Goal: Task Accomplishment & Management: Manage account settings

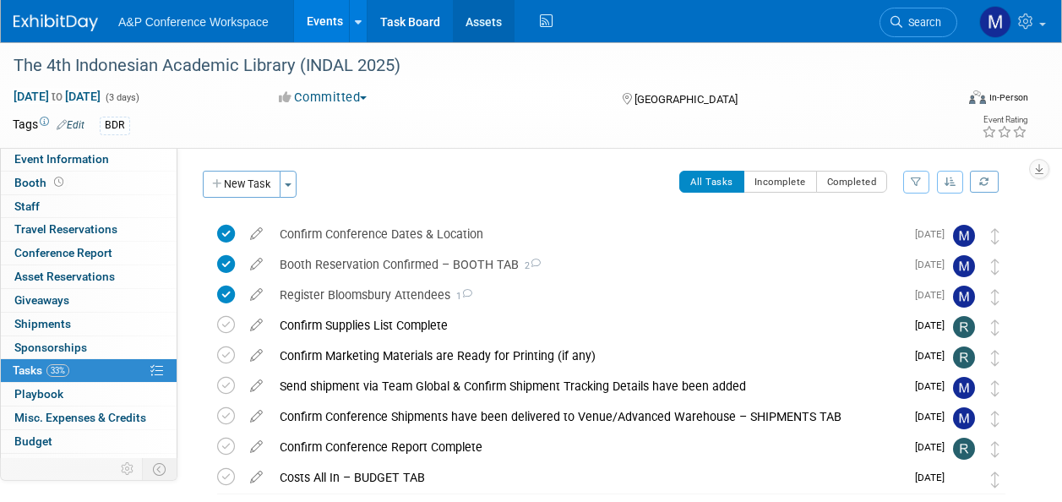
click at [481, 16] on link "Assets" at bounding box center [484, 21] width 62 height 42
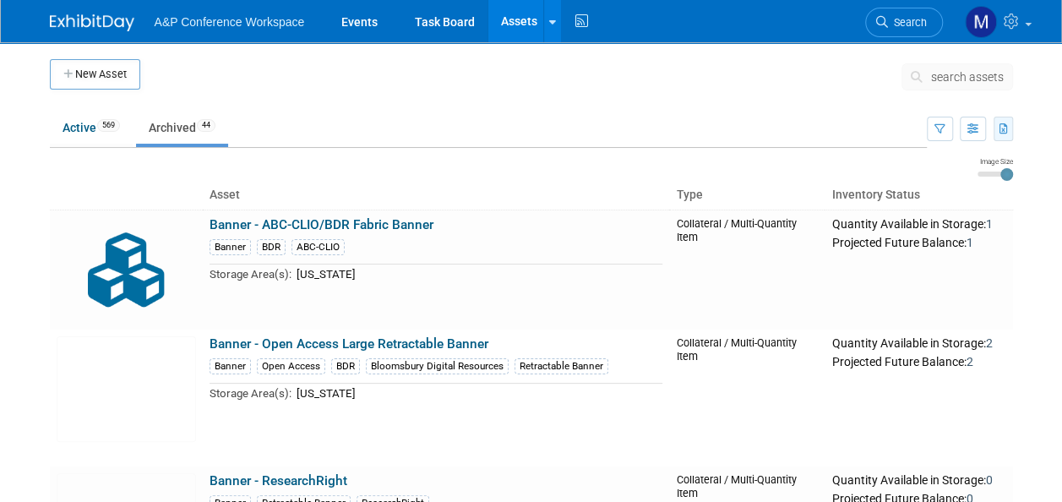
click at [1000, 122] on button "button" at bounding box center [1002, 129] width 19 height 24
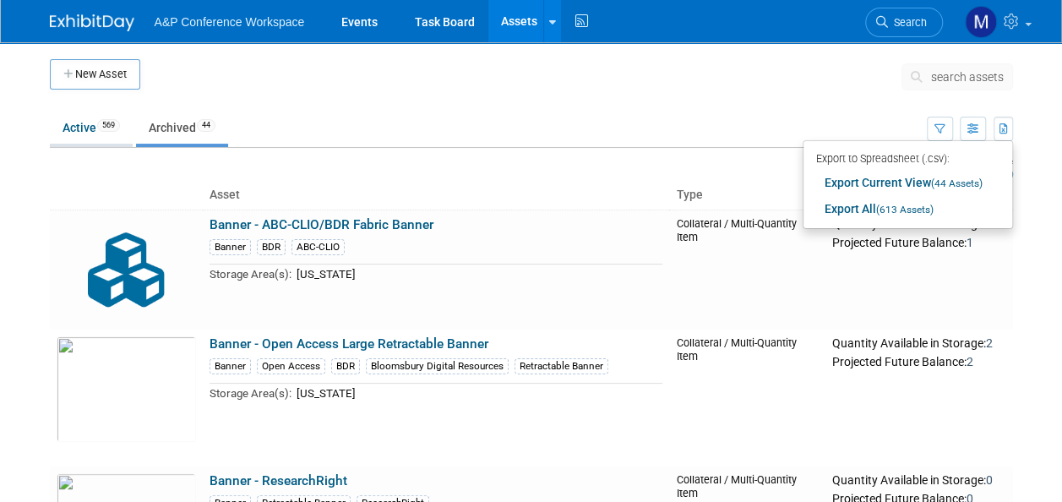
click at [84, 136] on link "Active 569" at bounding box center [91, 127] width 83 height 32
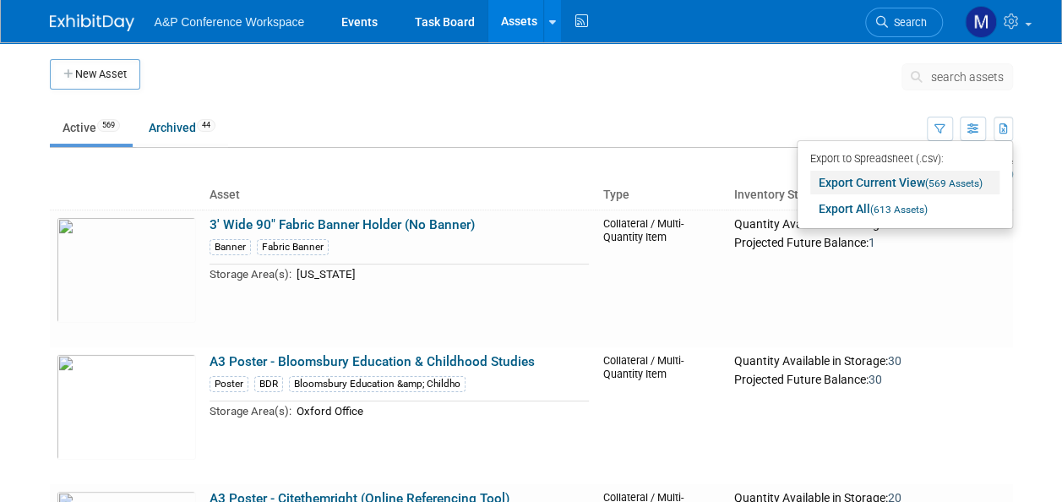
click at [927, 184] on span "(569 Assets)" at bounding box center [953, 183] width 57 height 12
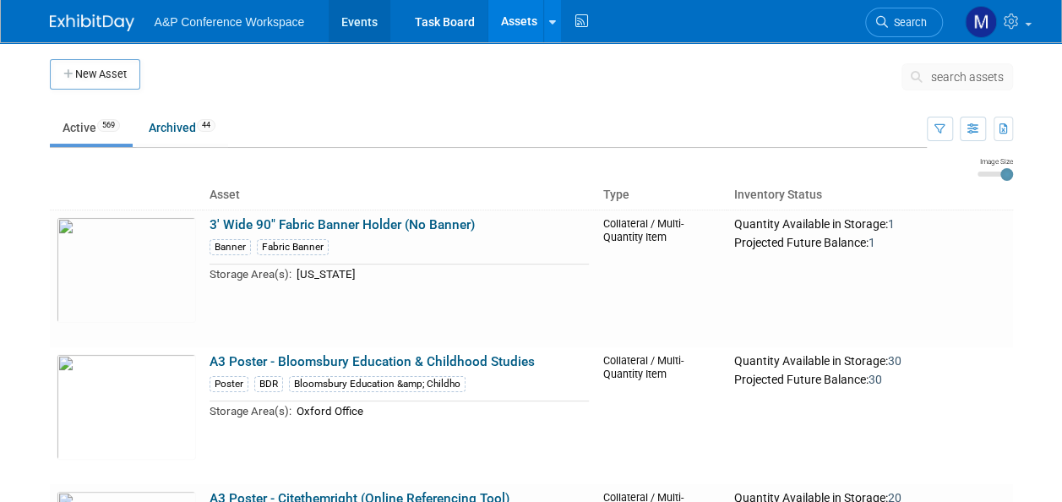
click at [381, 11] on link "Events" at bounding box center [360, 21] width 62 height 42
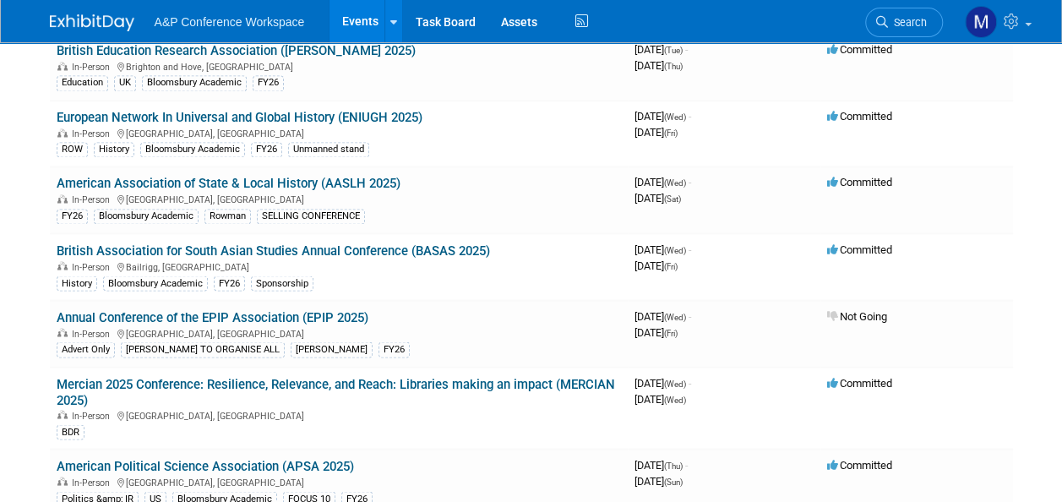
scroll to position [1351, 0]
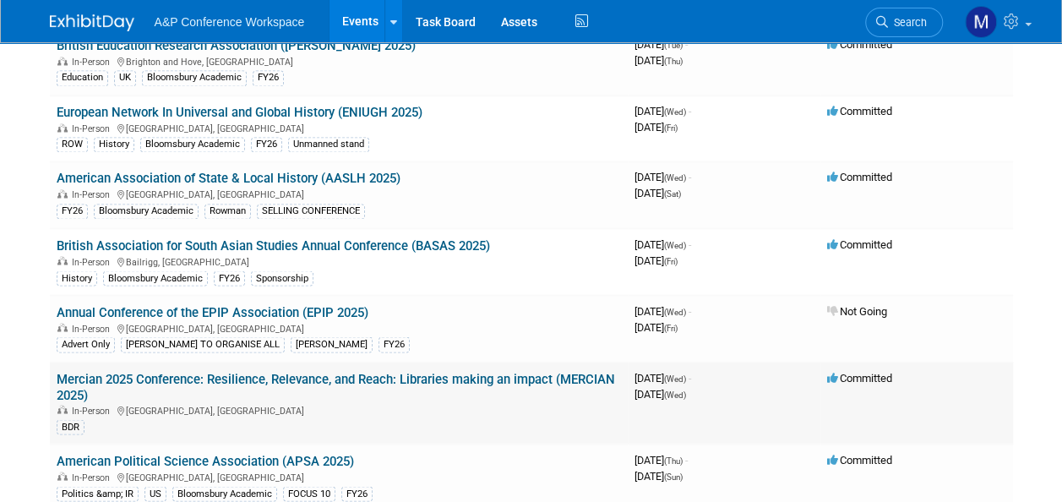
click at [215, 371] on link "Mercian 2025 Conference: Resilience, Relevance, and Reach: Libraries making an …" at bounding box center [336, 386] width 558 height 31
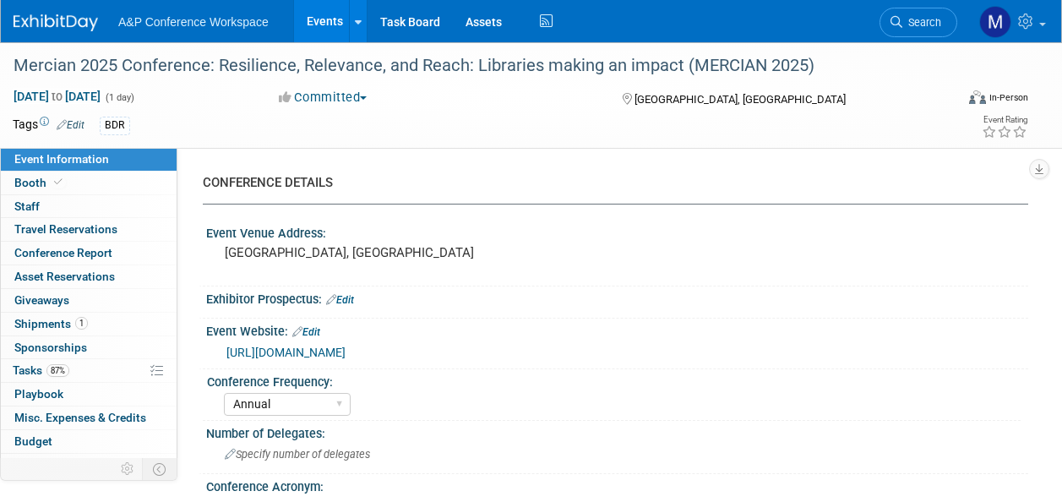
select select "Annual"
select select "Level 2"
select select "In-Person Booth"
select select "Libraries"
select select "Bloomsbury Digital Resources"
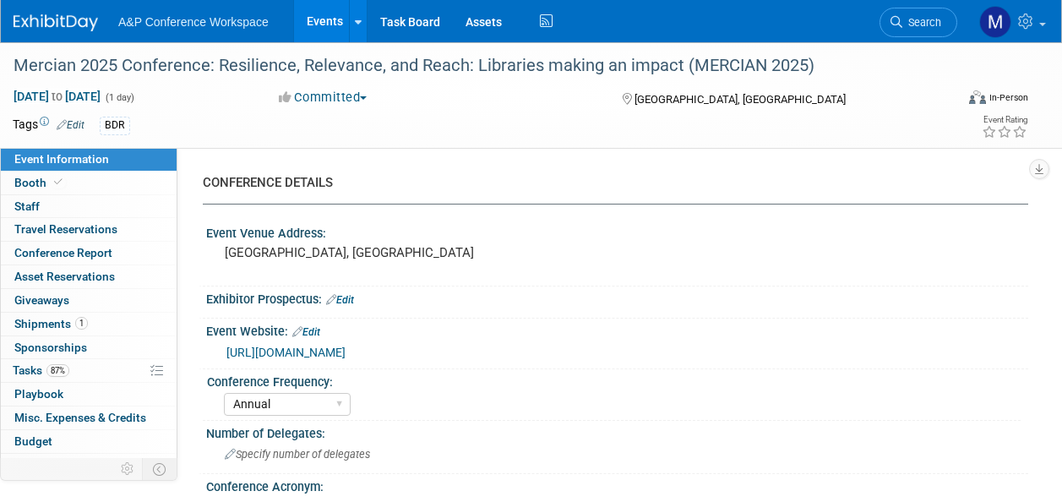
select select "[PERSON_NAME]"
select select "BDR Product Awareness and Trial Generation​"
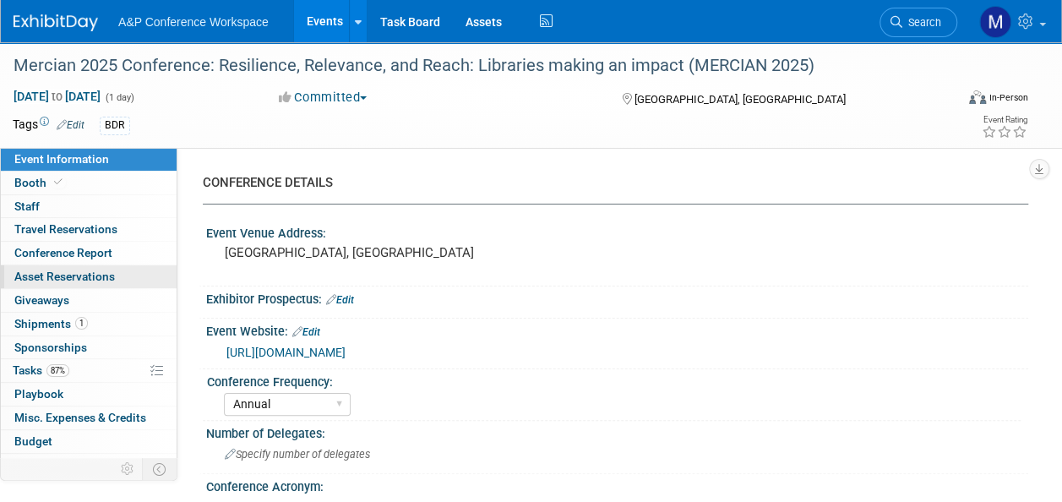
click at [117, 279] on link "0 Asset Reservations 0" at bounding box center [89, 276] width 176 height 23
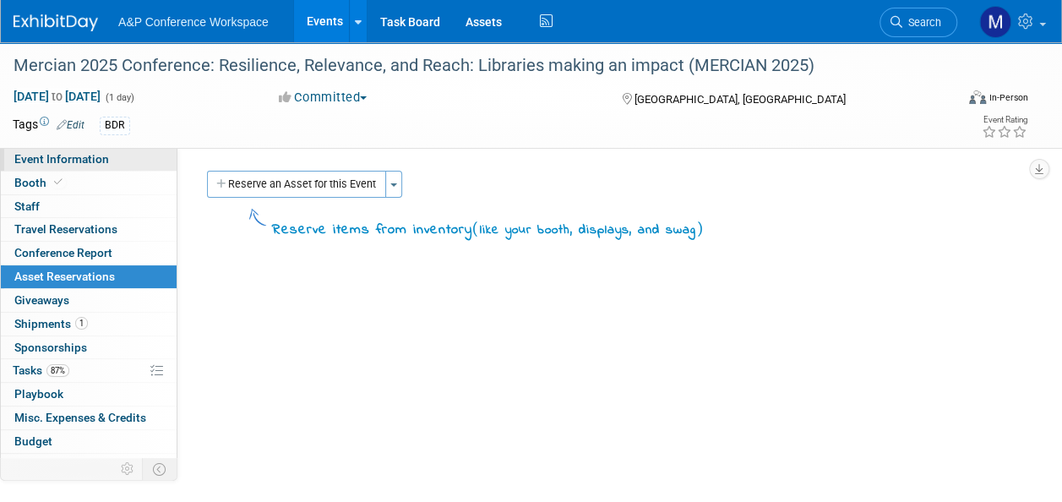
click at [103, 157] on span "Event Information" at bounding box center [61, 159] width 95 height 14
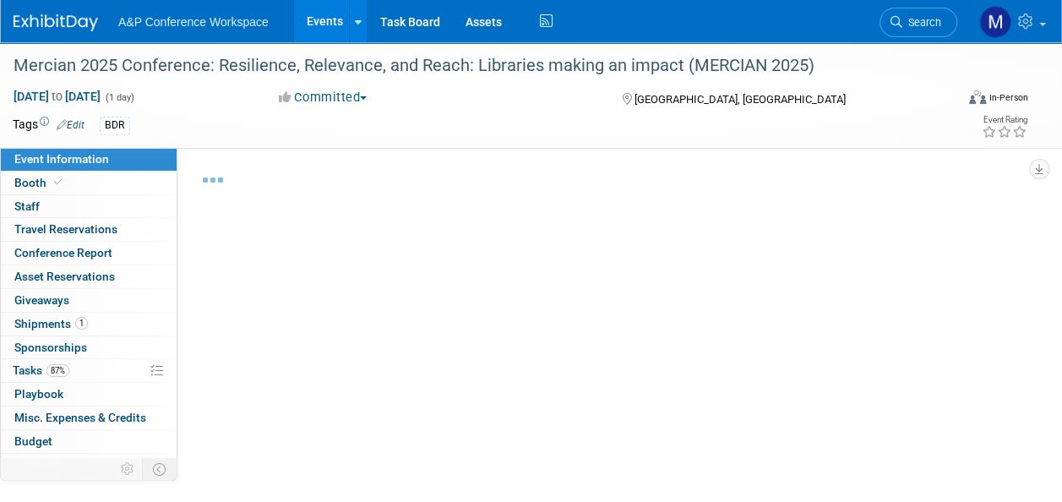
select select "Annual"
select select "Level 2"
select select "In-Person Booth"
select select "Libraries"
select select "Bloomsbury Digital Resources"
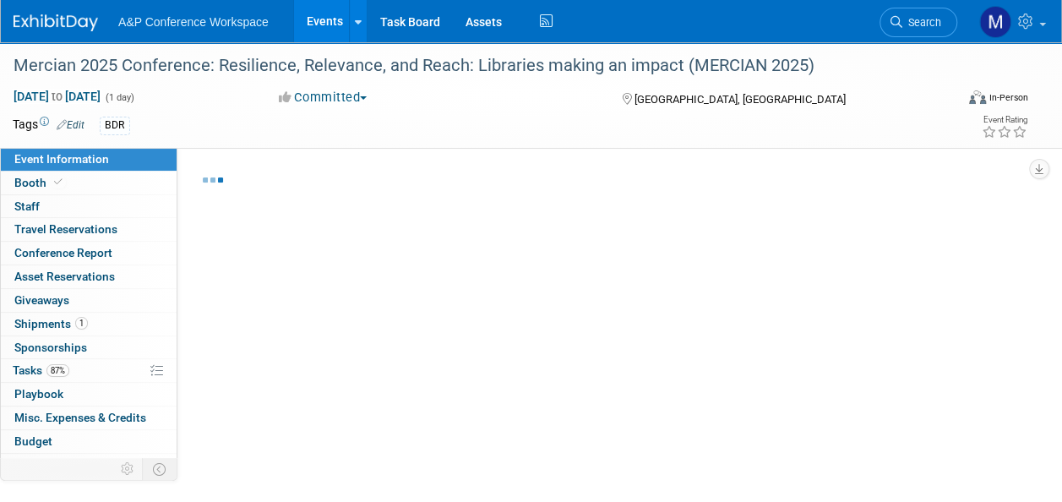
select select "[PERSON_NAME]"
select select "BDR Product Awareness and Trial Generation​"
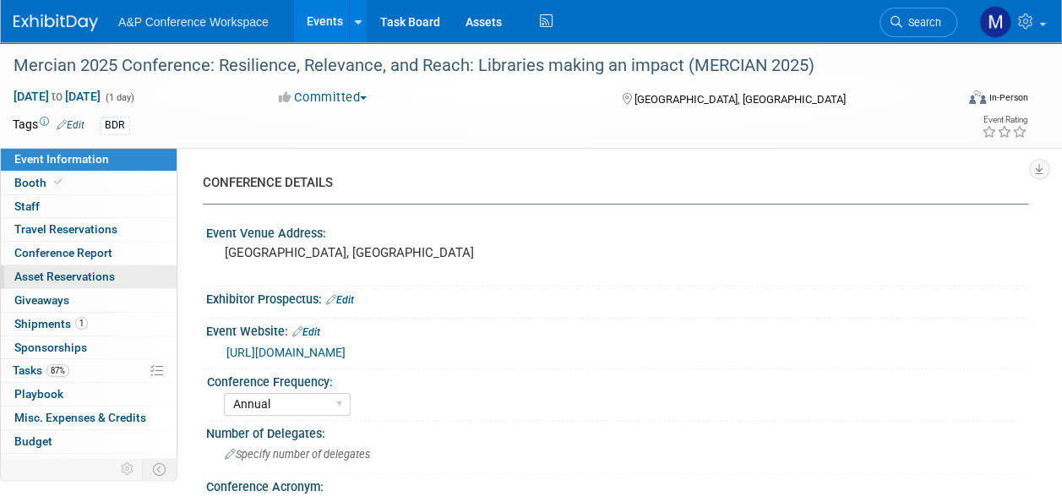
click at [84, 270] on span "Asset Reservations 0" at bounding box center [64, 276] width 101 height 14
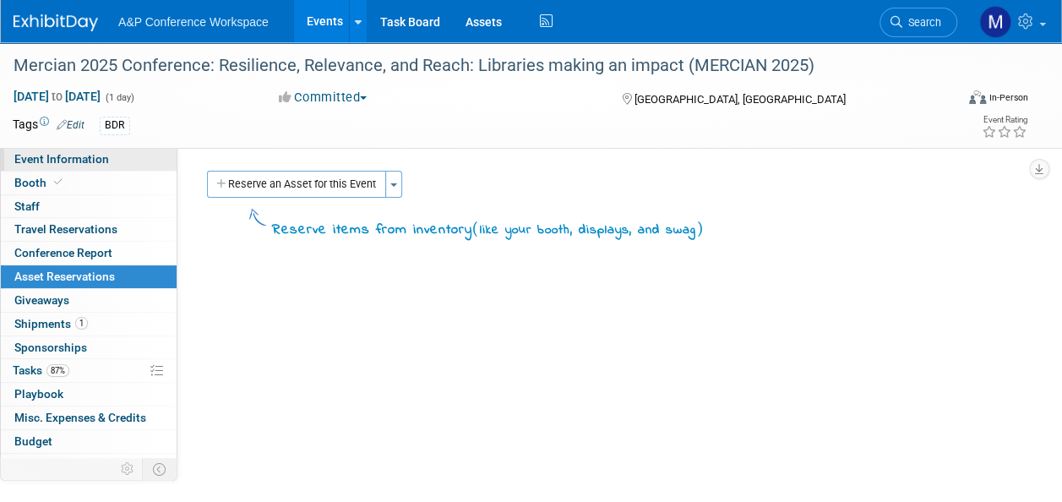
click at [118, 160] on link "Event Information" at bounding box center [89, 159] width 176 height 23
select select "Annual"
select select "Level 2"
select select "In-Person Booth"
select select "Libraries"
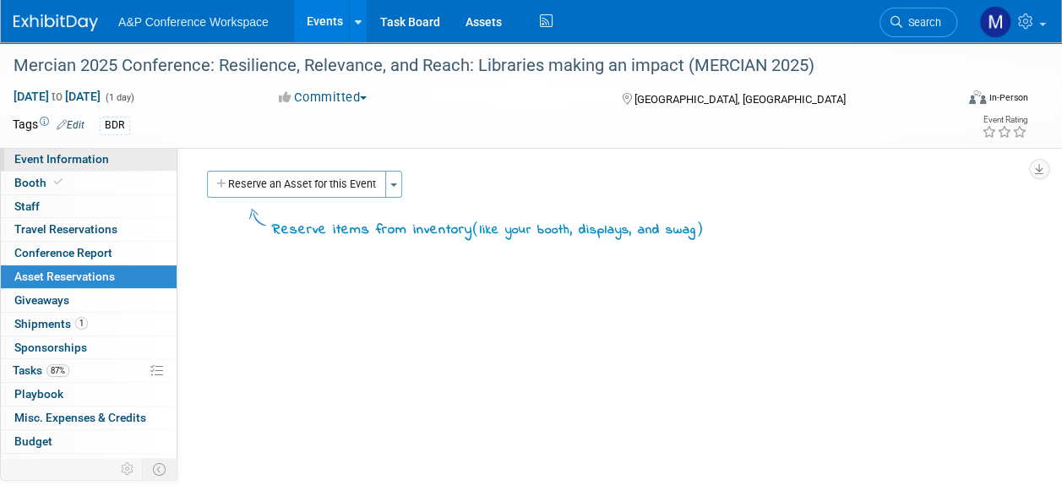
select select "Bloomsbury Digital Resources"
select select "Matt Hambridge"
select select "Michelle Kelly"
select select "BDR Product Awareness and Trial Generation​"
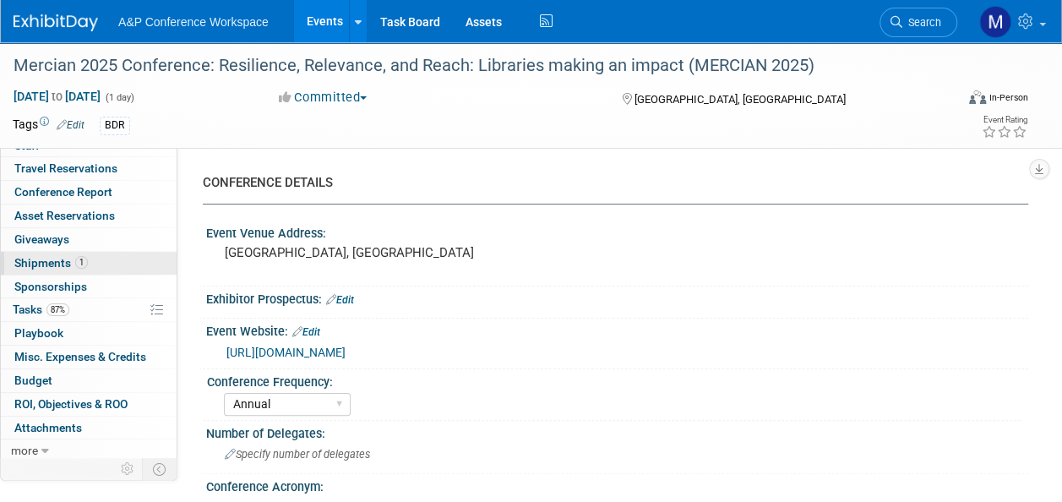
scroll to position [84, 0]
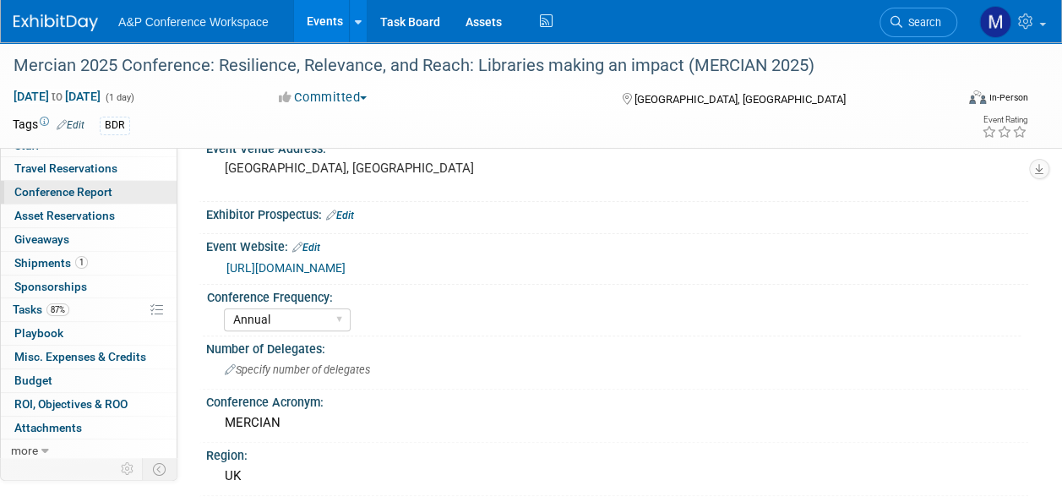
click at [119, 189] on link "Conference Report" at bounding box center [89, 192] width 176 height 23
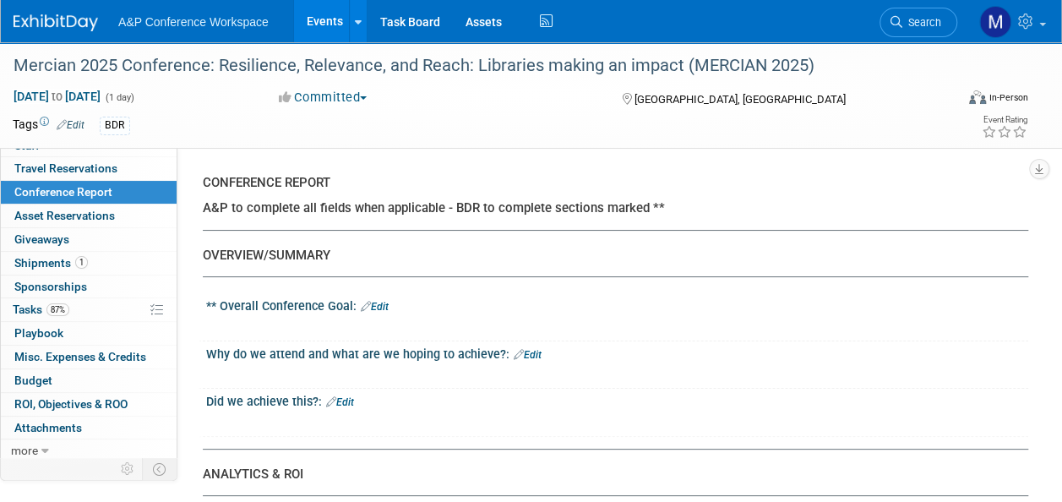
scroll to position [0, 0]
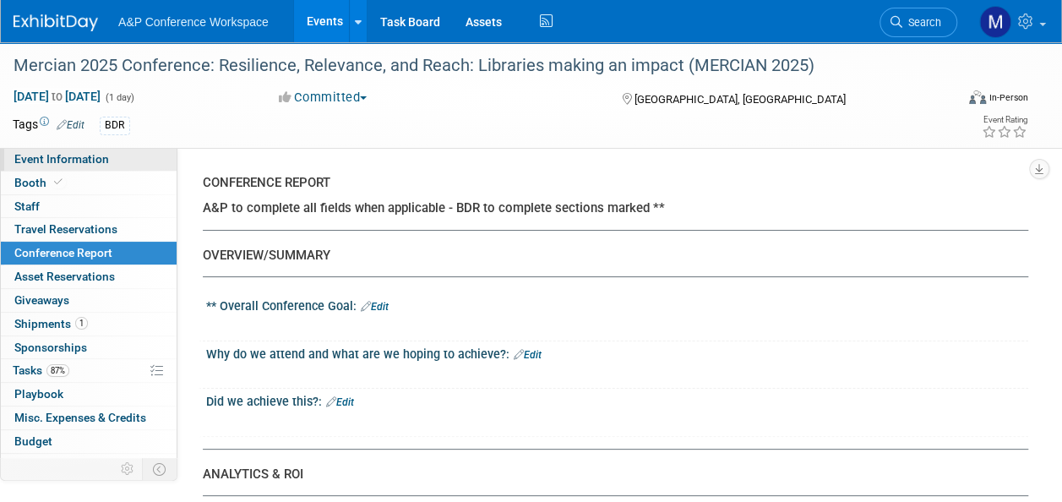
click at [98, 162] on span "Event Information" at bounding box center [61, 159] width 95 height 14
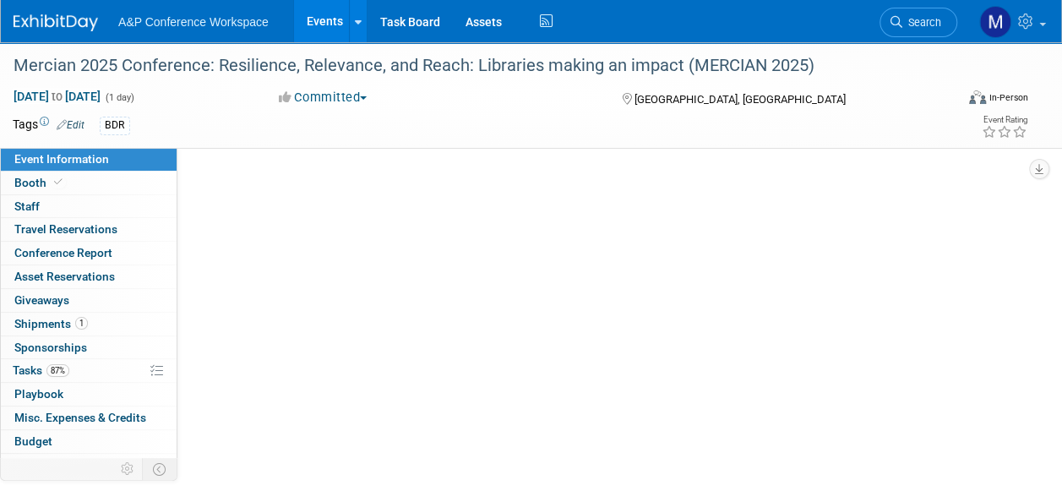
select select "Annual"
select select "Level 2"
select select "In-Person Booth"
select select "Libraries"
select select "Bloomsbury Digital Resources"
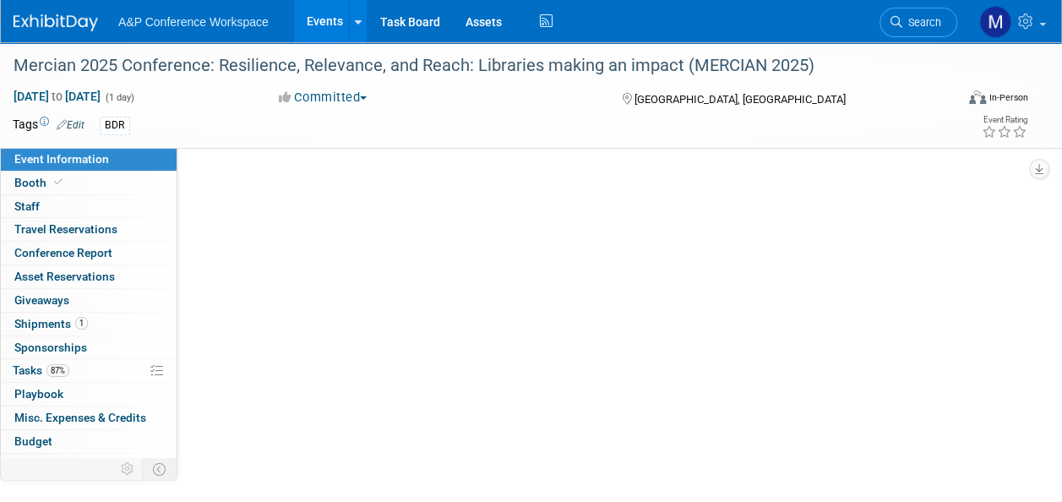
select select "[PERSON_NAME]"
select select "Michelle Kelly"
select select "BDR Product Awareness and Trial Generation​"
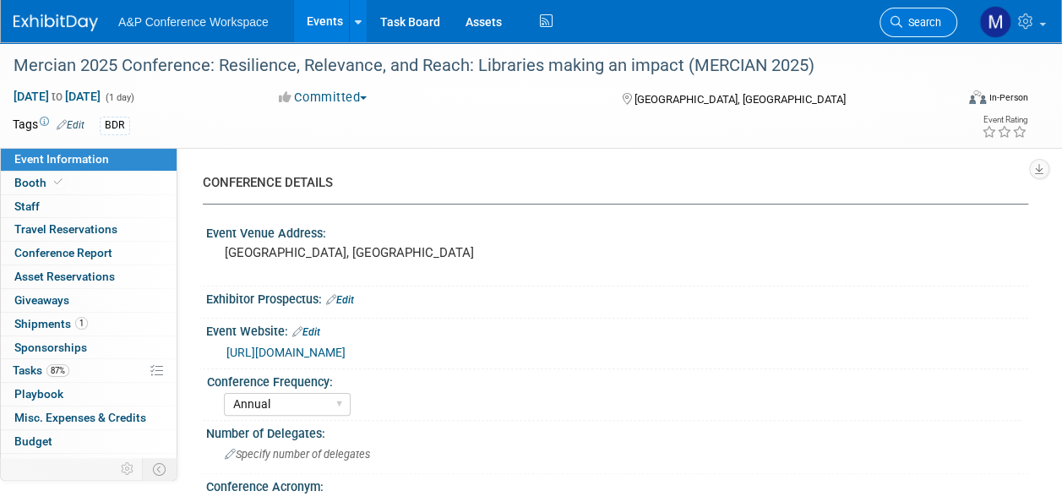
click at [921, 24] on span "Search" at bounding box center [921, 22] width 39 height 13
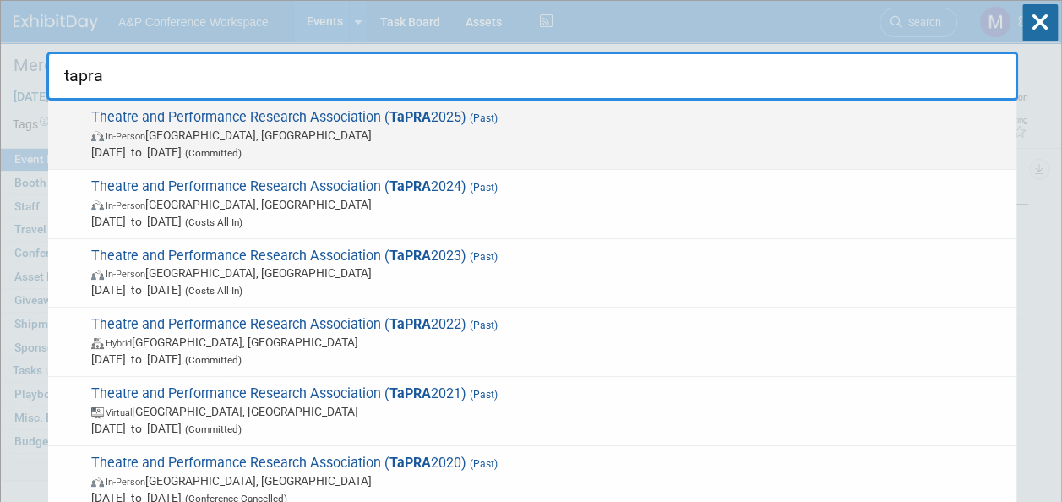
type input "tapra"
click at [297, 122] on span "Theatre and Performance Research Association ( TaPRA 2025) (Past) In-Person War…" at bounding box center [547, 135] width 922 height 52
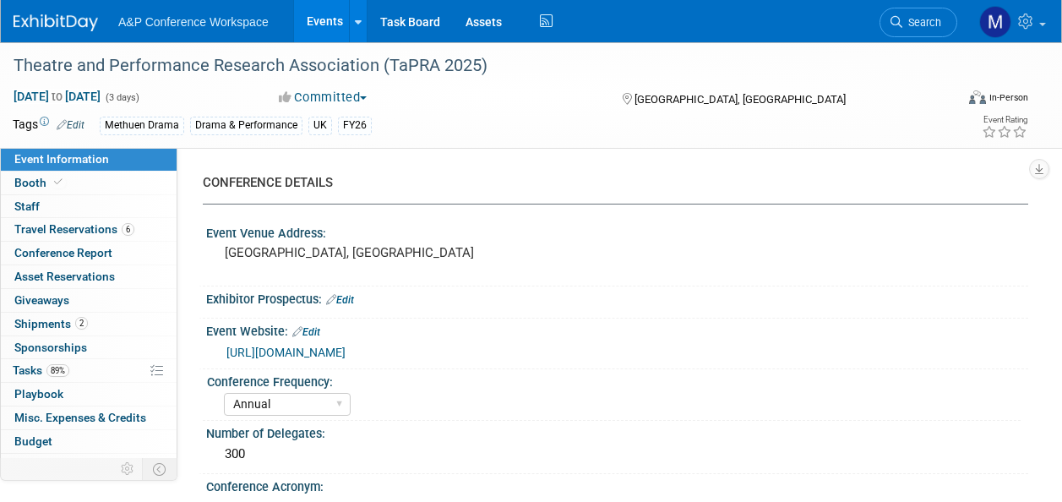
select select "Annual"
select select "Level 2"
select select "In-Person Booth"
select select "Drama & Performance Studies"
select select "Methuen Drama"
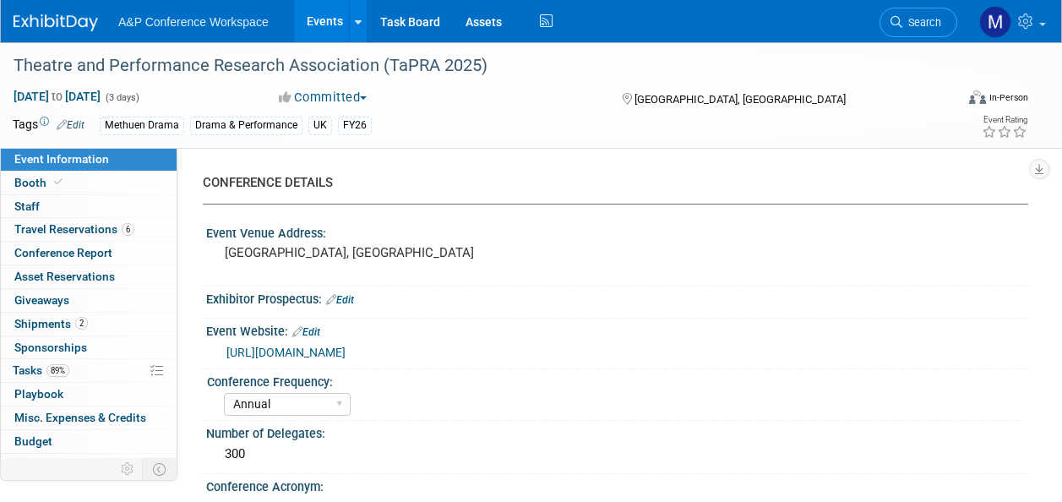
select select "[PERSON_NAME]"
select select "Networking/Commissioning"
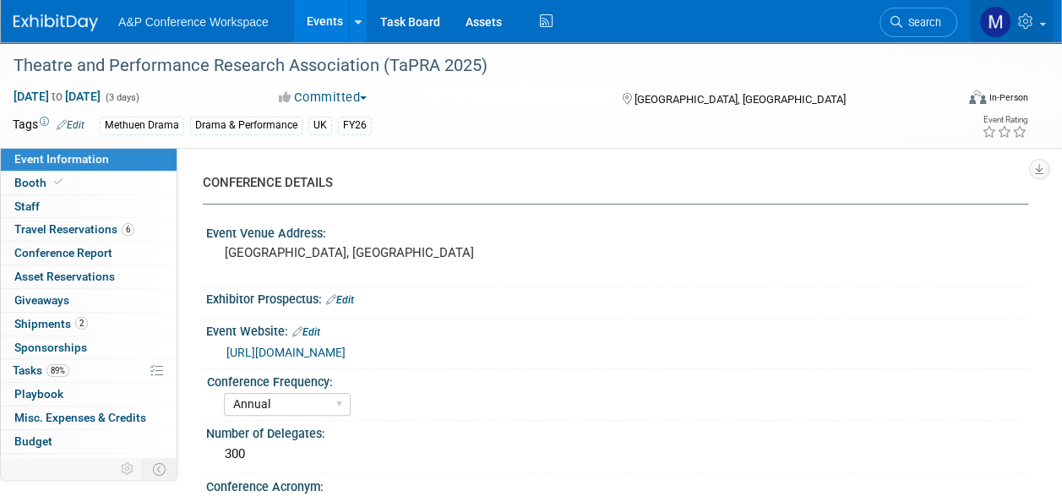
click at [1045, 14] on link at bounding box center [1011, 21] width 83 height 42
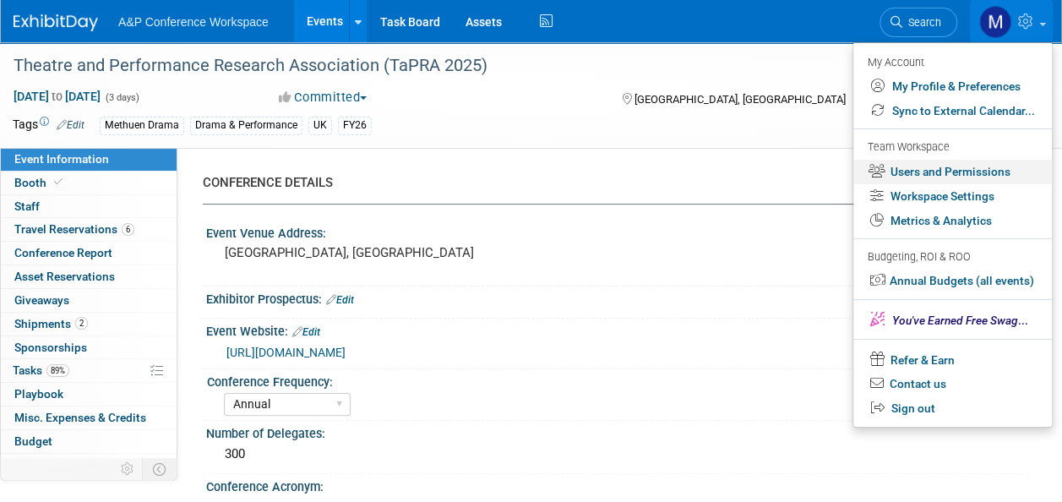
click at [957, 174] on link "Users and Permissions" at bounding box center [952, 172] width 198 height 24
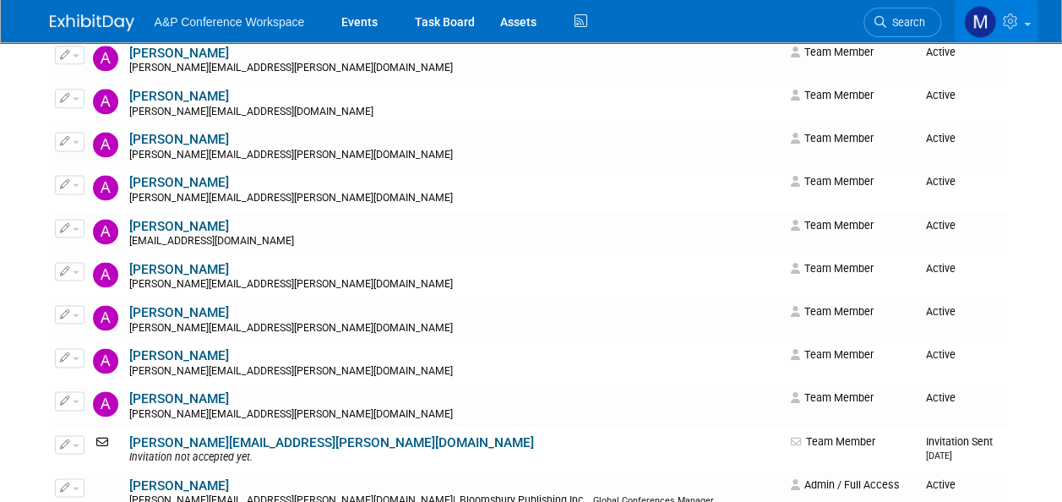
scroll to position [1098, 0]
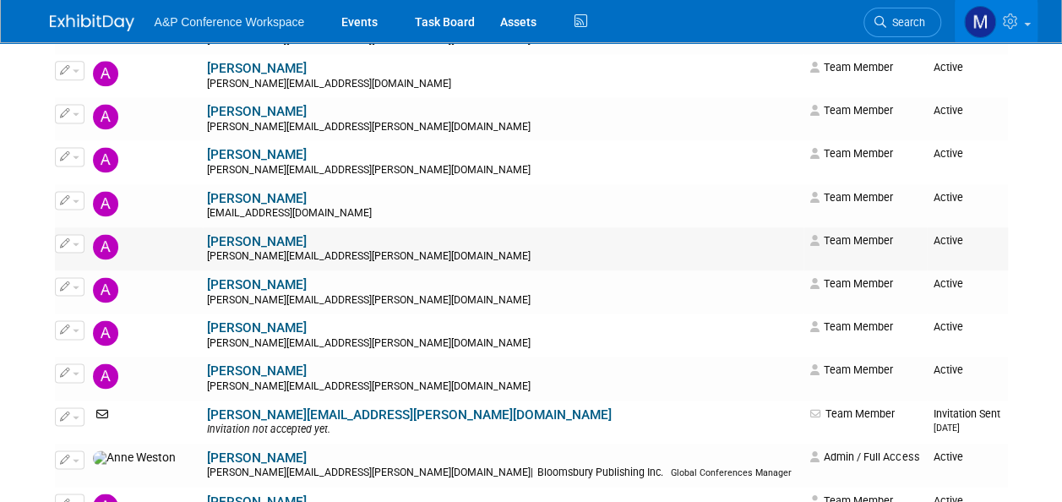
click at [76, 240] on button "button" at bounding box center [70, 243] width 30 height 19
click at [92, 267] on link "Edit" at bounding box center [122, 270] width 133 height 24
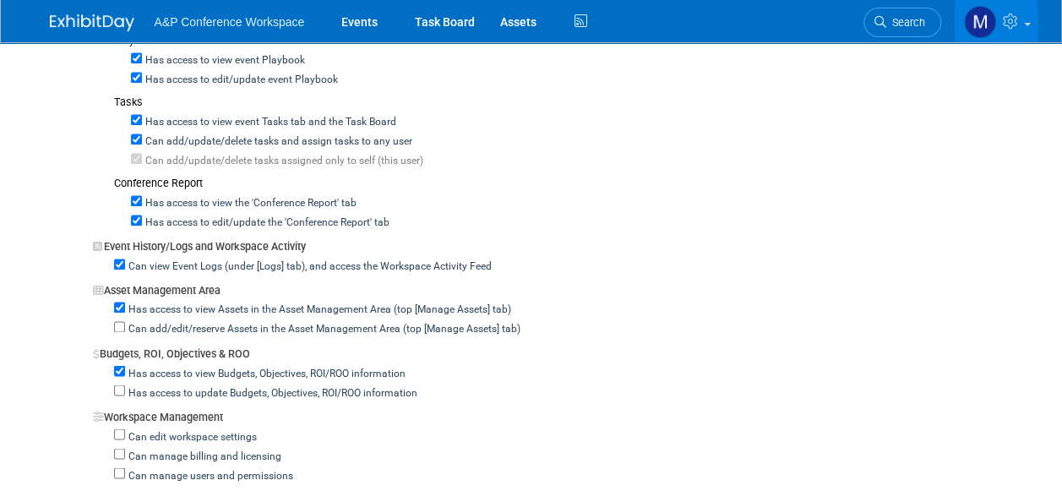
scroll to position [1267, 0]
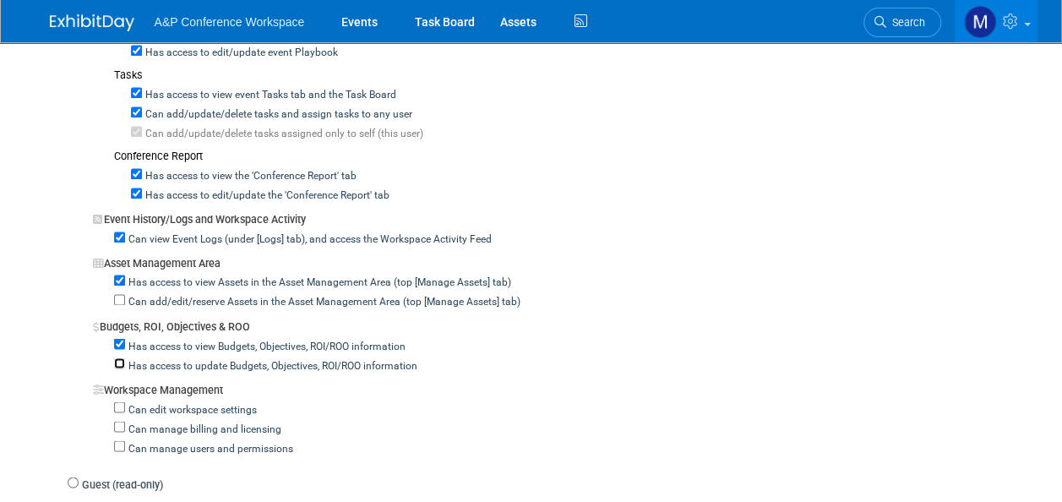
click at [122, 357] on input "Has access to update Budgets, Objectives, ROI/ROO information" at bounding box center [119, 362] width 11 height 11
checkbox input "true"
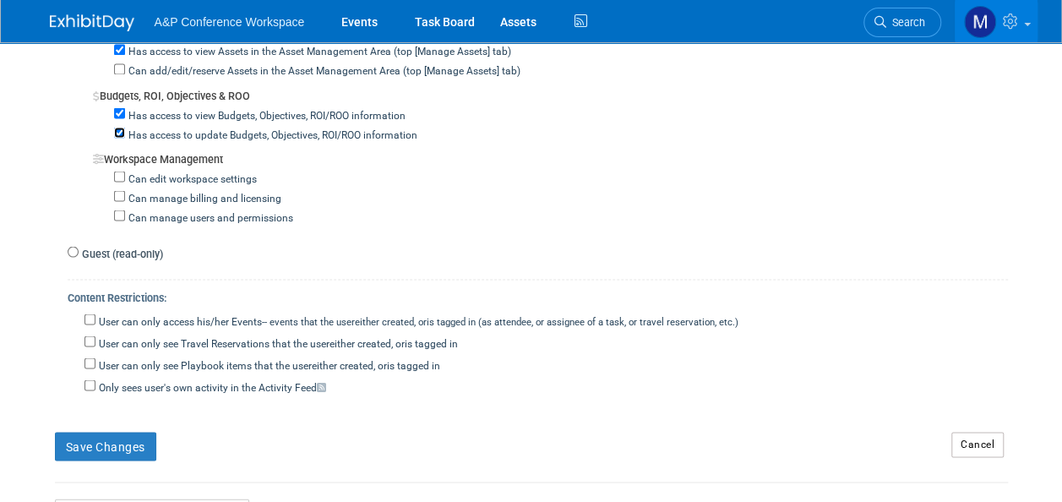
scroll to position [1520, 0]
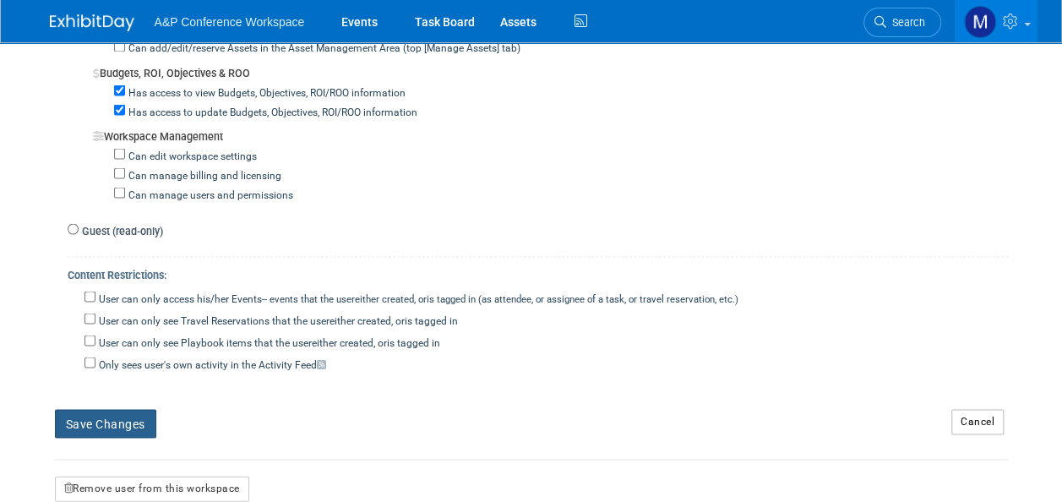
click at [133, 409] on button "Save Changes" at bounding box center [105, 423] width 101 height 29
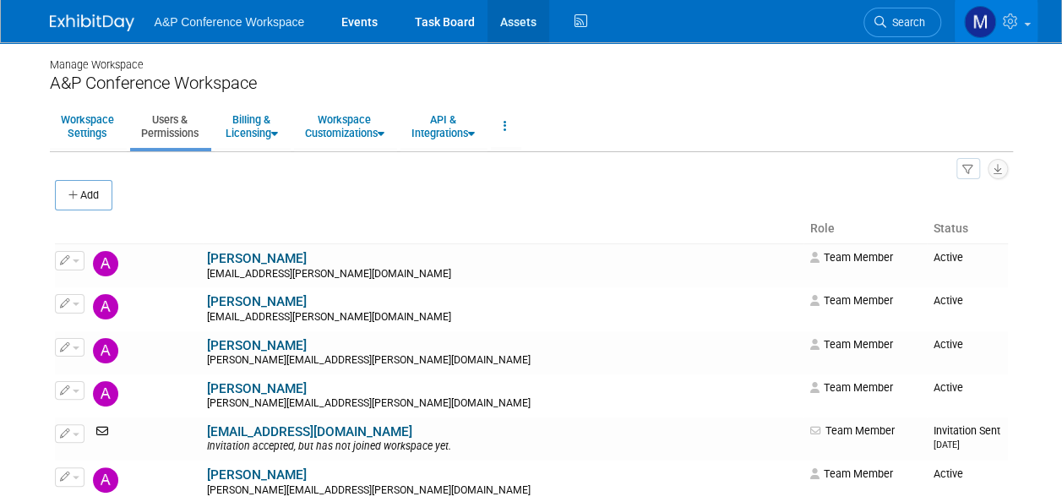
click at [527, 14] on link "Assets" at bounding box center [518, 21] width 62 height 42
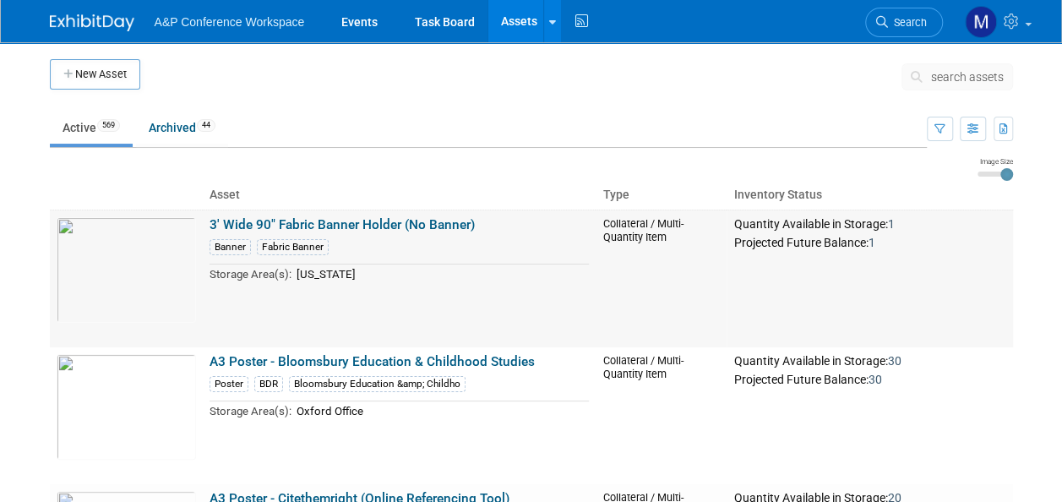
click at [322, 223] on link "3' Wide 90" Fabric Banner Holder (No Banner)" at bounding box center [341, 224] width 265 height 15
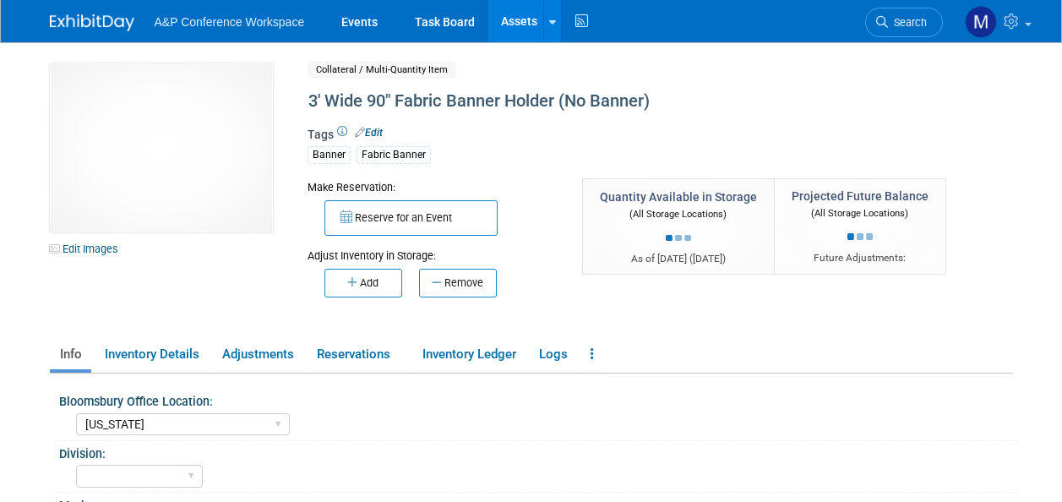
select select "[US_STATE]"
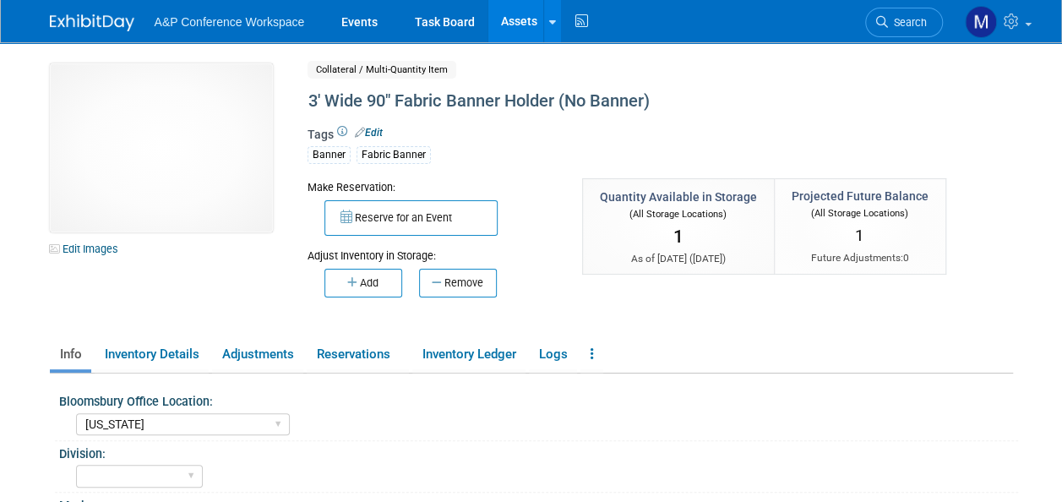
scroll to position [84, 0]
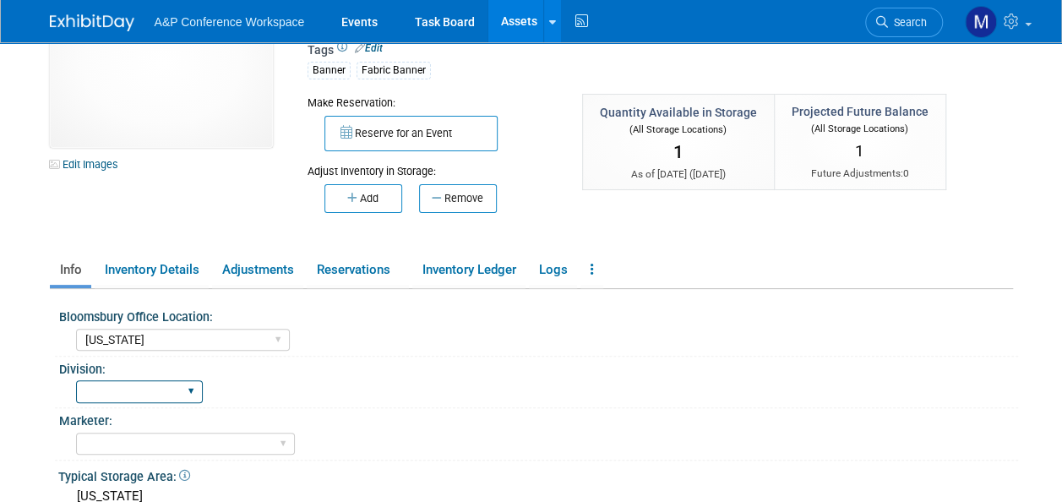
click at [186, 388] on select "BDR - Libraries BDR - Schools A&P BP R&L" at bounding box center [139, 391] width 127 height 23
select select "A&P"
click at [76, 380] on select "BDR - Libraries BDR - Schools A&P BP R&L" at bounding box center [139, 391] width 127 height 23
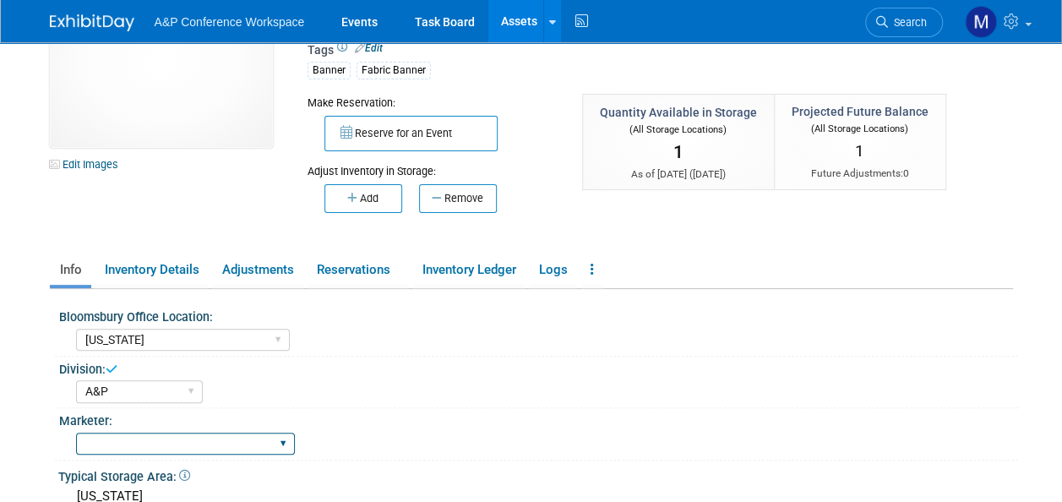
click at [215, 439] on select "Abigail Larkin Alice Billington Ami Reitmeier Amy Suratia Andy Boyd Anna Robert…" at bounding box center [185, 443] width 219 height 23
select select "NEW HIRE"
click at [421, 360] on div "Division:" at bounding box center [538, 366] width 959 height 21
click at [218, 444] on select "Abigail Larkin Alice Billington Ami Reitmeier Amy Suratia Andy Boyd Anna Robert…" at bounding box center [185, 443] width 219 height 23
select select
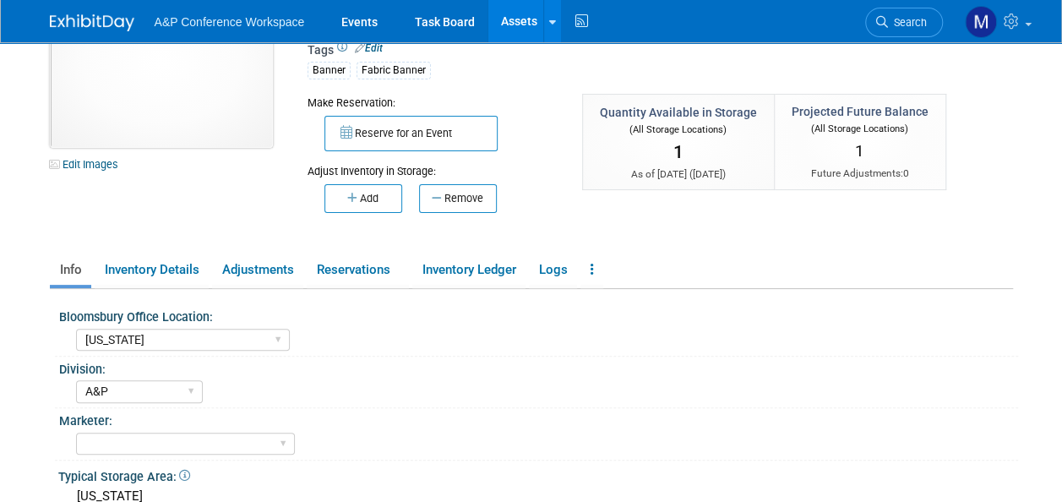
click at [76, 432] on select "Abigail Larkin Alice Billington Ami Reitmeier Amy Suratia Andy Boyd Anna Robert…" at bounding box center [185, 443] width 219 height 23
click at [533, 20] on link "Assets" at bounding box center [519, 21] width 62 height 42
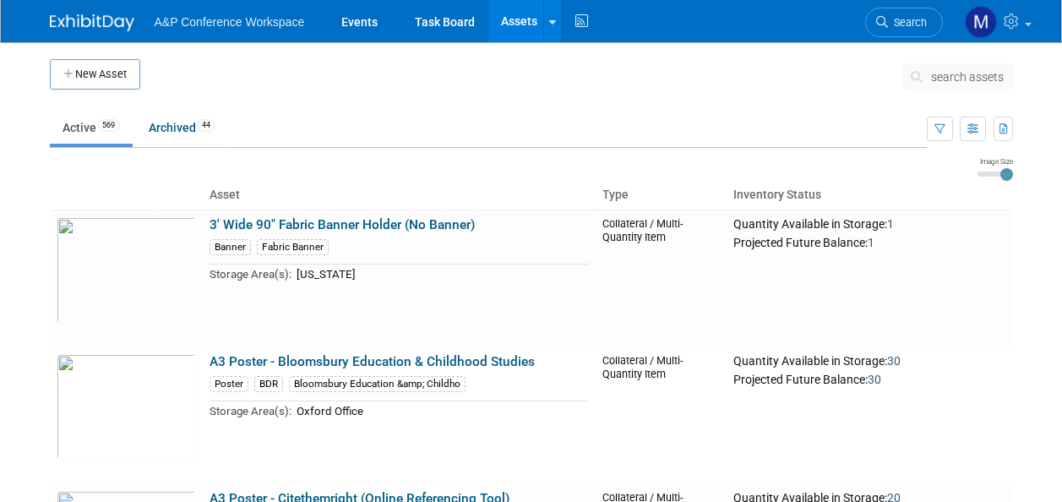
click at [948, 74] on span "search assets" at bounding box center [967, 77] width 73 height 14
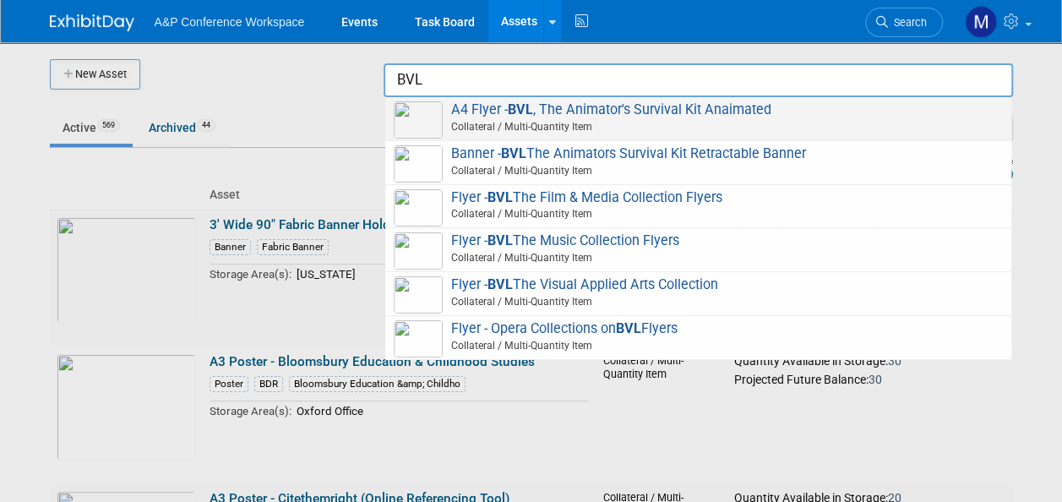
click at [639, 113] on span "A4 Flyer - BVL , The Animator's Survival Kit Anaimated Collateral / Multi-Quant…" at bounding box center [698, 118] width 609 height 35
type input "A4 Flyer - BVL, The Animator&#39;s Survival Kit Anaimated"
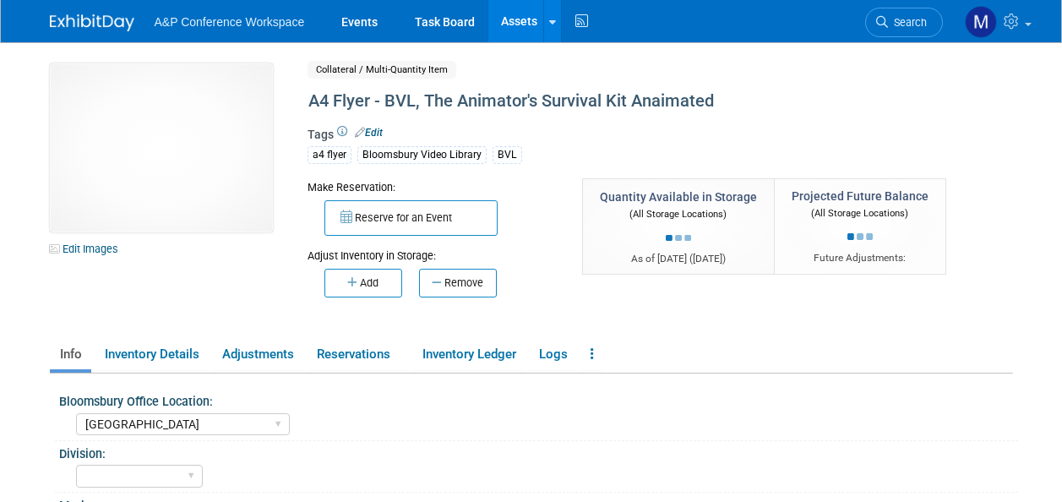
select select "[GEOGRAPHIC_DATA]"
select select "[PERSON_NAME]"
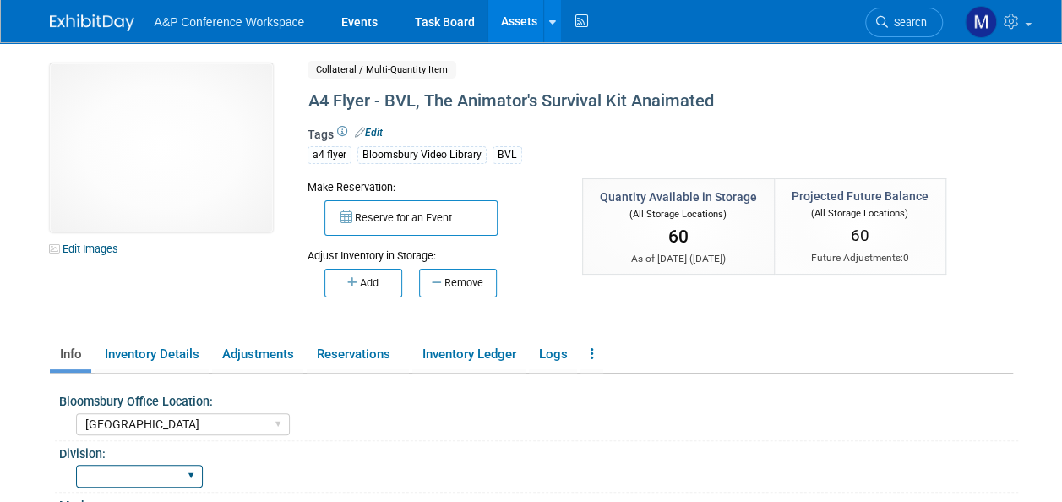
click at [193, 472] on select "BDR - Libraries BDR - Schools A&P BP R&L" at bounding box center [139, 476] width 127 height 23
select select "BDR - Libraries"
click at [76, 465] on select "BDR - Libraries BDR - Schools A&P BP R&L" at bounding box center [139, 476] width 127 height 23
click at [514, 20] on link "Assets" at bounding box center [519, 21] width 62 height 42
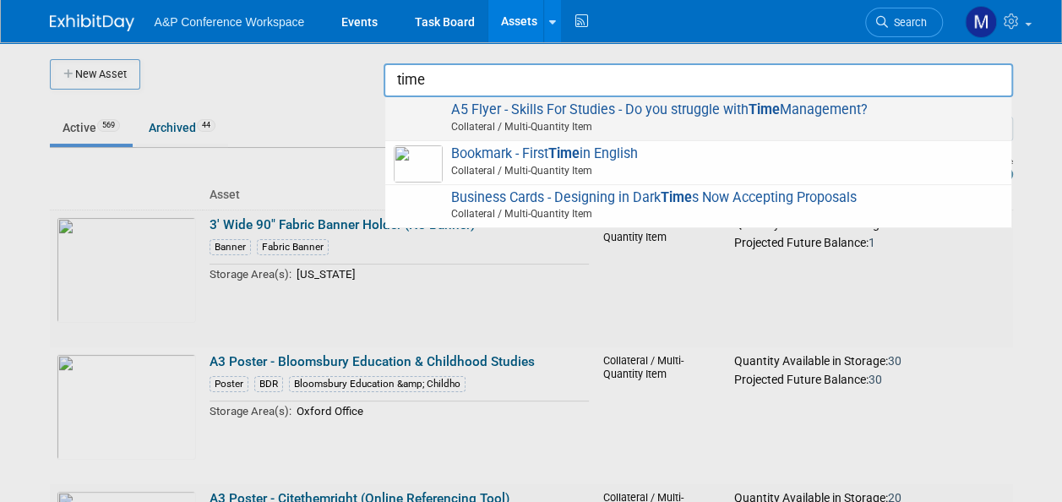
click at [738, 102] on span "A5 Flyer - Skills For Studies - Do you struggle with Time Management? Collatera…" at bounding box center [698, 118] width 609 height 35
type input "A5 Flyer - Skills For Studies - Do you struggle with Time Management?"
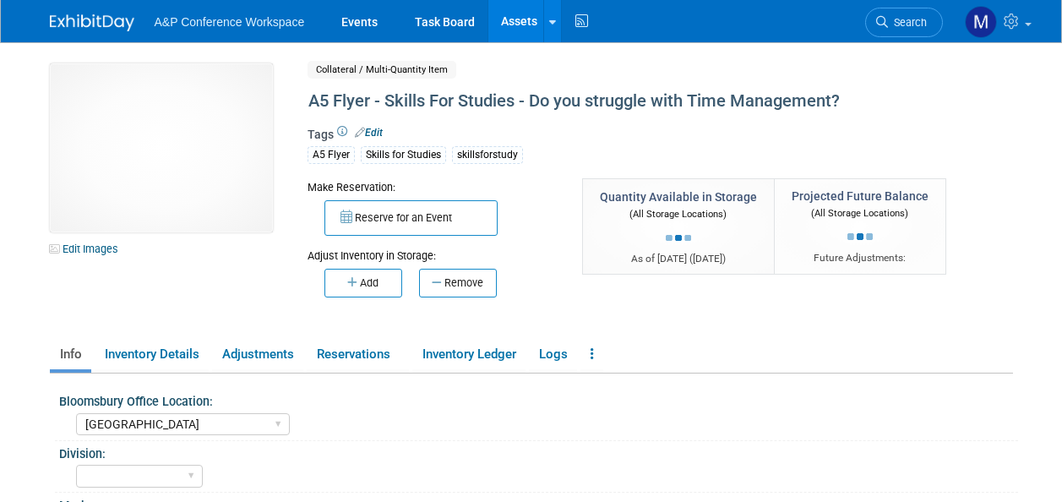
select select "[GEOGRAPHIC_DATA]"
select select "[PERSON_NAME]"
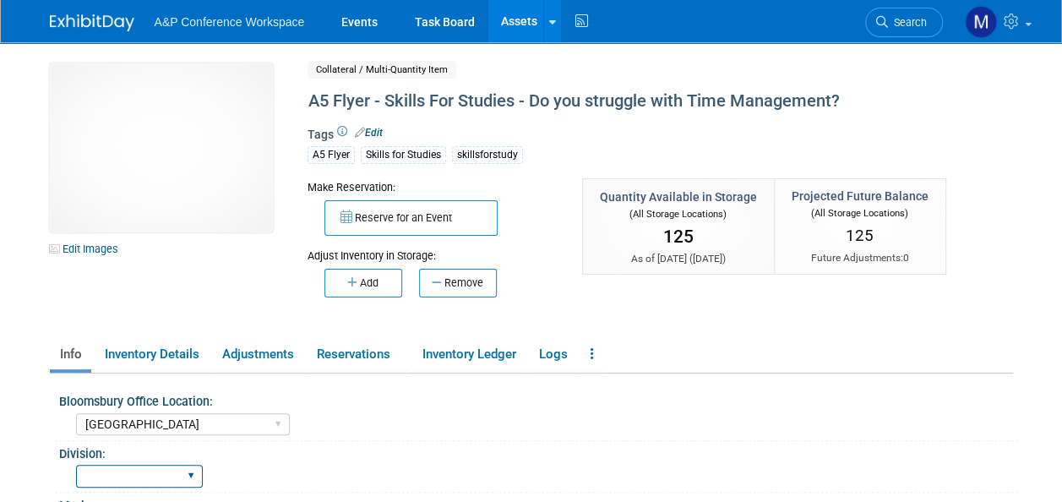
click at [142, 473] on select "BDR - Libraries BDR - Schools A&P BP R&L" at bounding box center [139, 476] width 127 height 23
select select "BDR - Schools"
click at [76, 465] on select "BDR - Libraries BDR - Schools A&P BP R&L" at bounding box center [139, 476] width 127 height 23
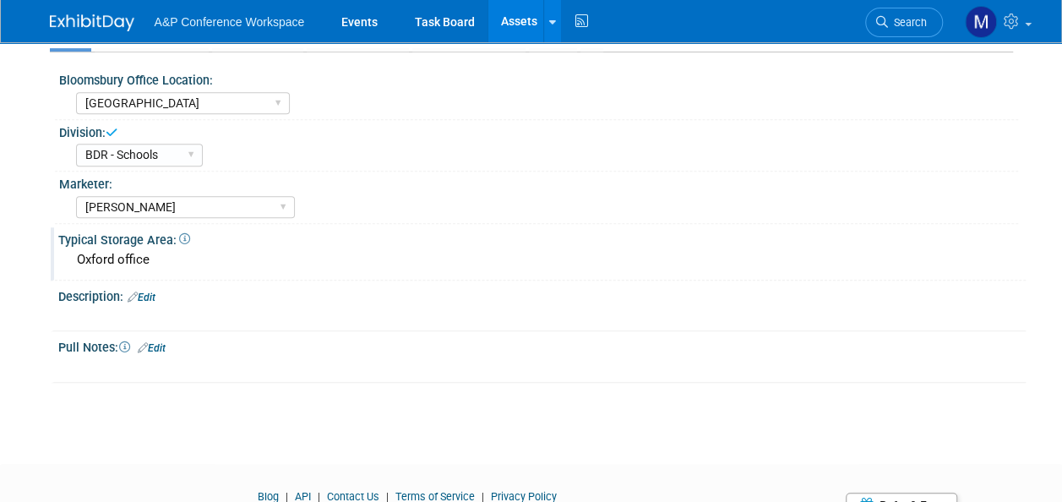
scroll to position [338, 0]
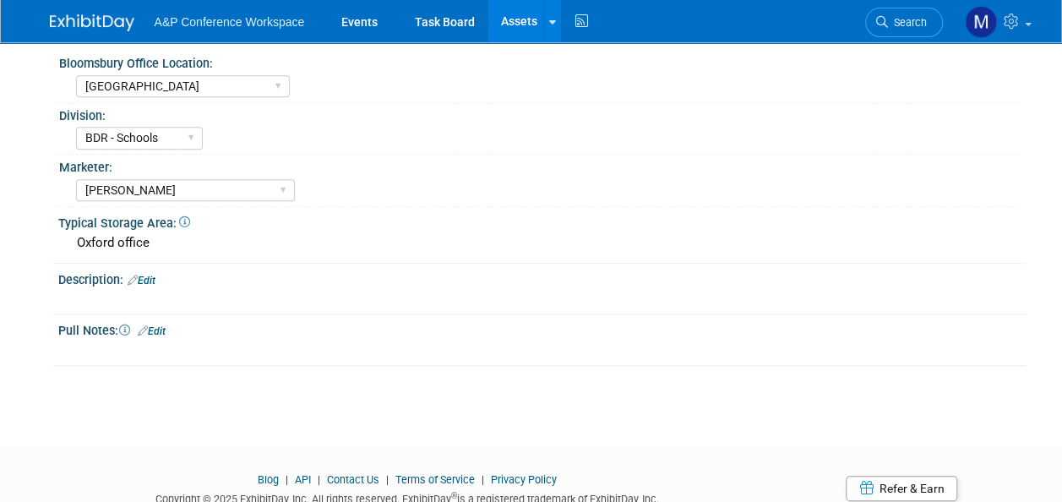
drag, startPoint x: 514, startPoint y: 27, endPoint x: 519, endPoint y: 39, distance: 12.9
click at [514, 27] on link "Assets" at bounding box center [519, 21] width 62 height 42
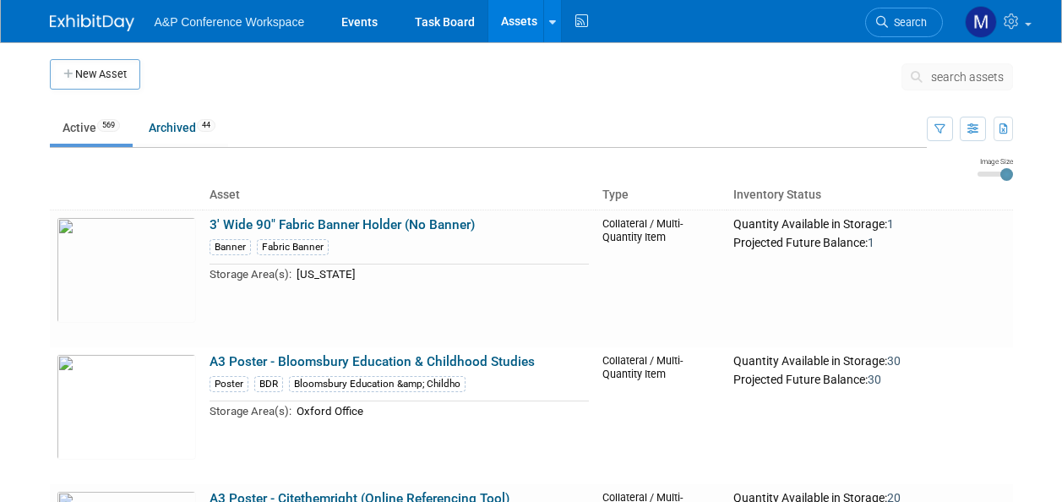
click at [952, 74] on span "search assets" at bounding box center [967, 77] width 73 height 14
click at [0, 0] on input "text" at bounding box center [0, 0] width 0 height 0
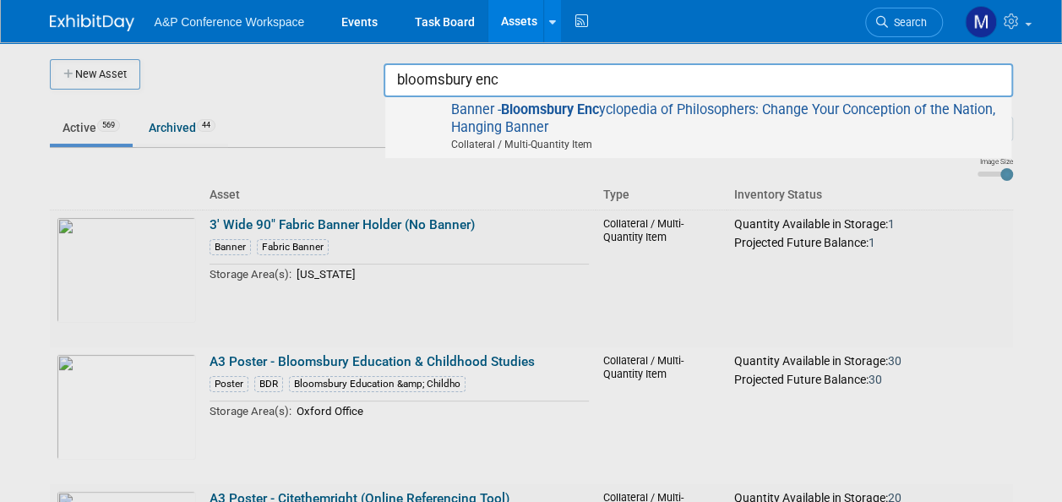
click at [731, 118] on span "Banner - Bloomsbury Enc yclopedia of Philosophers: Change Your Conception of th…" at bounding box center [698, 127] width 609 height 52
type input "Banner - Bloomsbury Encyclopedia of Philosophers: Change Your Conception of the…"
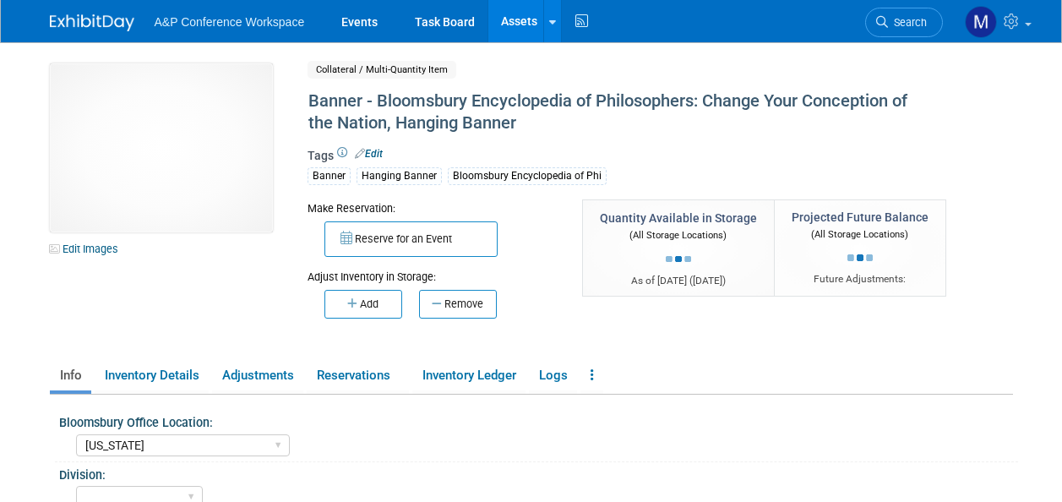
select select "[US_STATE]"
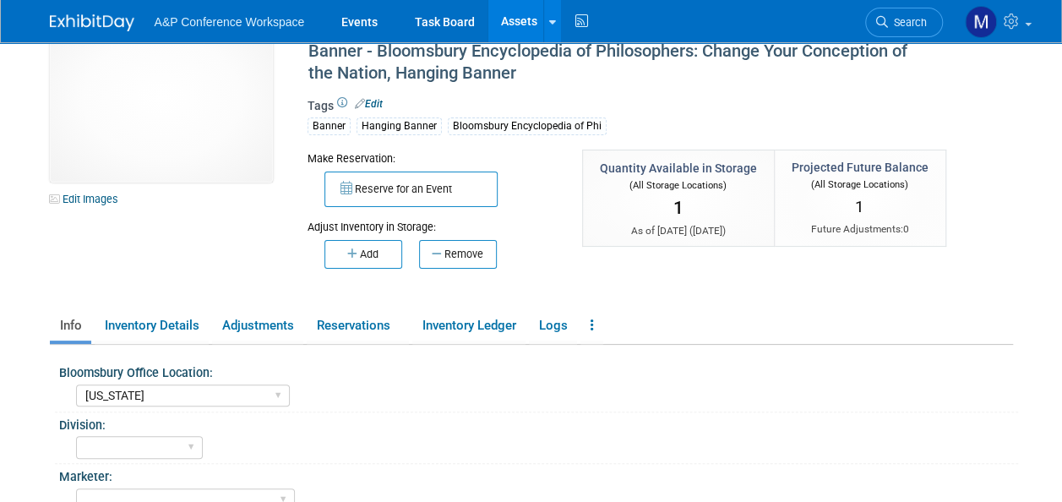
scroll to position [84, 0]
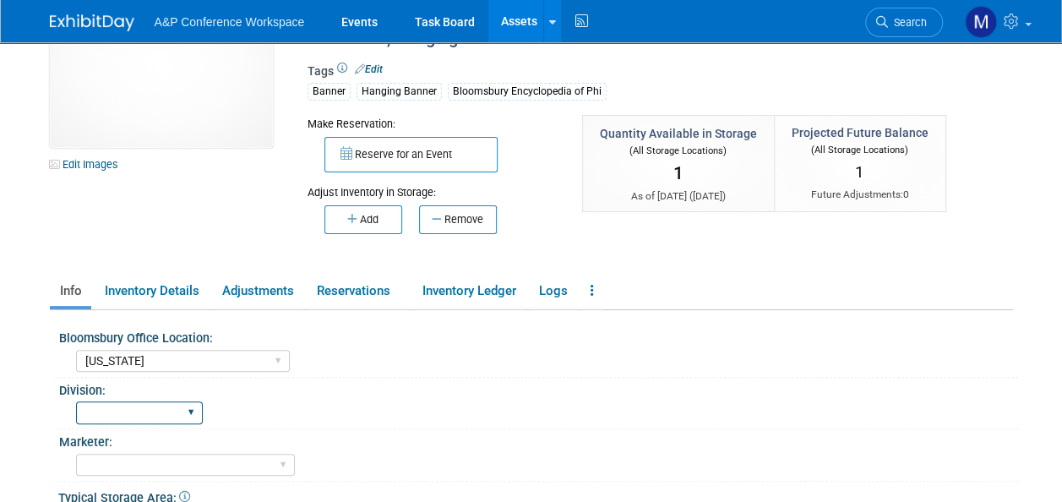
click at [179, 405] on select "BDR - Libraries BDR - Schools A&P BP R&L" at bounding box center [139, 412] width 127 height 23
select select "A&P"
click at [76, 401] on select "BDR - Libraries BDR - Schools A&P BP R&L" at bounding box center [139, 412] width 127 height 23
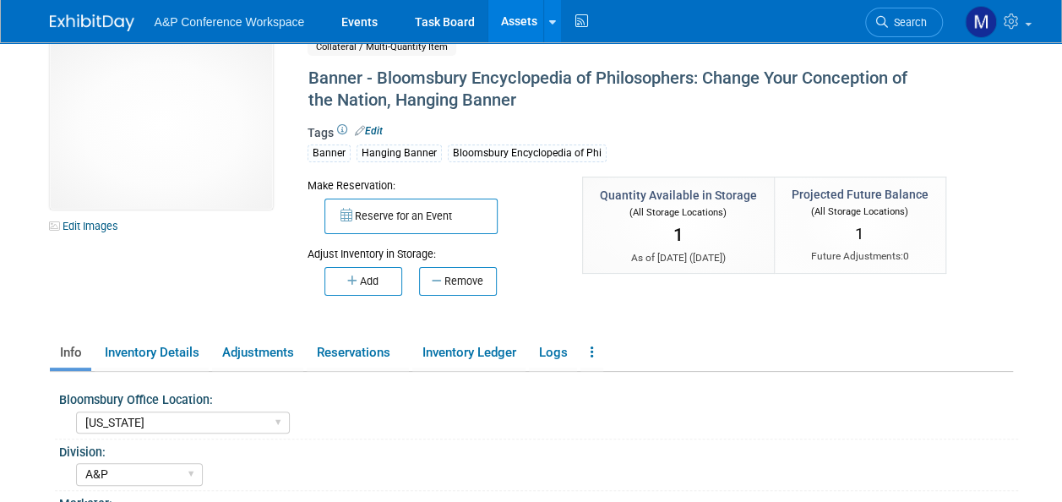
scroll to position [0, 0]
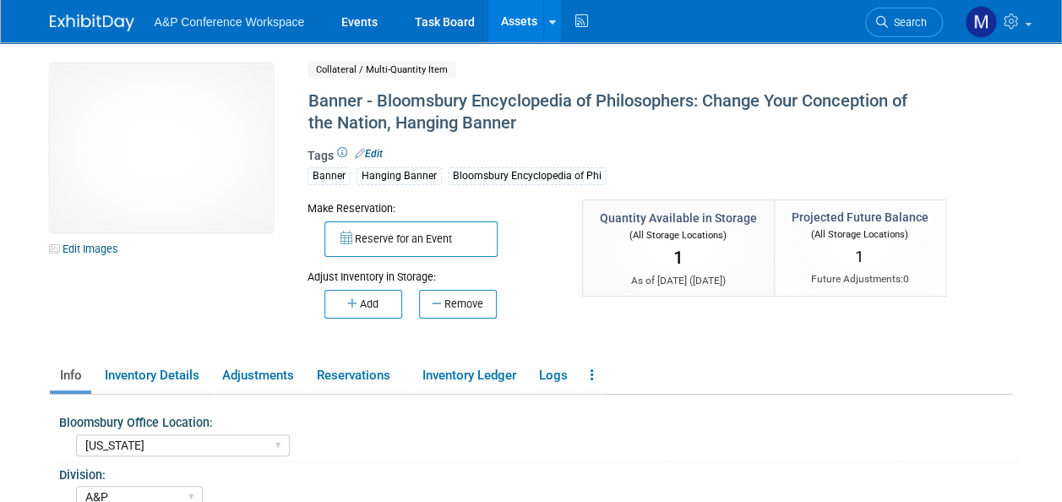
click at [519, 21] on link "Assets" at bounding box center [519, 21] width 62 height 42
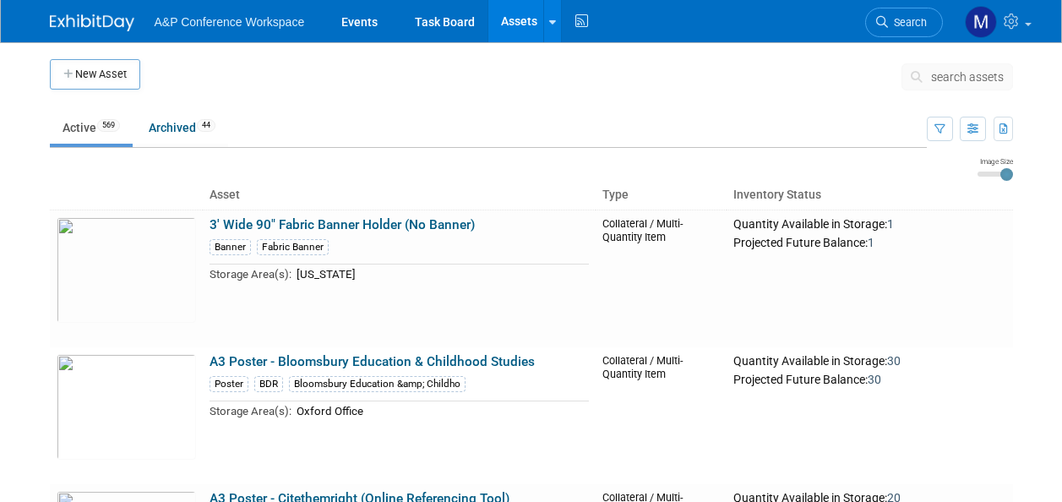
drag, startPoint x: 0, startPoint y: 0, endPoint x: 957, endPoint y: 73, distance: 959.8
click at [957, 73] on span "search assets" at bounding box center [967, 77] width 73 height 14
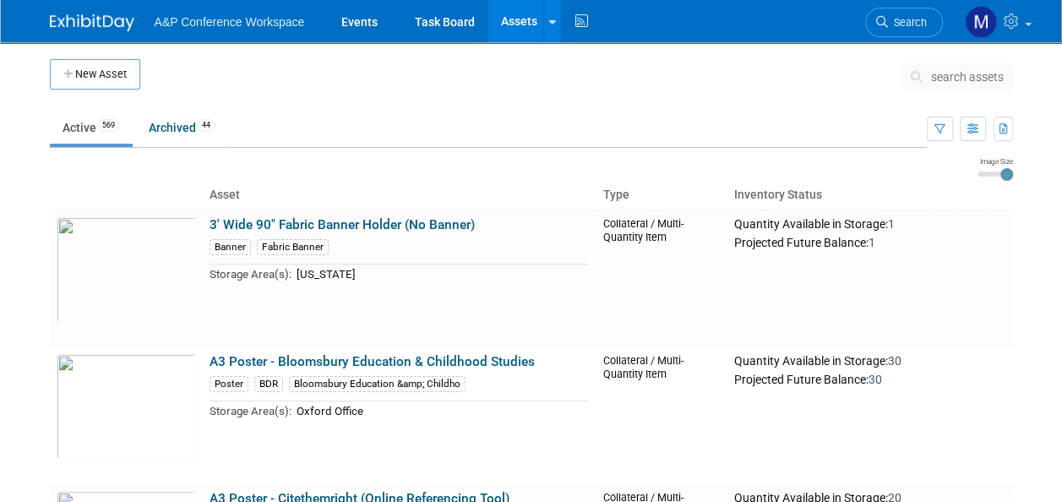
click at [957, 73] on span "search assets" at bounding box center [967, 77] width 73 height 14
click at [953, 73] on span "search assets" at bounding box center [967, 77] width 73 height 14
click at [943, 74] on span "search assets" at bounding box center [967, 77] width 73 height 14
click at [963, 73] on span "search assets" at bounding box center [967, 77] width 73 height 14
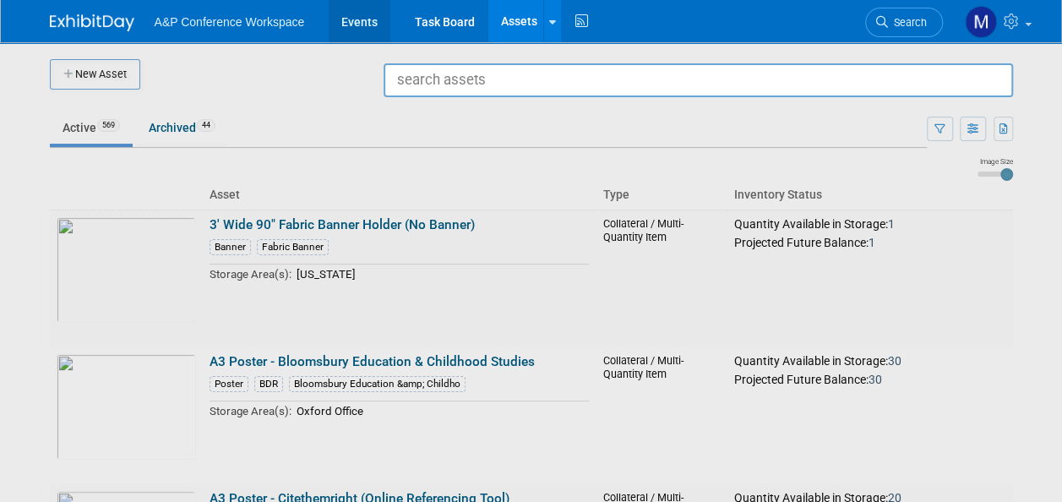
click at [362, 23] on link "Events" at bounding box center [360, 21] width 62 height 42
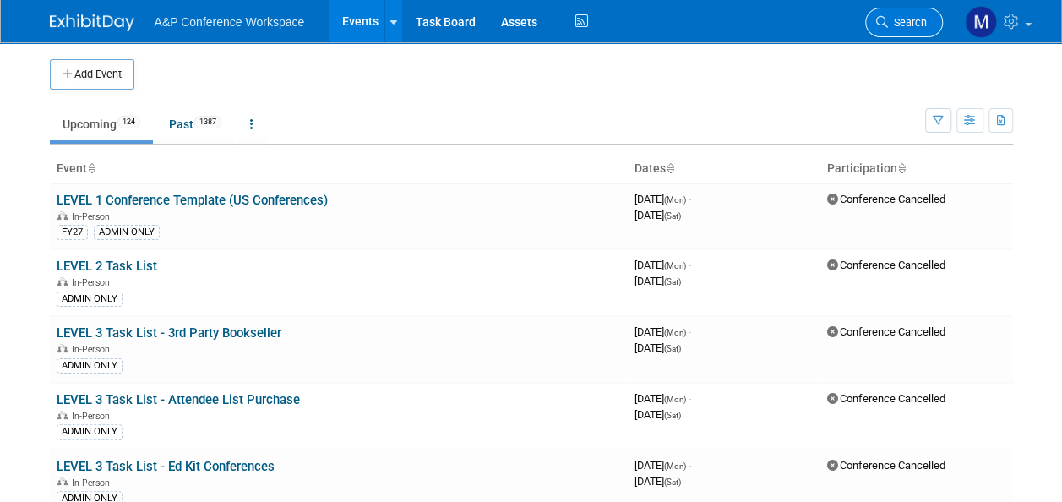
click at [903, 20] on span "Search" at bounding box center [907, 22] width 39 height 13
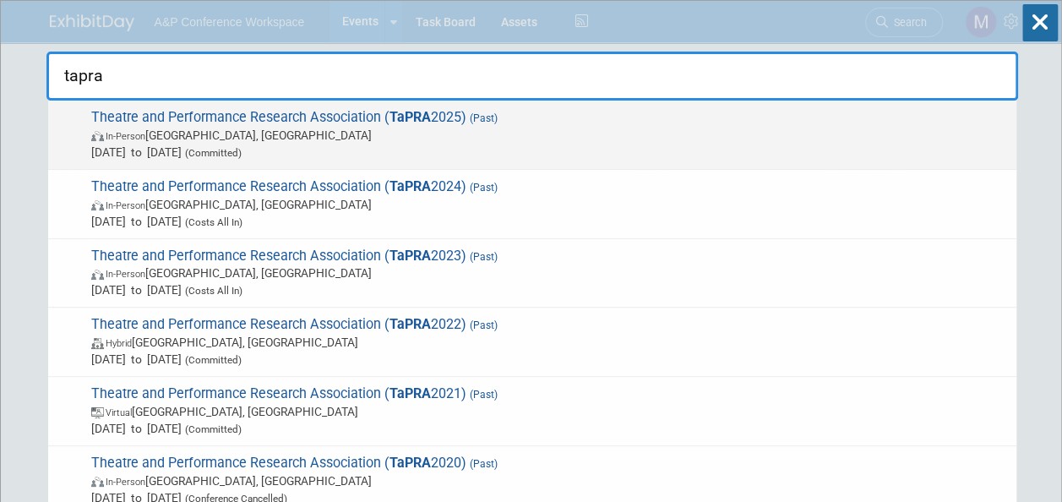
type input "tapra"
click at [441, 106] on div "Theatre and Performance Research Association ( TaPRA 2025) (Past) In-Person [GE…" at bounding box center [532, 135] width 968 height 69
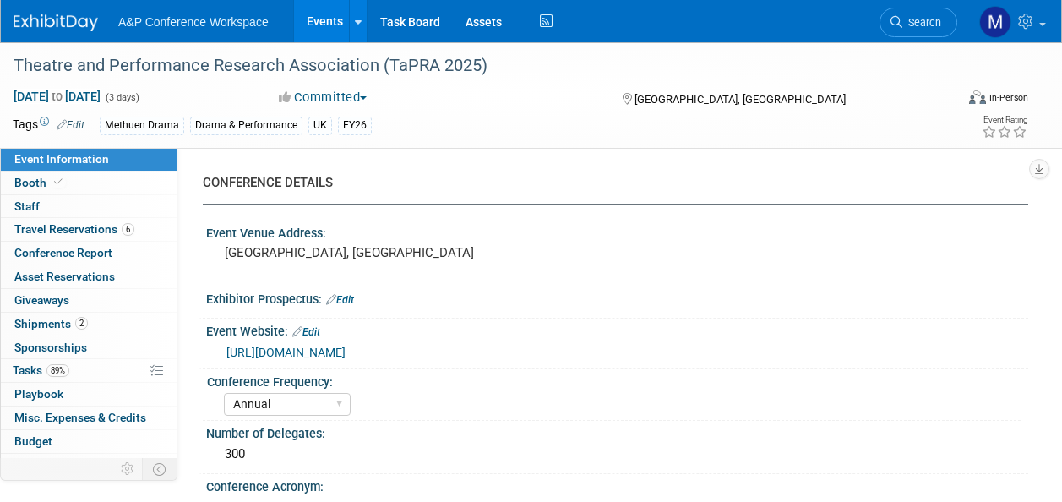
select select "Annual"
select select "Level 2"
select select "In-Person Booth"
select select "Drama & Performance Studies"
select select "Methuen Drama"
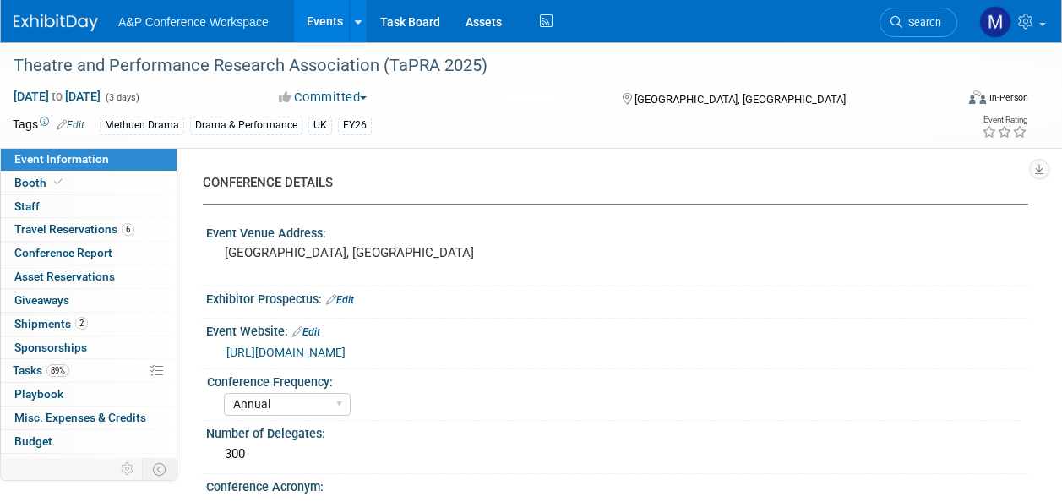
select select "[PERSON_NAME]"
select select "Networking/Commissioning"
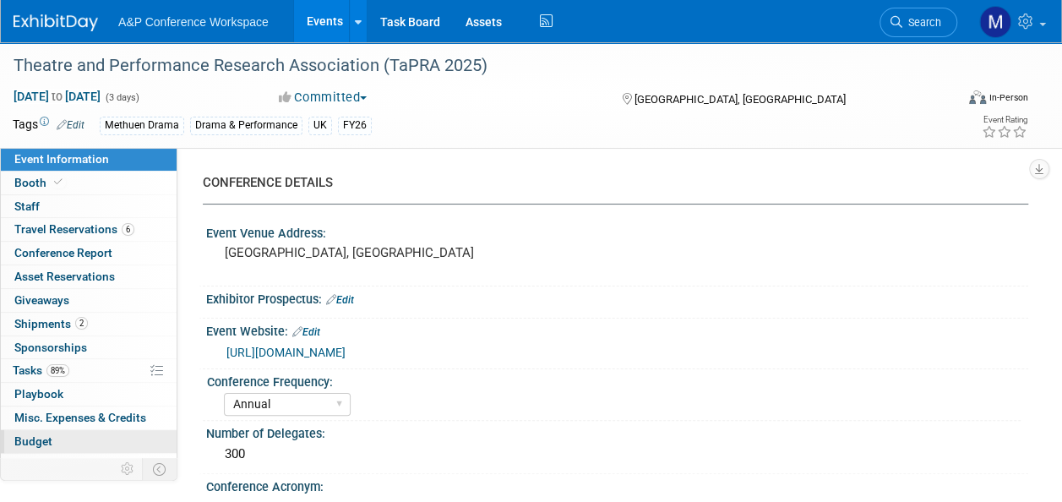
click at [57, 433] on link "Budget" at bounding box center [89, 441] width 176 height 23
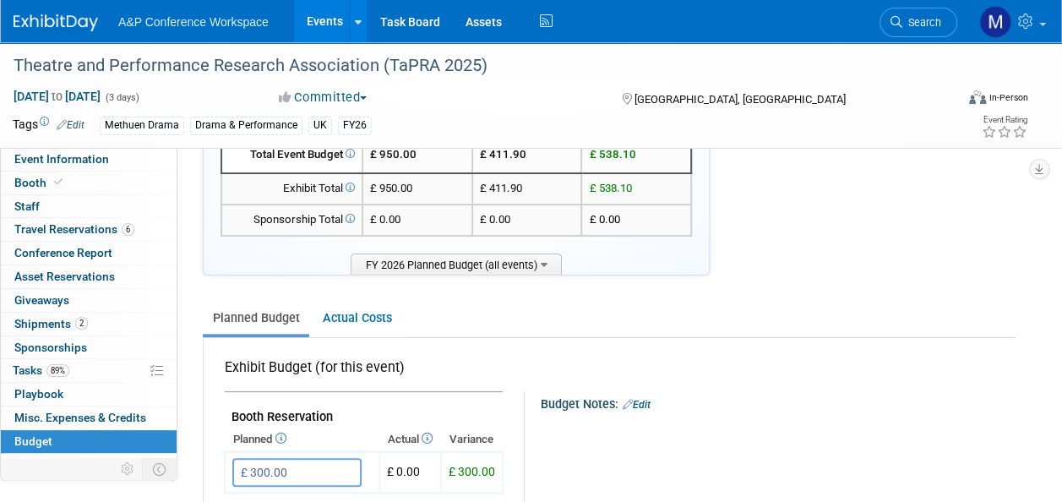
scroll to position [338, 0]
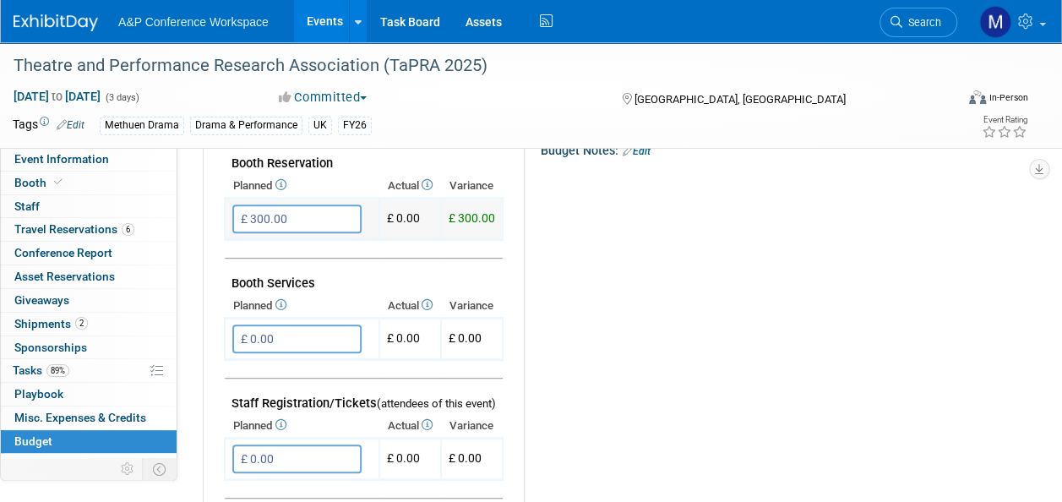
click at [399, 219] on span "£ 0.00" at bounding box center [403, 218] width 33 height 14
click at [420, 216] on td "£ 0.00" at bounding box center [410, 218] width 62 height 41
click at [429, 182] on icon at bounding box center [426, 184] width 14 height 11
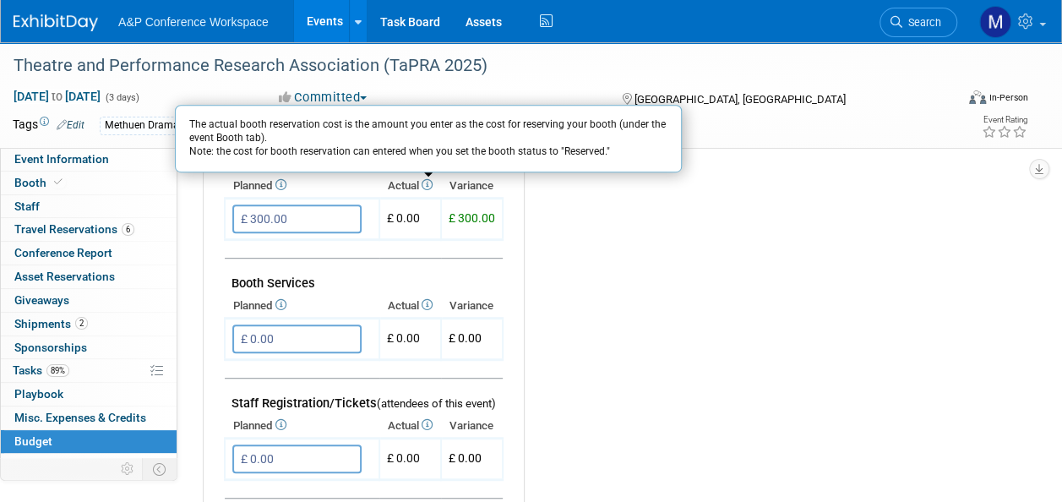
click at [429, 184] on icon at bounding box center [426, 184] width 14 height 11
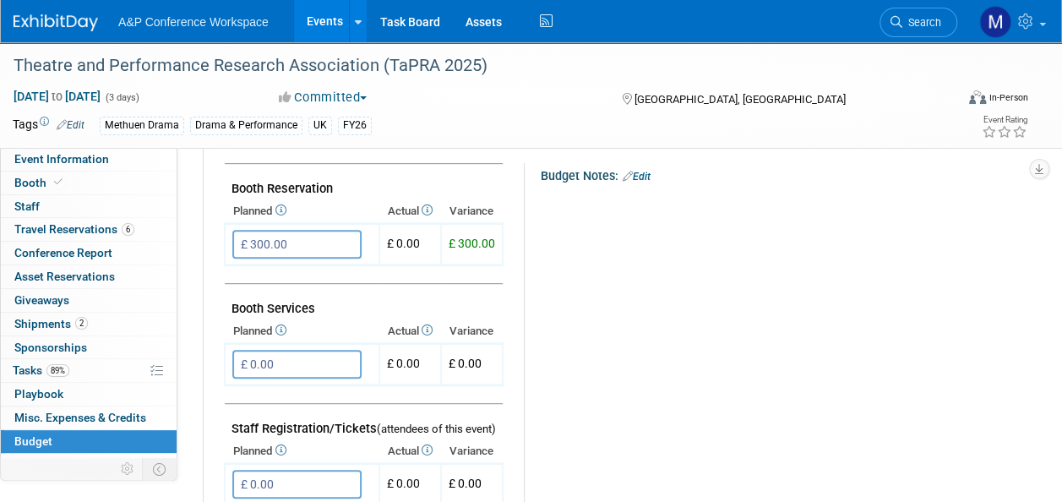
scroll to position [253, 0]
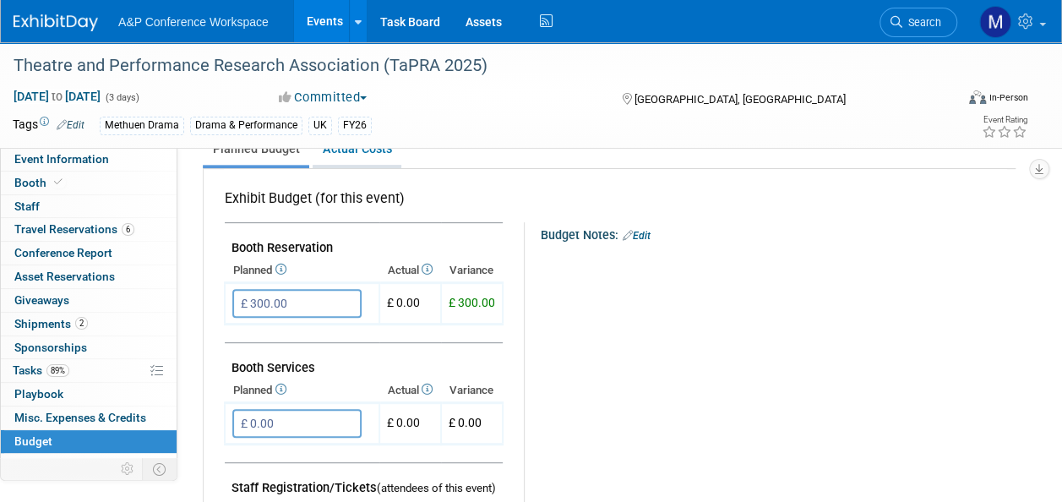
click at [378, 149] on link "Actual Costs" at bounding box center [357, 148] width 89 height 31
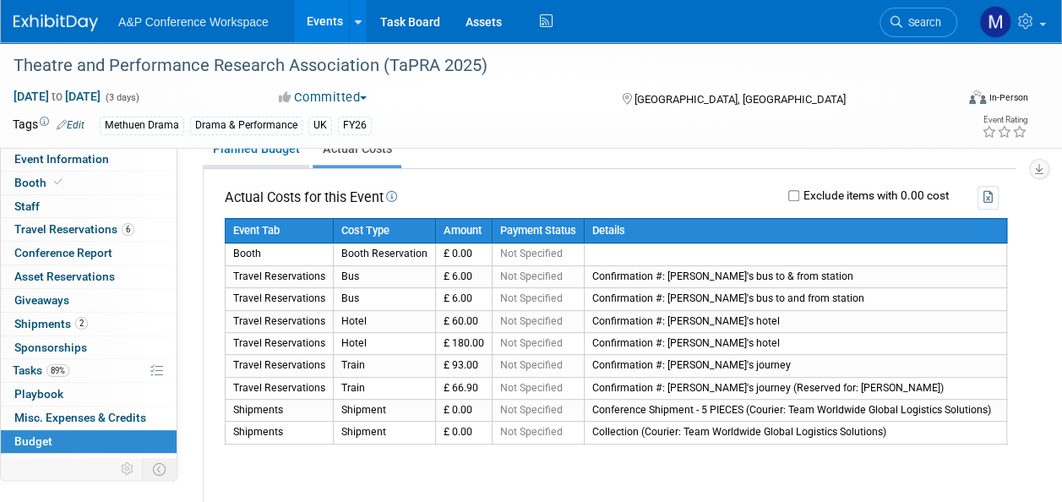
click at [281, 150] on link "Planned Budget" at bounding box center [256, 148] width 106 height 31
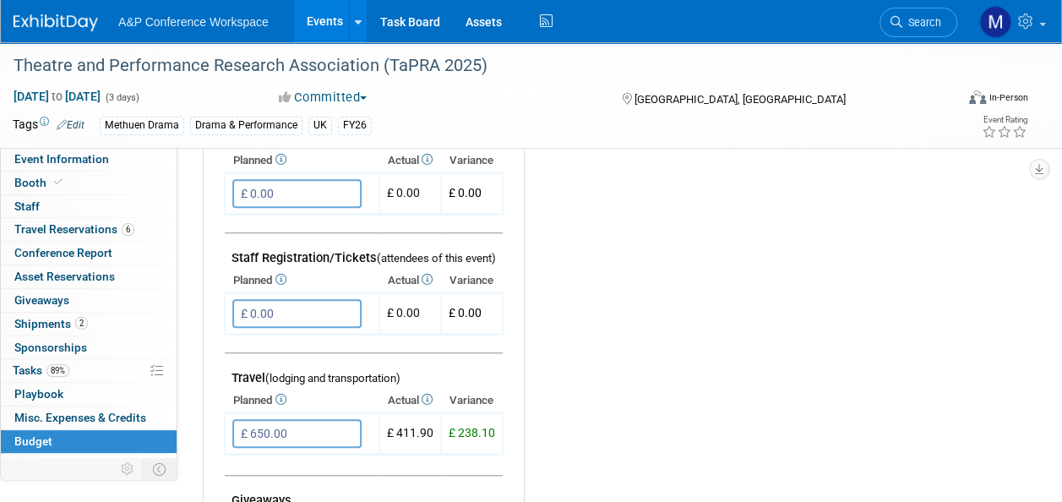
scroll to position [507, 0]
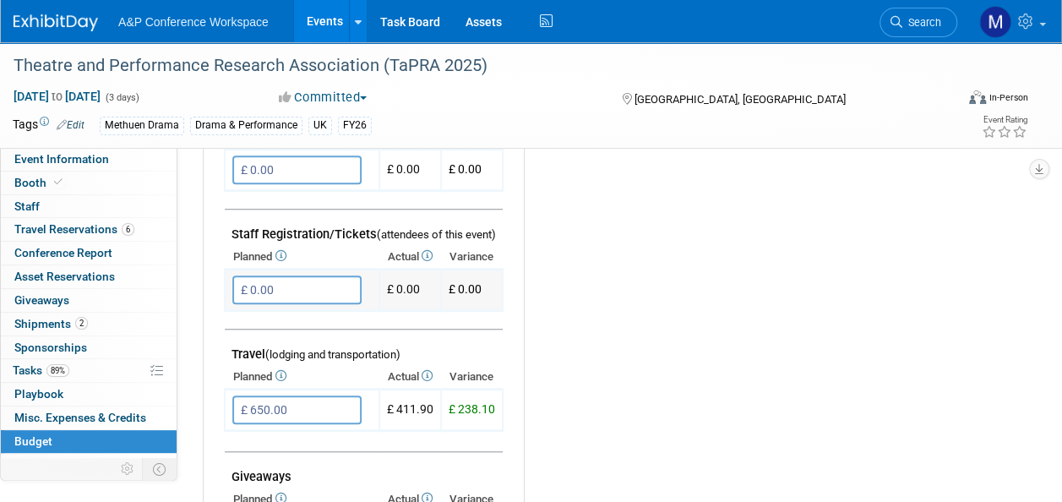
click at [392, 282] on td "£ 0.00" at bounding box center [410, 289] width 62 height 41
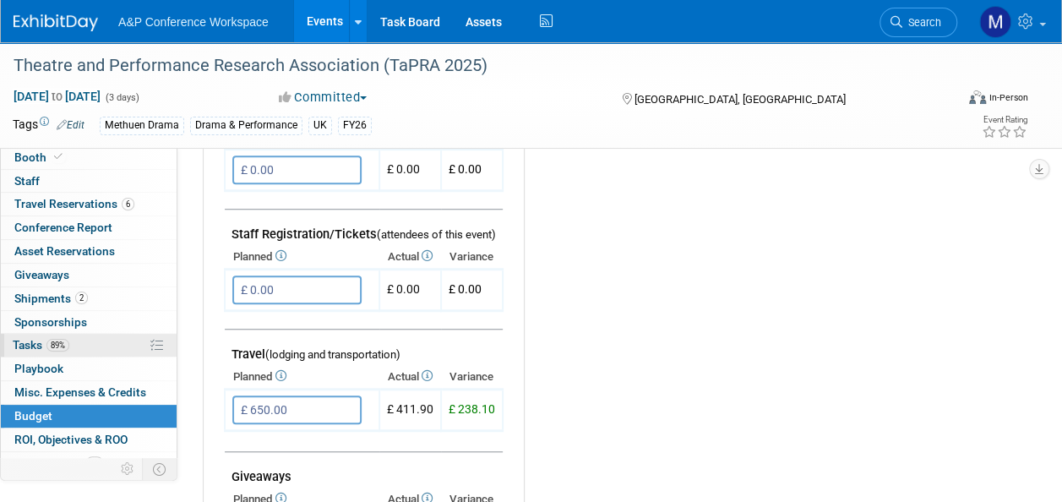
scroll to position [0, 0]
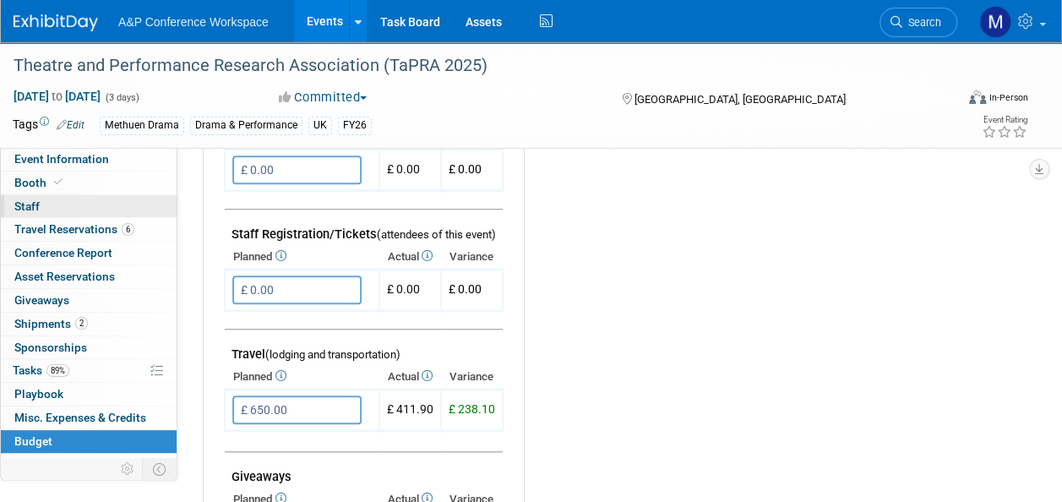
click at [100, 205] on link "0 Staff 0" at bounding box center [89, 206] width 176 height 23
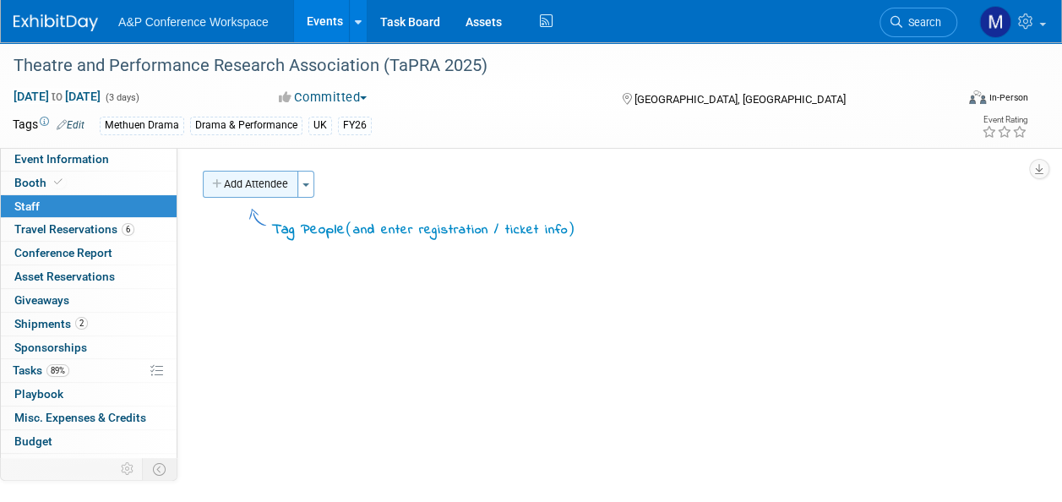
click at [292, 177] on button "Add Attendee" at bounding box center [250, 184] width 95 height 27
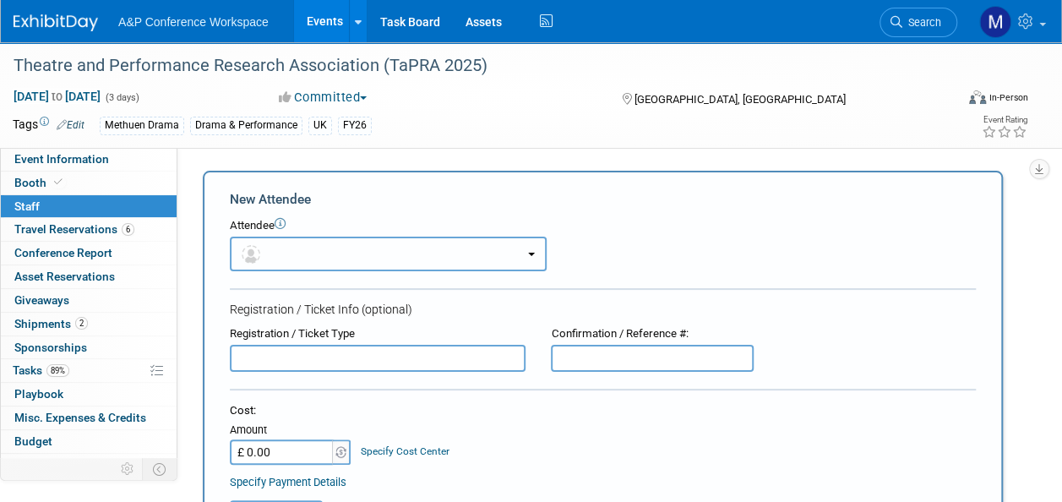
click at [294, 248] on button "button" at bounding box center [388, 254] width 317 height 35
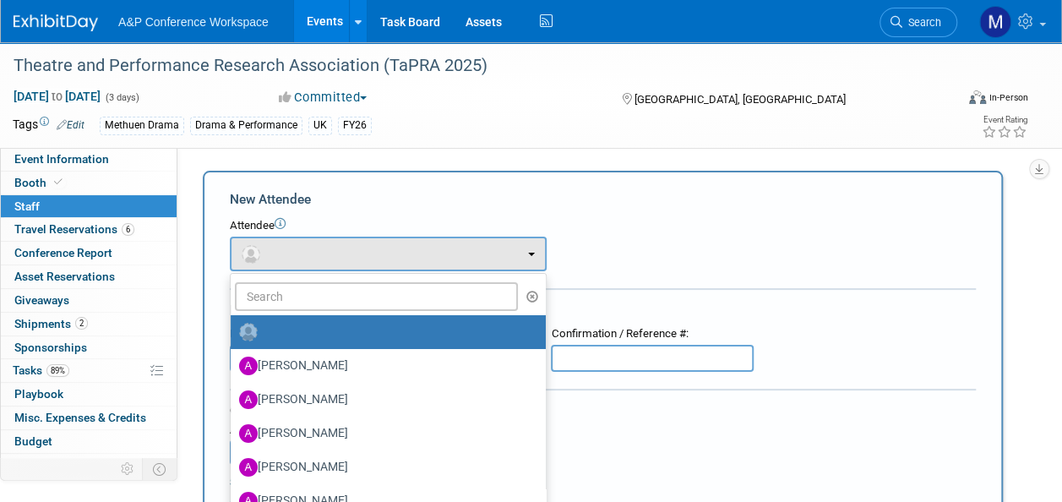
click at [374, 201] on div "New Attendee" at bounding box center [603, 199] width 746 height 19
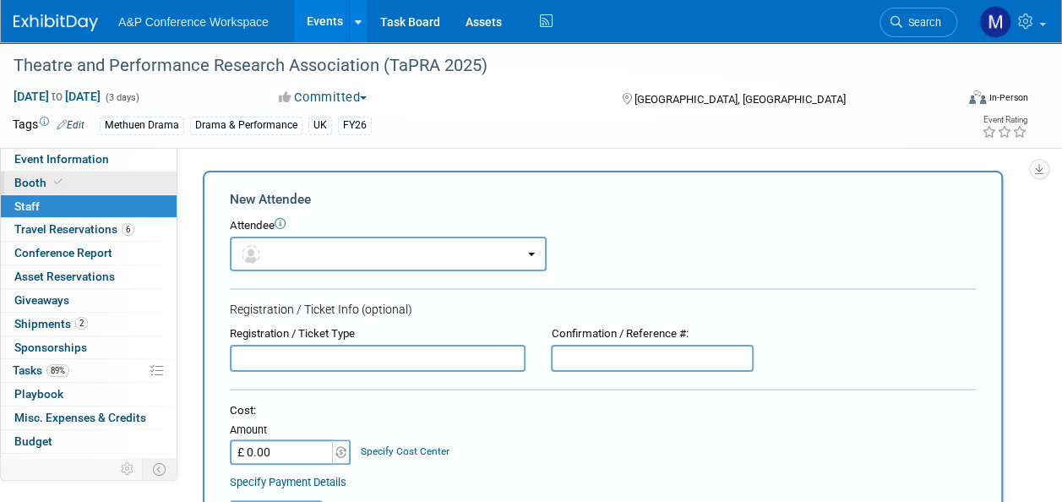
click at [74, 184] on link "Booth" at bounding box center [89, 182] width 176 height 23
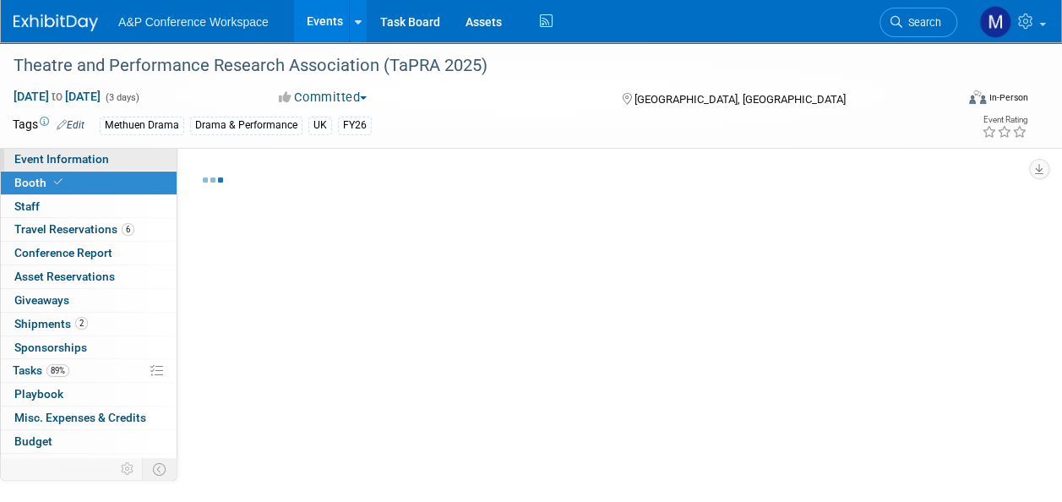
click at [96, 165] on span "Event Information" at bounding box center [61, 159] width 95 height 14
select select "COMD"
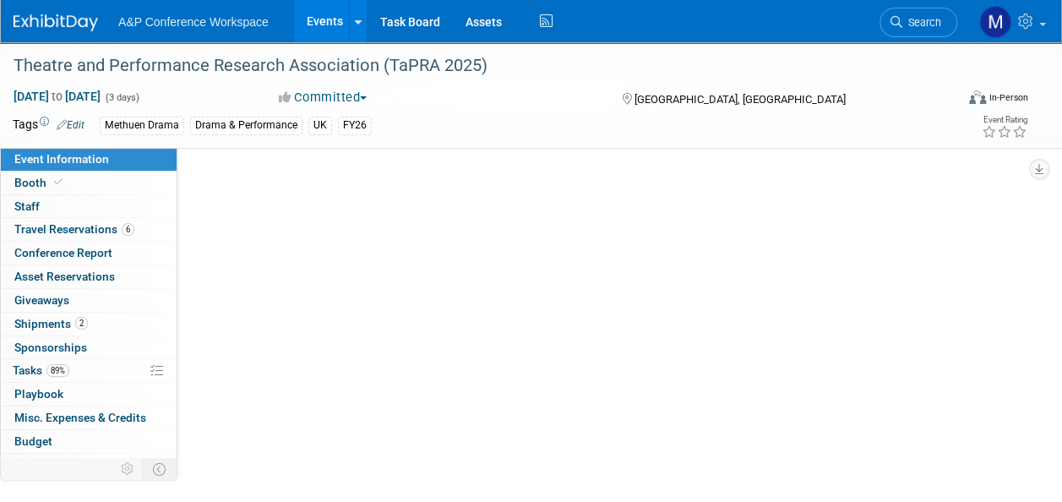
select select "Annual"
select select "Level 2"
select select "In-Person Booth"
select select "Drama & Performance Studies"
select select "Methuen Drama"
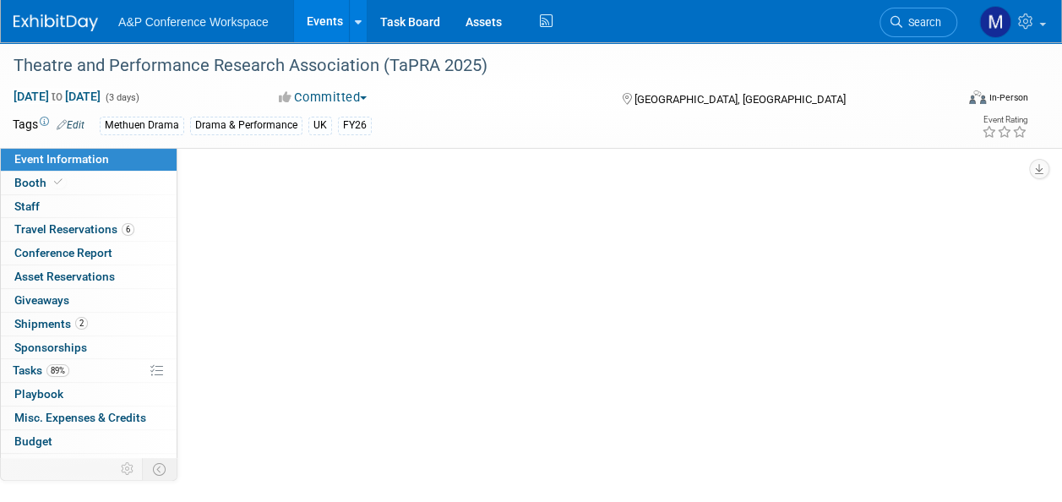
select select "Matt Hambridge"
select select "Vivien Quick"
select select "Jenny Liddiard"
select select "Networking/Commissioning"
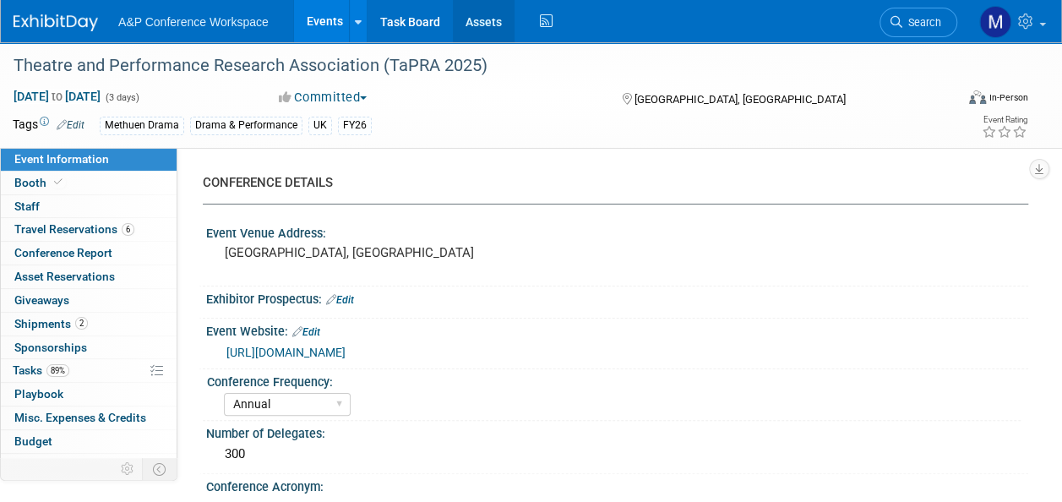
click at [469, 34] on link "Assets" at bounding box center [484, 21] width 62 height 42
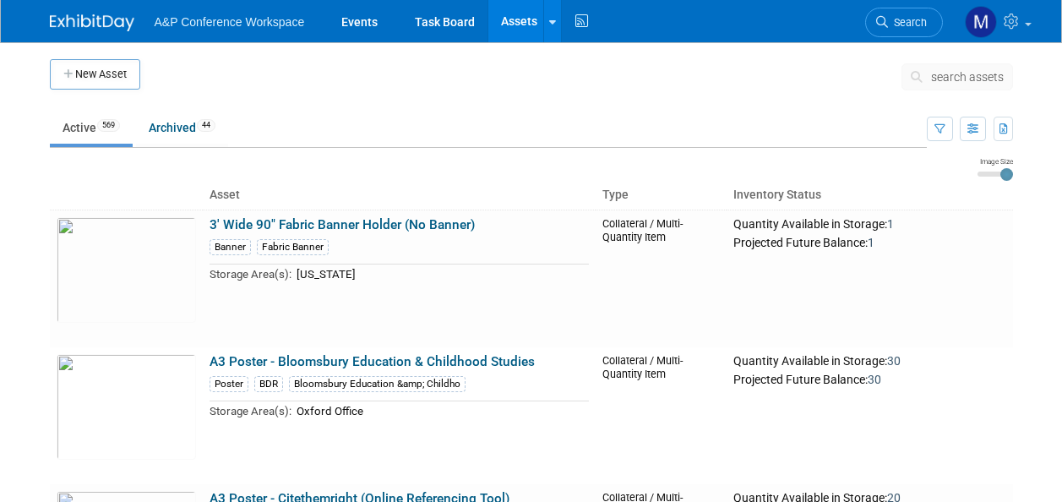
click at [969, 76] on span "search assets" at bounding box center [967, 77] width 73 height 14
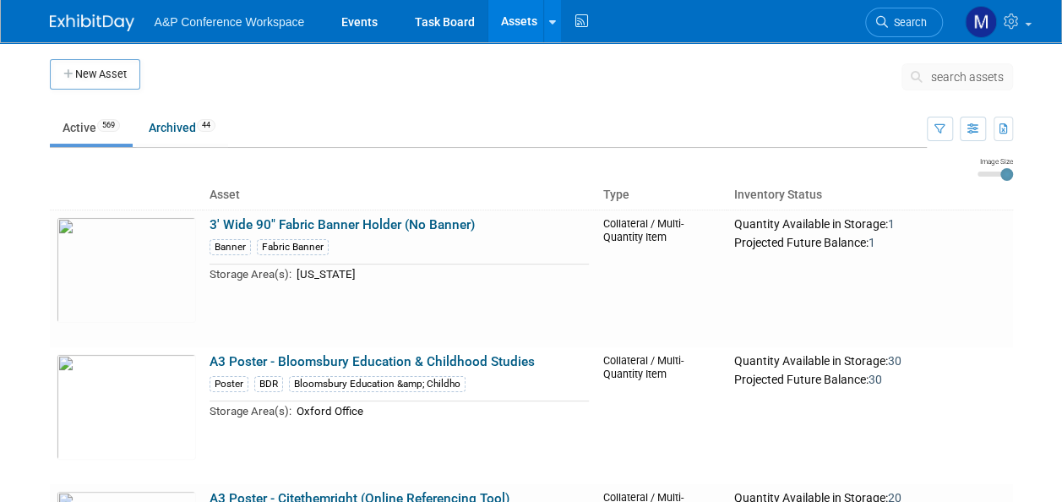
click at [969, 76] on span "search assets" at bounding box center [967, 77] width 73 height 14
click at [955, 76] on span "search assets" at bounding box center [967, 77] width 73 height 14
click at [976, 80] on span "search assets" at bounding box center [967, 77] width 73 height 14
click at [974, 84] on button "search assets" at bounding box center [956, 76] width 111 height 27
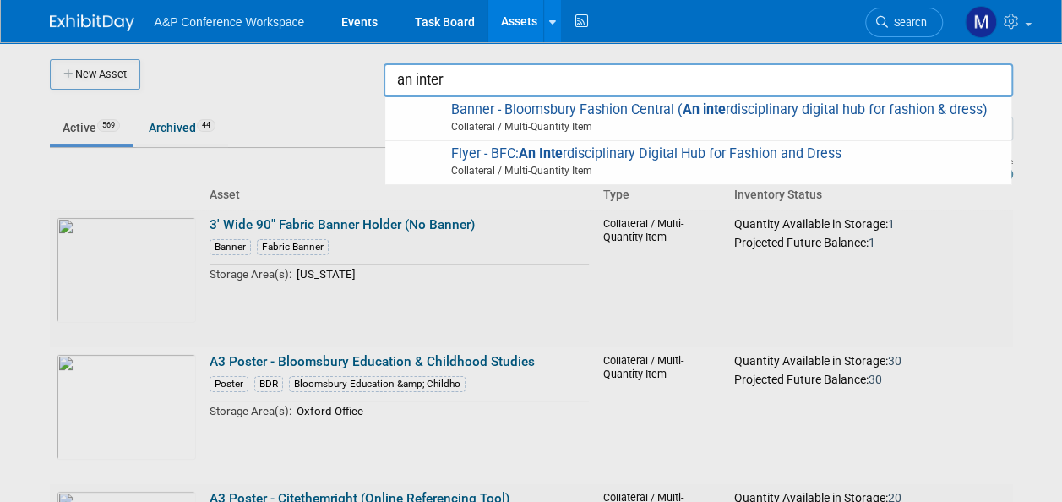
type input "Banner - Bloomsbury Fashion Central (An interdisciplinary digital hub for fashi…"
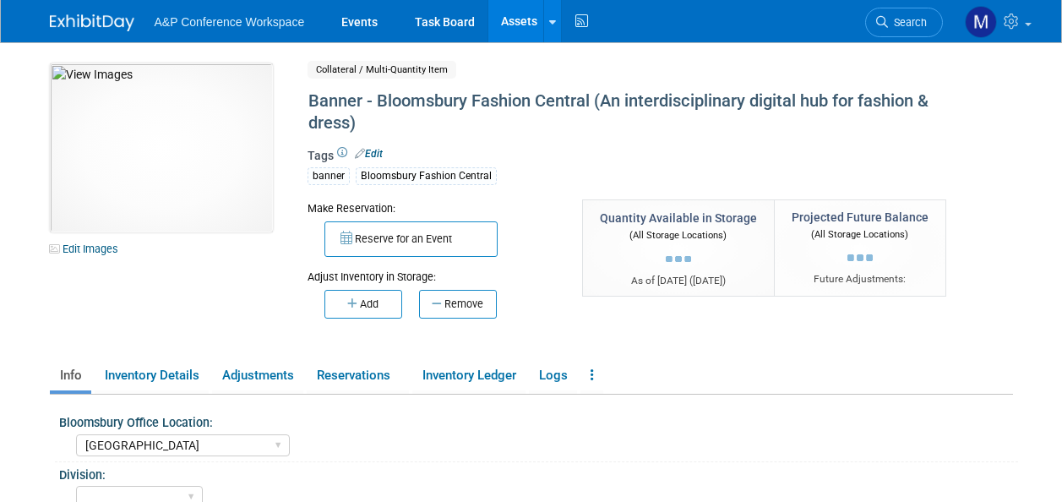
select select "[GEOGRAPHIC_DATA]"
select select "[PERSON_NAME]"
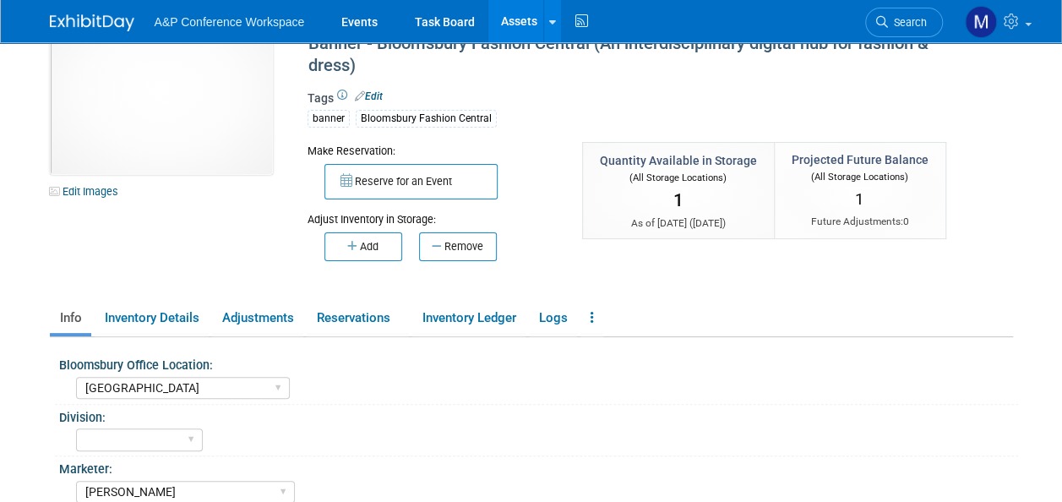
scroll to position [84, 0]
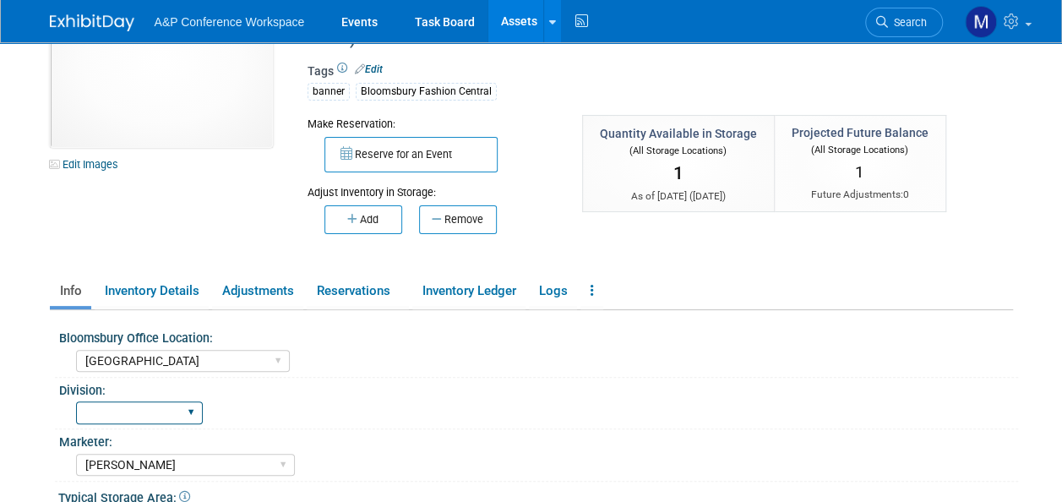
click at [160, 407] on select "BDR - Libraries BDR - Schools A&P BP R&L" at bounding box center [139, 412] width 127 height 23
select select "BDR - Libraries"
click at [76, 401] on select "BDR - Libraries BDR - Schools A&P BP R&L" at bounding box center [139, 412] width 127 height 23
click at [519, 25] on link "Assets" at bounding box center [519, 21] width 62 height 42
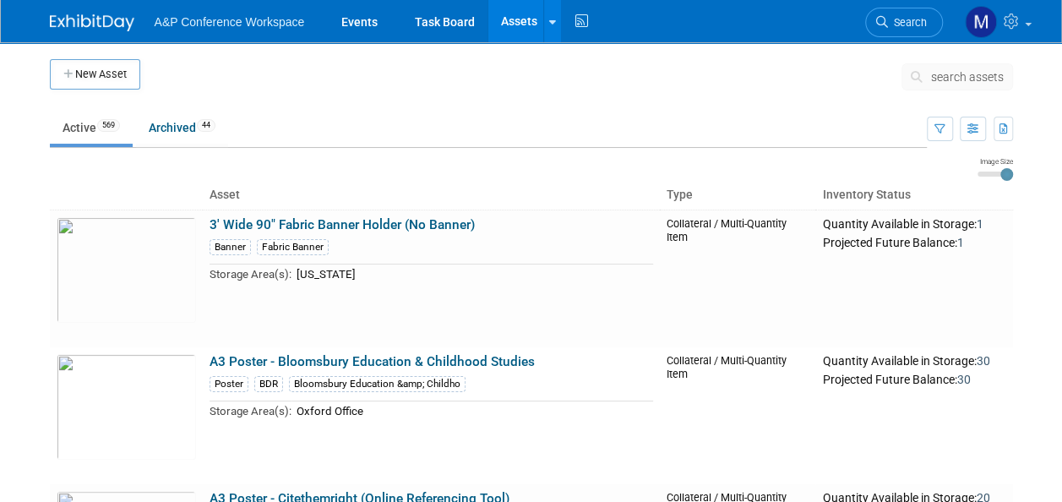
click at [971, 74] on span "search assets" at bounding box center [967, 77] width 73 height 14
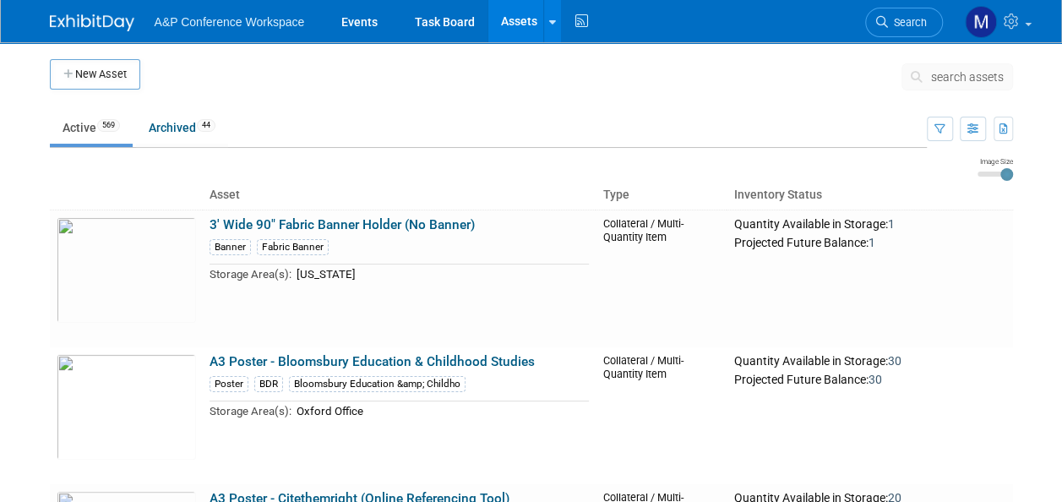
click at [960, 76] on span "search assets" at bounding box center [967, 77] width 73 height 14
click at [955, 74] on span "search assets" at bounding box center [967, 77] width 73 height 14
click at [960, 74] on span "search assets" at bounding box center [967, 77] width 73 height 14
click at [965, 76] on span "search assets" at bounding box center [967, 77] width 73 height 14
click at [960, 81] on span "search assets" at bounding box center [967, 77] width 73 height 14
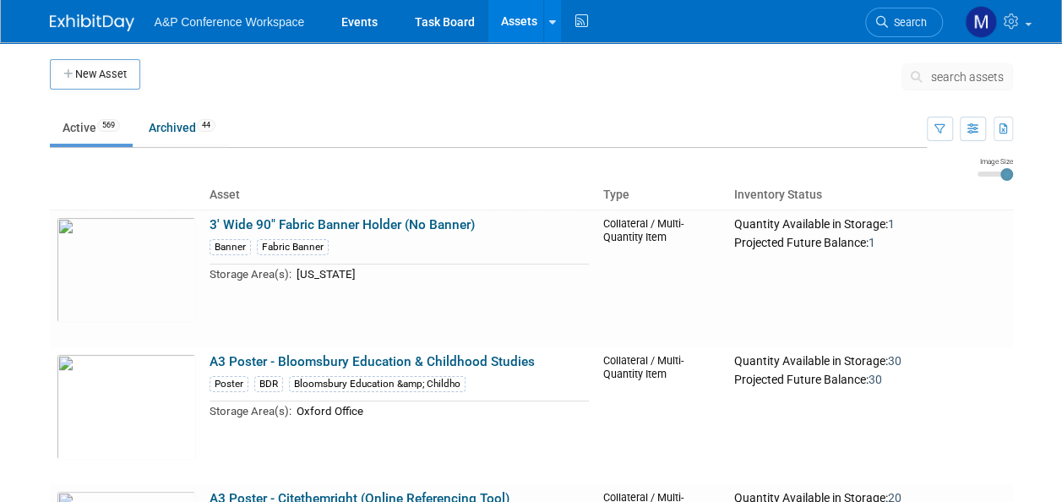
drag, startPoint x: 975, startPoint y: 76, endPoint x: 965, endPoint y: 78, distance: 10.3
click at [972, 76] on span "search assets" at bounding box center [967, 77] width 73 height 14
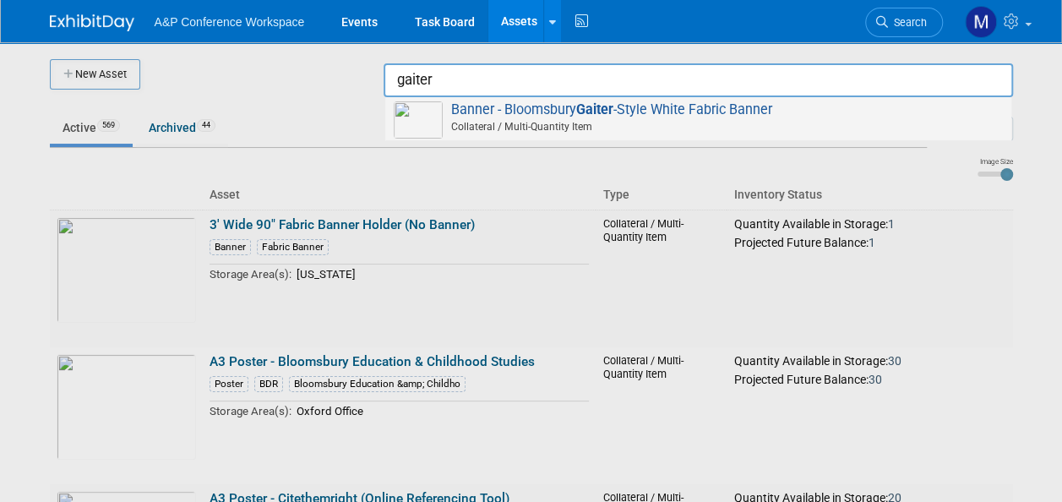
click at [677, 108] on span "Banner - Bloomsbury Gaiter -Style White Fabric Banner Collateral / Multi-Quanti…" at bounding box center [698, 118] width 609 height 35
type input "Banner - Bloomsbury Gaiter-Style White Fabric Banner"
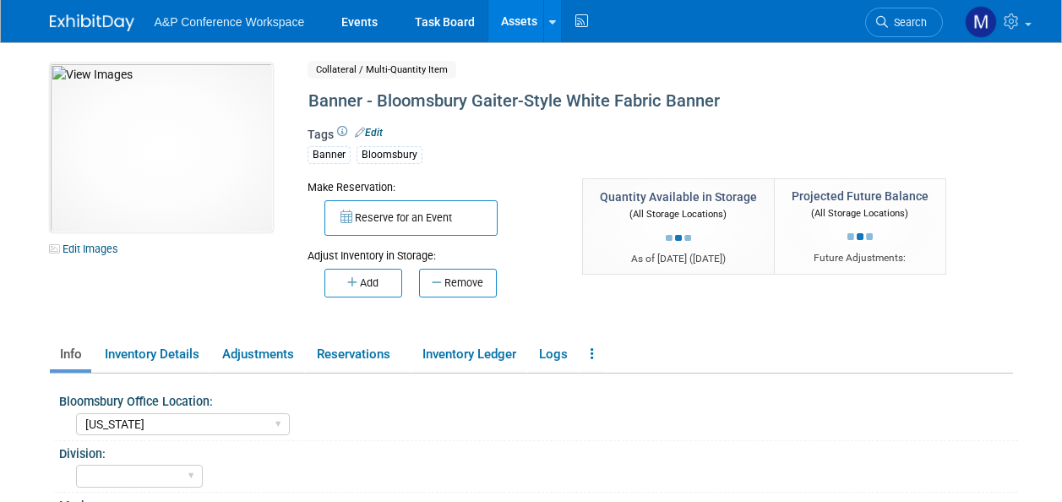
select select "[US_STATE]"
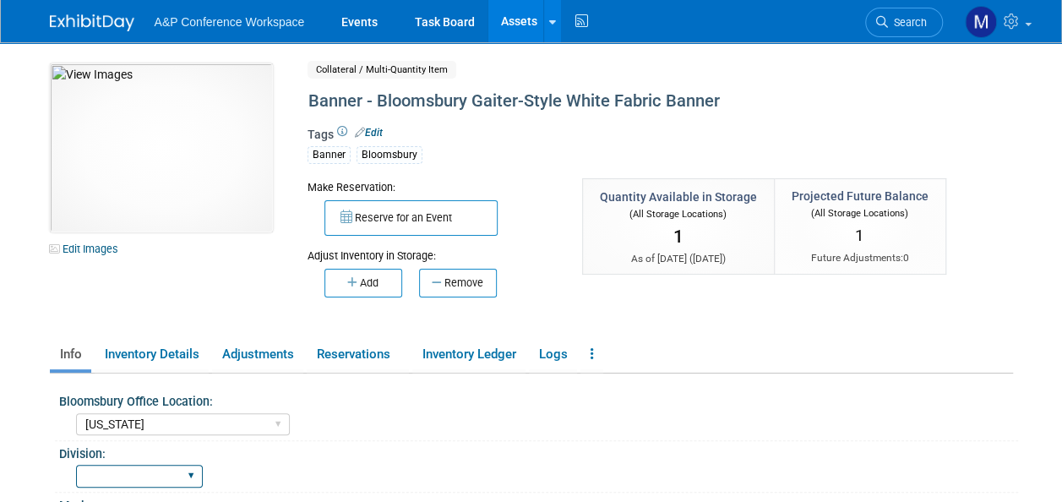
click at [174, 465] on select "BDR - Libraries BDR - Schools A&P BP R&L" at bounding box center [139, 476] width 127 height 23
select select "A&P"
click at [76, 465] on select "BDR - Libraries BDR - Schools A&P BP R&L" at bounding box center [139, 476] width 127 height 23
click at [517, 20] on link "Assets" at bounding box center [519, 21] width 62 height 42
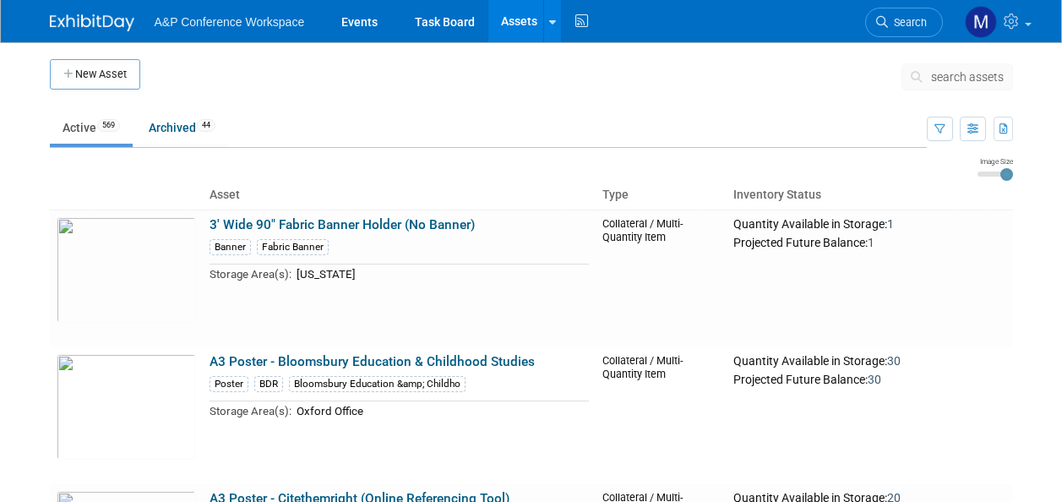
click at [964, 71] on span "search assets" at bounding box center [967, 77] width 73 height 14
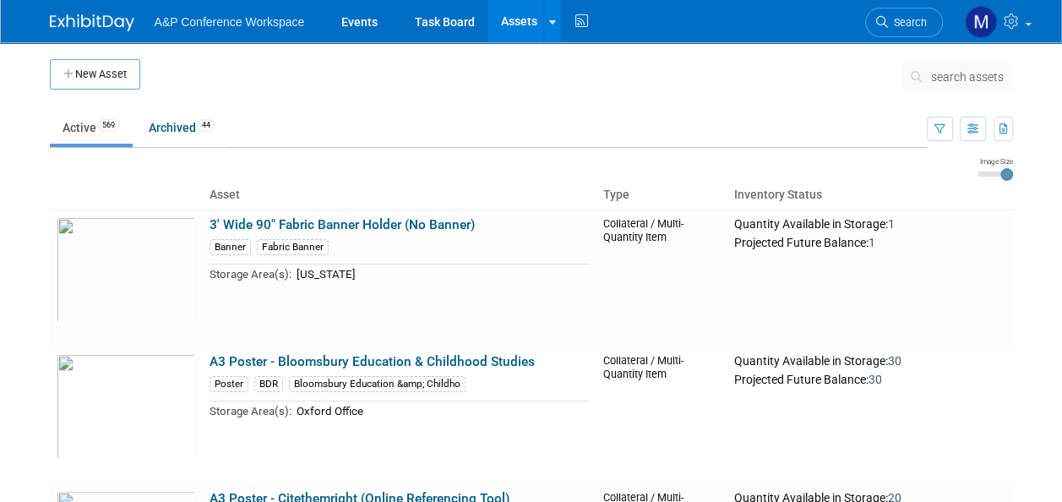
click at [960, 78] on span "search assets" at bounding box center [967, 77] width 73 height 14
click at [964, 81] on span "search assets" at bounding box center [967, 77] width 73 height 14
click at [972, 76] on span "search assets" at bounding box center [967, 77] width 73 height 14
click at [958, 76] on span "search assets" at bounding box center [967, 77] width 73 height 14
click at [965, 77] on span "search assets" at bounding box center [967, 77] width 73 height 14
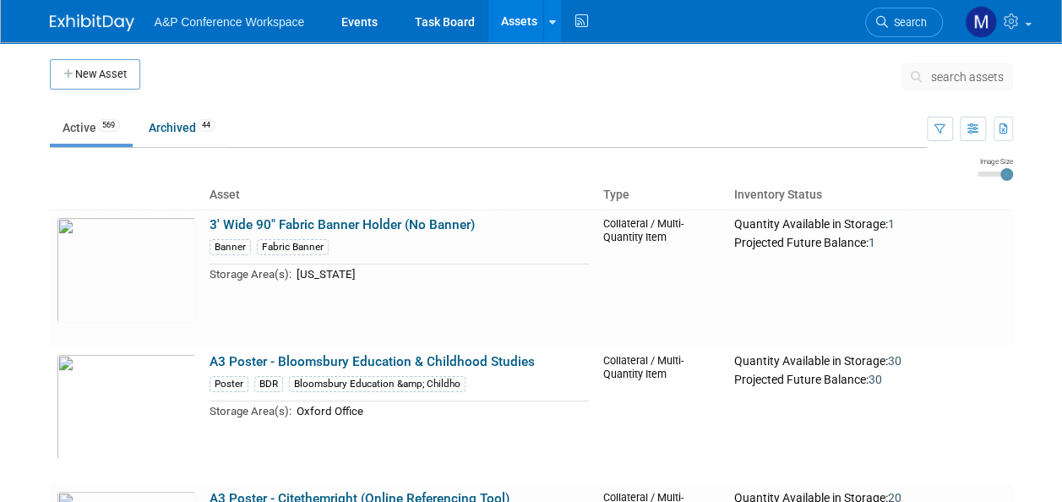
click at [968, 76] on span "search assets" at bounding box center [967, 77] width 73 height 14
click at [968, 78] on span "search assets" at bounding box center [967, 77] width 73 height 14
click at [981, 79] on span "search assets" at bounding box center [967, 77] width 73 height 14
click at [965, 76] on span "search assets" at bounding box center [967, 77] width 73 height 14
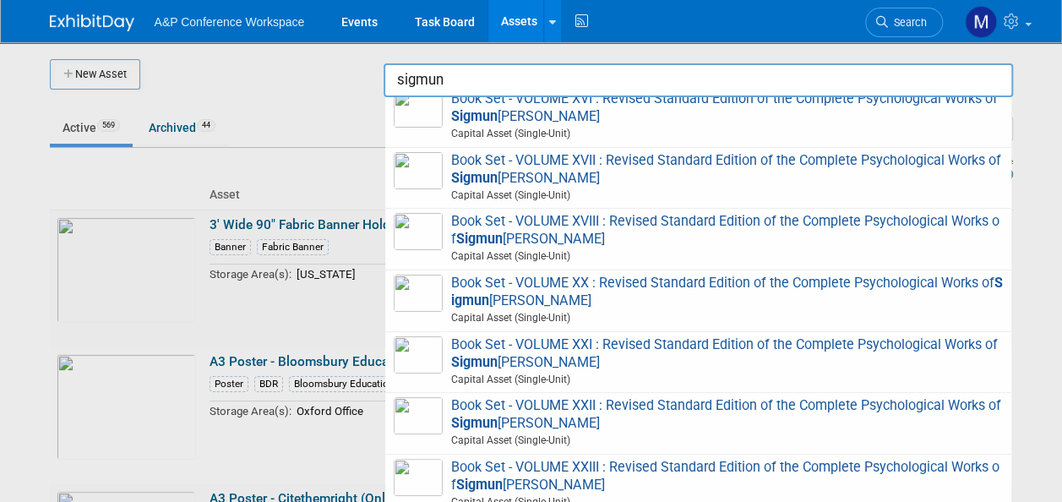
scroll to position [1084, 0]
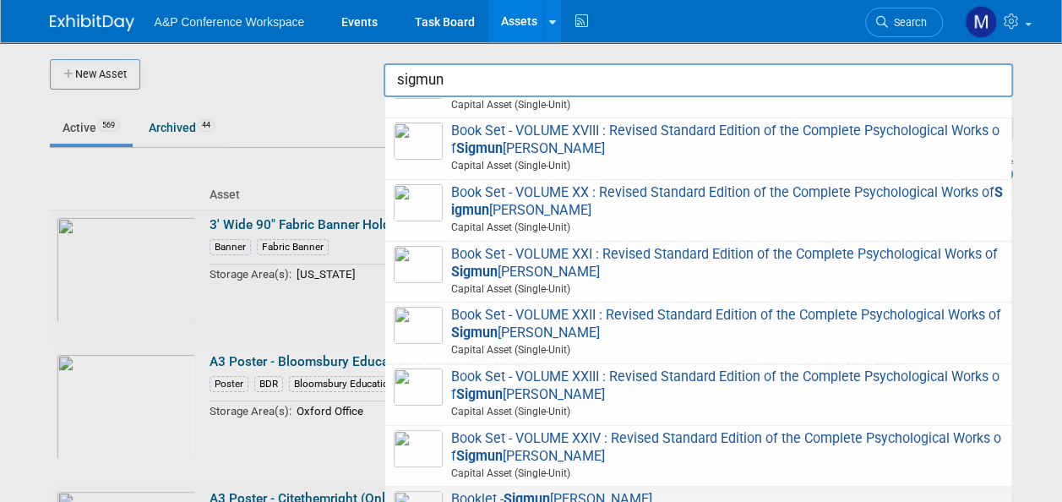
click at [503, 495] on span "Booklet - [PERSON_NAME] Collateral / Multi-Quantity Item" at bounding box center [698, 508] width 609 height 35
type input "Booklet - [PERSON_NAME]"
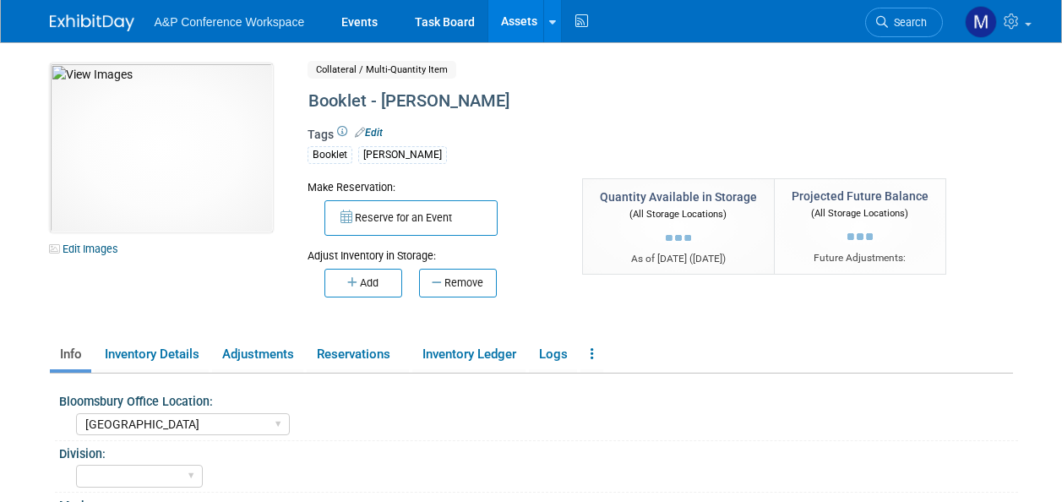
select select "[GEOGRAPHIC_DATA]"
select select "[PERSON_NAME]"
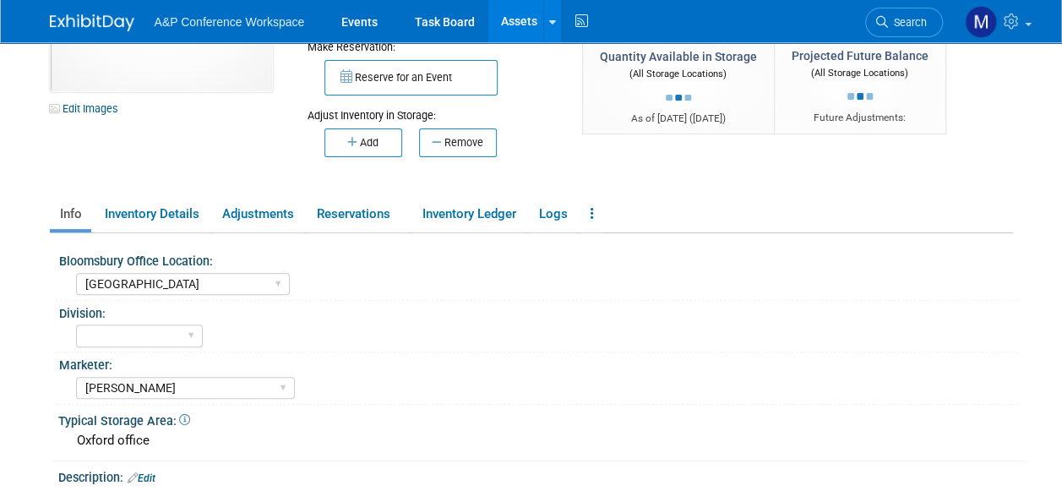
scroll to position [253, 0]
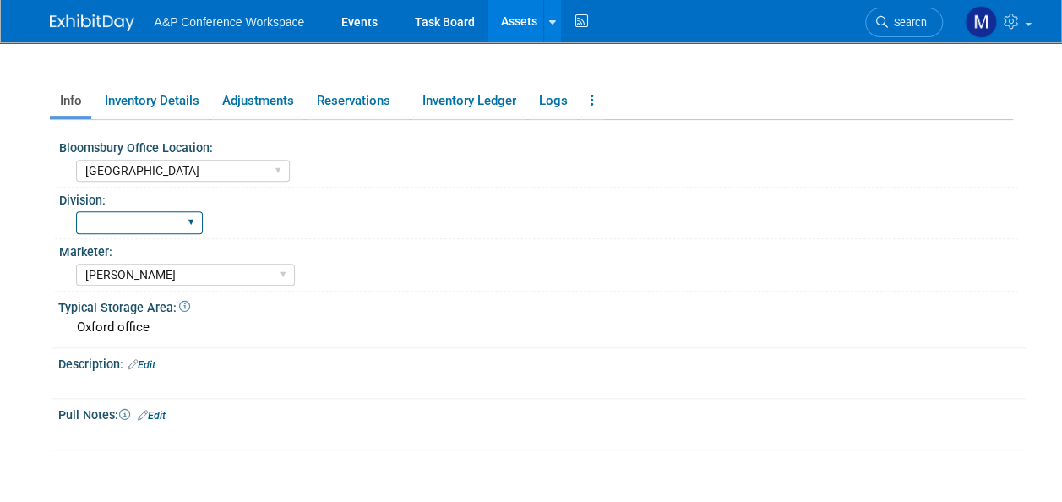
click at [150, 213] on select "BDR - Libraries BDR - Schools A&P BP R&L" at bounding box center [139, 222] width 127 height 23
select select "BDR - Libraries"
click at [76, 211] on select "BDR - Libraries BDR - Schools A&P BP R&L" at bounding box center [139, 222] width 127 height 23
click at [519, 17] on link "Assets" at bounding box center [519, 21] width 62 height 42
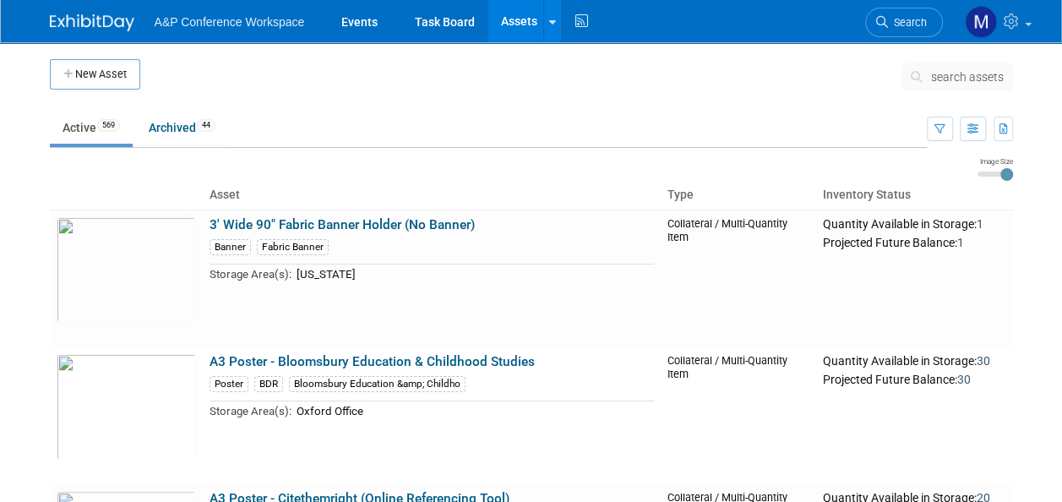
click at [961, 76] on span "search assets" at bounding box center [967, 77] width 73 height 14
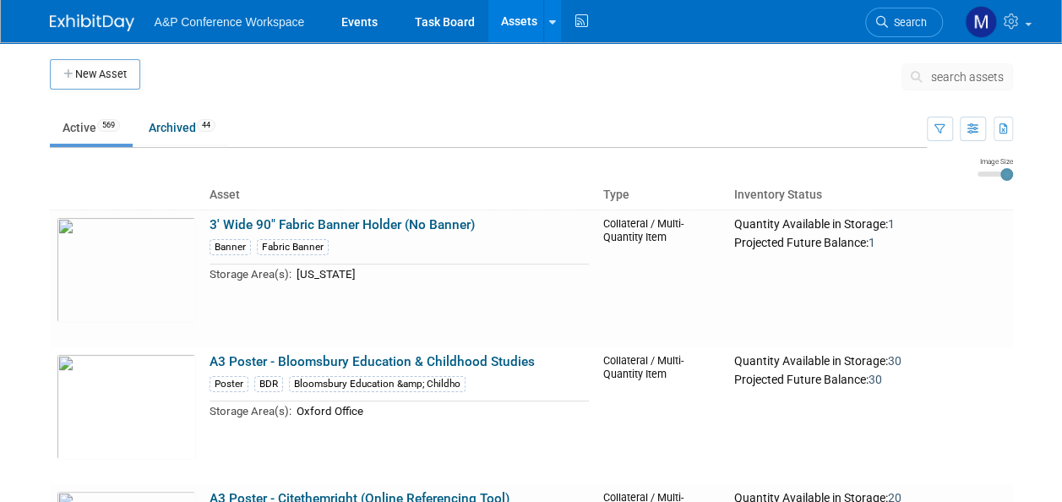
click at [961, 76] on span "search assets" at bounding box center [967, 77] width 73 height 14
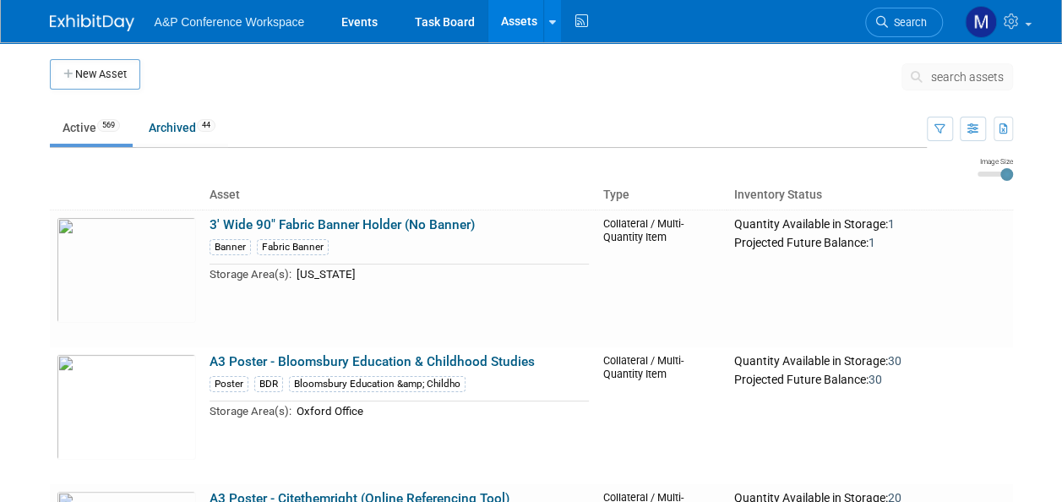
click at [954, 76] on span "search assets" at bounding box center [967, 77] width 73 height 14
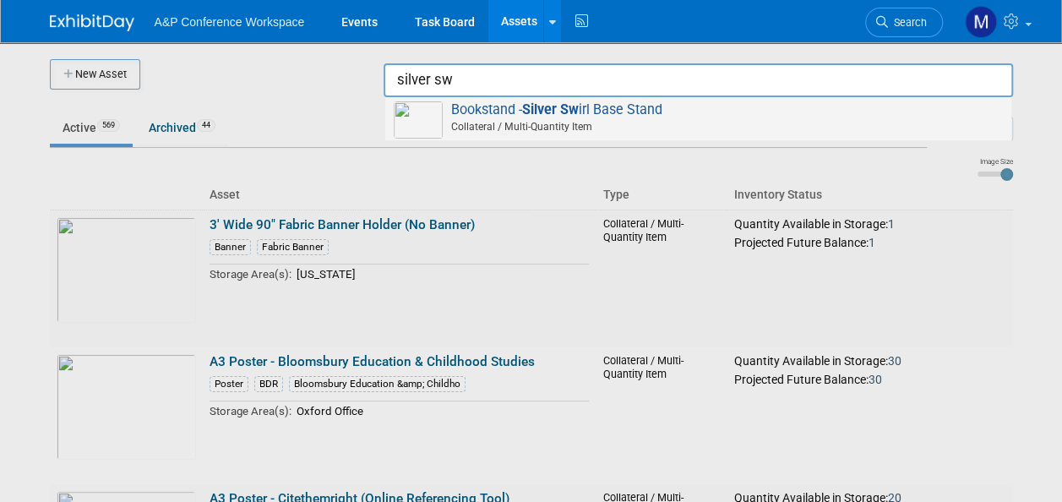
click at [628, 117] on span "Bookstand - Silver Sw irl Base Stand Collateral / Multi-Quantity Item" at bounding box center [698, 118] width 609 height 35
type input "Bookstand - Silver Swirl Base Stand"
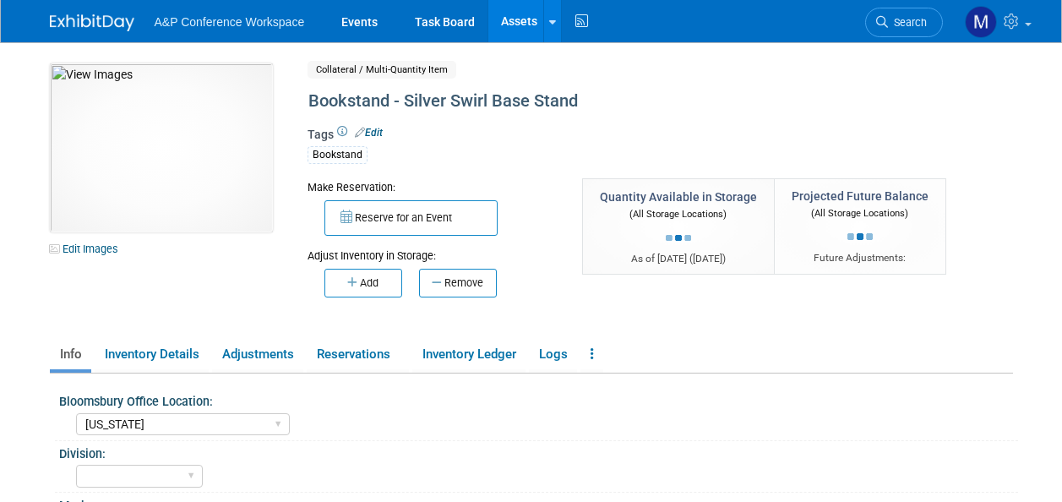
select select "[US_STATE]"
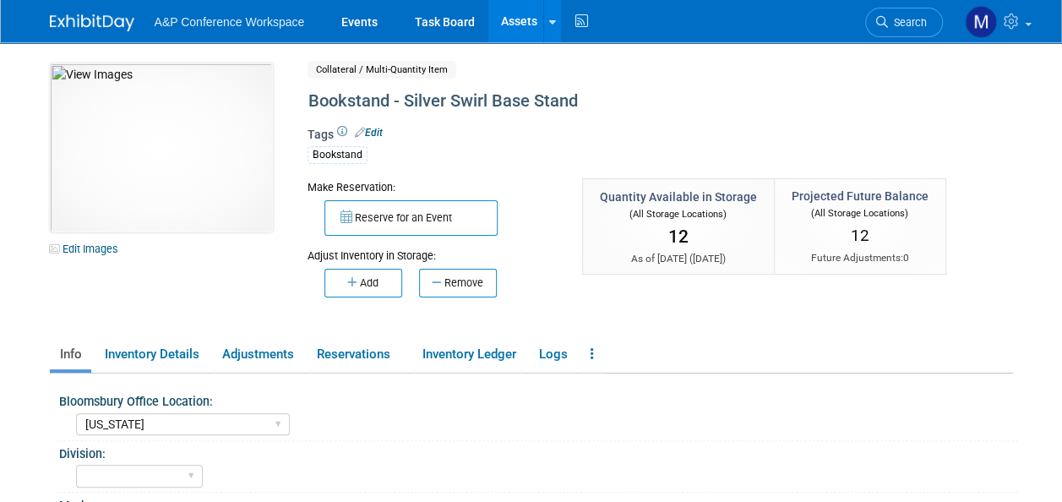
scroll to position [84, 0]
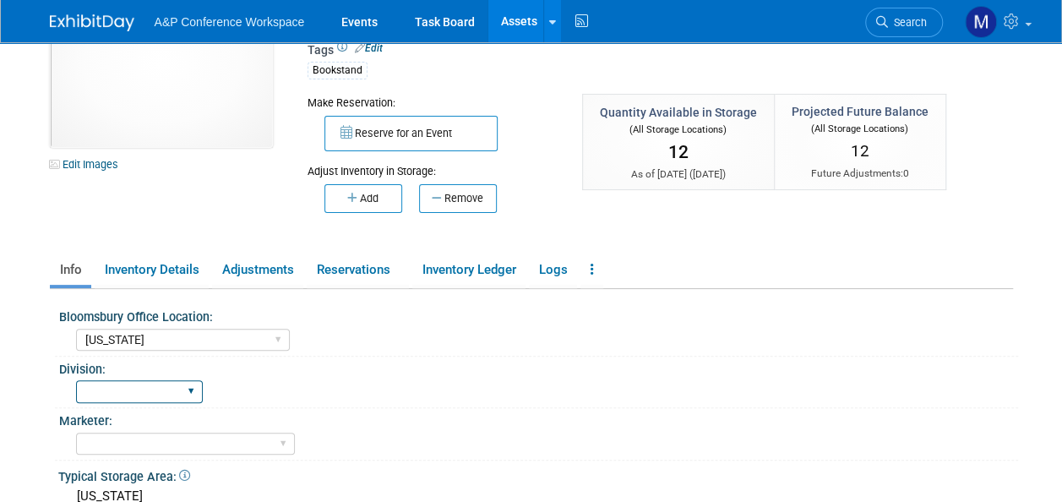
click at [175, 400] on select "BDR - Libraries BDR - Schools A&P BP R&L" at bounding box center [139, 391] width 127 height 23
select select "A&P"
click at [76, 380] on select "BDR - Libraries BDR - Schools A&P BP R&L" at bounding box center [139, 391] width 127 height 23
click at [509, 19] on link "Assets" at bounding box center [519, 21] width 62 height 42
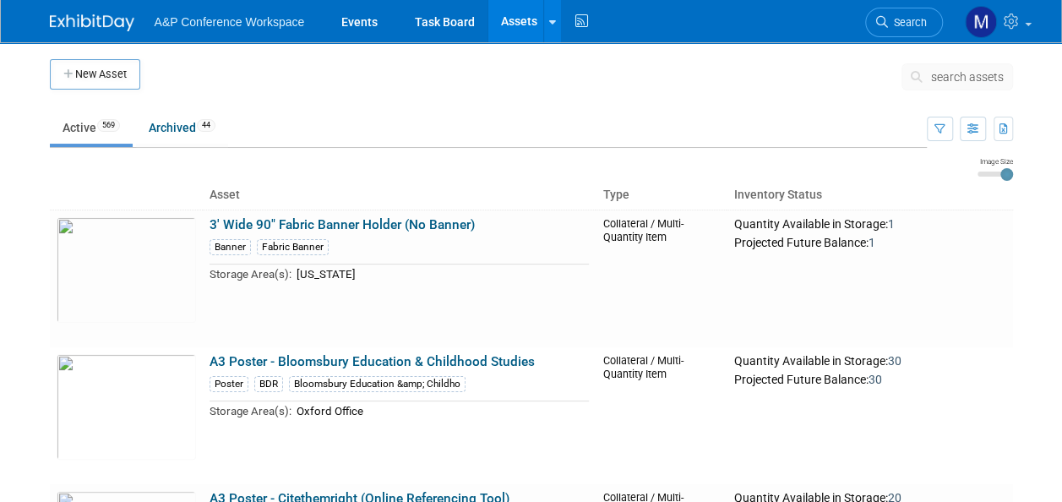
click at [955, 70] on span "search assets" at bounding box center [967, 77] width 73 height 14
click at [970, 76] on span "search assets" at bounding box center [967, 77] width 73 height 14
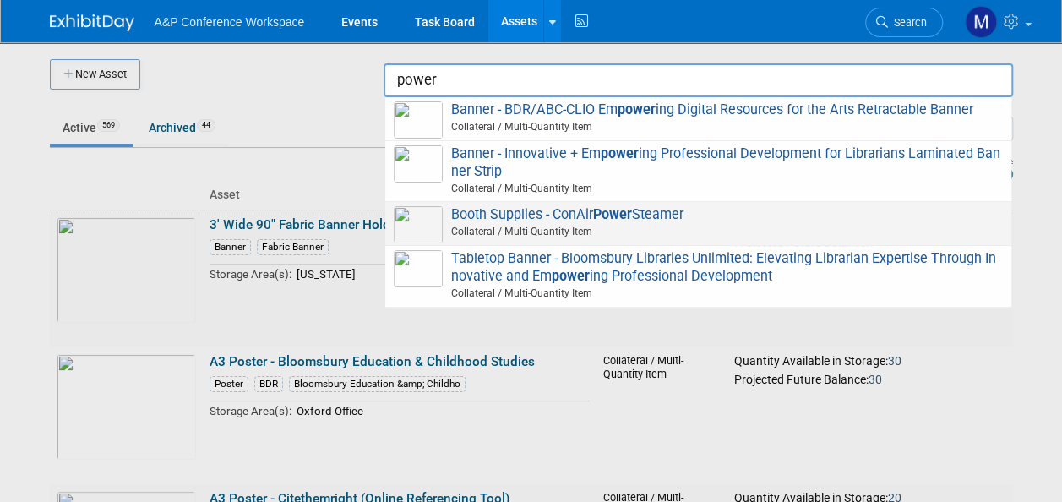
click at [589, 216] on span "Booth Supplies - ConAir Power Steamer Collateral / Multi-Quantity Item" at bounding box center [698, 223] width 609 height 35
type input "Booth Supplies - ConAir Power Steamer"
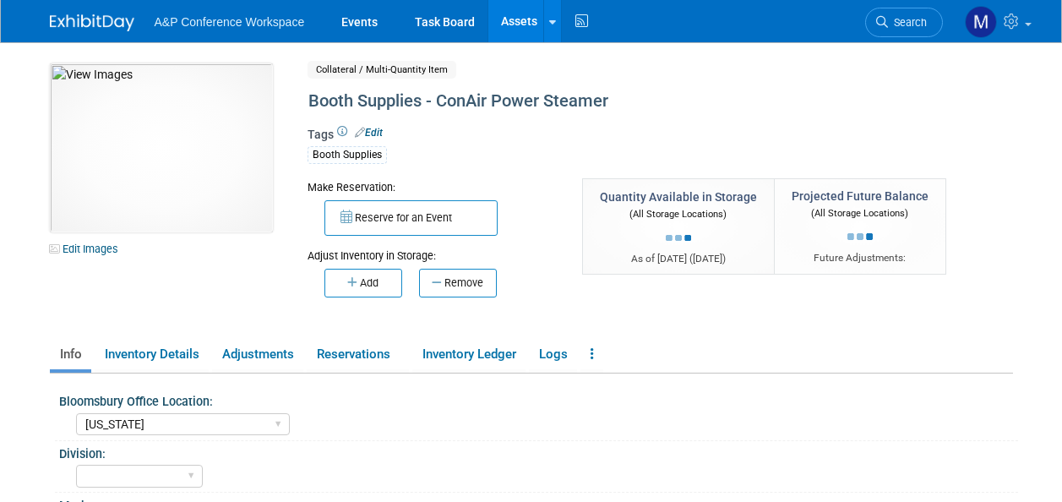
select select "[US_STATE]"
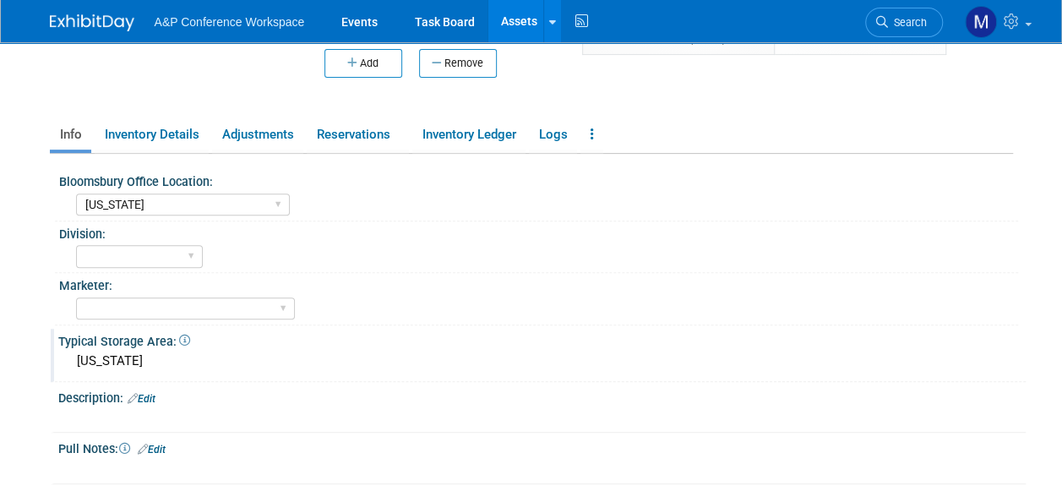
scroll to position [253, 0]
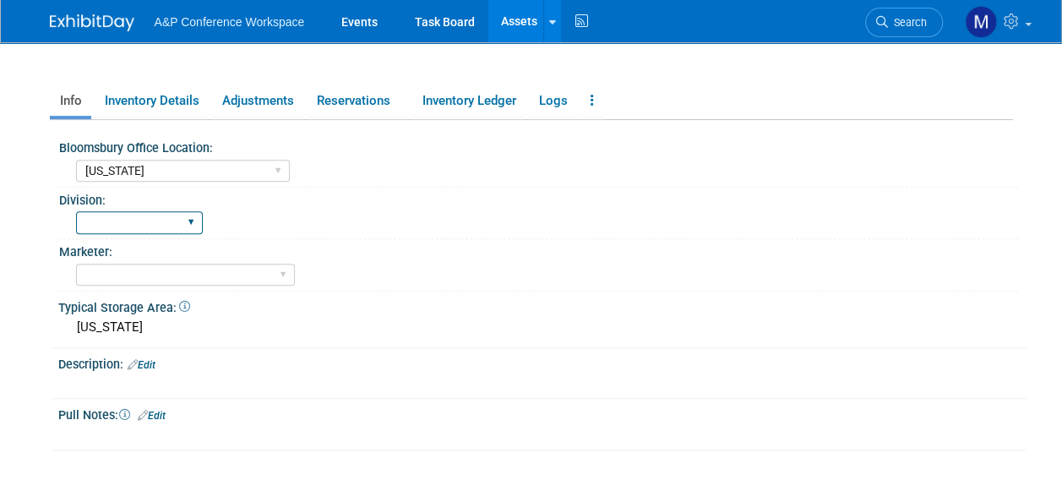
click at [181, 223] on select "BDR - Libraries BDR - Schools A&P BP R&L" at bounding box center [139, 222] width 127 height 23
select select "A&P"
click at [76, 211] on select "BDR - Libraries BDR - Schools A&P BP R&L" at bounding box center [139, 222] width 127 height 23
click at [516, 28] on link "Assets" at bounding box center [519, 21] width 62 height 42
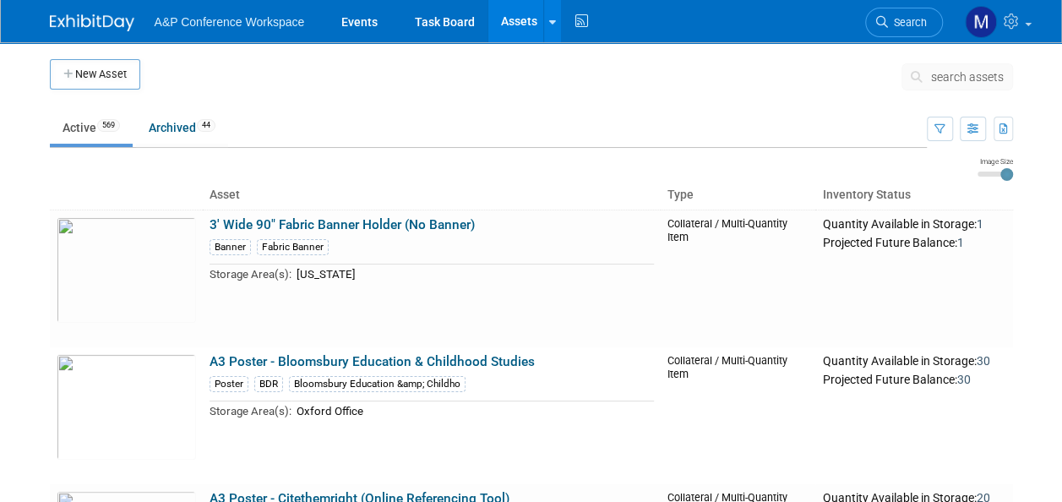
click at [965, 76] on span "search assets" at bounding box center [967, 77] width 73 height 14
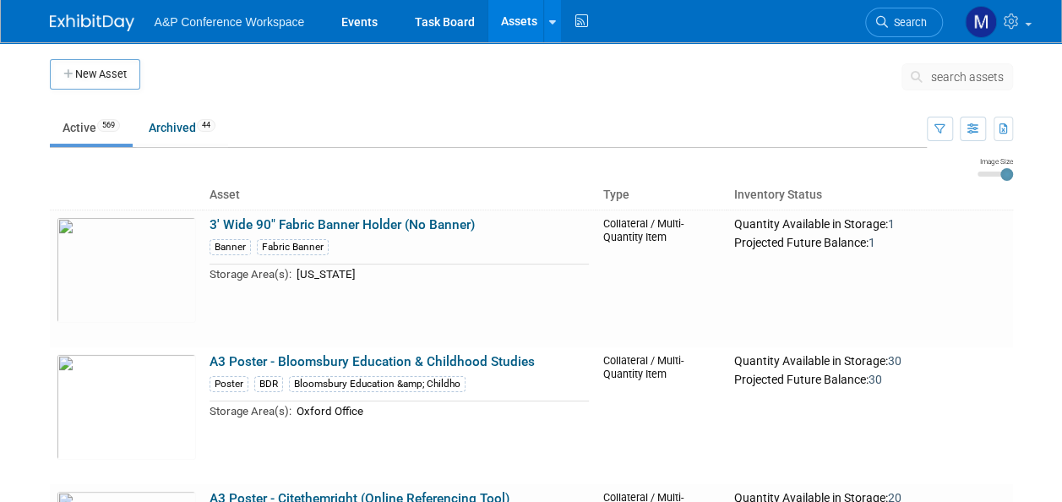
click at [965, 84] on button "search assets" at bounding box center [956, 76] width 111 height 27
click at [998, 68] on button "search assets" at bounding box center [956, 76] width 111 height 27
click at [961, 75] on span "search assets" at bounding box center [967, 77] width 73 height 14
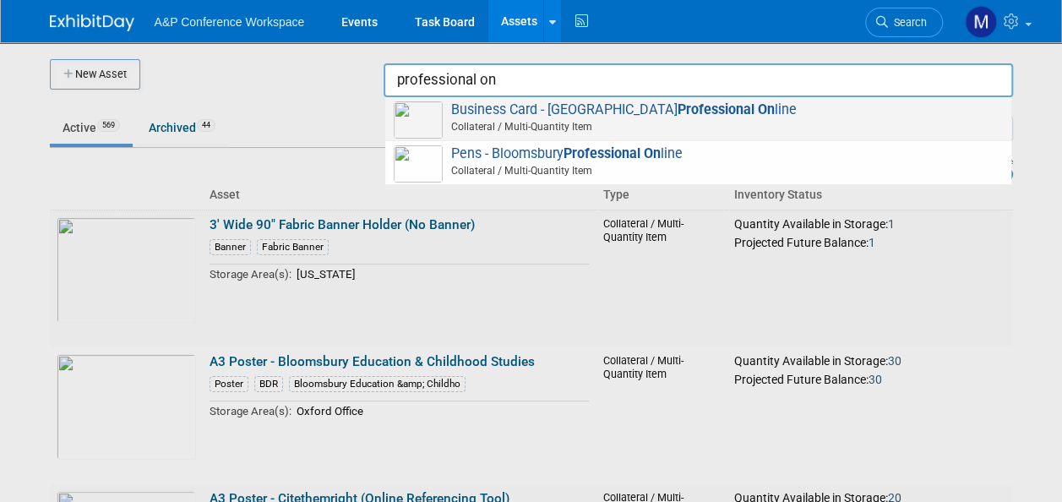
click at [677, 110] on strong "Professional On" at bounding box center [725, 109] width 97 height 16
type input "Business Card - Bloomsbury Professional Online"
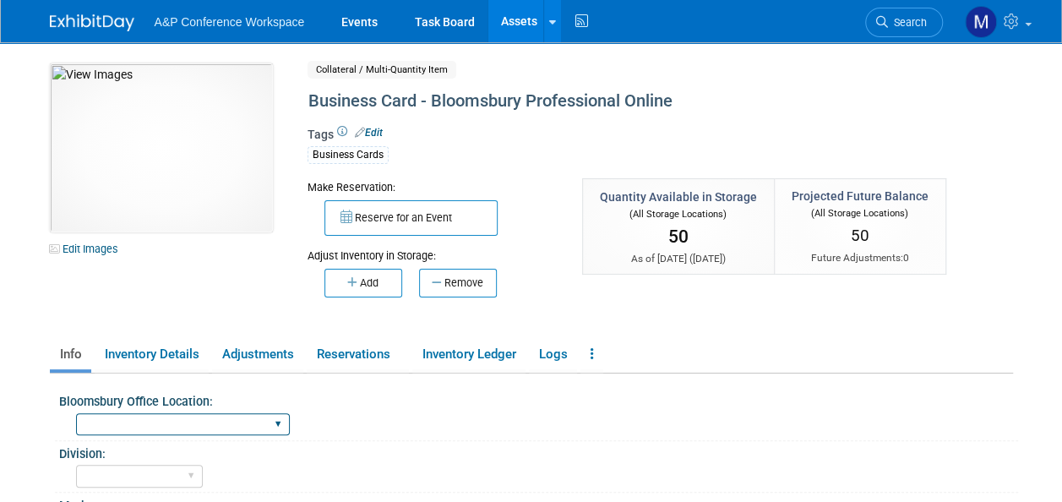
click at [199, 424] on select "Oxford New York Oxford, New York Blue Ridge Summit" at bounding box center [183, 424] width 214 height 23
select select "[GEOGRAPHIC_DATA]"
click at [76, 413] on select "Oxford New York Oxford, New York Blue Ridge Summit" at bounding box center [183, 424] width 214 height 23
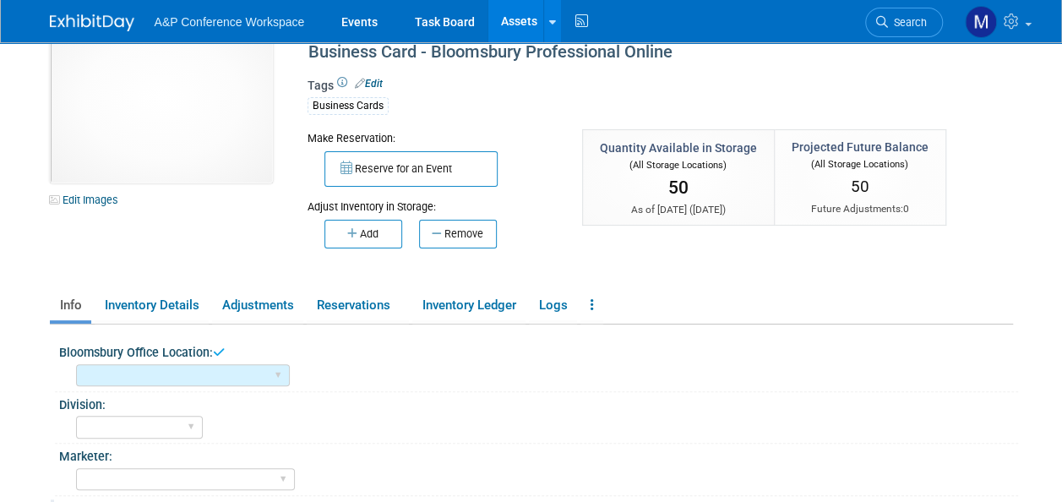
scroll to position [84, 0]
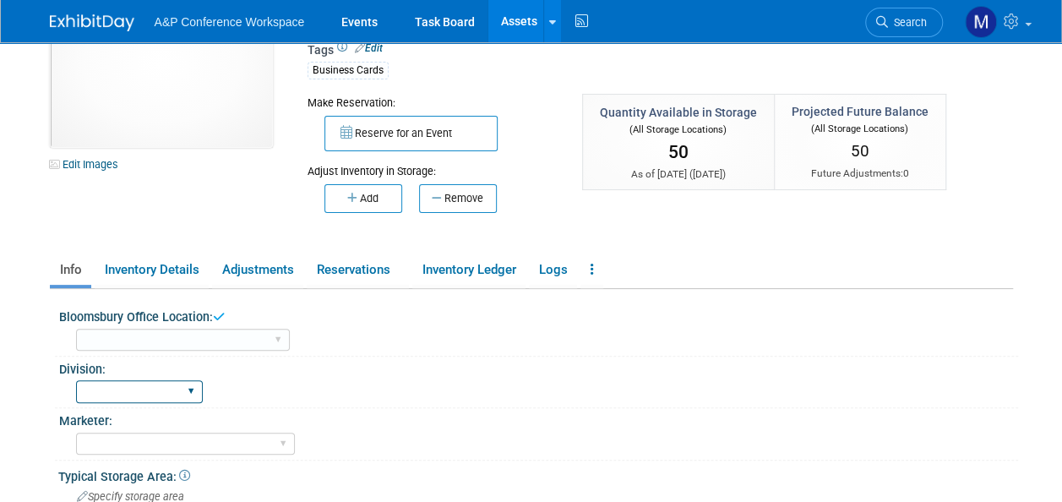
click at [193, 387] on select "BDR - Libraries BDR - Schools A&P BP R&L" at bounding box center [139, 391] width 127 height 23
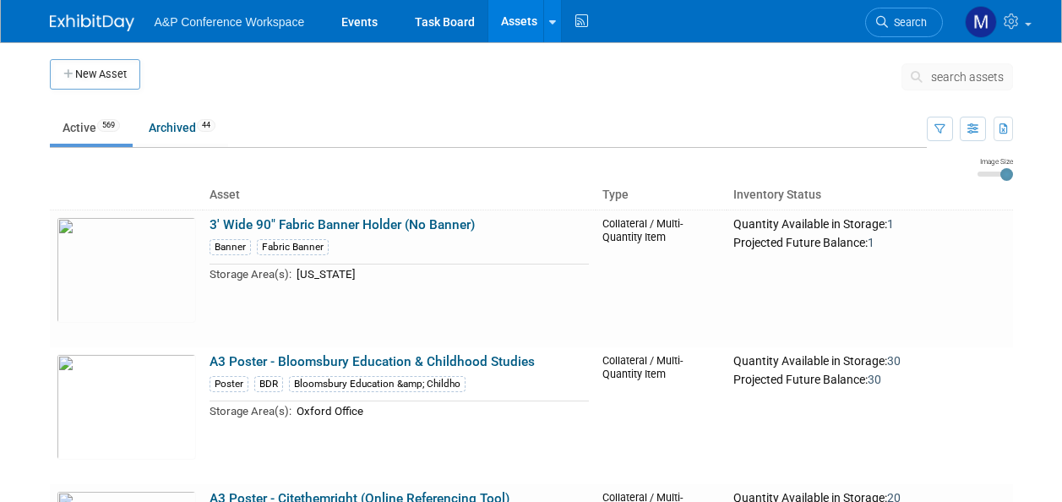
click at [953, 71] on span "search assets" at bounding box center [967, 77] width 73 height 14
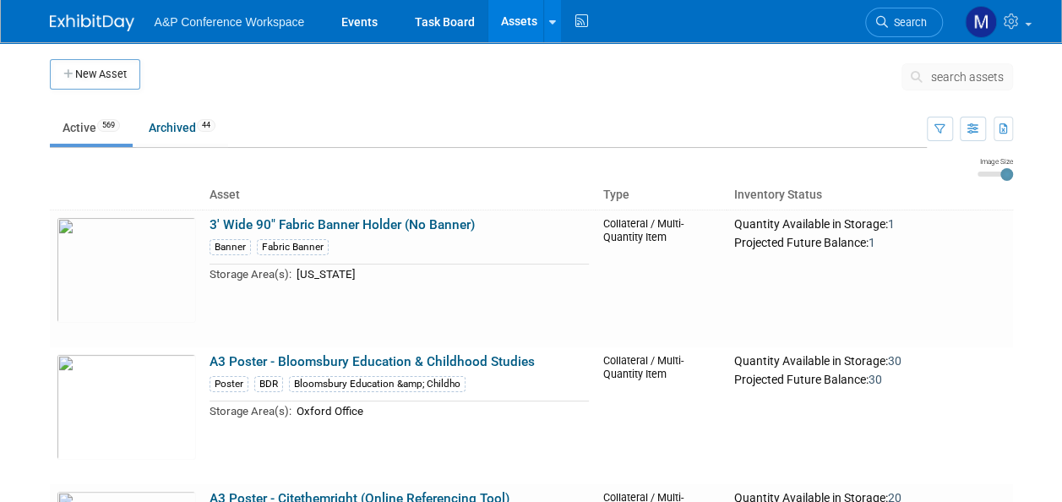
click at [960, 76] on span "search assets" at bounding box center [967, 77] width 73 height 14
click at [968, 79] on span "search assets" at bounding box center [967, 77] width 73 height 14
click at [969, 79] on span "search assets" at bounding box center [967, 77] width 73 height 14
click at [963, 74] on span "search assets" at bounding box center [967, 77] width 73 height 14
click at [968, 74] on span "search assets" at bounding box center [967, 77] width 73 height 14
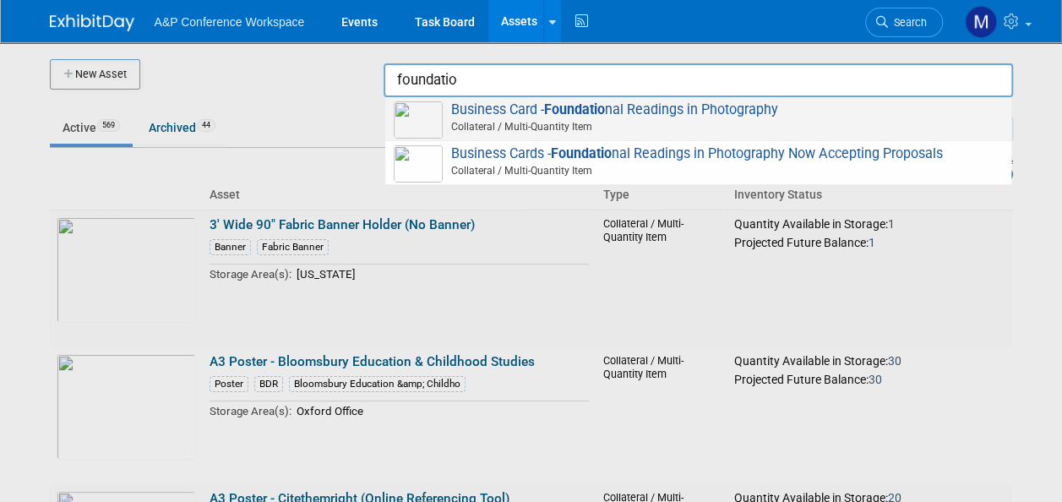
click at [673, 104] on span "Business Card - Foundatio nal Readings in Photography Collateral / Multi-Quanti…" at bounding box center [698, 118] width 609 height 35
type input "Business Card - Foundational Readings in Photography"
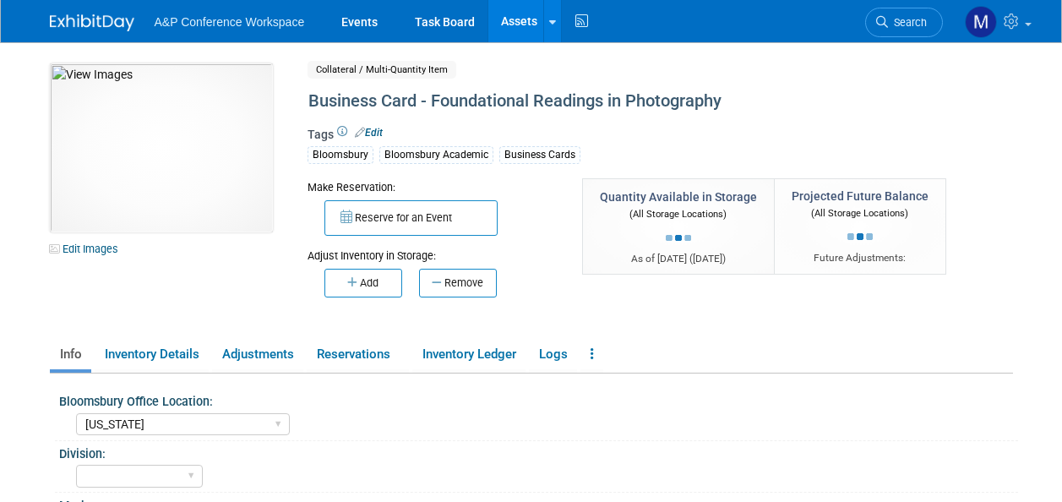
select select "[US_STATE]"
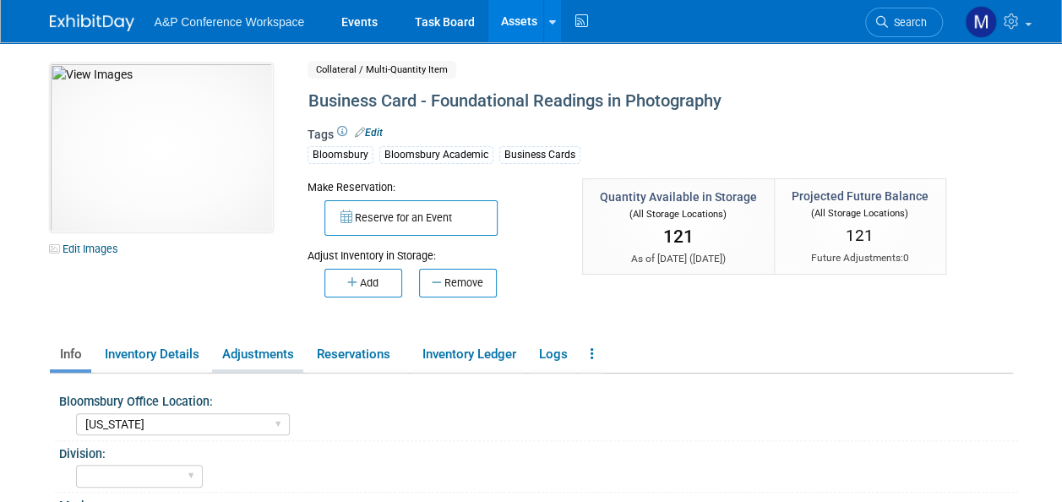
click at [269, 349] on link "Adjustments" at bounding box center [257, 355] width 91 height 30
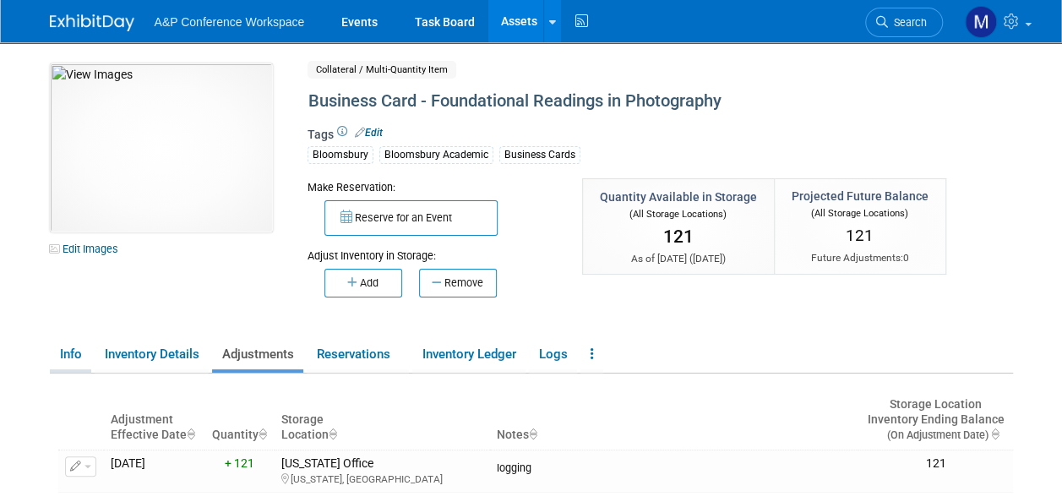
click at [66, 352] on link "Info" at bounding box center [70, 355] width 41 height 30
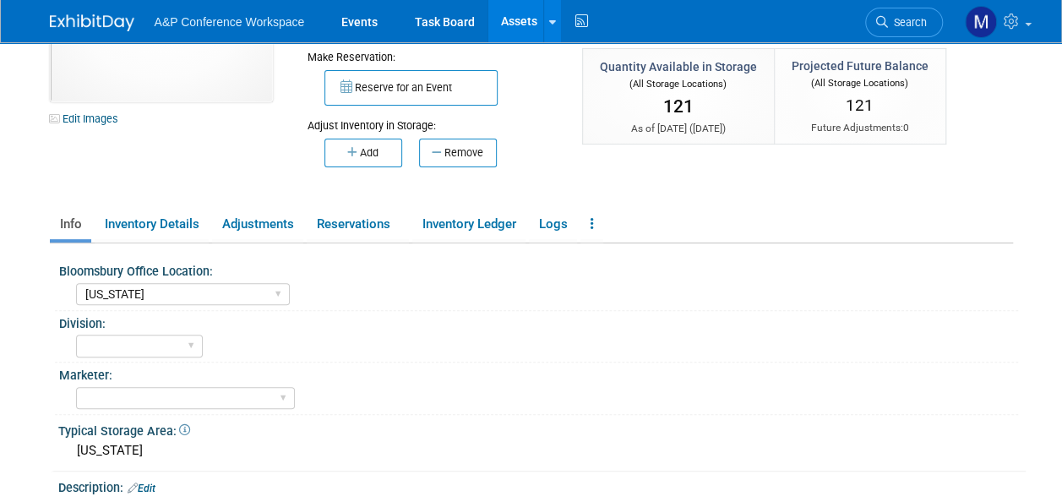
scroll to position [169, 0]
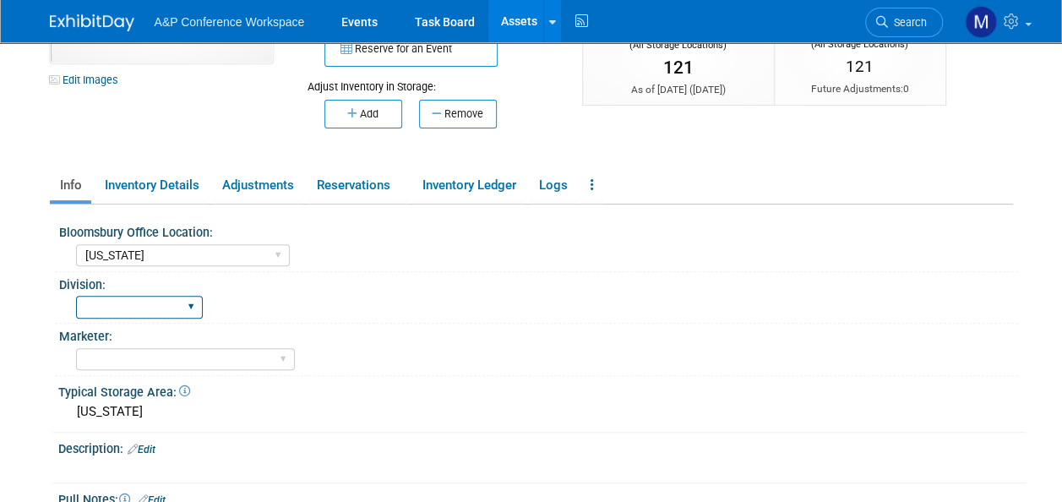
click at [177, 307] on select "BDR - Libraries BDR - Schools A&P BP R&L" at bounding box center [139, 307] width 127 height 23
select select "A&P"
click at [76, 296] on select "BDR - Libraries BDR - Schools A&P BP R&L" at bounding box center [139, 307] width 127 height 23
click at [505, 24] on link "Assets" at bounding box center [519, 21] width 62 height 42
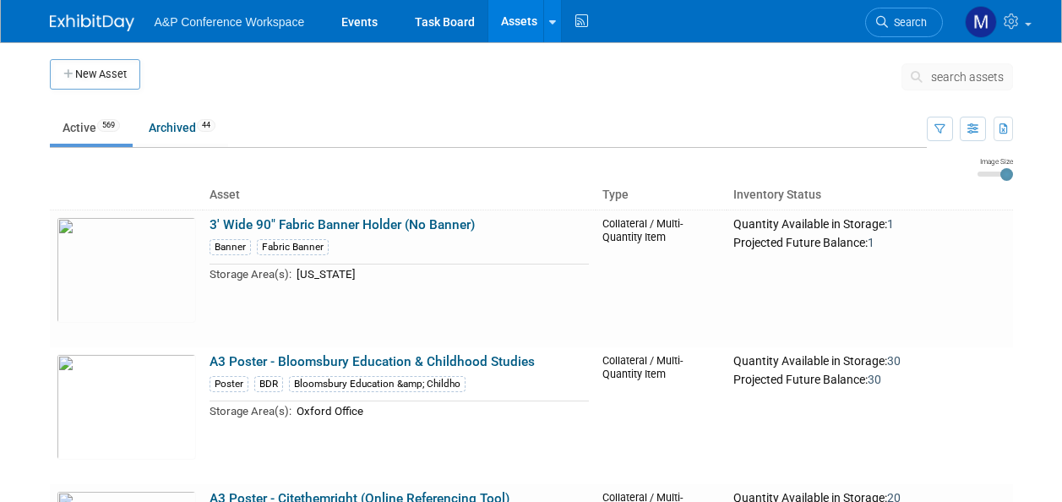
click at [976, 63] on button "search assets" at bounding box center [956, 76] width 111 height 27
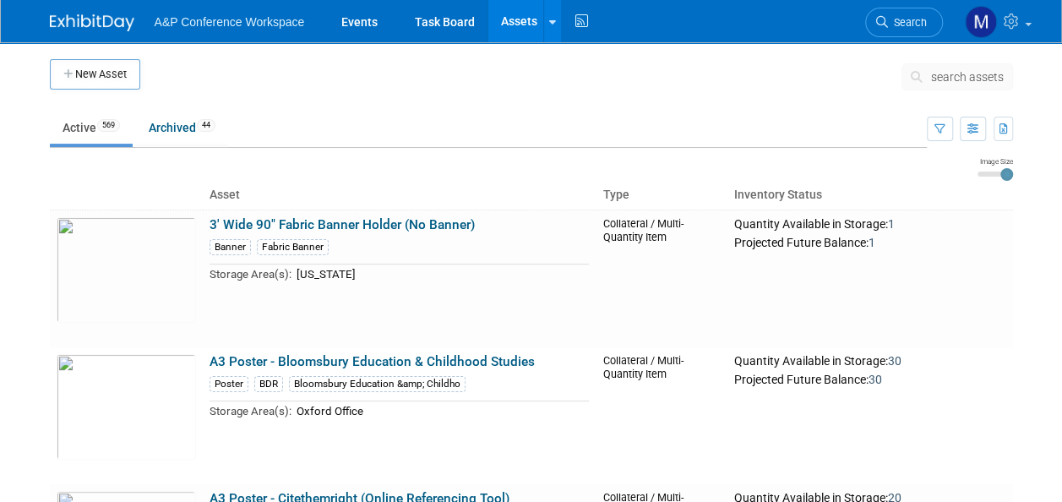
click at [969, 73] on span "search assets" at bounding box center [967, 77] width 73 height 14
click at [966, 73] on span "search assets" at bounding box center [967, 77] width 73 height 14
click at [976, 77] on span "search assets" at bounding box center [967, 77] width 73 height 14
click at [951, 76] on span "search assets" at bounding box center [967, 77] width 73 height 14
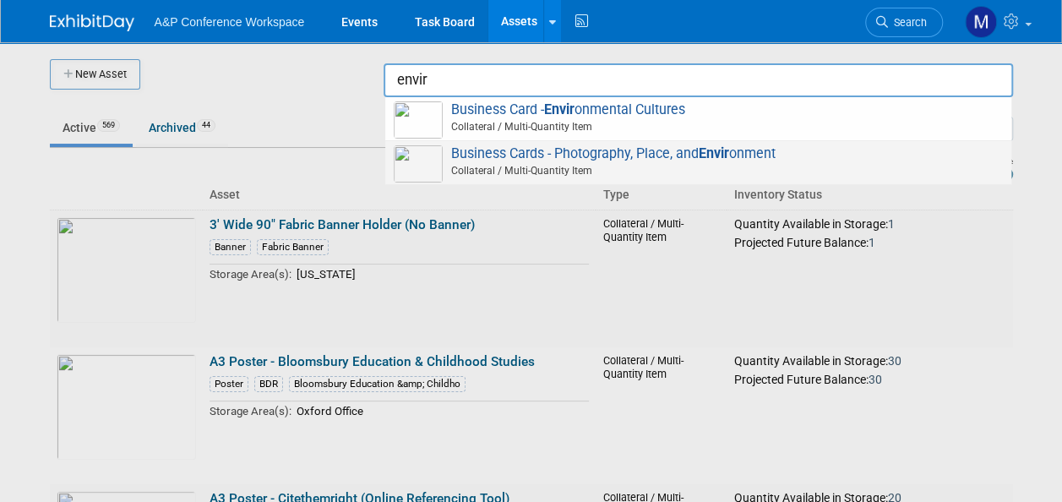
click at [687, 149] on span "Business Cards - Photography, Place, and Envir onment Collateral / Multi-Quanti…" at bounding box center [698, 162] width 609 height 35
type input "Business Cards - Photography, Place, and Environment"
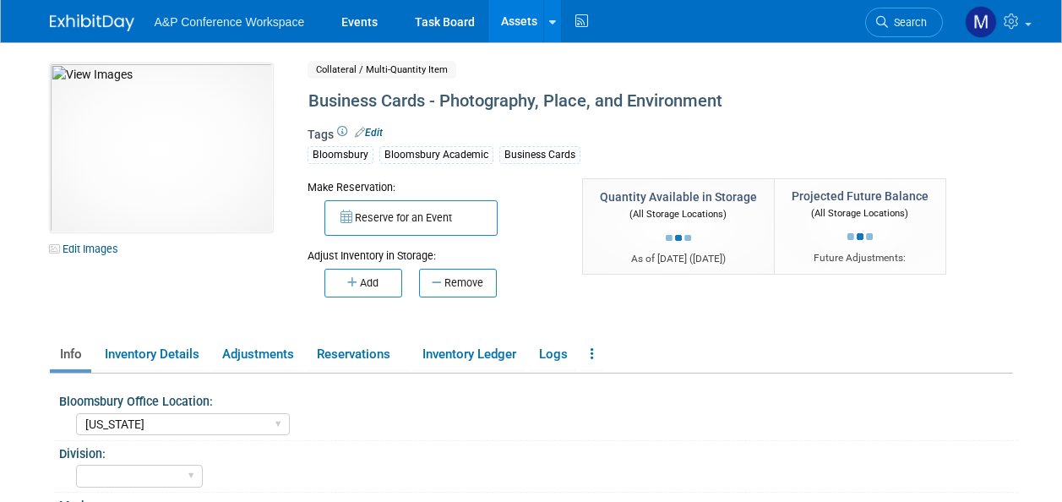
select select "[US_STATE]"
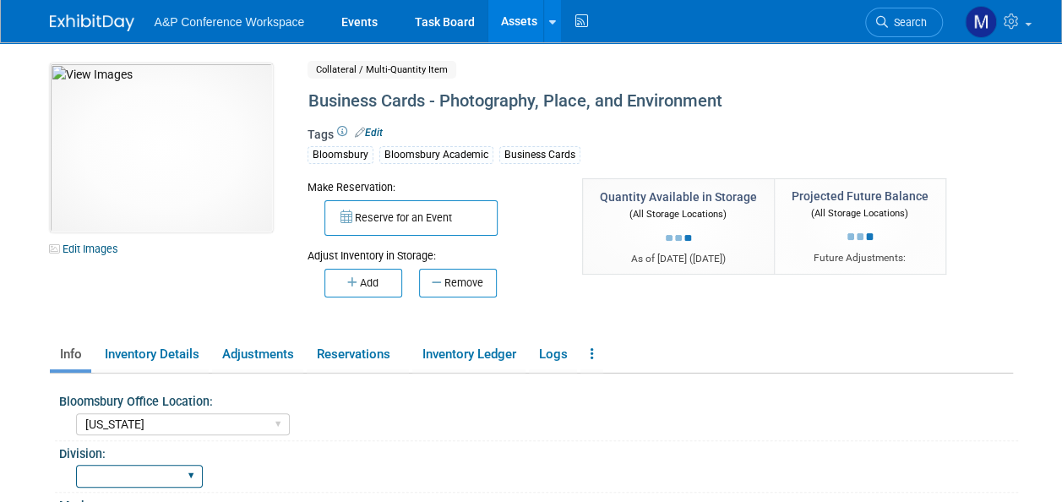
click at [151, 471] on select "BDR - Libraries BDR - Schools A&P BP R&L" at bounding box center [139, 476] width 127 height 23
select select "A&P"
click at [76, 465] on select "BDR - Libraries BDR - Schools A&P BP R&L" at bounding box center [139, 476] width 127 height 23
click at [514, 18] on link "Assets" at bounding box center [519, 21] width 62 height 42
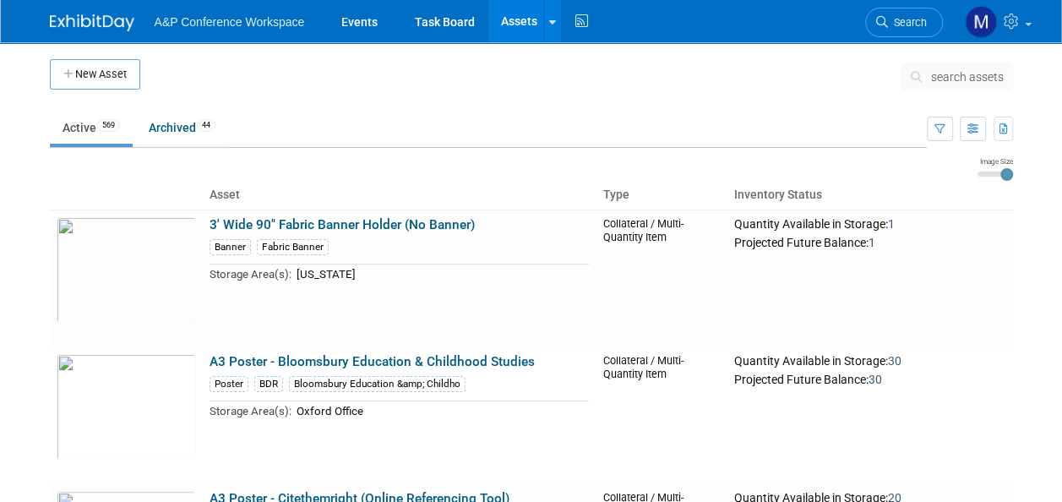
click at [954, 72] on span "search assets" at bounding box center [967, 77] width 73 height 14
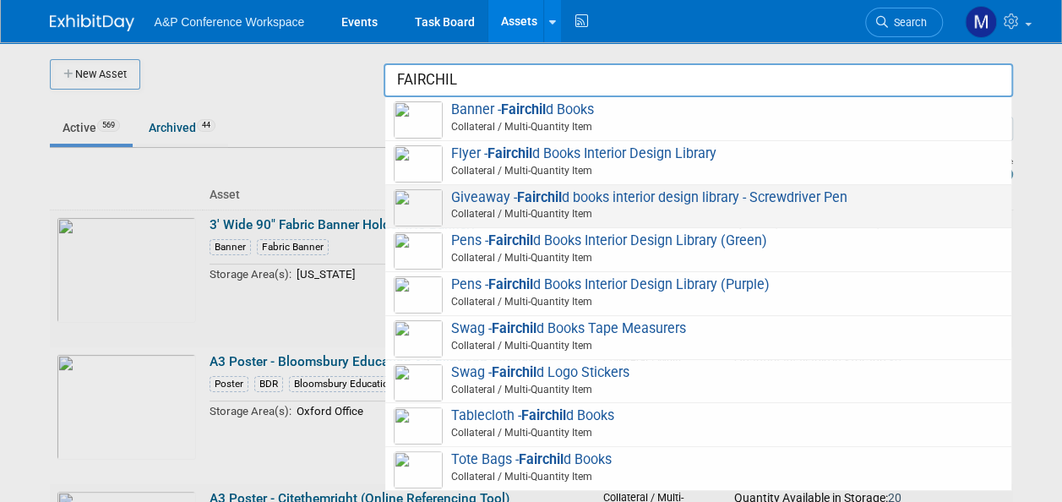
click at [598, 202] on span "Giveaway - Fairchil d books interior design library - Screwdriver Pen Collatera…" at bounding box center [698, 206] width 609 height 35
type input "Giveaway - [PERSON_NAME] books interior design library - Screwdriver Pen"
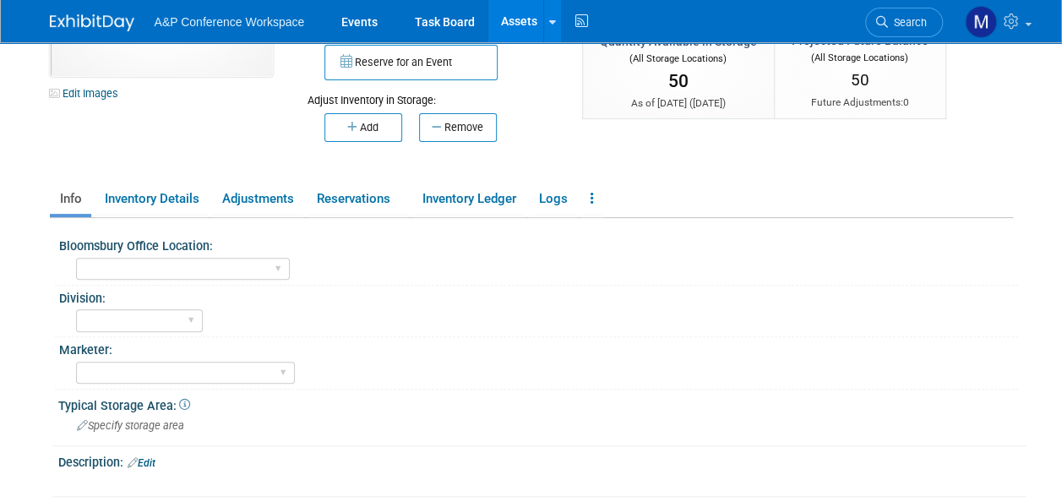
scroll to position [169, 0]
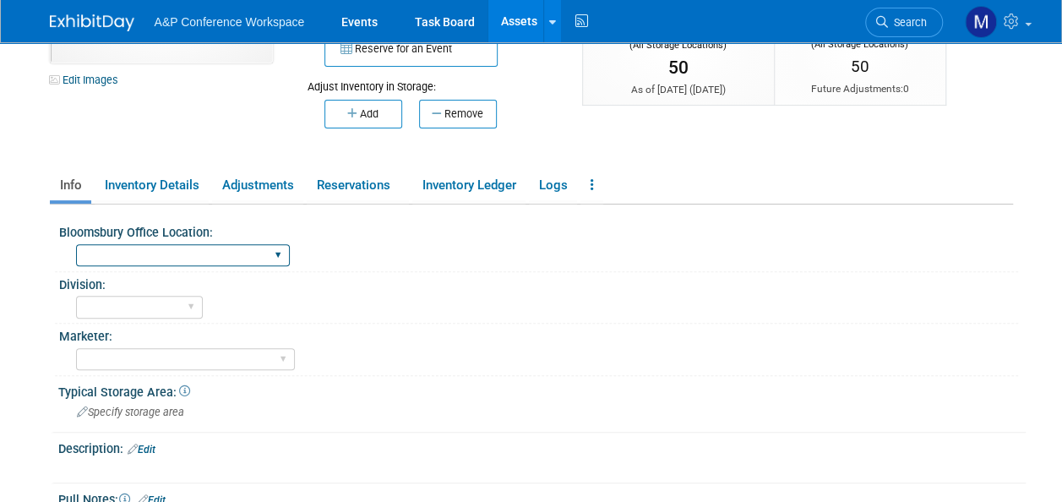
click at [201, 258] on select "Oxford New York Oxford, New York Blue Ridge Summit" at bounding box center [183, 255] width 214 height 23
select select "[GEOGRAPHIC_DATA]"
click at [76, 244] on select "Oxford New York Oxford, New York Blue Ridge Summit" at bounding box center [183, 255] width 214 height 23
click at [192, 410] on div "Specify storage area" at bounding box center [542, 412] width 942 height 26
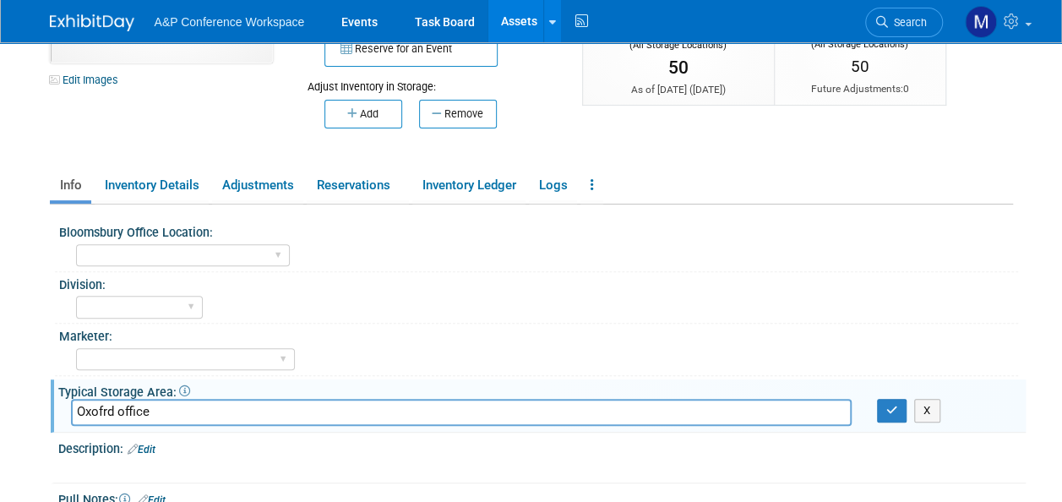
click at [98, 409] on input "Oxofrd office" at bounding box center [461, 412] width 780 height 26
type input "Oxford office"
click at [127, 304] on select "BDR - Libraries BDR - Schools A&P BP R&L" at bounding box center [139, 307] width 127 height 23
select select "A&P"
click at [76, 296] on select "BDR - Libraries BDR - Schools A&P BP R&L" at bounding box center [139, 307] width 127 height 23
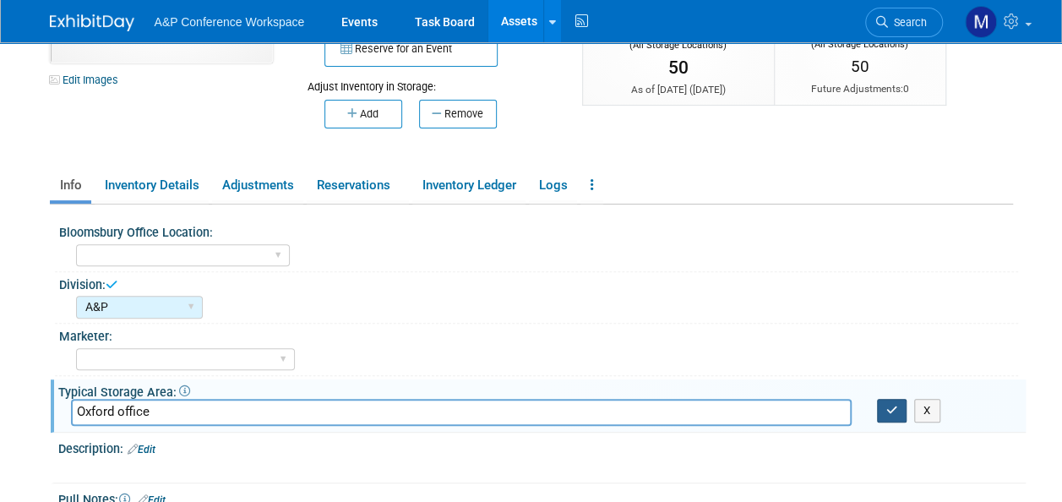
click at [894, 405] on icon "button" at bounding box center [892, 410] width 12 height 11
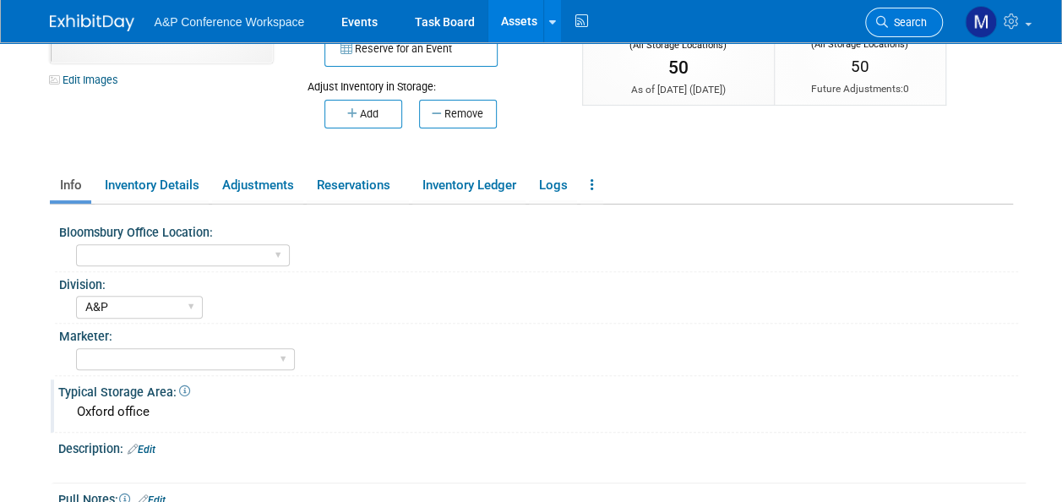
click at [900, 20] on span "Search" at bounding box center [907, 22] width 39 height 13
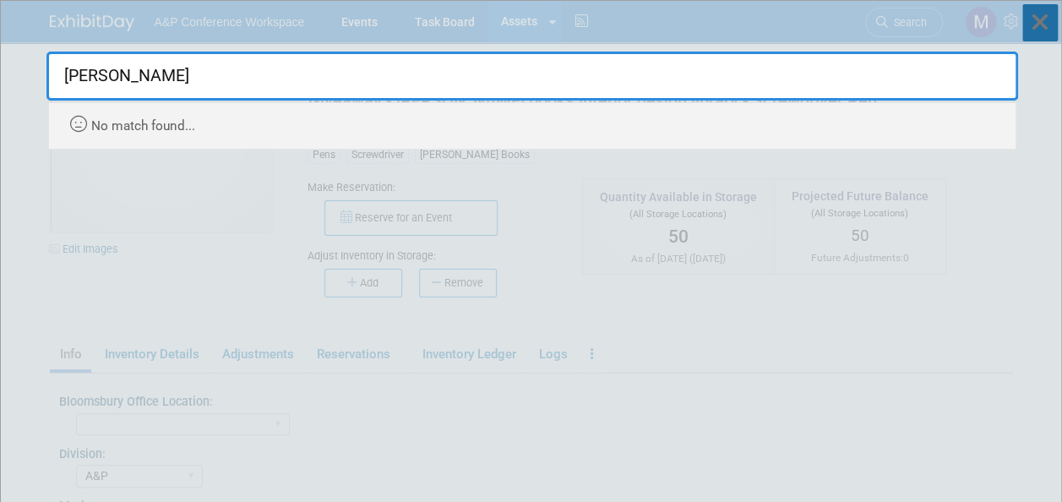
type input "lola"
click at [1056, 13] on icon at bounding box center [1039, 22] width 35 height 37
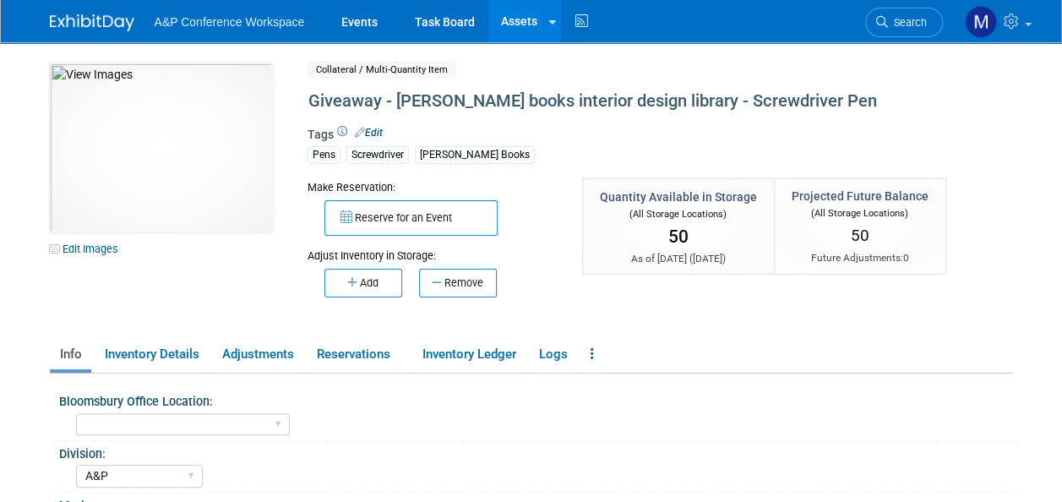
click at [502, 19] on link "Assets" at bounding box center [519, 21] width 62 height 42
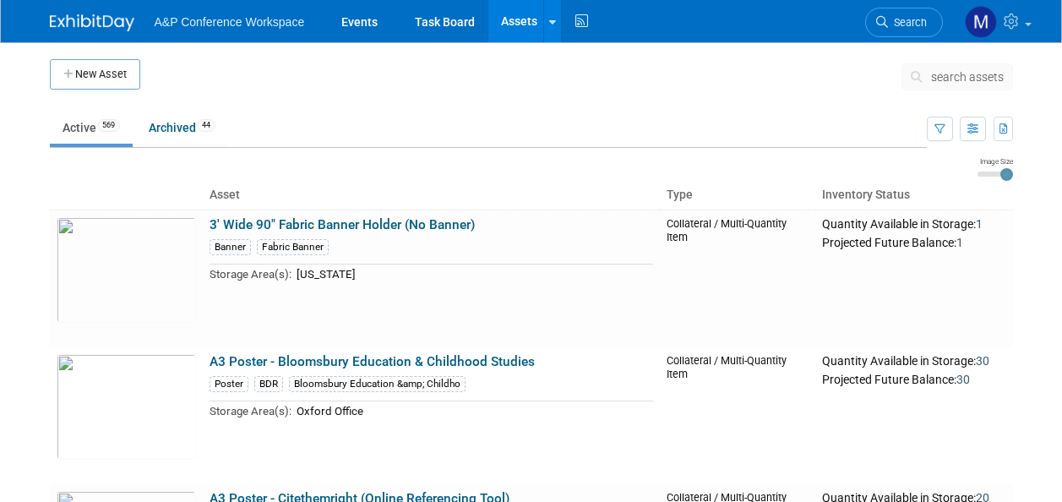
click at [956, 73] on span "search assets" at bounding box center [967, 77] width 73 height 14
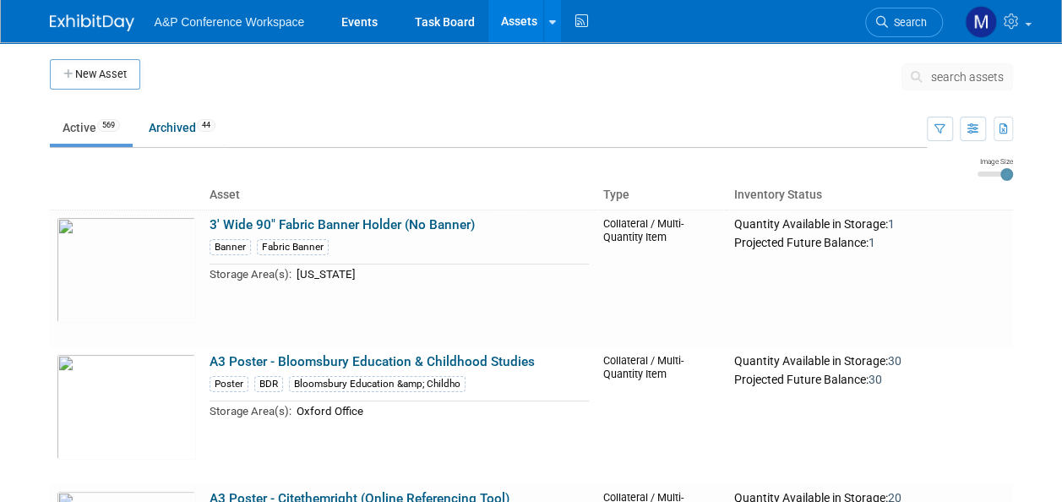
click at [966, 74] on span "search assets" at bounding box center [967, 77] width 73 height 14
click at [972, 74] on span "search assets" at bounding box center [967, 77] width 73 height 14
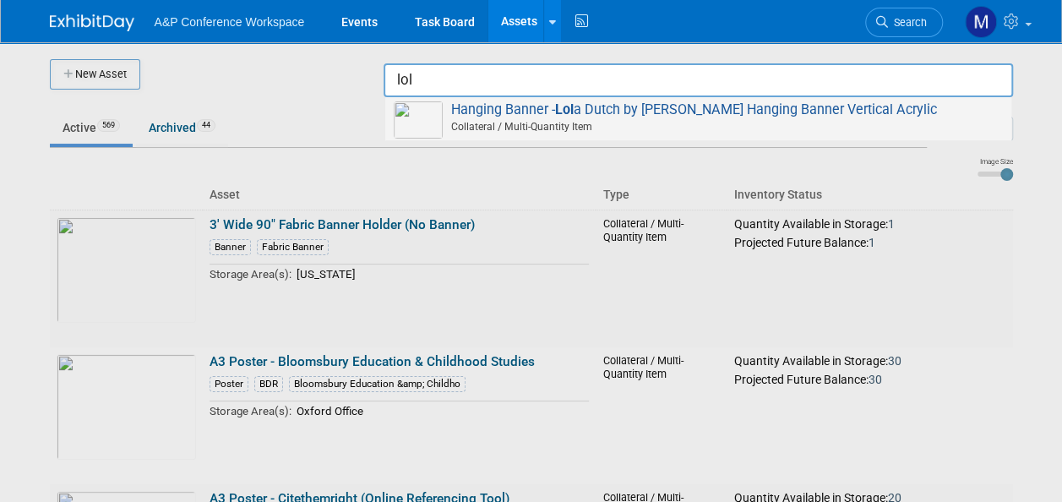
click at [636, 111] on span "Hanging Banner - Lol a Dutch by [PERSON_NAME] Hanging Banner Vertical Acrylic C…" at bounding box center [698, 118] width 609 height 35
type input "Hanging Banner - [PERSON_NAME] by [PERSON_NAME] Hanging Banner Vertical Acrylic"
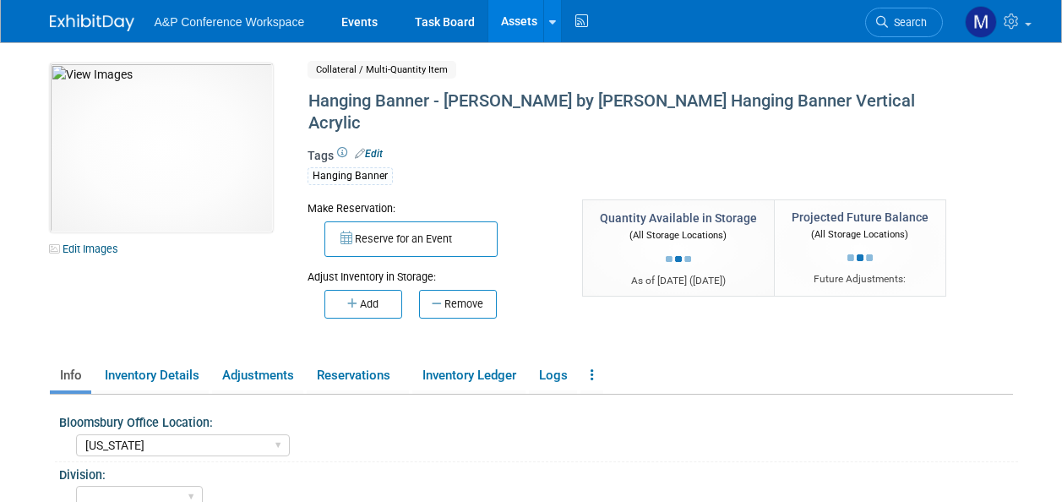
select select "[US_STATE]"
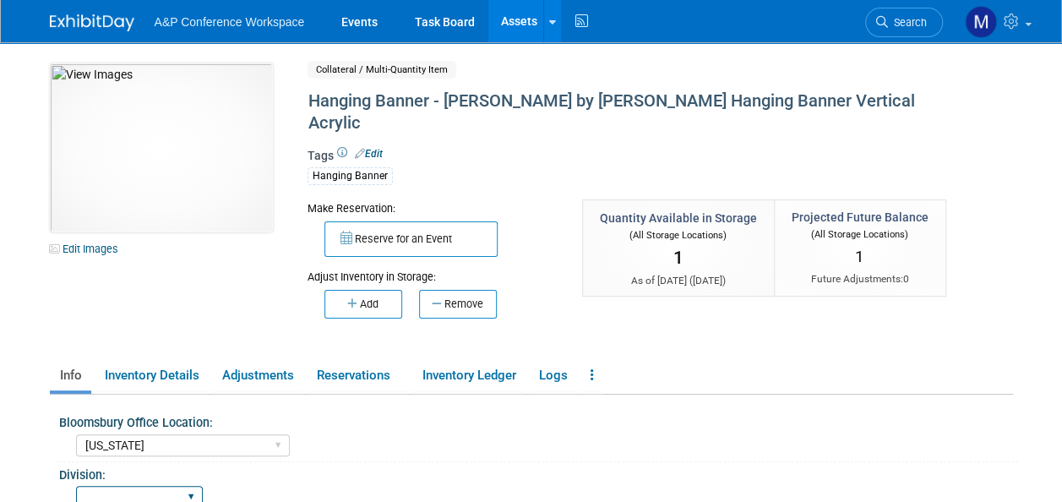
click at [192, 486] on select "BDR - Libraries BDR - Schools A&P BP R&L" at bounding box center [139, 497] width 127 height 23
select select "A&P"
click at [76, 486] on select "BDR - Libraries BDR - Schools A&P BP R&L" at bounding box center [139, 497] width 127 height 23
click at [516, 19] on link "Assets" at bounding box center [519, 21] width 62 height 42
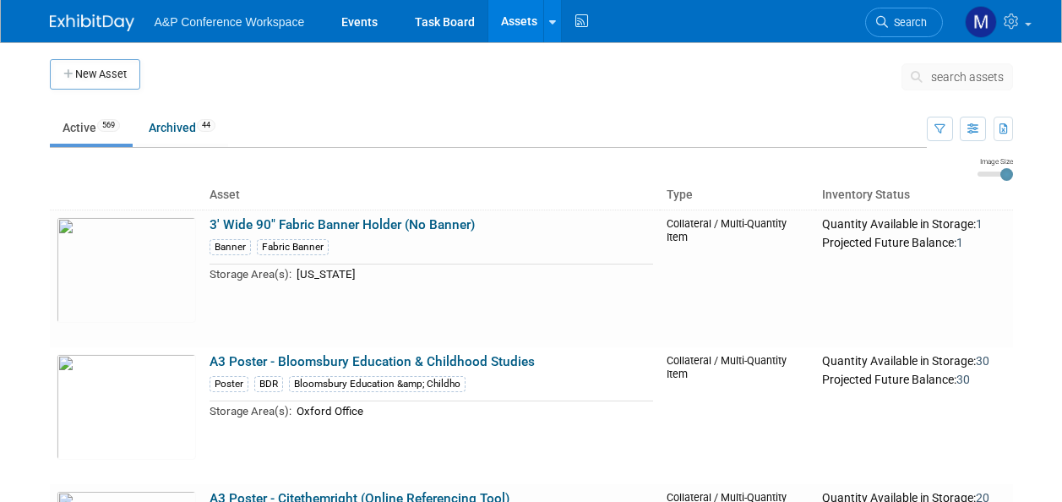
click at [942, 78] on span "search assets" at bounding box center [967, 77] width 73 height 14
click at [954, 78] on span "search assets" at bounding box center [967, 77] width 73 height 14
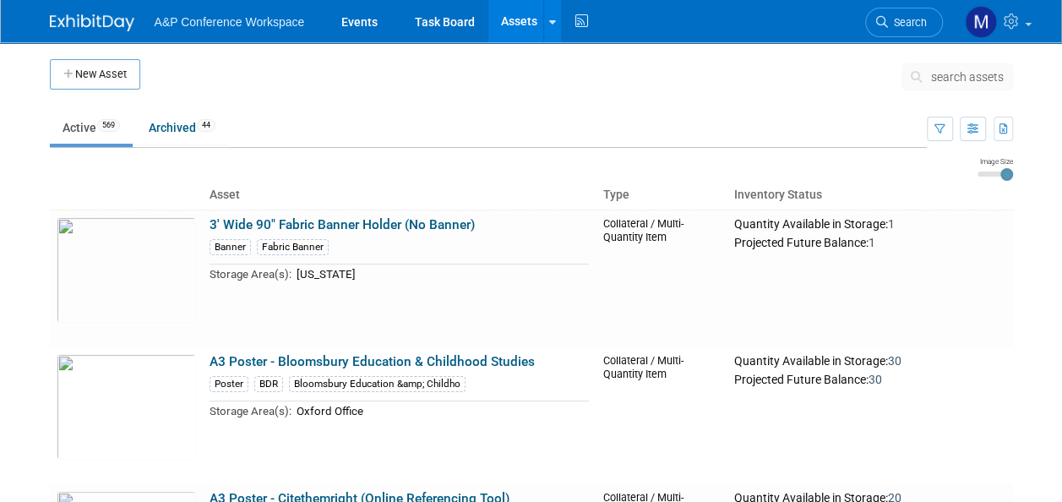
click at [956, 76] on span "search assets" at bounding box center [967, 77] width 73 height 14
click at [961, 79] on span "search assets" at bounding box center [967, 77] width 73 height 14
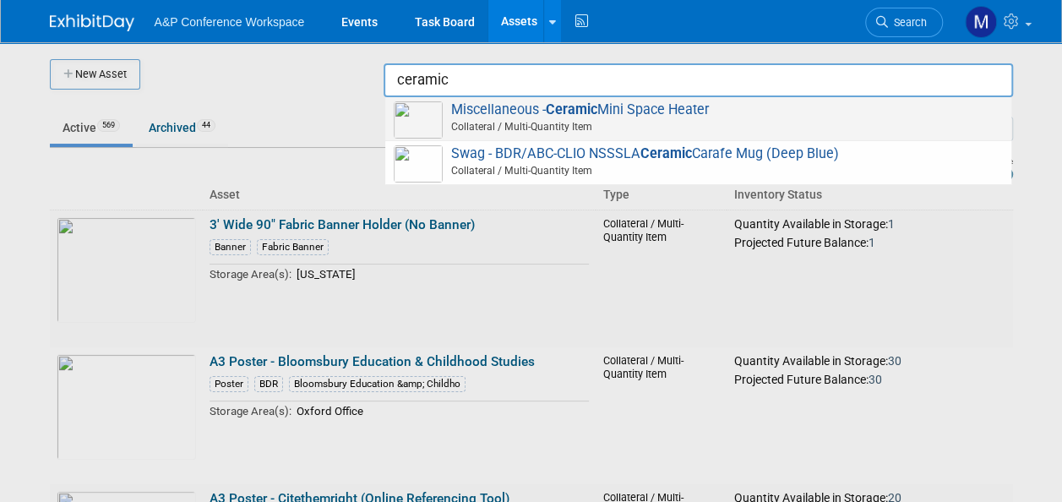
click at [652, 113] on span "Miscellaneous - Ceramic Mini Space Heater Collateral / Multi-Quantity Item" at bounding box center [698, 118] width 609 height 35
type input "Miscellaneous - Ceramic Mini Space Heater"
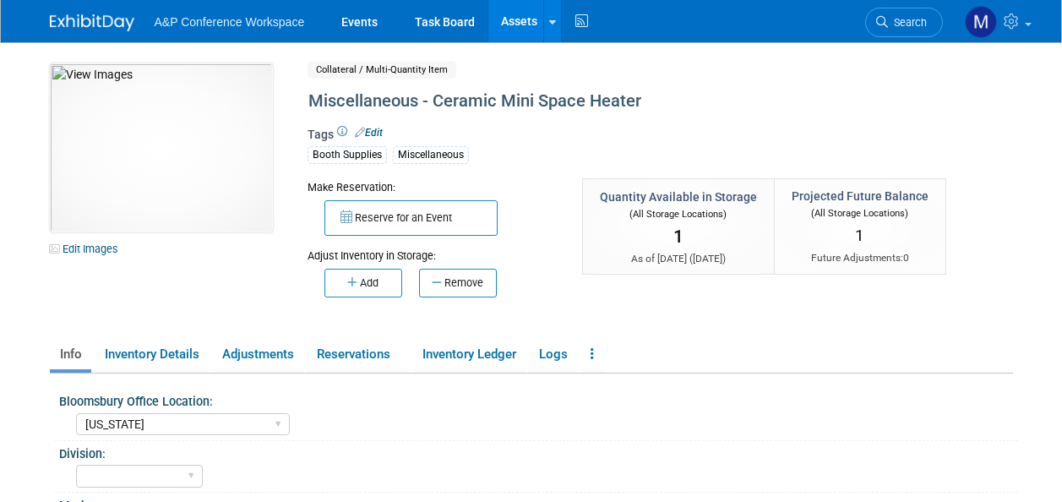
select select "[US_STATE]"
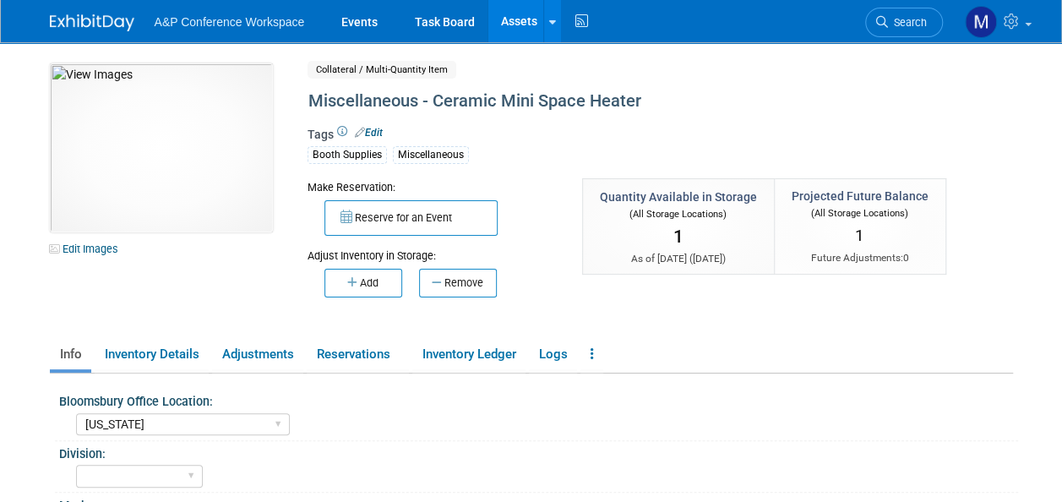
scroll to position [84, 0]
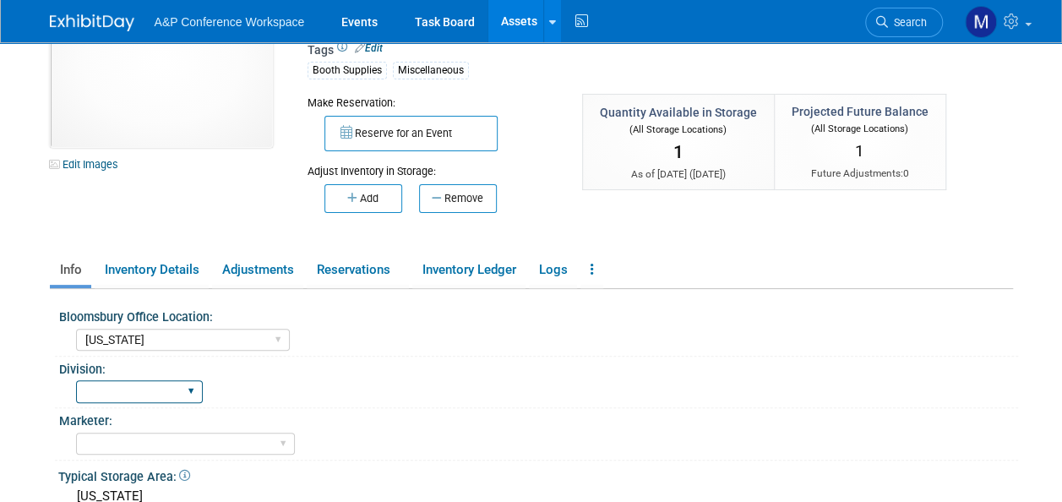
click at [184, 392] on select "BDR - Libraries BDR - Schools A&P BP R&L" at bounding box center [139, 391] width 127 height 23
select select "A&P"
click at [76, 380] on select "BDR - Libraries BDR - Schools A&P BP R&L" at bounding box center [139, 391] width 127 height 23
click at [1030, 24] on span at bounding box center [1028, 24] width 7 height 3
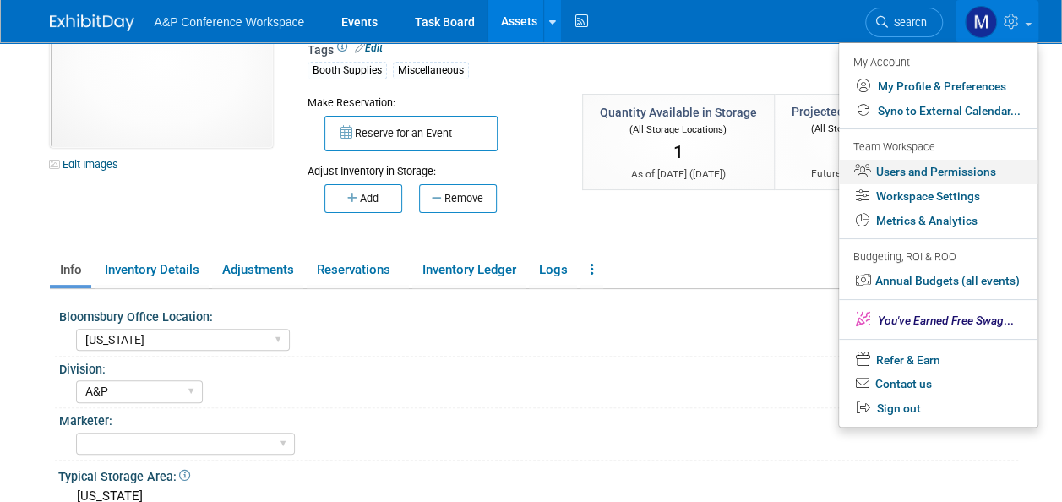
click at [930, 170] on link "Users and Permissions" at bounding box center [938, 172] width 198 height 24
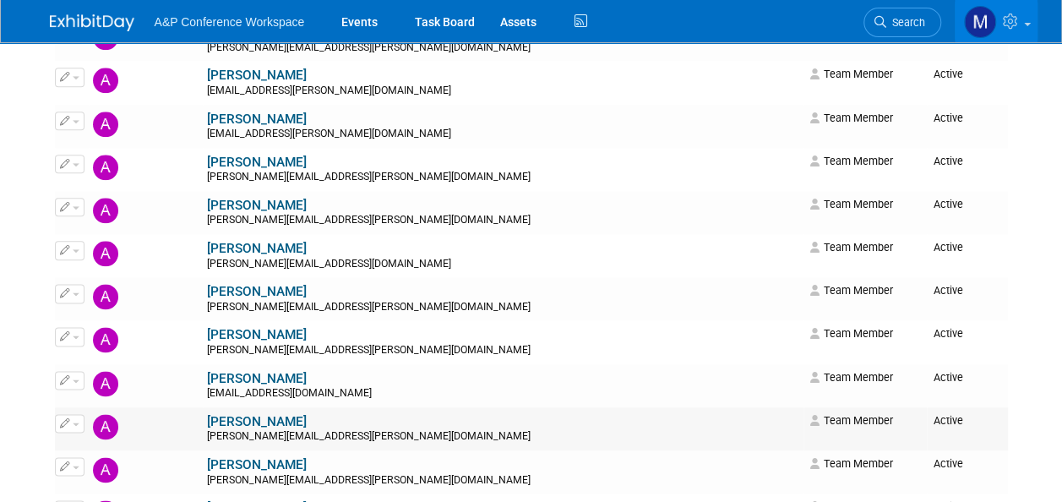
scroll to position [1014, 0]
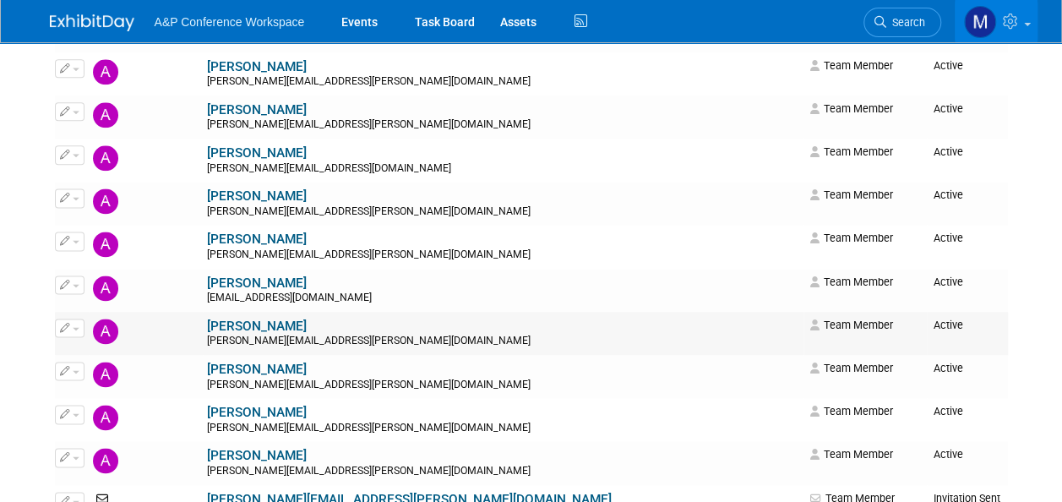
click at [78, 324] on button "button" at bounding box center [70, 327] width 30 height 19
click at [100, 353] on link "Edit" at bounding box center [122, 355] width 133 height 24
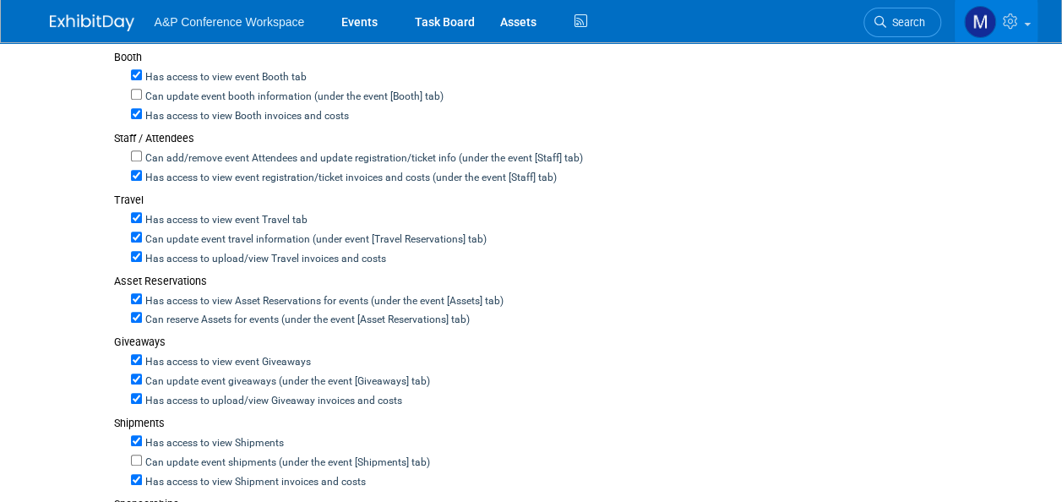
scroll to position [591, 0]
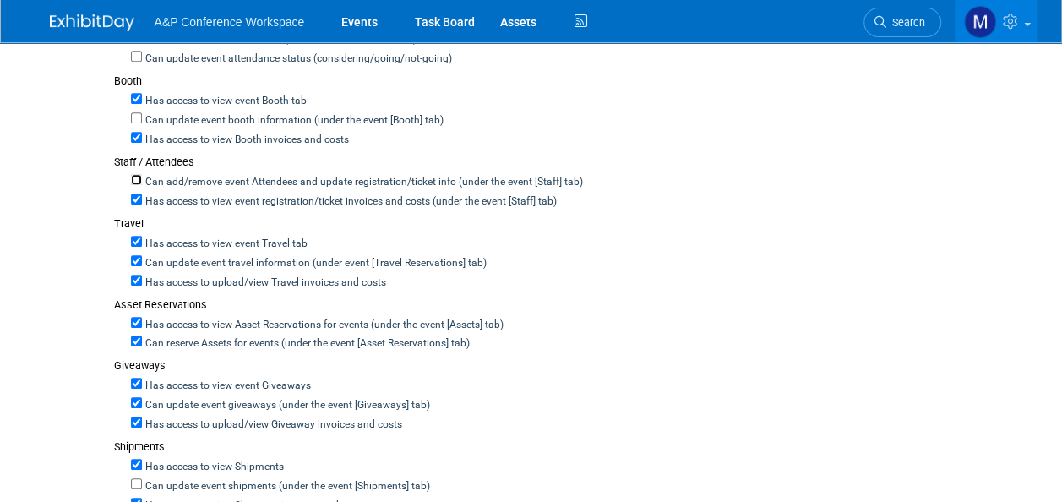
click at [135, 177] on input "Can add/remove event Attendees and update registration/ticket info (under the e…" at bounding box center [136, 179] width 11 height 11
checkbox input "true"
click at [520, 23] on link "Assets" at bounding box center [518, 21] width 62 height 42
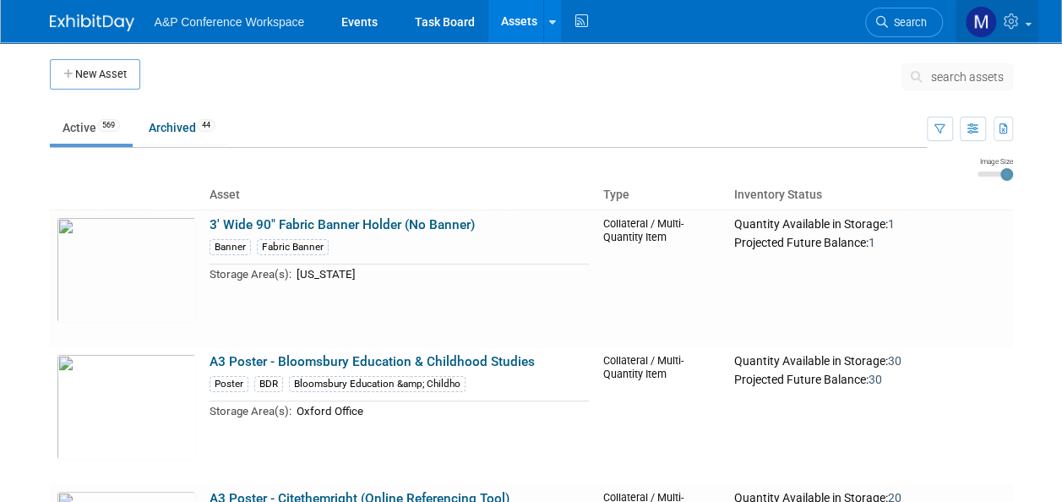
click at [1024, 27] on link at bounding box center [996, 21] width 83 height 42
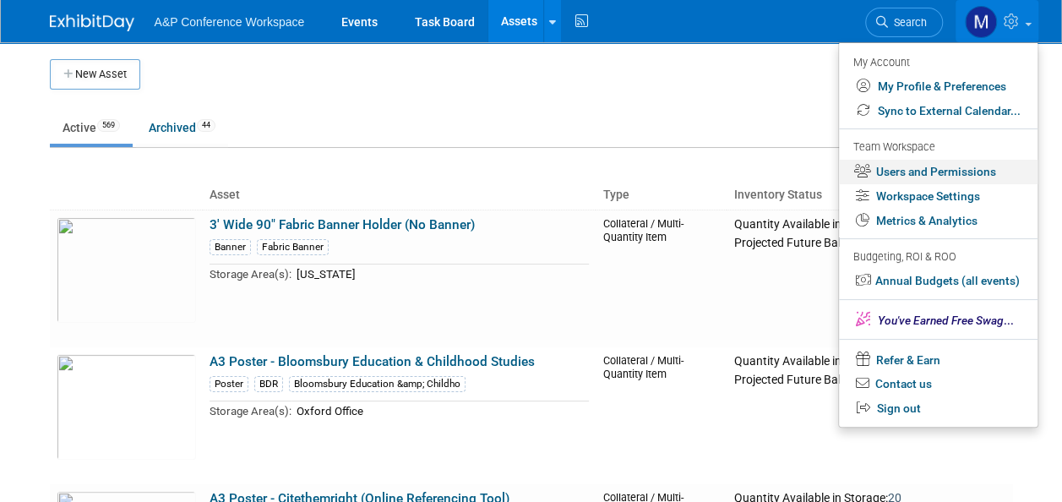
click at [910, 171] on link "Users and Permissions" at bounding box center [938, 172] width 198 height 24
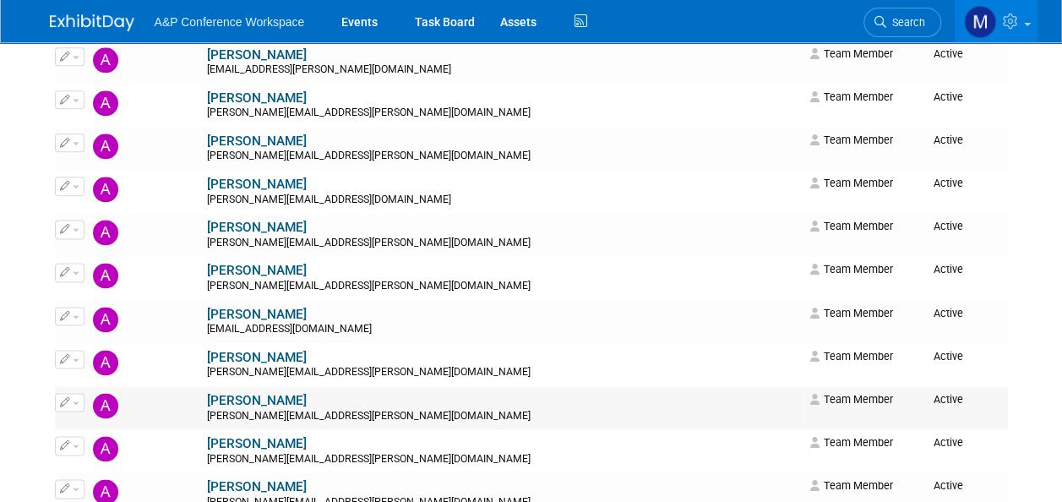
scroll to position [1014, 0]
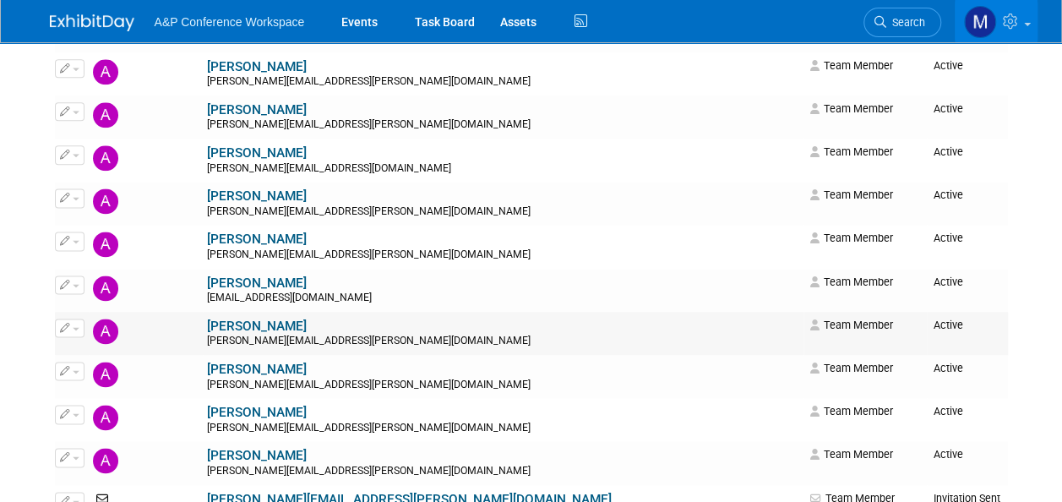
click at [75, 331] on button "button" at bounding box center [70, 327] width 30 height 19
click at [91, 350] on link "Edit" at bounding box center [122, 355] width 133 height 24
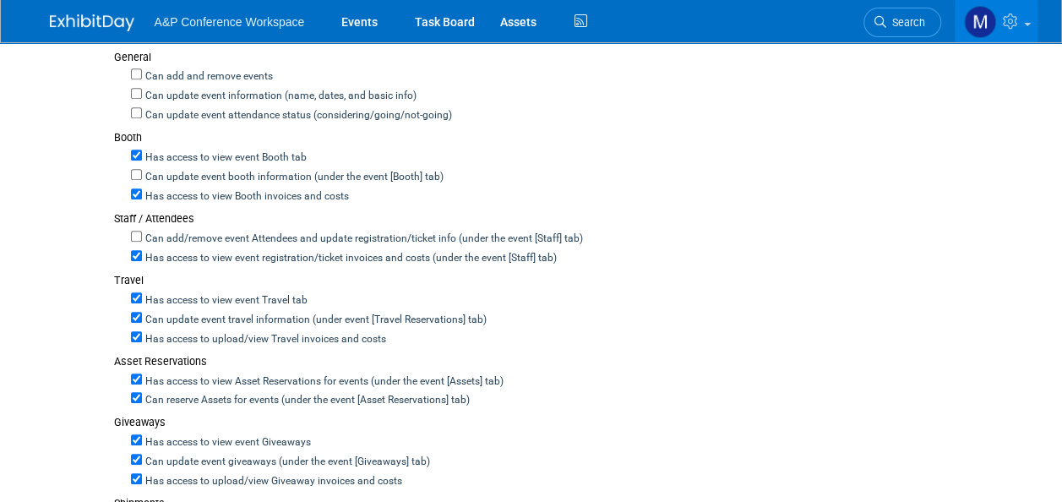
scroll to position [591, 0]
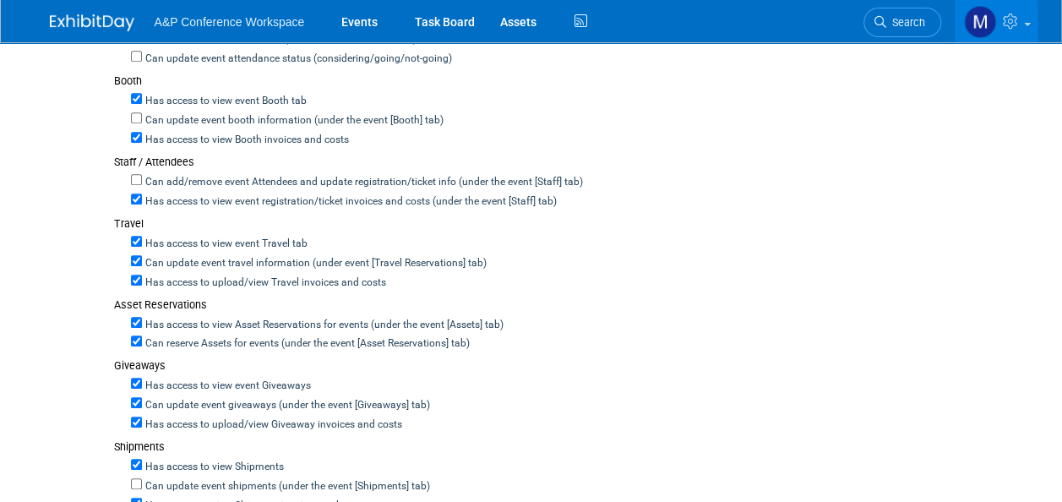
click at [142, 175] on label "Can add/remove event Attendees and update registration/ticket info (under the e…" at bounding box center [362, 182] width 441 height 15
click at [141, 174] on input "Can add/remove event Attendees and update registration/ticket info (under the e…" at bounding box center [136, 179] width 11 height 11
checkbox input "true"
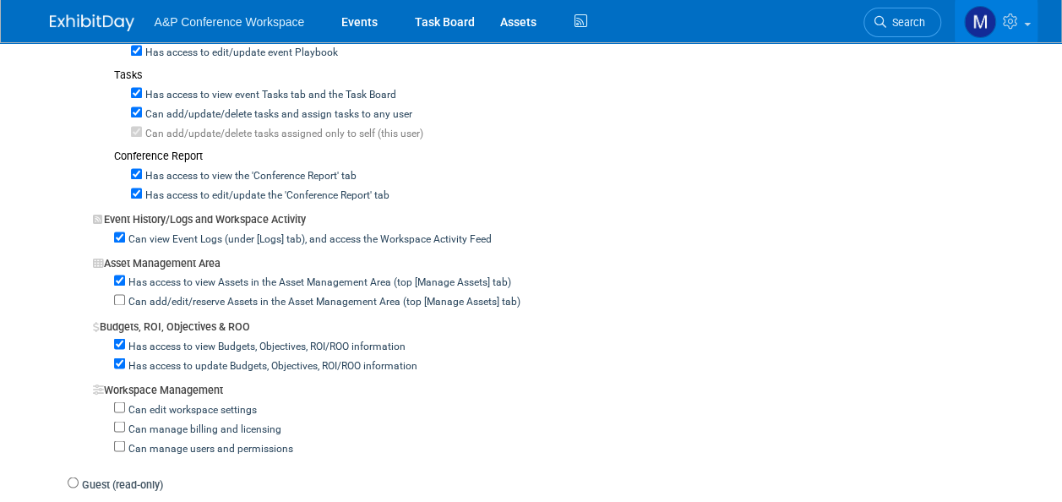
scroll to position [1520, 0]
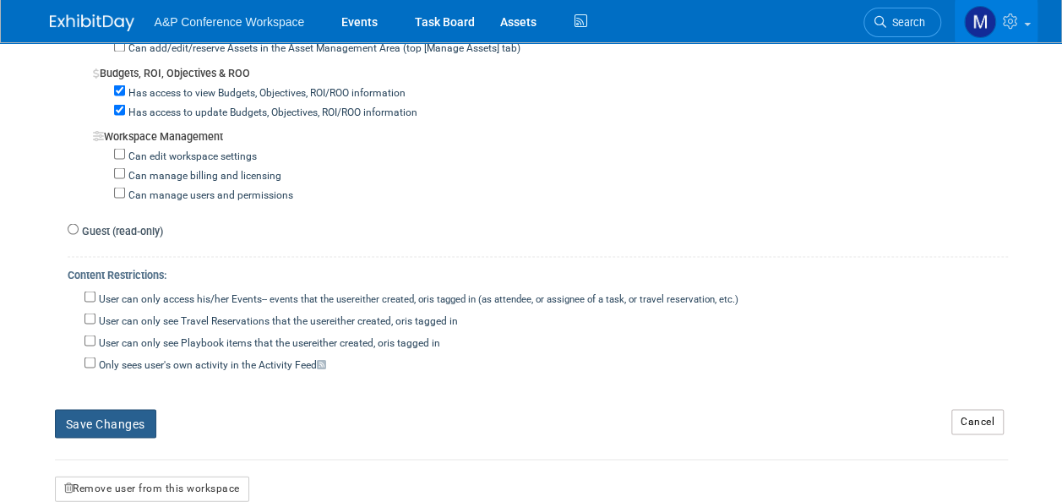
click at [120, 409] on button "Save Changes" at bounding box center [105, 423] width 101 height 29
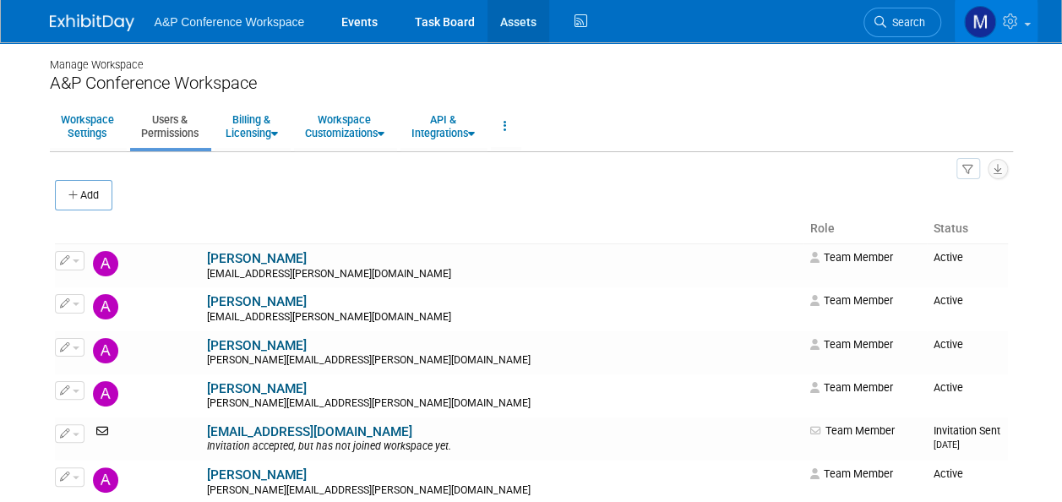
click at [524, 15] on link "Assets" at bounding box center [518, 21] width 62 height 42
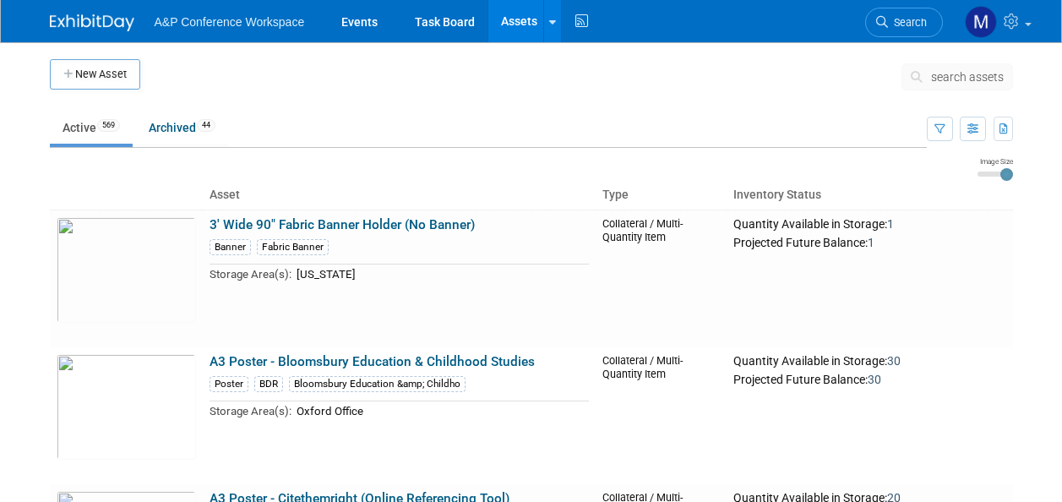
click at [947, 78] on span "search assets" at bounding box center [967, 77] width 73 height 14
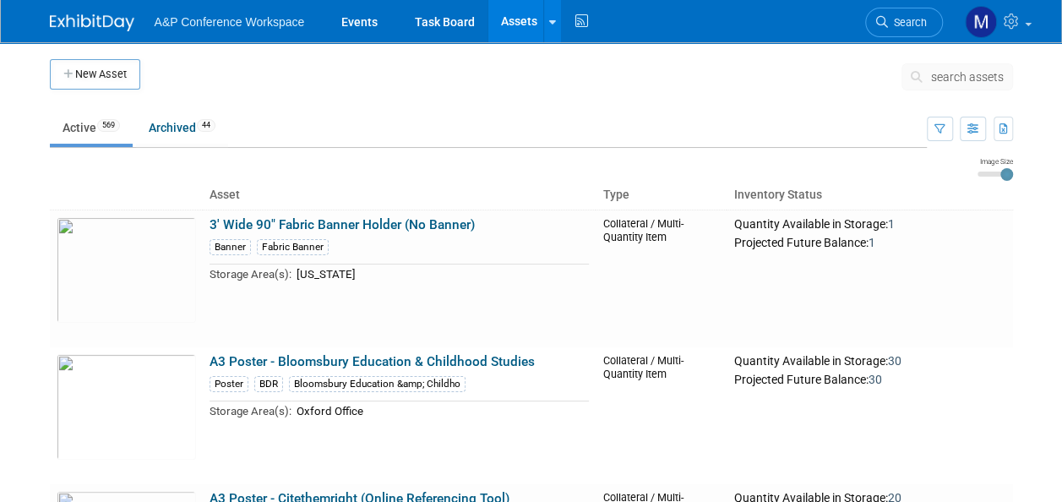
click at [947, 78] on span "search assets" at bounding box center [967, 77] width 73 height 14
click at [967, 78] on span "search assets" at bounding box center [967, 77] width 73 height 14
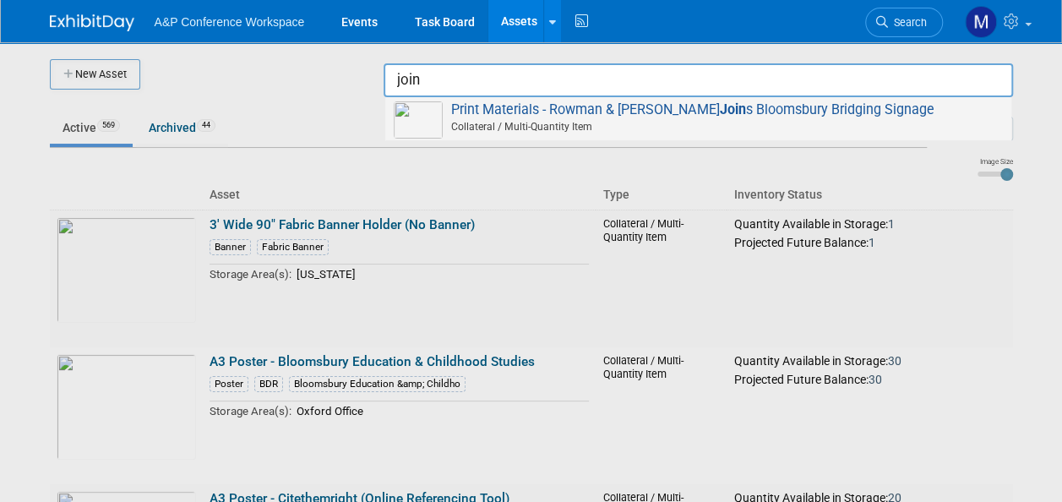
click at [716, 110] on span "Print Materials - Rowman & [PERSON_NAME] Join s Bloomsbury Bridging Signage Col…" at bounding box center [698, 118] width 609 height 35
type input "Print Materials - Rowman & [PERSON_NAME] Joins Bloomsbury Bridging Signage"
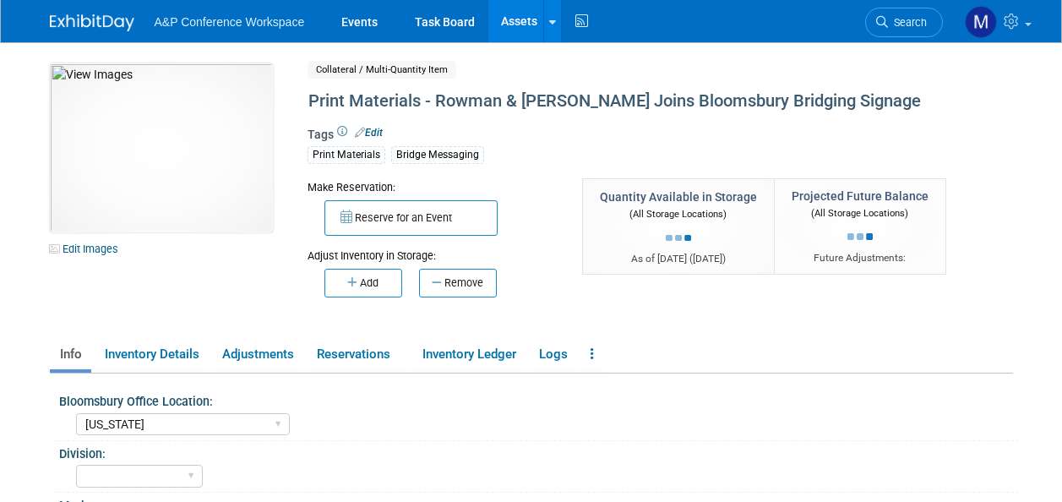
select select "[US_STATE]"
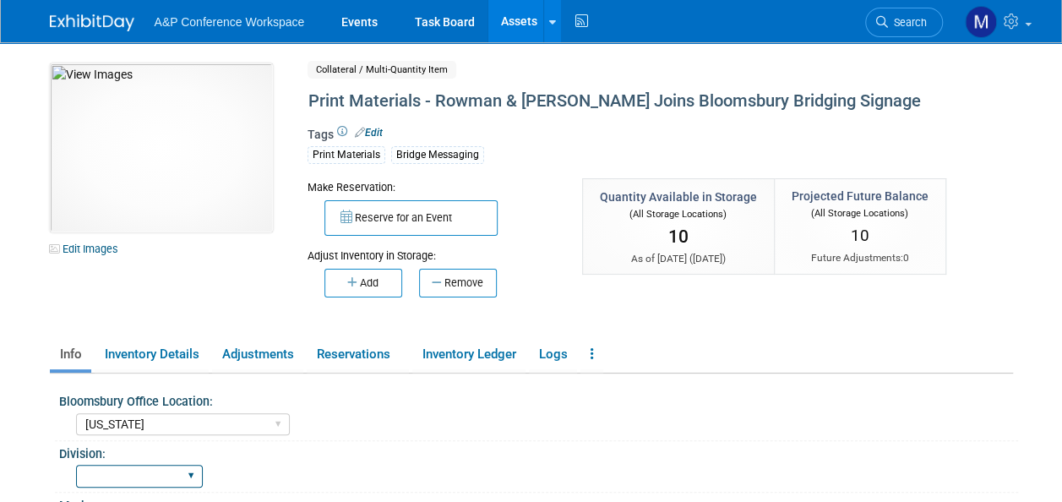
click at [144, 479] on select "BDR - Libraries BDR - Schools A&P BP R&L" at bounding box center [139, 476] width 127 height 23
select select "A&P"
click at [76, 465] on select "BDR - Libraries BDR - Schools A&P BP R&L" at bounding box center [139, 476] width 127 height 23
click at [517, 27] on link "Assets" at bounding box center [519, 21] width 62 height 42
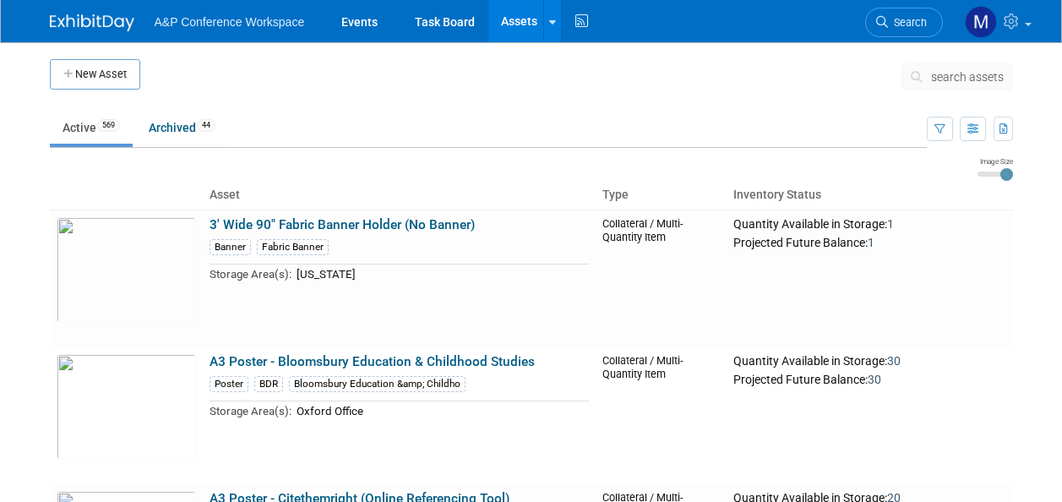
click at [948, 68] on button "search assets" at bounding box center [956, 76] width 111 height 27
click at [960, 78] on span "search assets" at bounding box center [967, 77] width 73 height 14
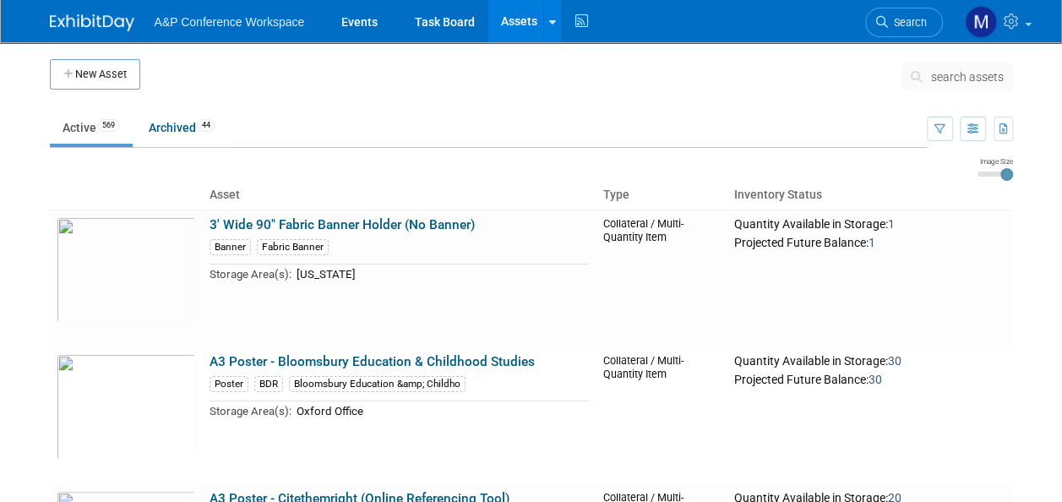
click at [964, 78] on span "search assets" at bounding box center [967, 77] width 73 height 14
click at [968, 76] on span "search assets" at bounding box center [967, 77] width 73 height 14
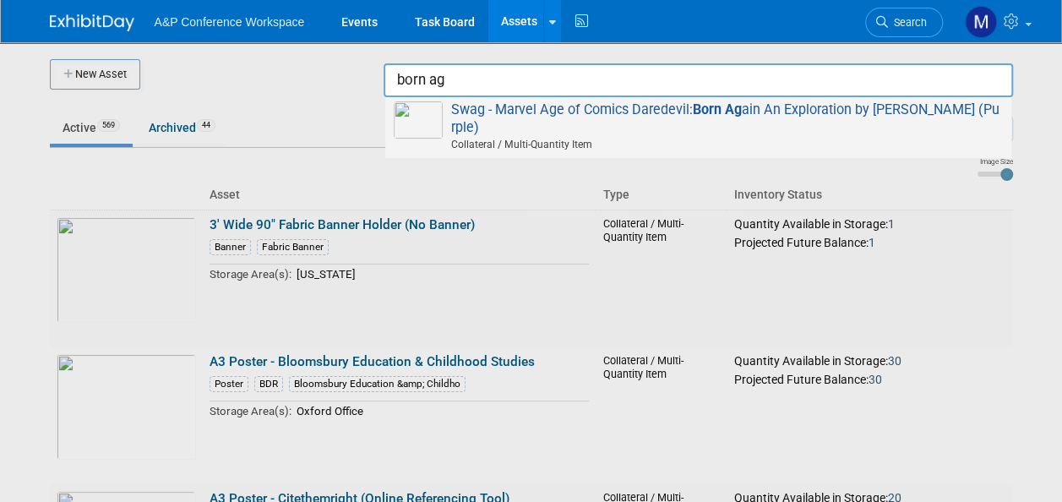
click at [740, 110] on strong "Born Ag" at bounding box center [717, 109] width 49 height 16
type input "Swag - Marvel Age of Comics Daredevil: Born Again An Exploration by Chris Ryall…"
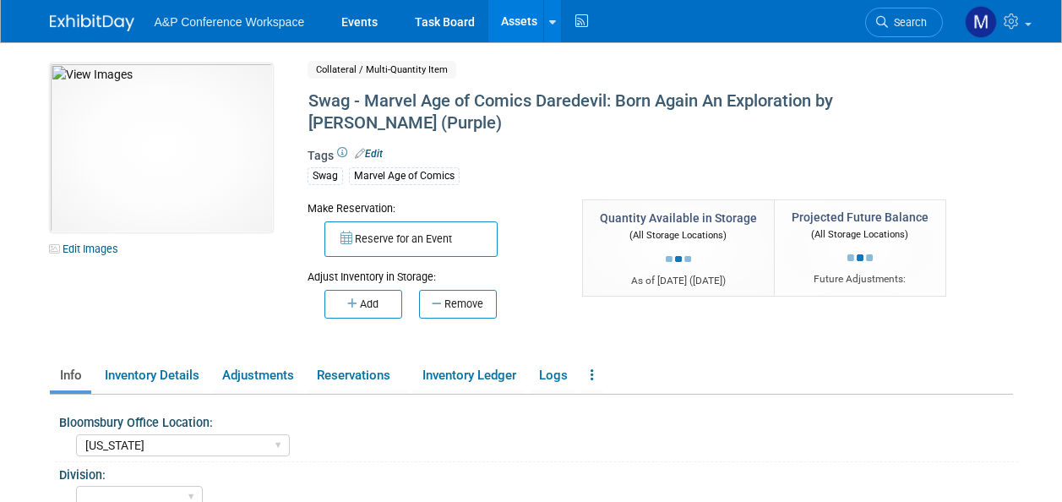
select select "[US_STATE]"
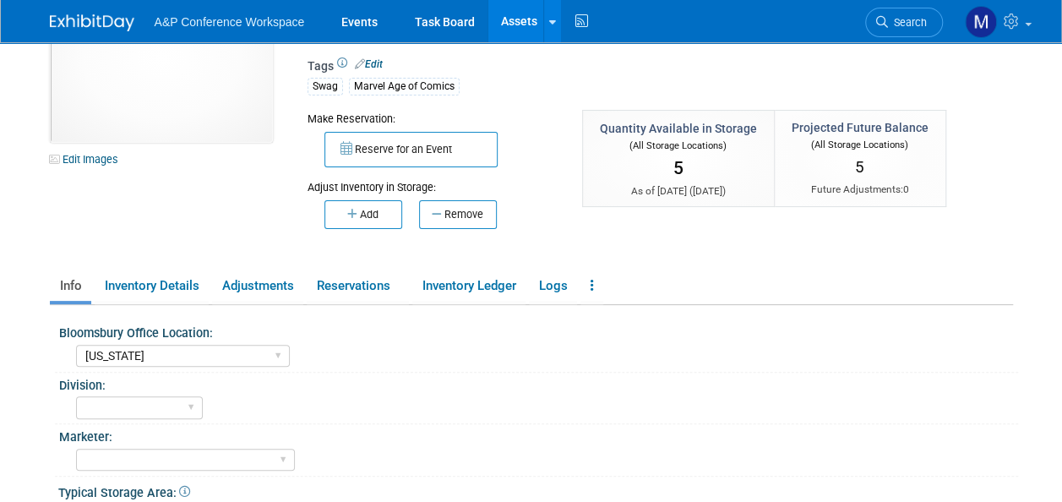
scroll to position [169, 0]
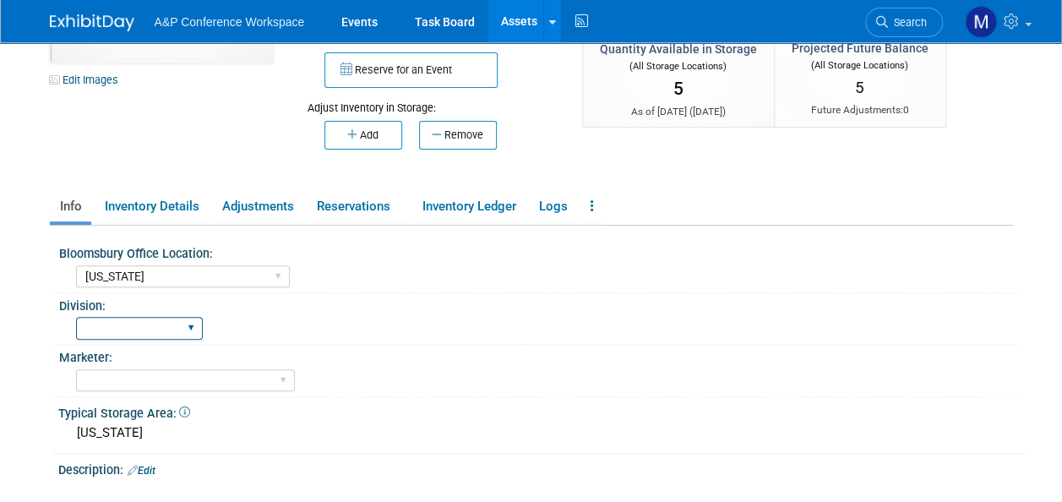
click at [137, 331] on select "BDR - Libraries BDR - Schools A&P BP R&L" at bounding box center [139, 328] width 127 height 23
select select "A&P"
click at [76, 317] on select "BDR - Libraries BDR - Schools A&P BP R&L" at bounding box center [139, 328] width 127 height 23
click at [522, 32] on link "Assets" at bounding box center [519, 21] width 62 height 42
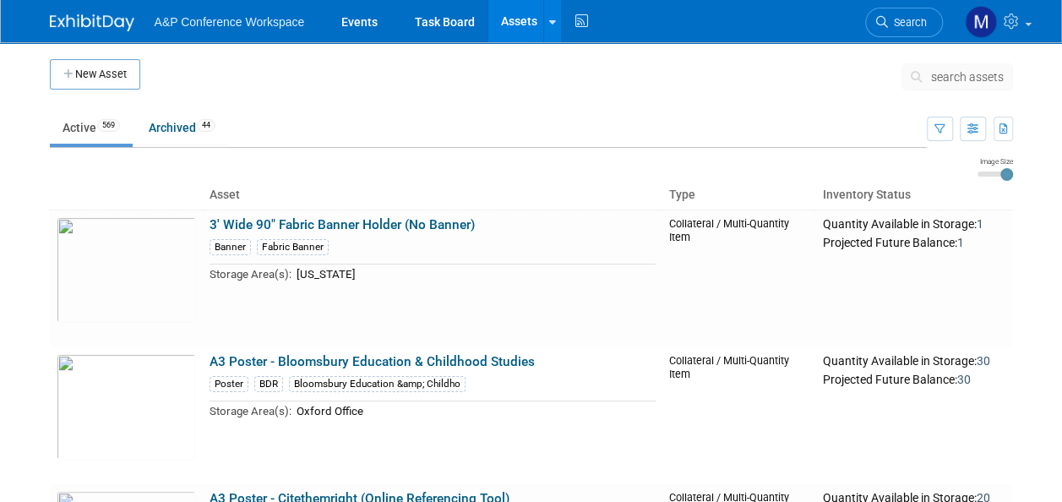
click at [950, 73] on span "search assets" at bounding box center [967, 77] width 73 height 14
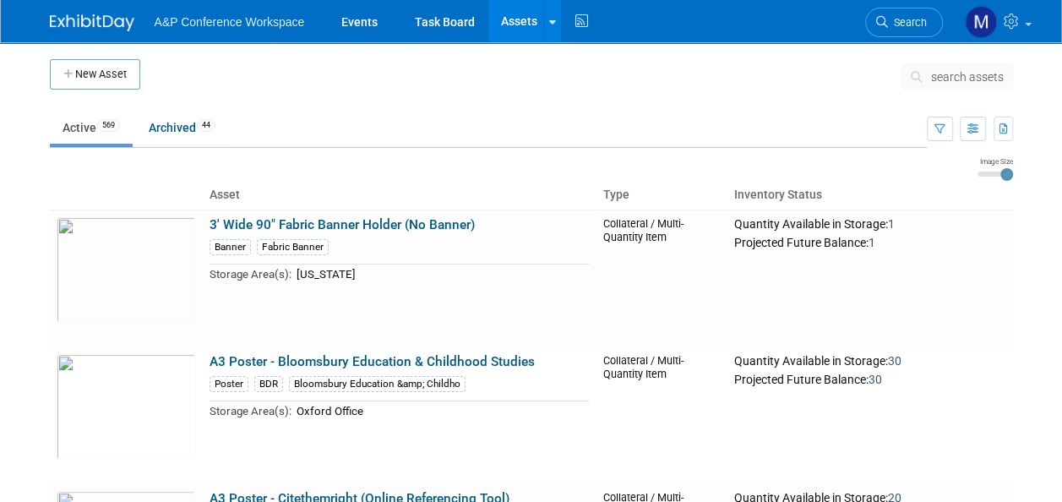
click at [958, 76] on span "search assets" at bounding box center [967, 77] width 73 height 14
click at [960, 77] on span "search assets" at bounding box center [967, 77] width 73 height 14
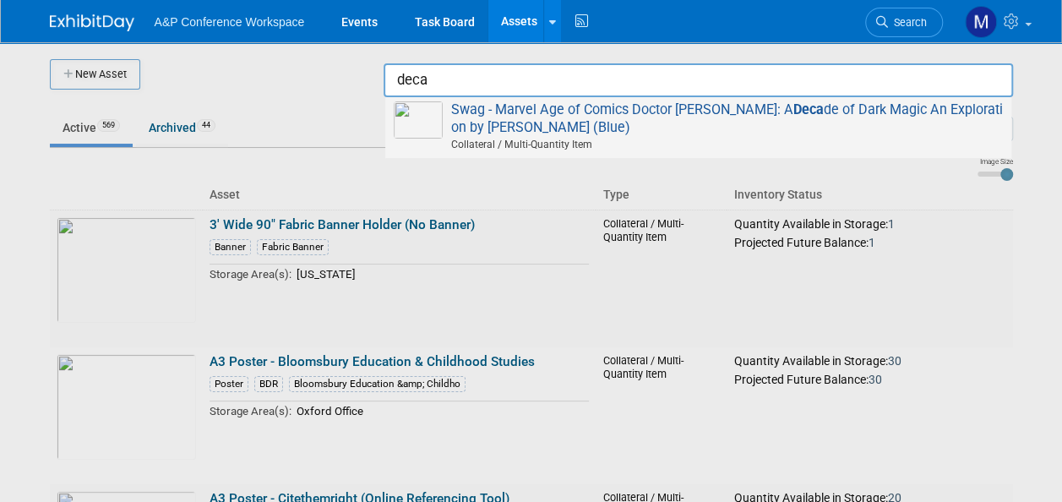
click at [677, 112] on span "Swag - Marvel Age of Comics Doctor Stange: A Deca de of Dark Magic An Explorati…" at bounding box center [698, 127] width 609 height 52
type input "Swag - Marvel Age of Comics Doctor [PERSON_NAME]: A Decade of Dark Magic An Exp…"
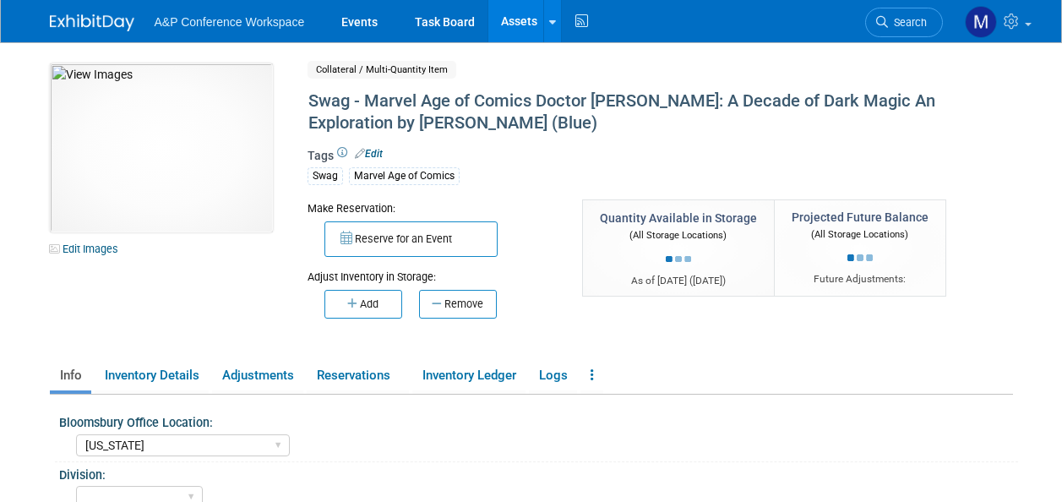
select select "[US_STATE]"
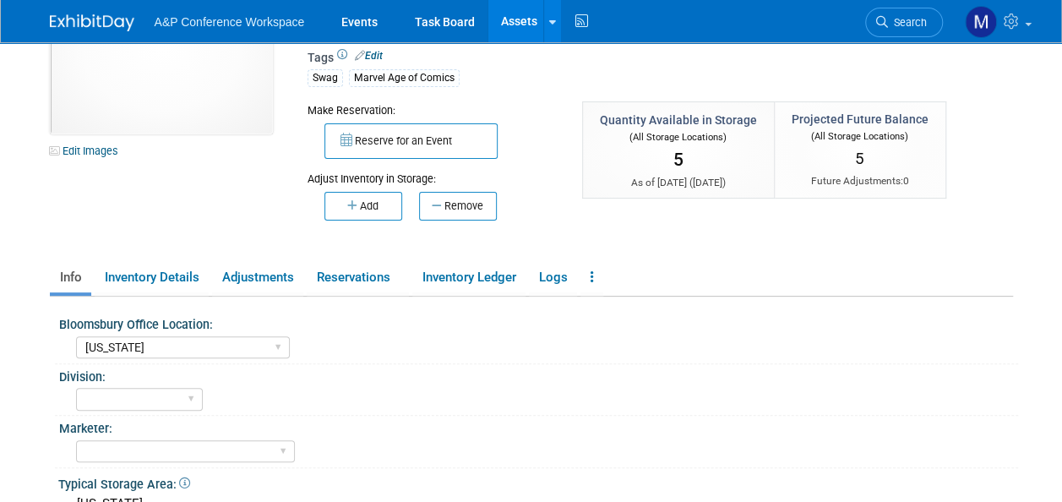
scroll to position [169, 0]
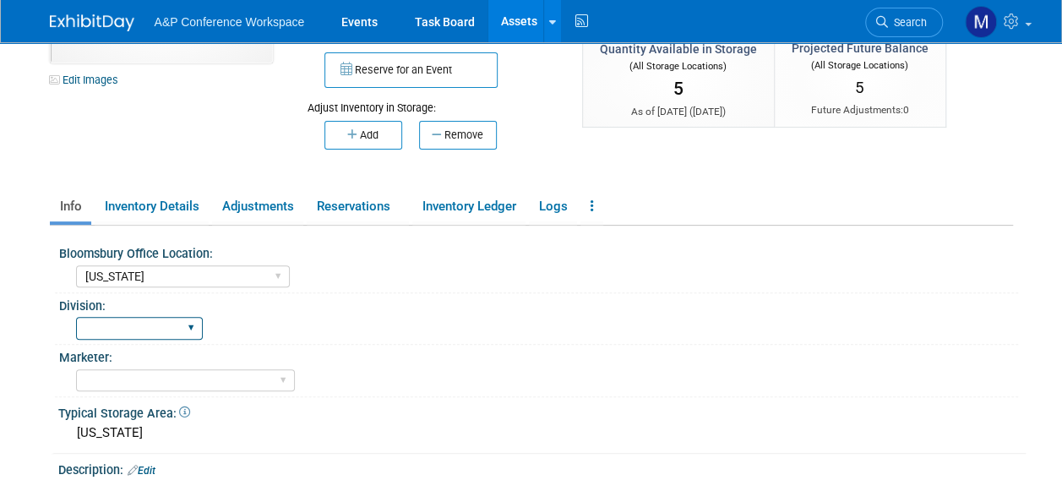
click at [191, 330] on select "BDR - Libraries BDR - Schools A&P BP R&L" at bounding box center [139, 328] width 127 height 23
select select "A&P"
click at [76, 317] on select "BDR - Libraries BDR - Schools A&P BP R&L" at bounding box center [139, 328] width 127 height 23
click at [519, 14] on link "Assets" at bounding box center [519, 21] width 62 height 42
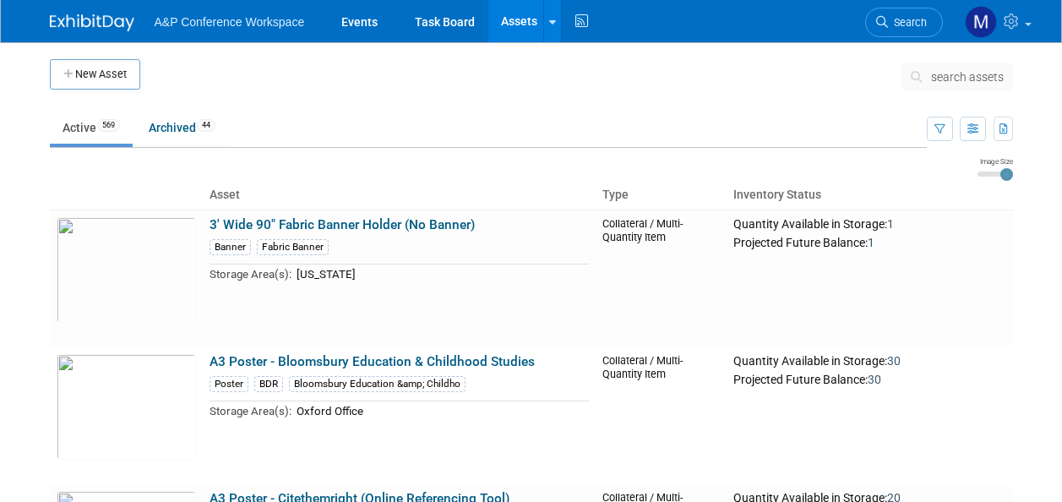
click at [943, 73] on span "search assets" at bounding box center [967, 77] width 73 height 14
click at [964, 73] on span "search assets" at bounding box center [967, 77] width 73 height 14
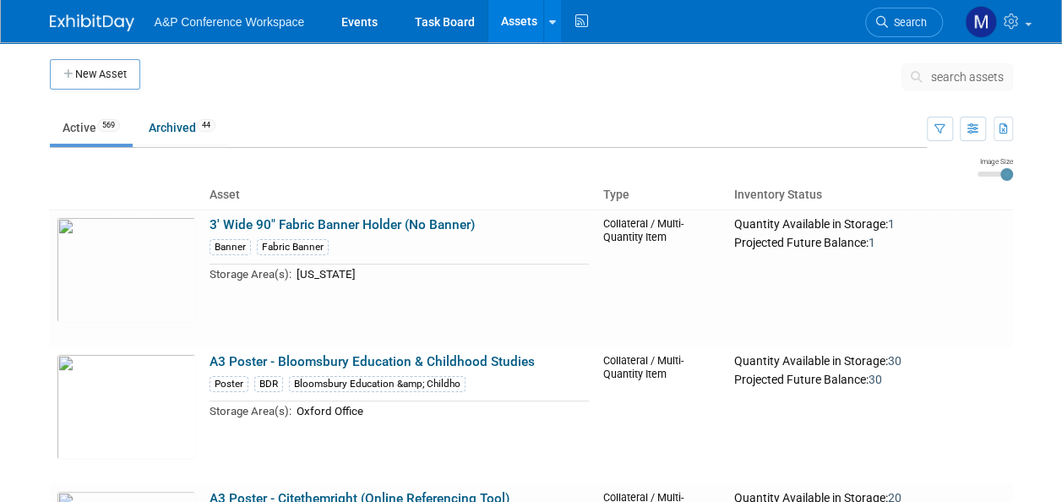
click at [957, 73] on span "search assets" at bounding box center [967, 77] width 73 height 14
click at [955, 78] on span "search assets" at bounding box center [967, 77] width 73 height 14
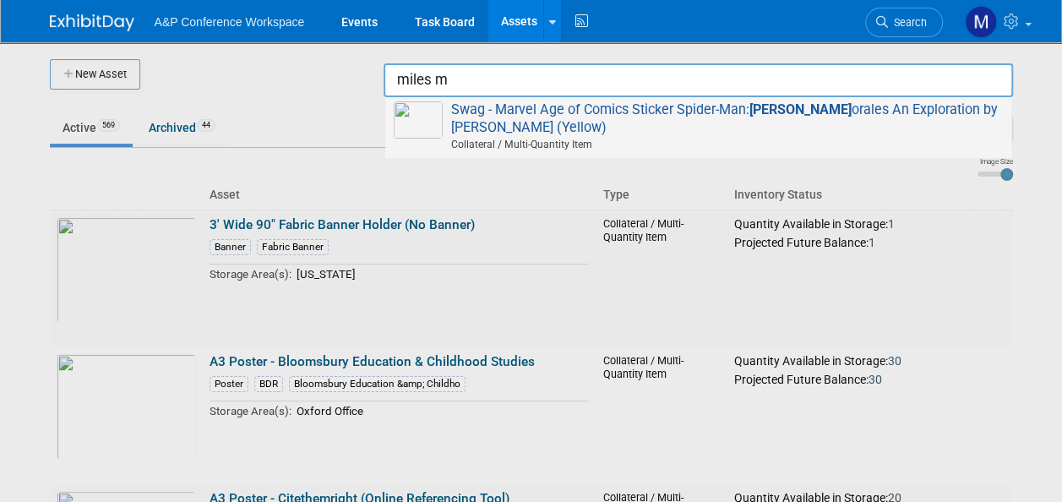
click at [693, 113] on span "Swag - Marvel Age of Comics Sticker Spider-Man: Miles M orales An Exploration b…" at bounding box center [698, 127] width 609 height 52
type input "Swag - Marvel Age of Comics Sticker Spider-Man: [PERSON_NAME] An Exploration by…"
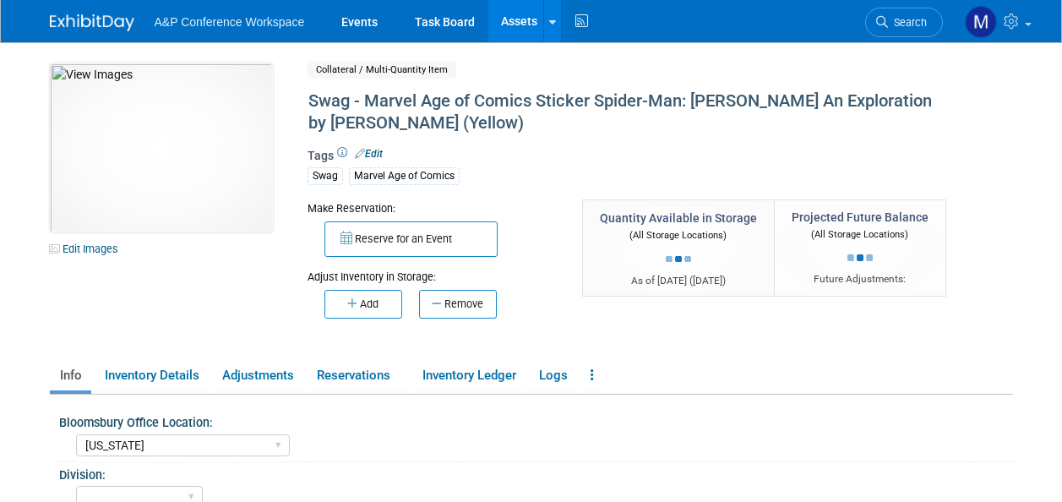
select select "[US_STATE]"
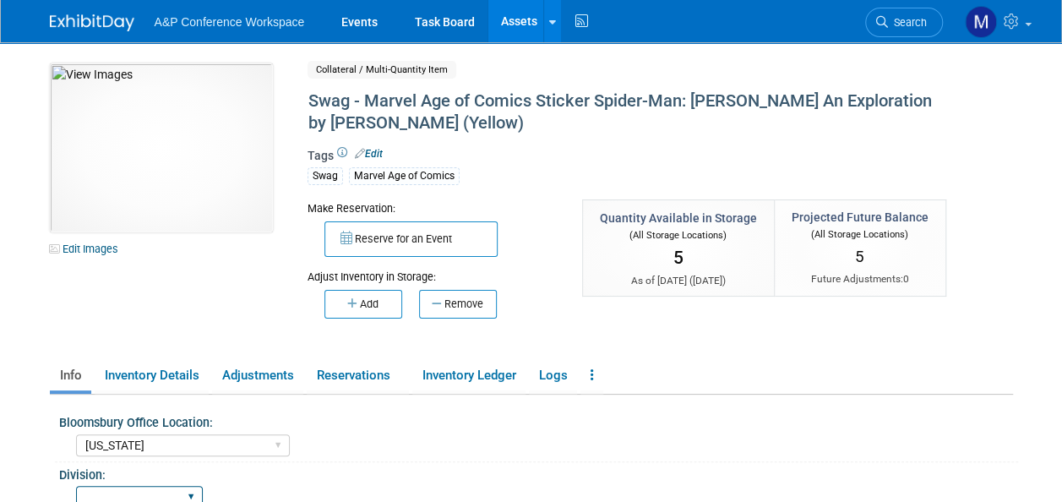
click at [173, 486] on select "BDR - Libraries BDR - Schools A&P BP R&L" at bounding box center [139, 497] width 127 height 23
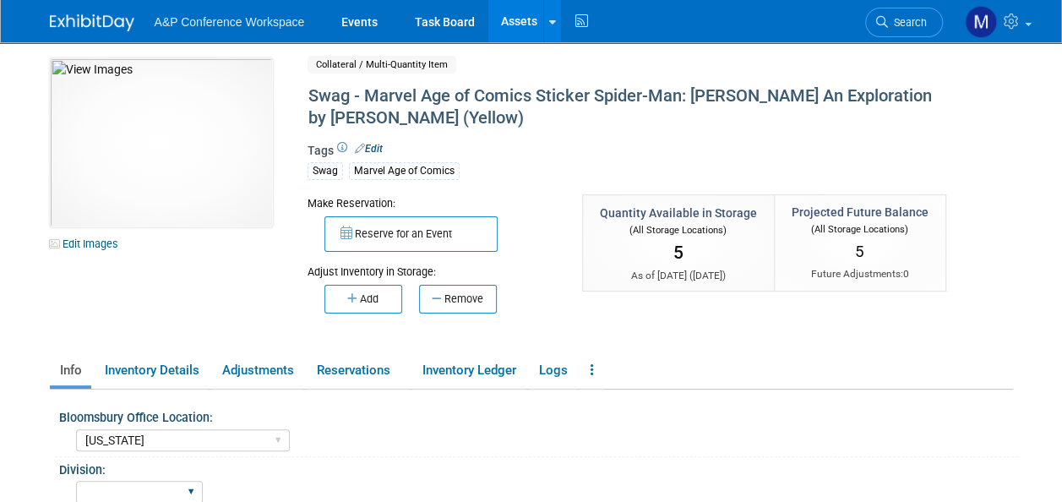
select select "A&P"
click at [76, 481] on select "BDR - Libraries BDR - Schools A&P BP R&L" at bounding box center [139, 492] width 127 height 23
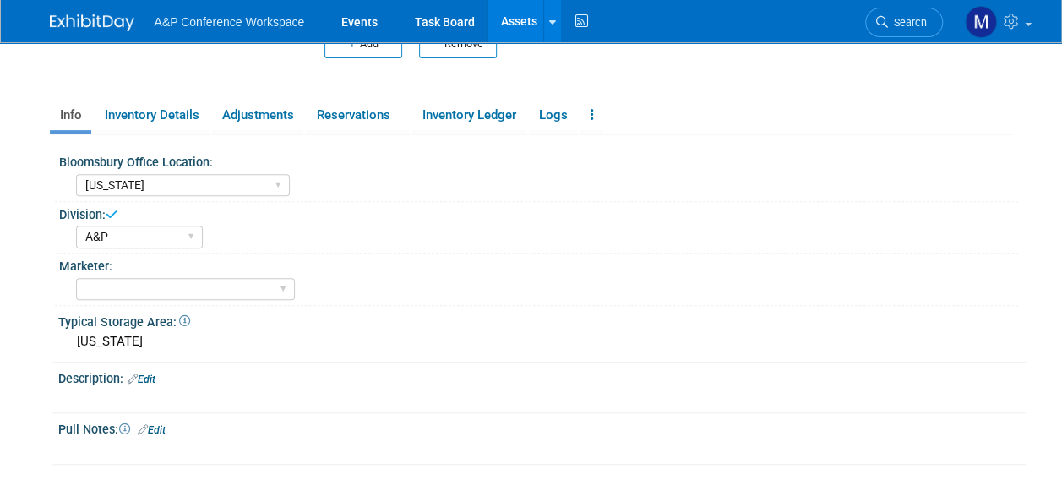
scroll to position [174, 0]
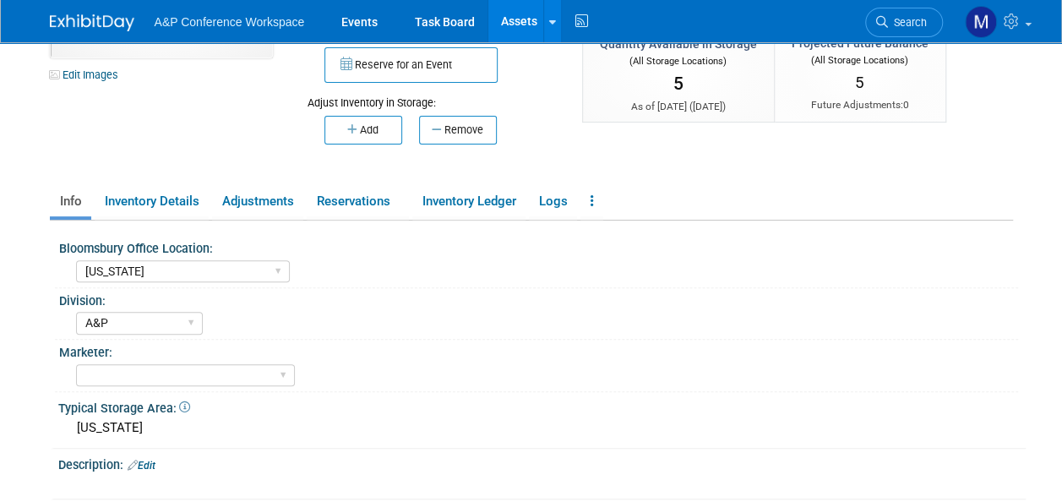
click at [522, 27] on link "Assets" at bounding box center [519, 21] width 62 height 42
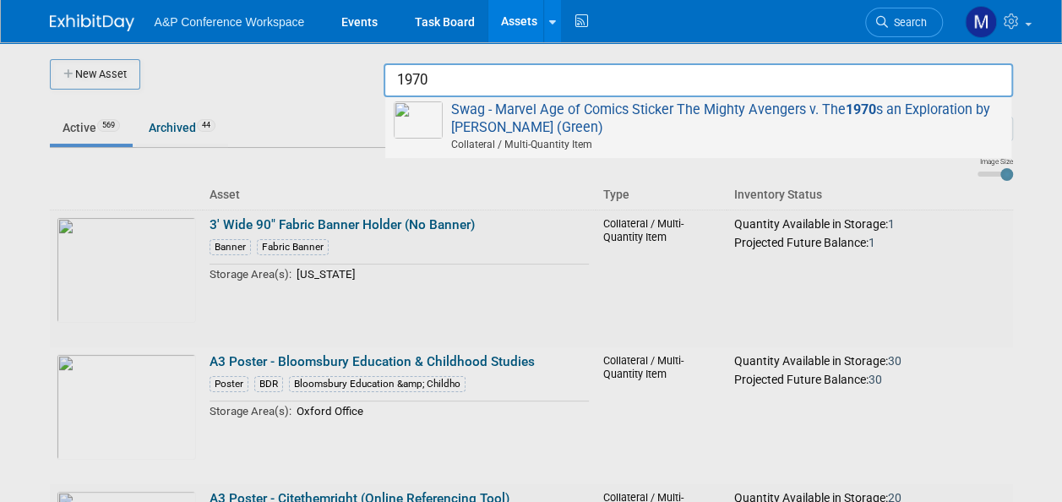
click at [902, 107] on span "Swag - Marvel Age of Comics Sticker The Mighty Avengers v. The 1970 s an Explor…" at bounding box center [698, 127] width 609 height 52
type input "Swag - Marvel Age of Comics Sticker The Mighty Avengers v. The 1970s an Explora…"
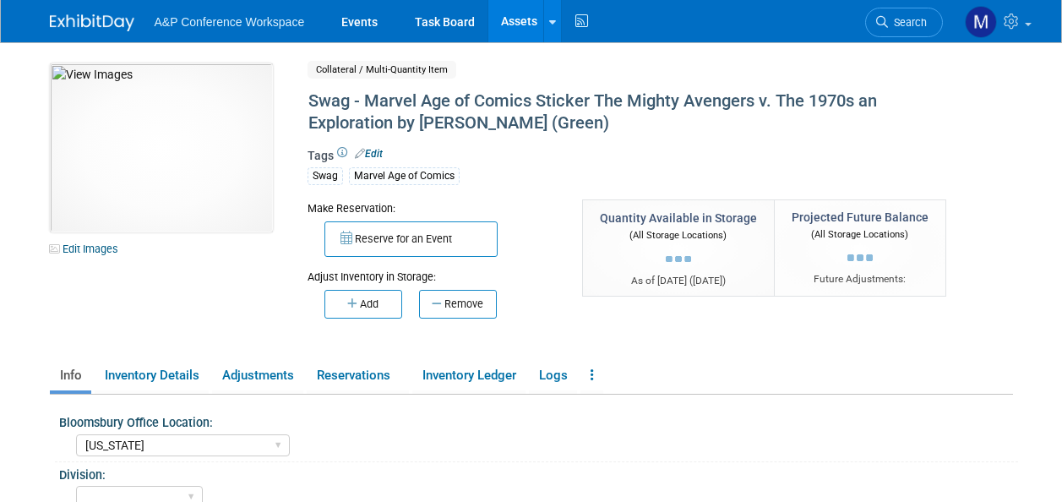
select select "[US_STATE]"
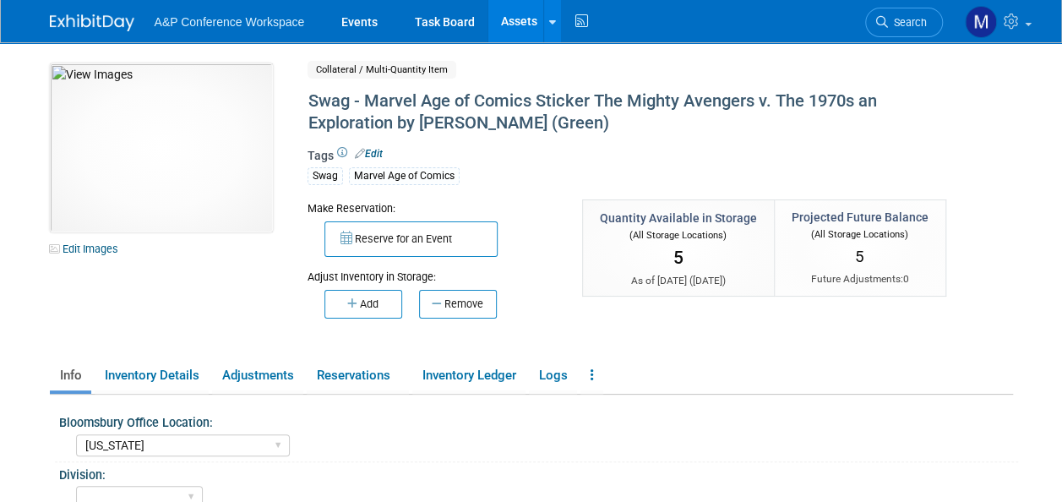
scroll to position [169, 0]
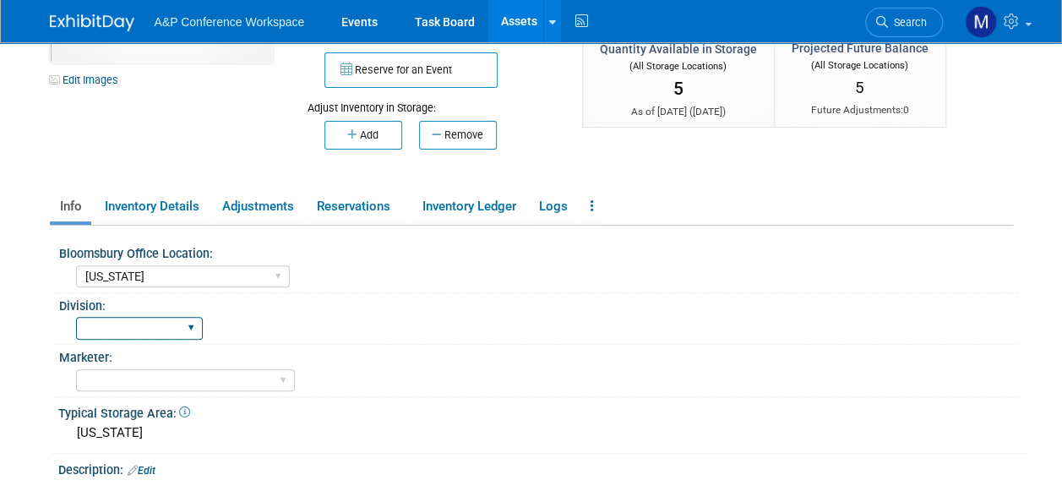
click at [170, 331] on select "BDR - Libraries BDR - Schools A&P BP R&L" at bounding box center [139, 328] width 127 height 23
select select "A&P"
click at [76, 317] on select "BDR - Libraries BDR - Schools A&P BP R&L" at bounding box center [139, 328] width 127 height 23
click at [524, 25] on link "Assets" at bounding box center [519, 21] width 62 height 42
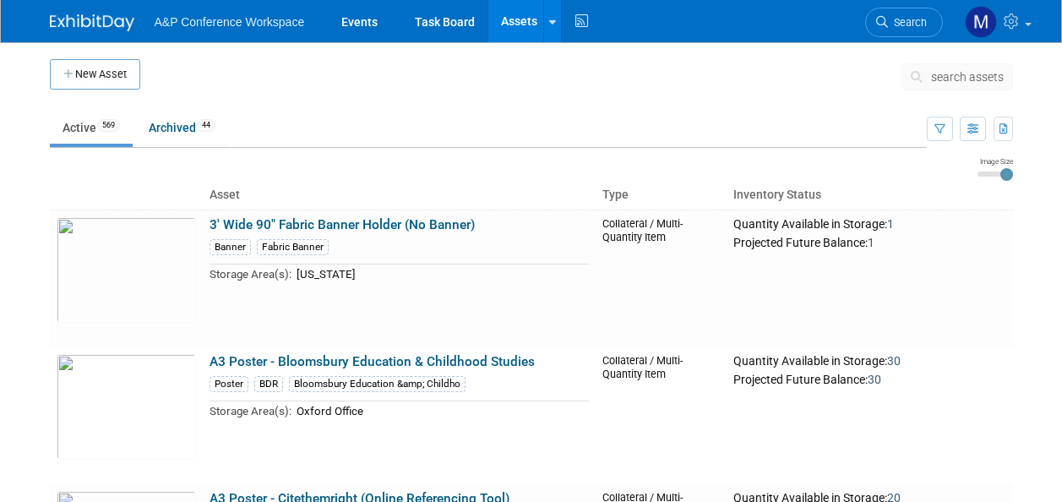
click at [941, 71] on span "search assets" at bounding box center [967, 77] width 73 height 14
click at [951, 73] on span "search assets" at bounding box center [967, 77] width 73 height 14
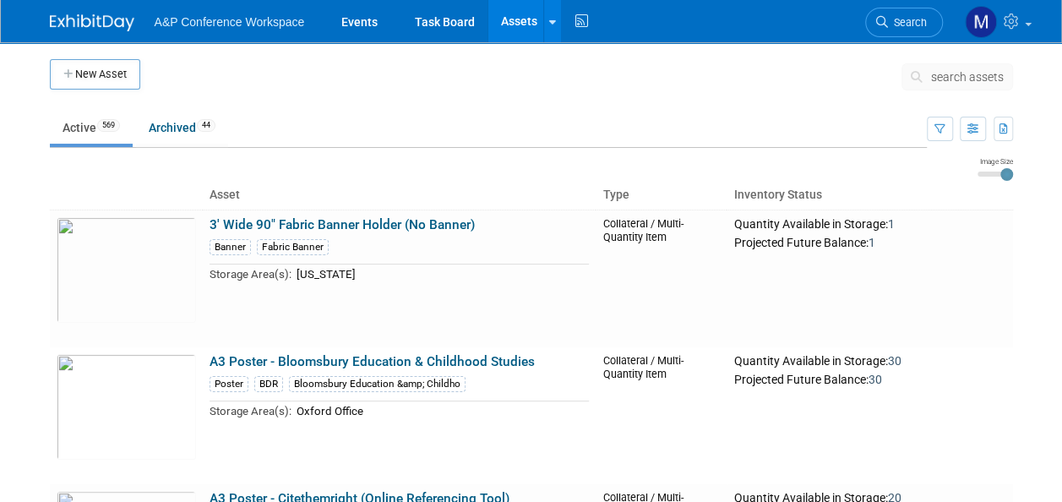
click at [954, 73] on span "search assets" at bounding box center [967, 77] width 73 height 14
click at [958, 76] on span "search assets" at bounding box center [967, 77] width 73 height 14
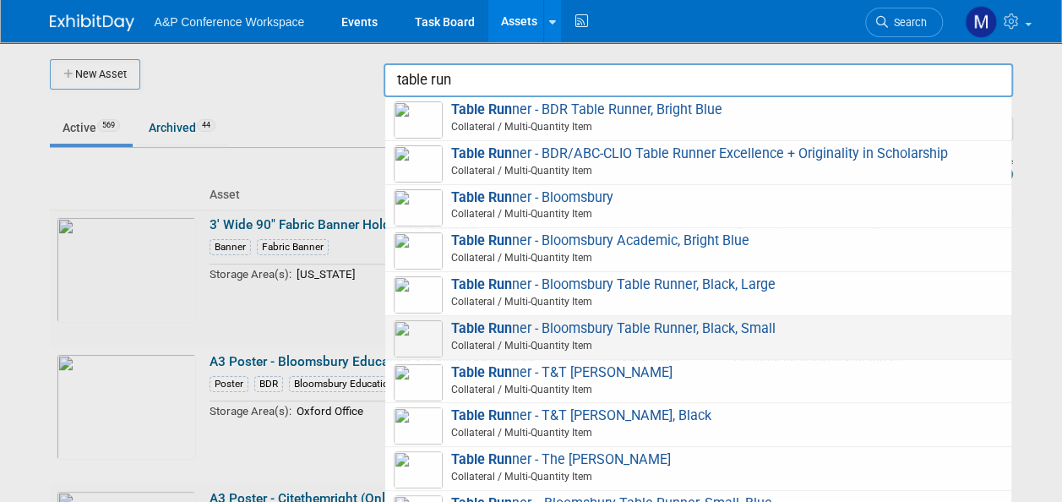
scroll to position [8, 0]
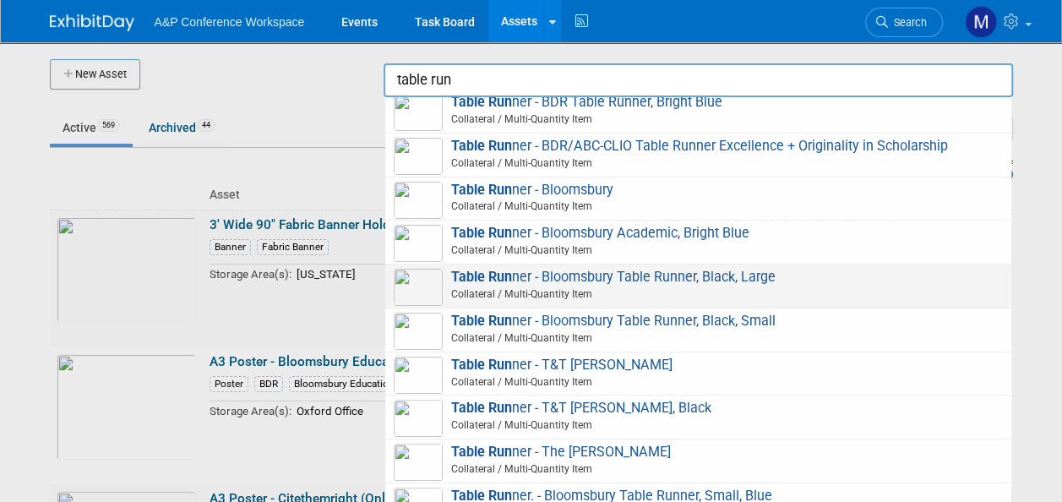
click at [639, 282] on span "Table Run ner - Bloomsbury Table Runner, Black, Large Collateral / Multi-Quanti…" at bounding box center [698, 286] width 609 height 35
type input "Table Runner - Bloomsbury Table Runner, Black, Large"
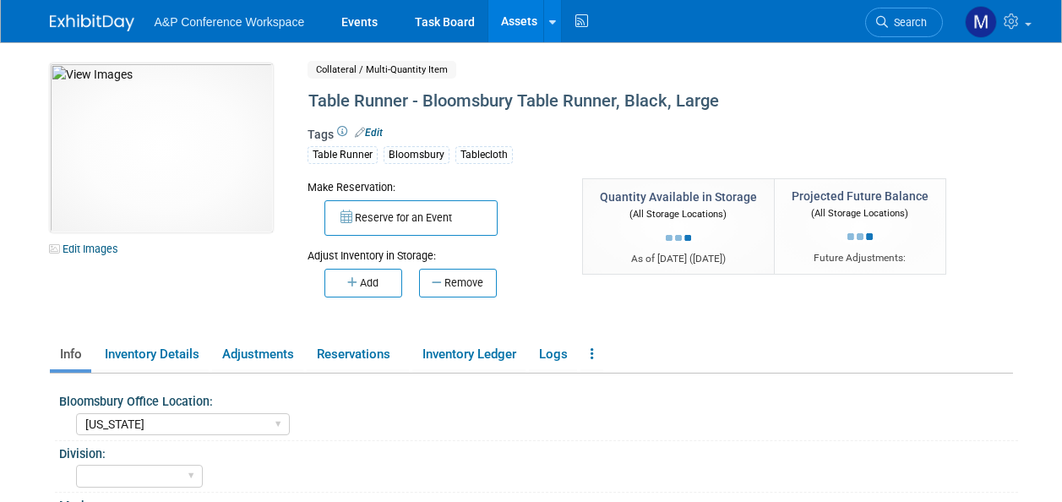
select select "[US_STATE]"
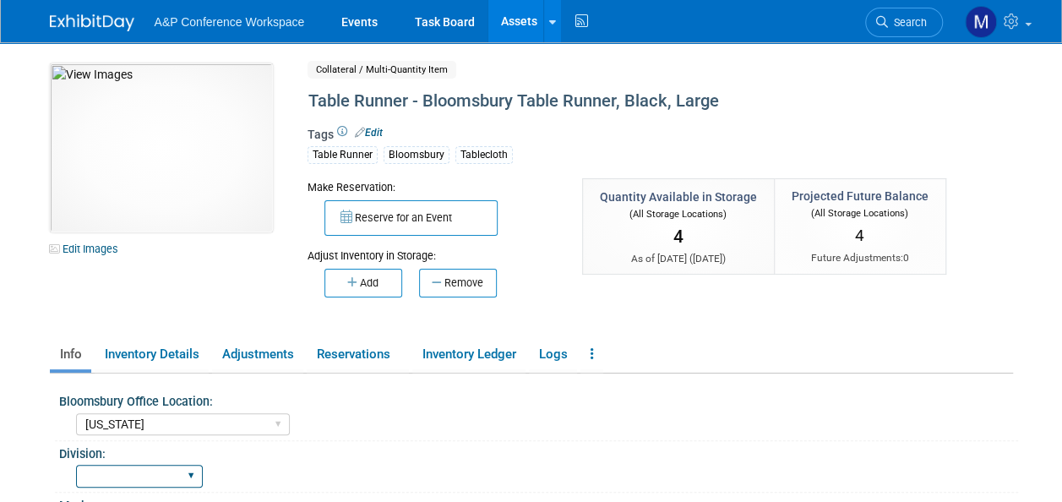
click at [190, 469] on select "BDR - Libraries BDR - Schools A&P BP R&L" at bounding box center [139, 476] width 127 height 23
select select "A&P"
click at [76, 465] on select "BDR - Libraries BDR - Schools A&P BP R&L" at bounding box center [139, 476] width 127 height 23
click at [520, 27] on link "Assets" at bounding box center [519, 21] width 62 height 42
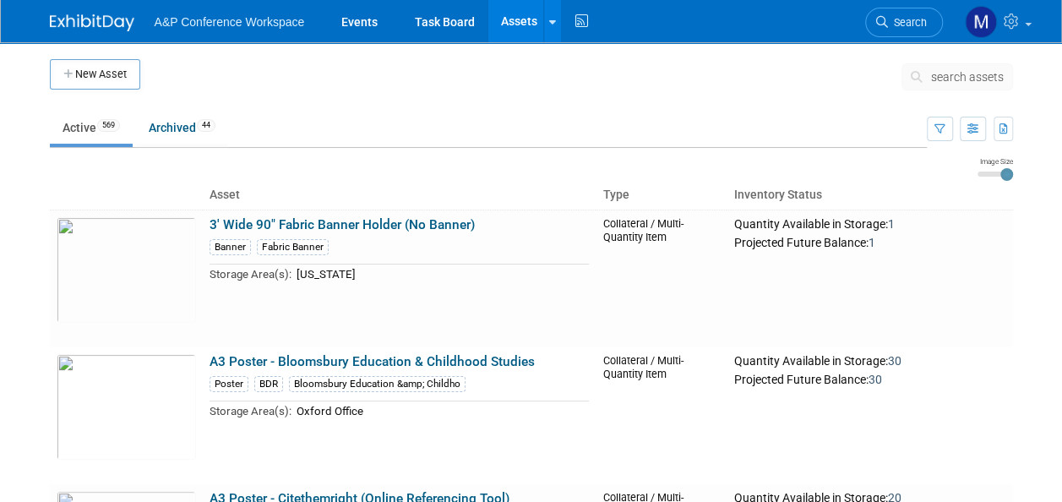
click at [965, 78] on span "search assets" at bounding box center [967, 77] width 73 height 14
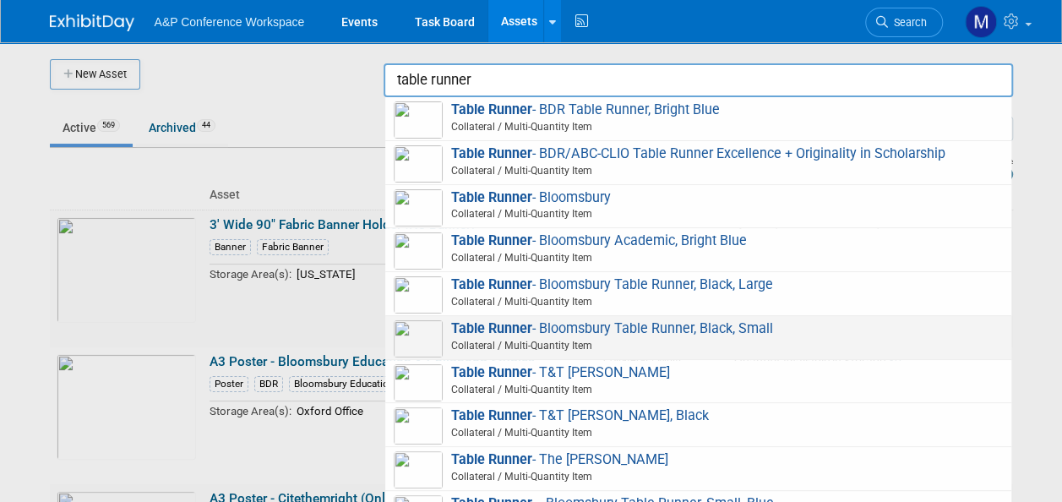
click at [760, 324] on span "Table Runner - Bloomsbury Table Runner, Black, Small Collateral / Multi-Quantit…" at bounding box center [698, 337] width 609 height 35
type input "Table Runner - Bloomsbury Table Runner, Black, Small"
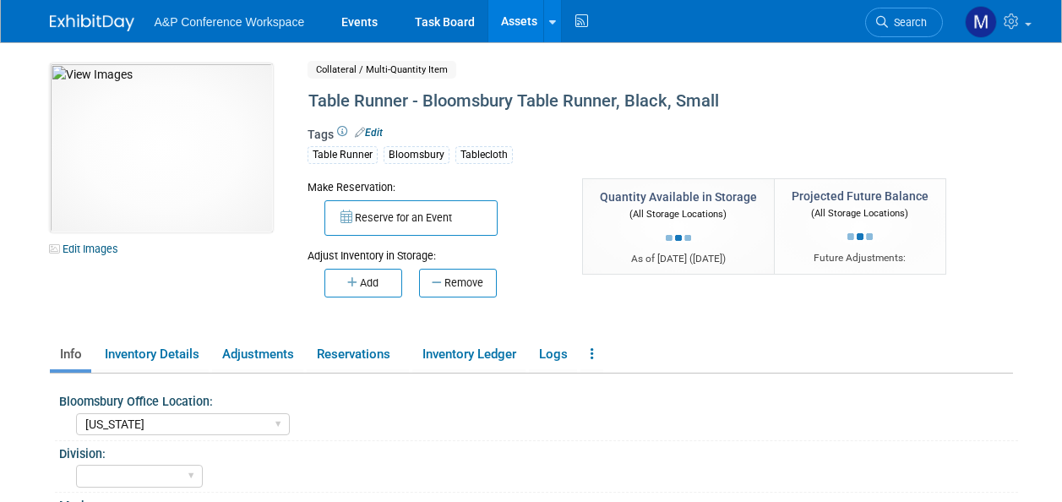
select select "[US_STATE]"
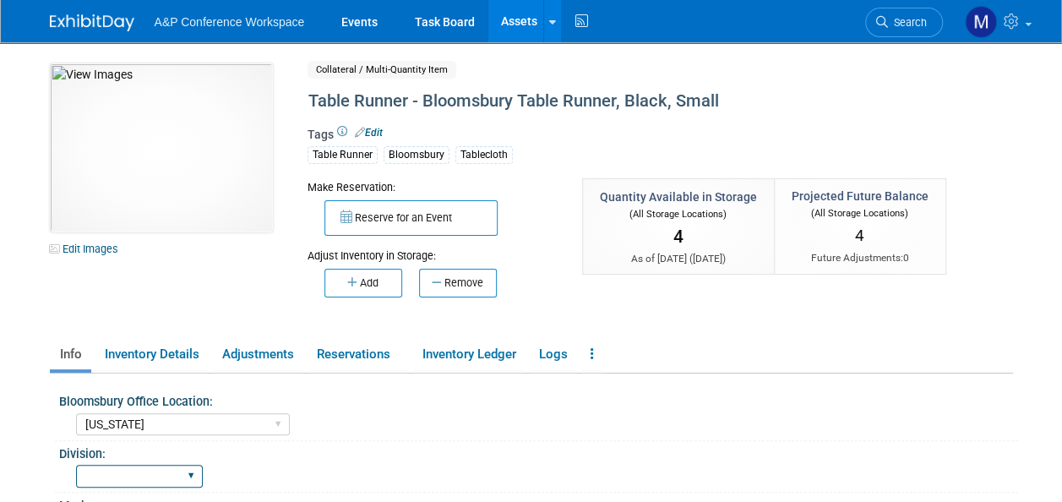
click at [142, 473] on select "BDR - Libraries BDR - Schools A&P BP R&L" at bounding box center [139, 476] width 127 height 23
select select "A&P"
click at [76, 465] on select "BDR - Libraries BDR - Schools A&P BP R&L" at bounding box center [139, 476] width 127 height 23
click at [526, 19] on link "Assets" at bounding box center [519, 21] width 62 height 42
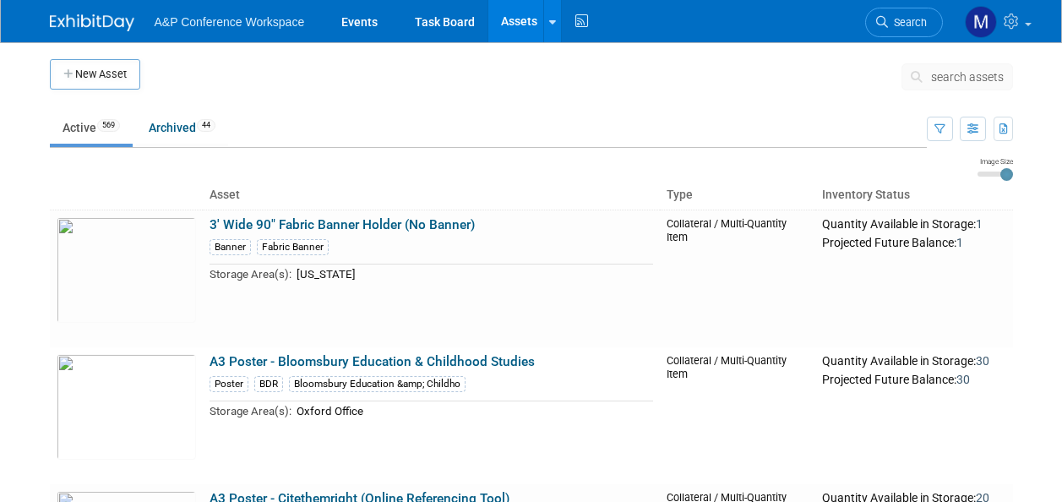
click at [946, 74] on span "search assets" at bounding box center [967, 77] width 73 height 14
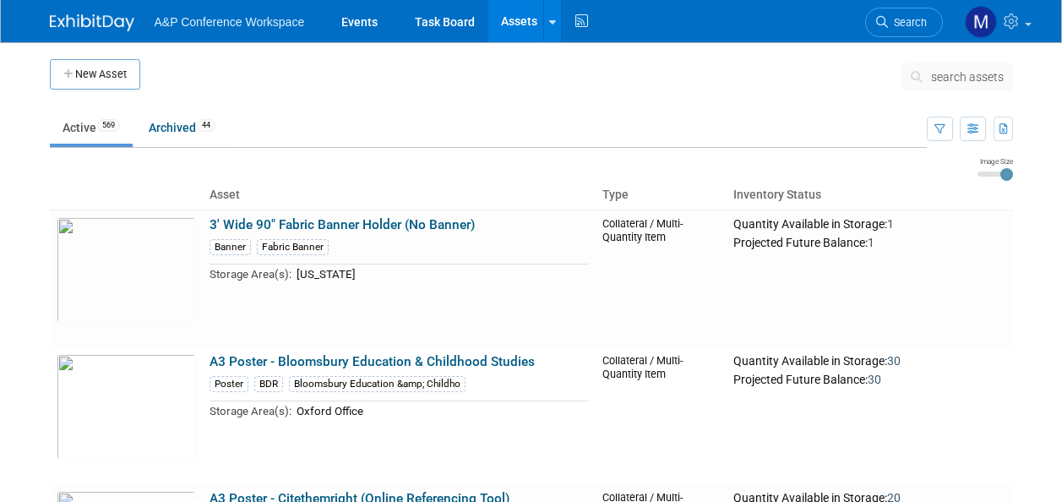
click at [962, 74] on span "search assets" at bounding box center [967, 77] width 73 height 14
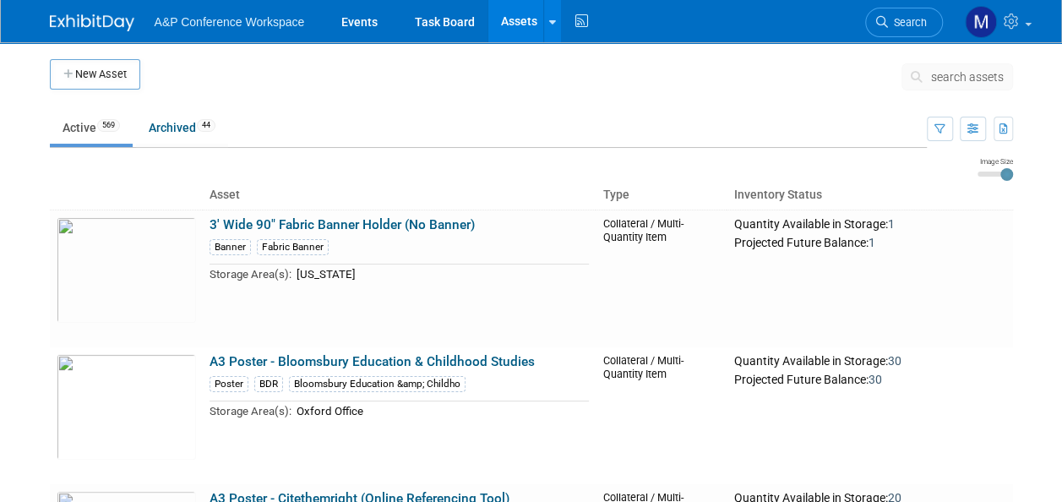
click at [965, 75] on span "search assets" at bounding box center [967, 77] width 73 height 14
click at [968, 76] on span "search assets" at bounding box center [967, 77] width 73 height 14
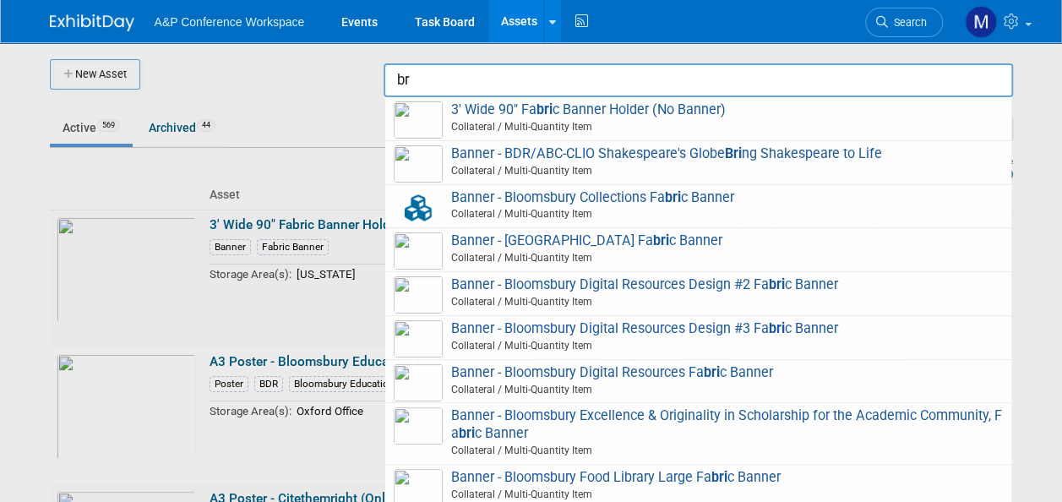
type input "b"
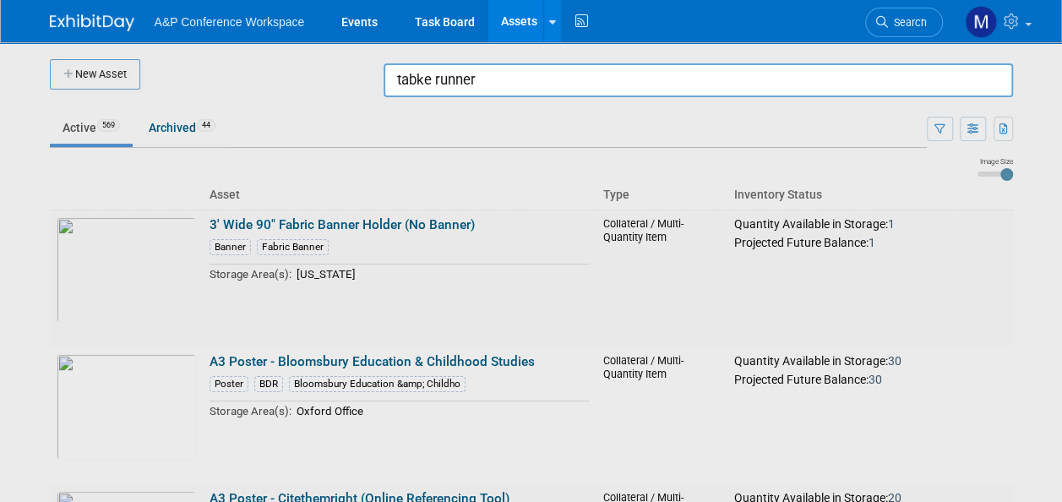
click at [429, 76] on input "tabke runner" at bounding box center [697, 80] width 629 height 34
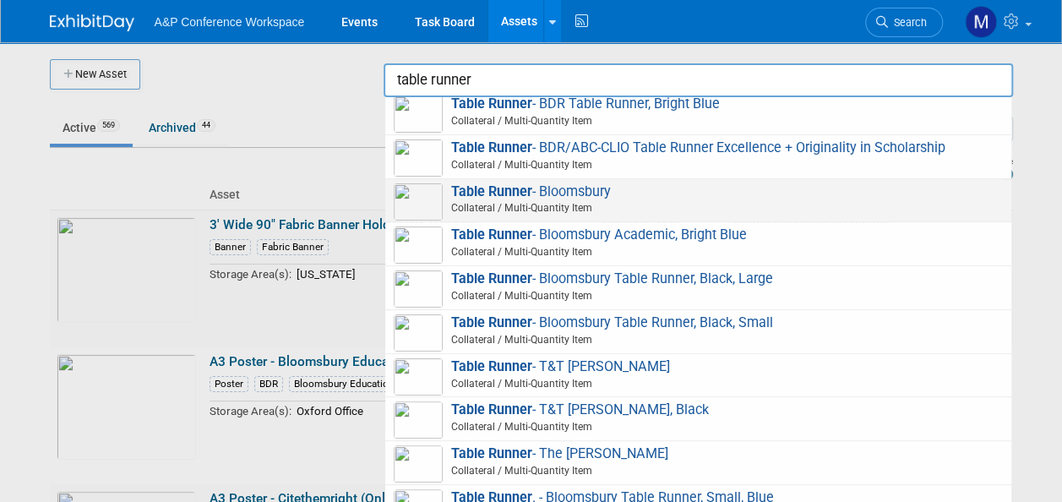
scroll to position [8, 0]
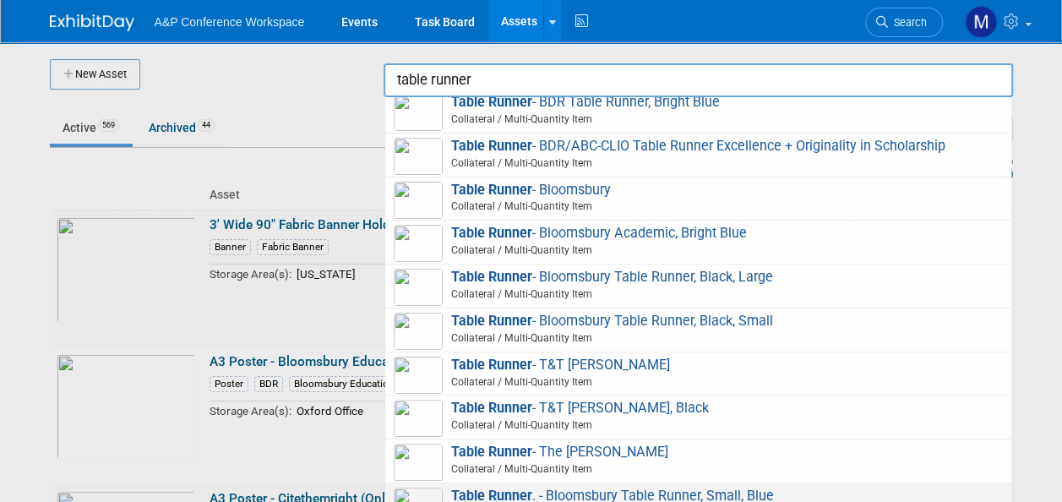
click at [661, 488] on span "Table Runner . - Bloomsbury Table Runner, Small, Blue Collateral / Multi-Quanti…" at bounding box center [698, 504] width 609 height 35
type input "Table Runner. - Bloomsbury Table Runner, Small, Blue"
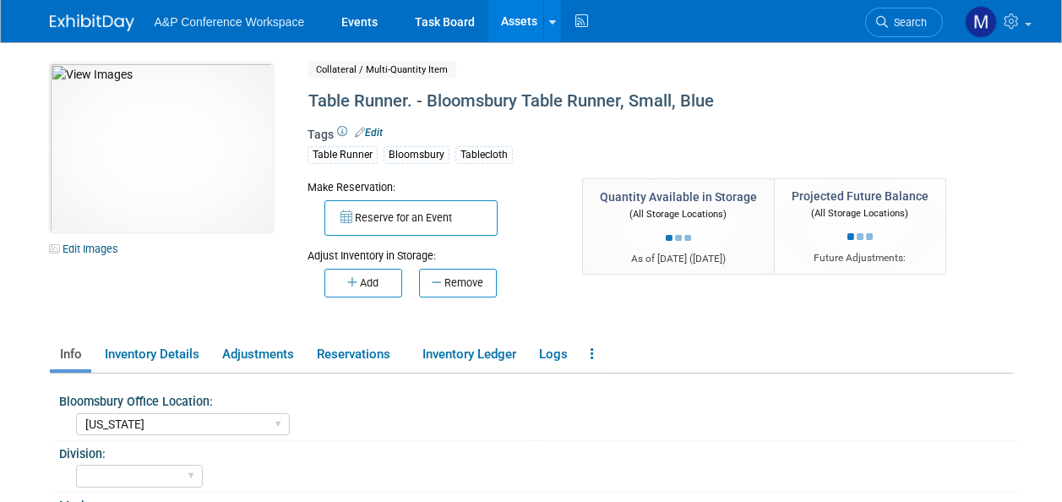
select select "[US_STATE]"
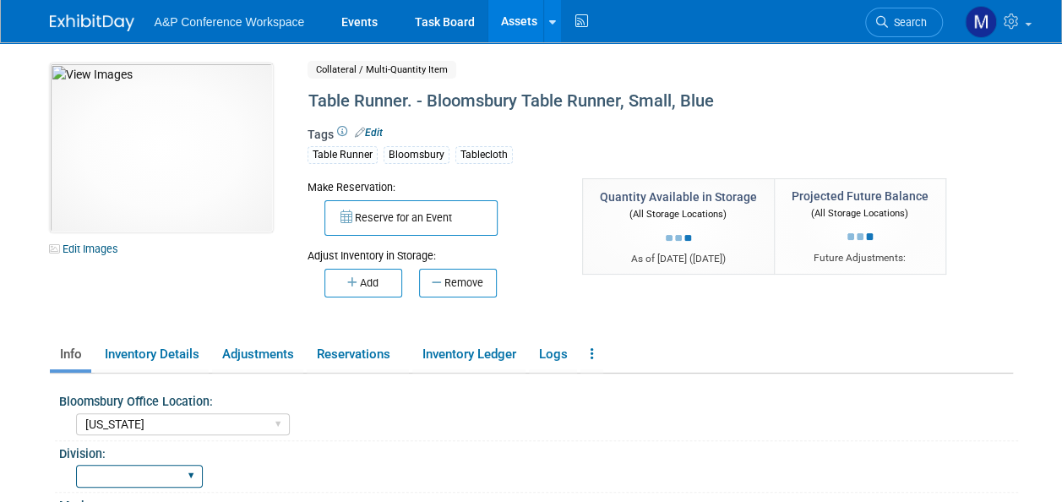
click at [193, 465] on select "BDR - Libraries BDR - Schools A&P BP R&L" at bounding box center [139, 476] width 127 height 23
select select "A&P"
click at [76, 465] on select "BDR - Libraries BDR - Schools A&P BP R&L" at bounding box center [139, 476] width 127 height 23
click at [1025, 27] on link at bounding box center [996, 21] width 83 height 42
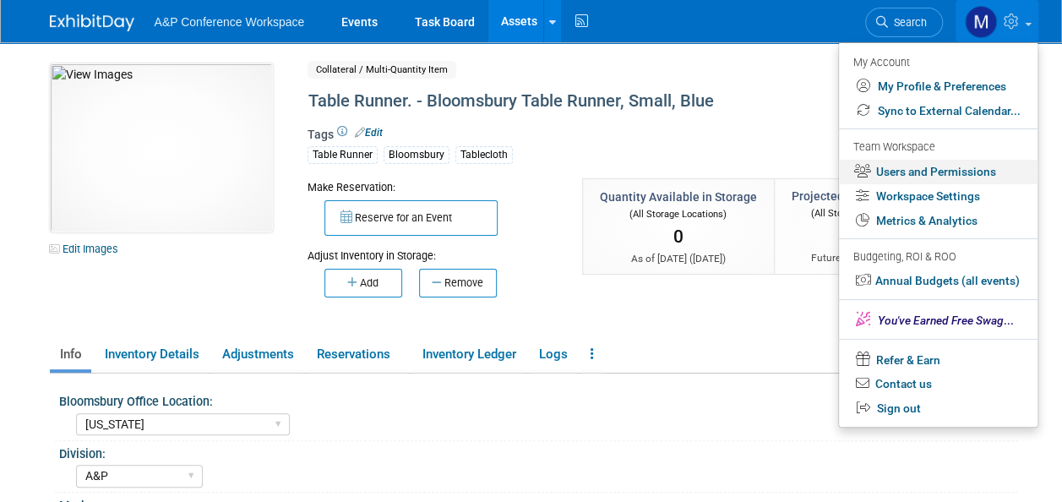
click at [945, 169] on link "Users and Permissions" at bounding box center [938, 172] width 198 height 24
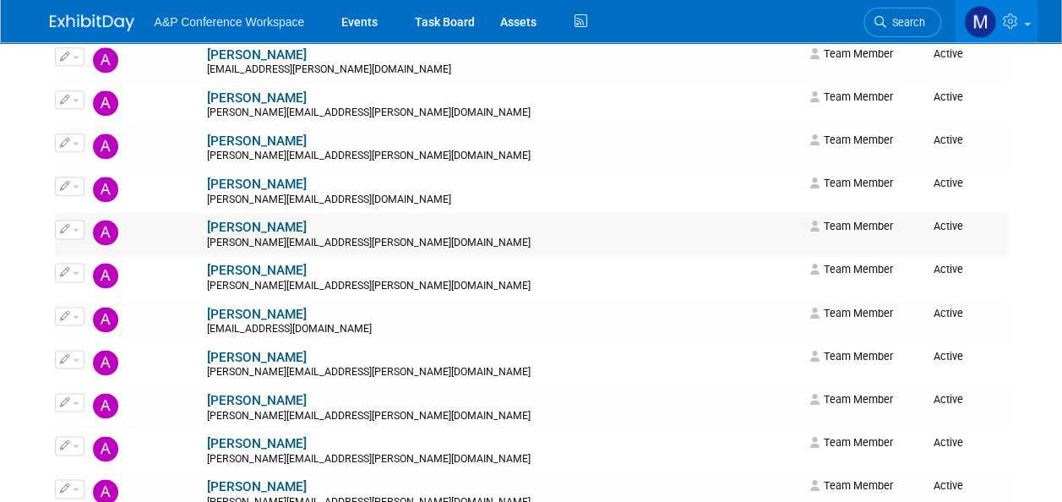
scroll to position [1014, 0]
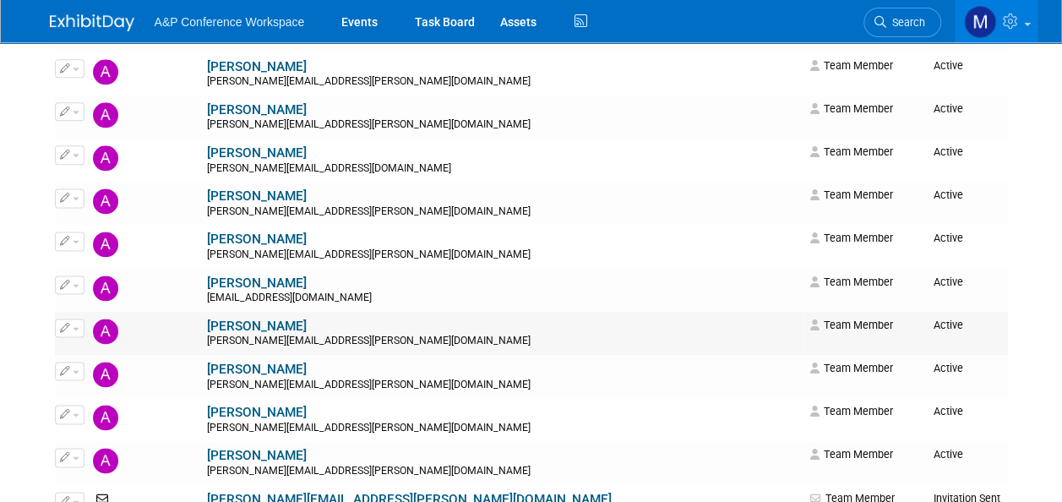
click at [81, 323] on button "button" at bounding box center [70, 327] width 30 height 19
click at [87, 357] on link "Edit" at bounding box center [122, 355] width 133 height 24
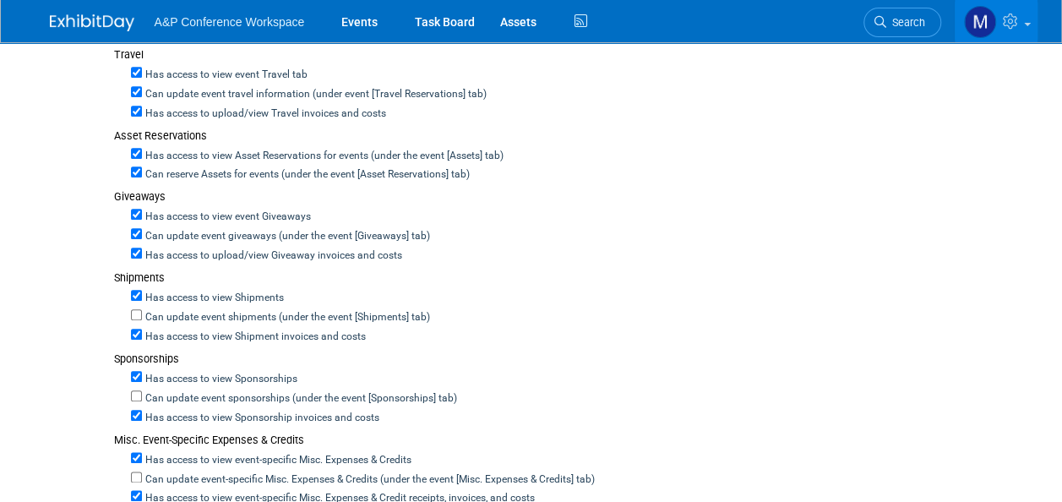
scroll to position [929, 0]
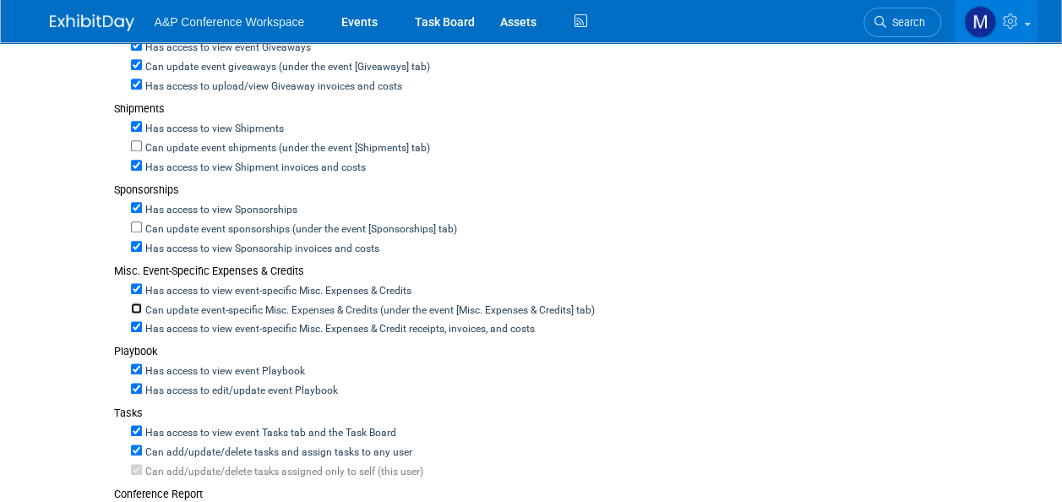
click at [139, 302] on input "Can update event-specific Misc. Expenses & Credits (under the event [Misc. Expe…" at bounding box center [136, 307] width 11 height 11
checkbox input "true"
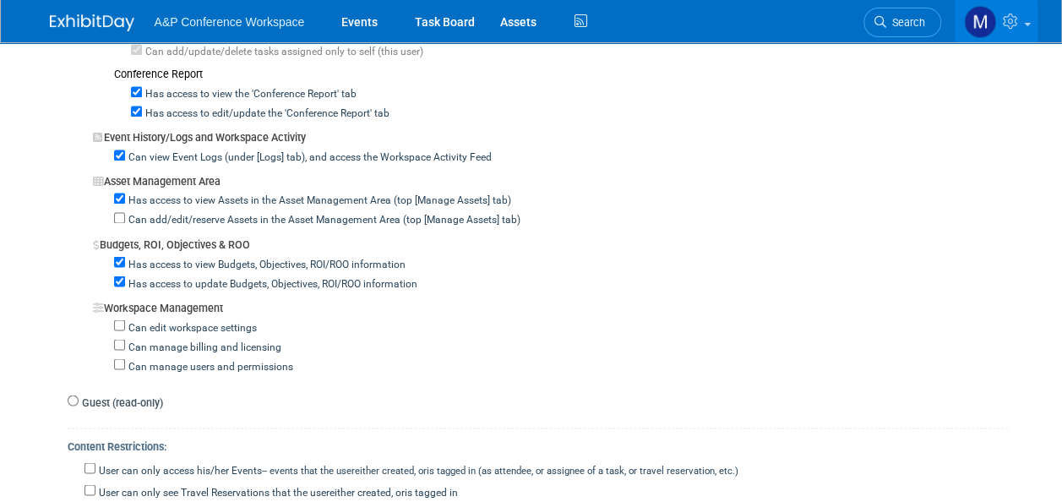
scroll to position [1436, 0]
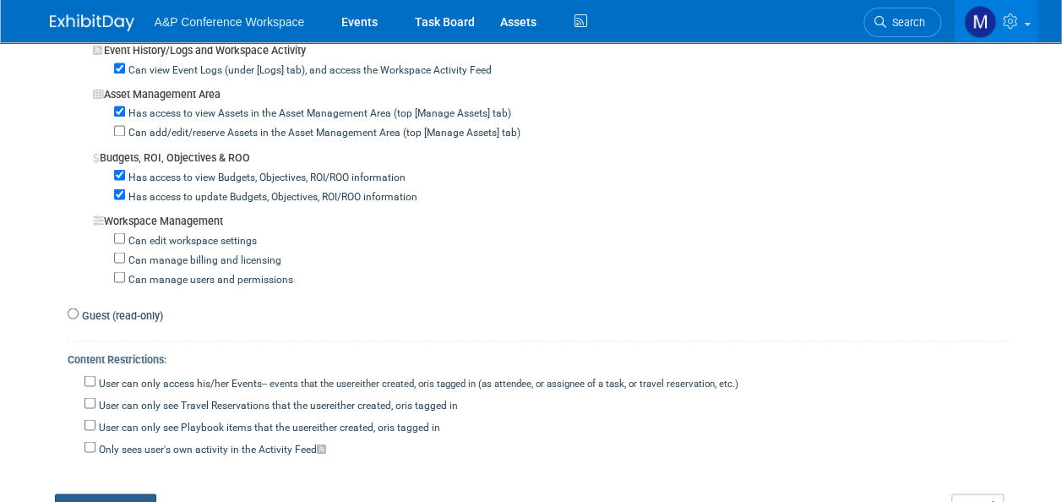
click at [107, 493] on button "Save Changes" at bounding box center [105, 507] width 101 height 29
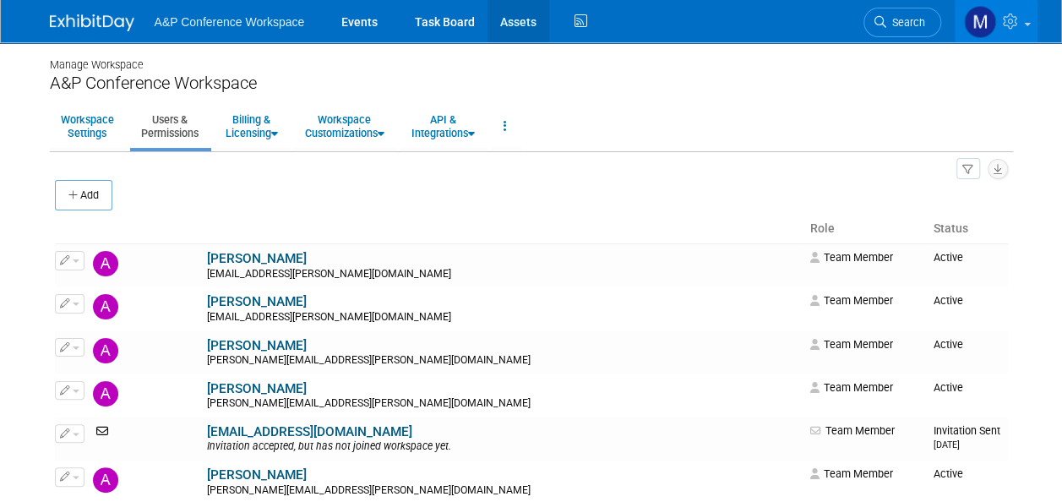
click at [525, 24] on link "Assets" at bounding box center [518, 21] width 62 height 42
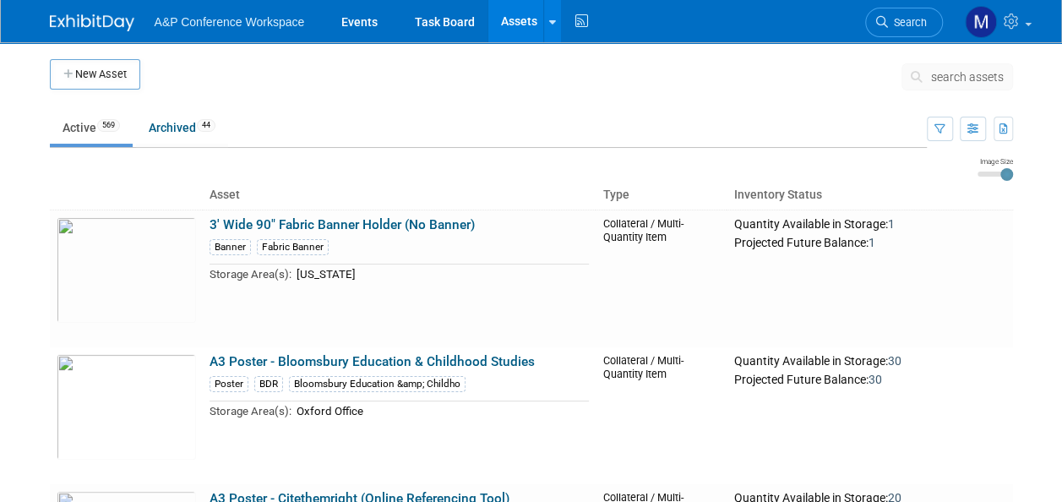
click at [971, 75] on span "search assets" at bounding box center [967, 77] width 73 height 14
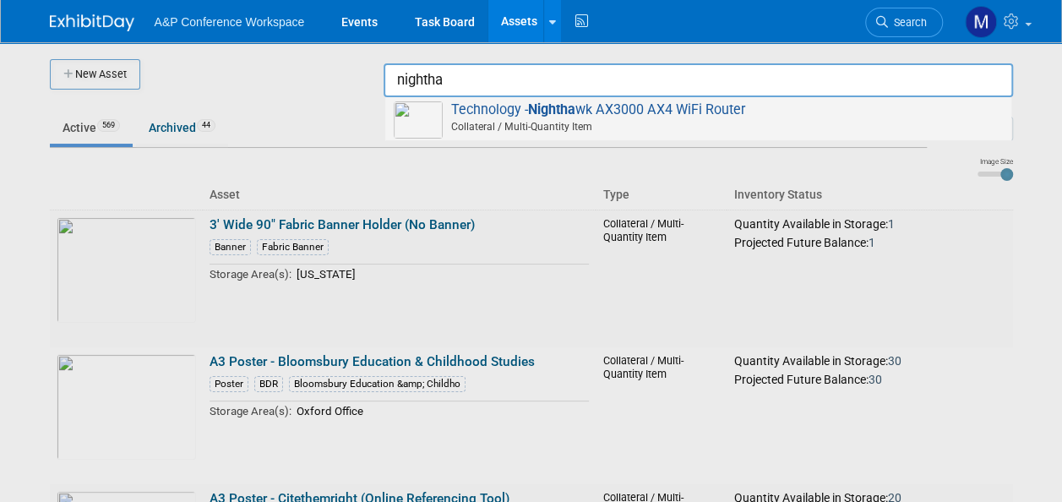
click at [677, 109] on span "Technology - Nightha wk AX3000 AX4 WiFi Router Collateral / Multi-Quantity Item" at bounding box center [698, 118] width 609 height 35
type input "Technology - Nighthawk AX3000 AX4 WiFi Router"
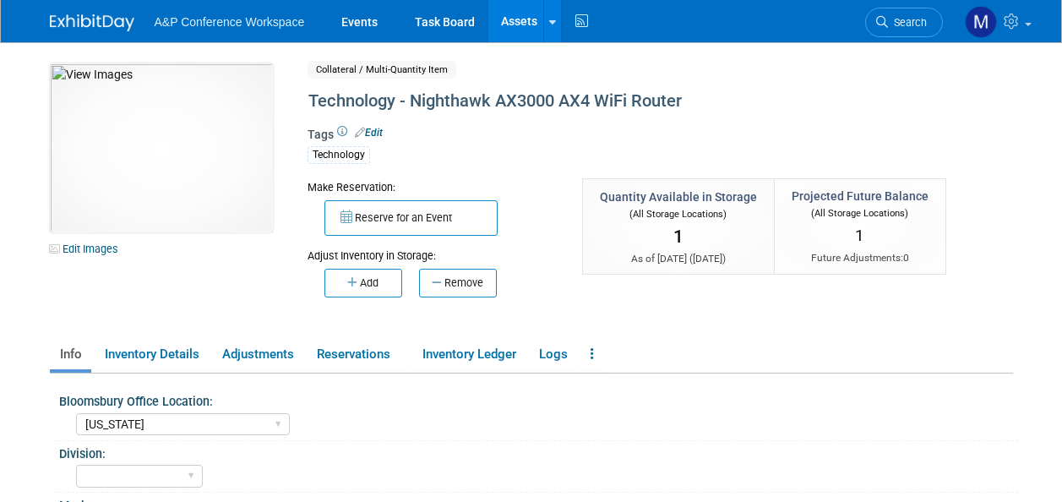
select select "[US_STATE]"
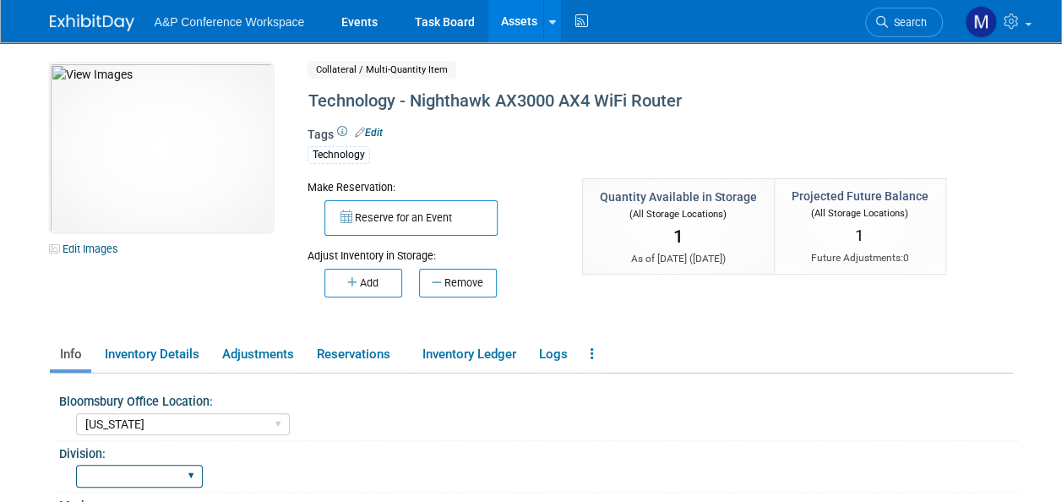
click at [113, 471] on select "BDR - Libraries BDR - Schools A&P BP R&L" at bounding box center [139, 476] width 127 height 23
select select "A&P"
click at [76, 465] on select "BDR - Libraries BDR - Schools A&P BP R&L" at bounding box center [139, 476] width 127 height 23
click at [521, 26] on link "Assets" at bounding box center [519, 21] width 62 height 42
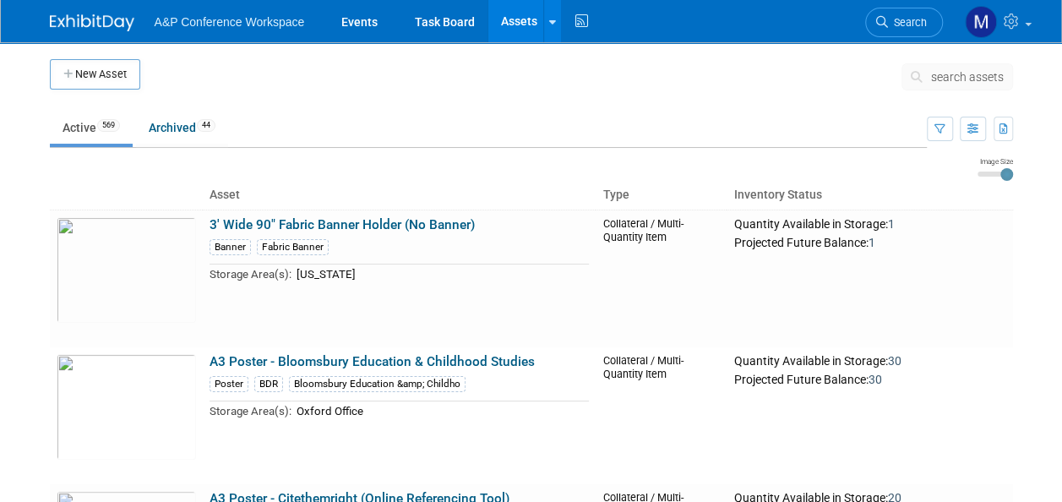
click at [943, 73] on span "search assets" at bounding box center [967, 77] width 73 height 14
click at [958, 74] on span "search assets" at bounding box center [967, 77] width 73 height 14
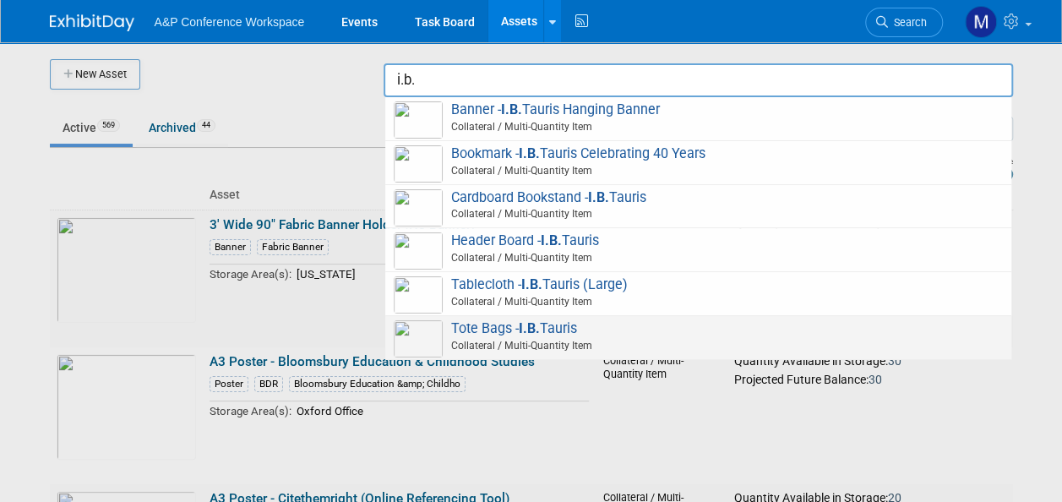
click at [524, 324] on strong "I.B." at bounding box center [529, 328] width 21 height 16
type input "Tote Bags - I.B.Tauris"
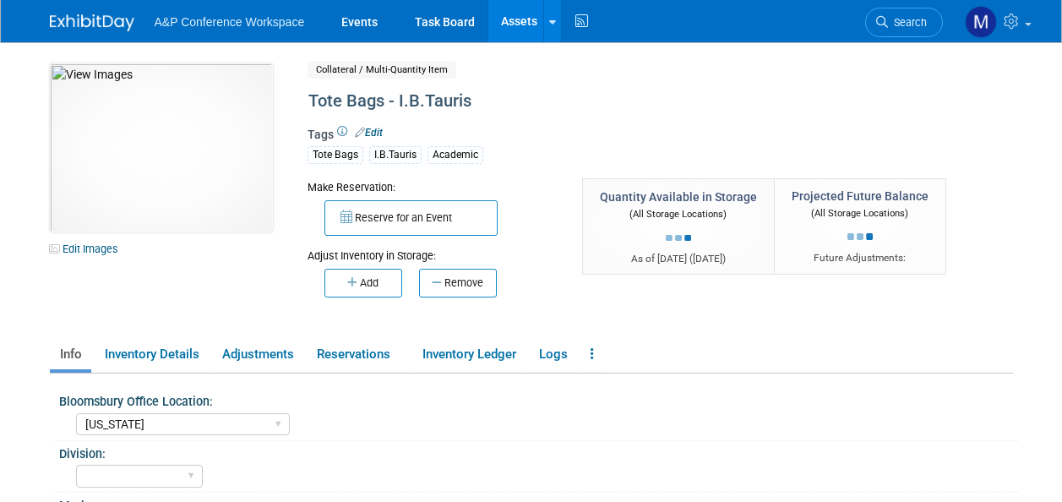
select select "[US_STATE]"
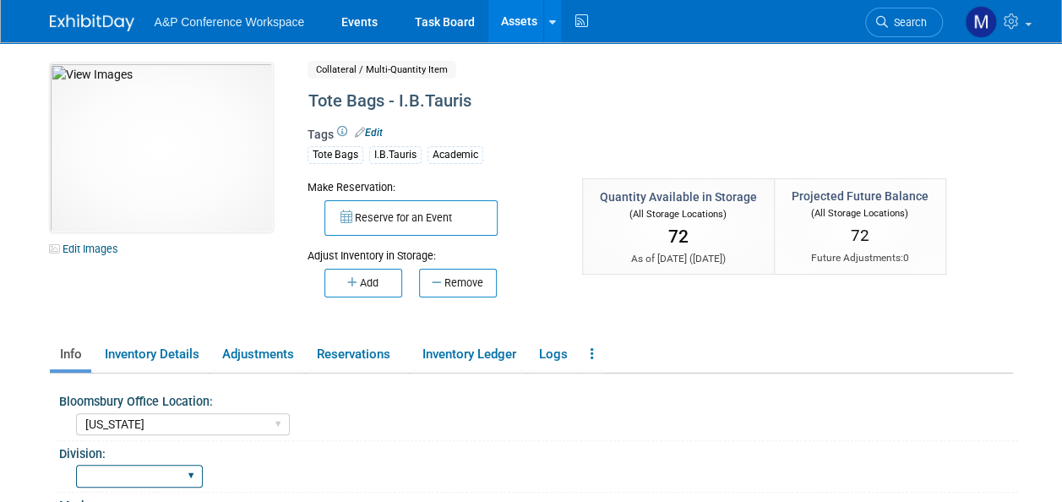
click at [162, 469] on select "BDR - Libraries BDR - Schools A&P BP R&L" at bounding box center [139, 476] width 127 height 23
select select "A&P"
click at [76, 465] on select "BDR - Libraries BDR - Schools A&P BP R&L" at bounding box center [139, 476] width 127 height 23
click at [525, 23] on link "Assets" at bounding box center [519, 21] width 62 height 42
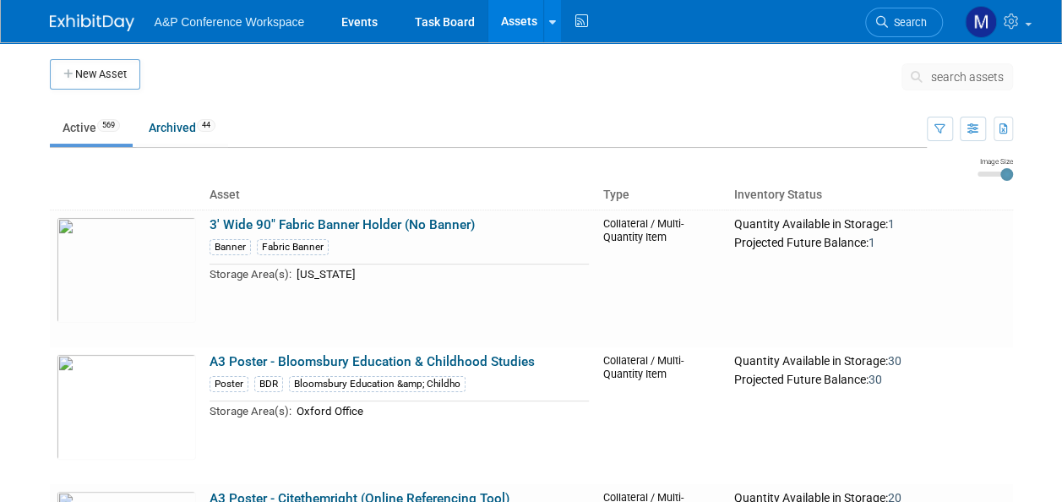
click at [973, 73] on span "search assets" at bounding box center [967, 77] width 73 height 14
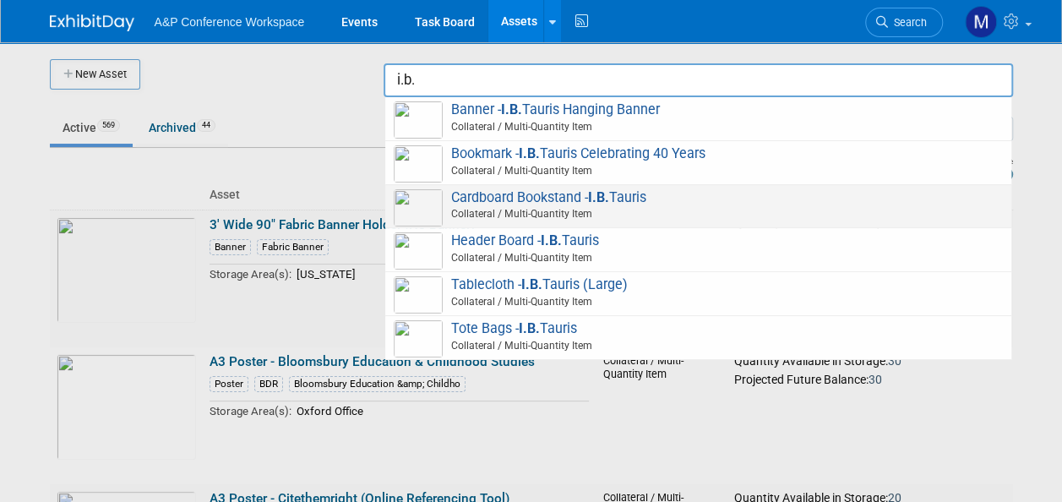
click at [490, 196] on span "Cardboard Bookstand - I.B. Tauris Collateral / Multi-Quantity Item" at bounding box center [698, 206] width 609 height 35
type input "Cardboard Bookstand - I.B.Tauris"
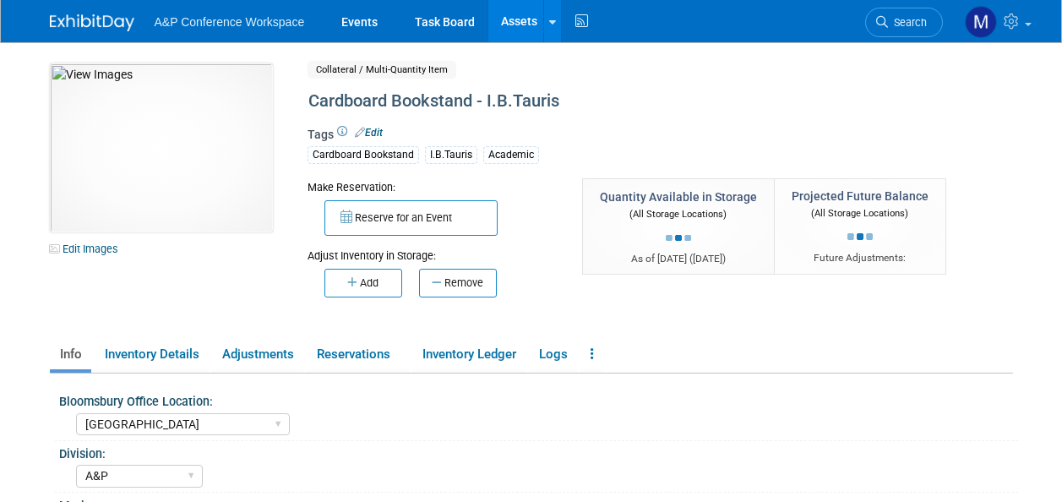
select select "Oxford"
select select "A&P"
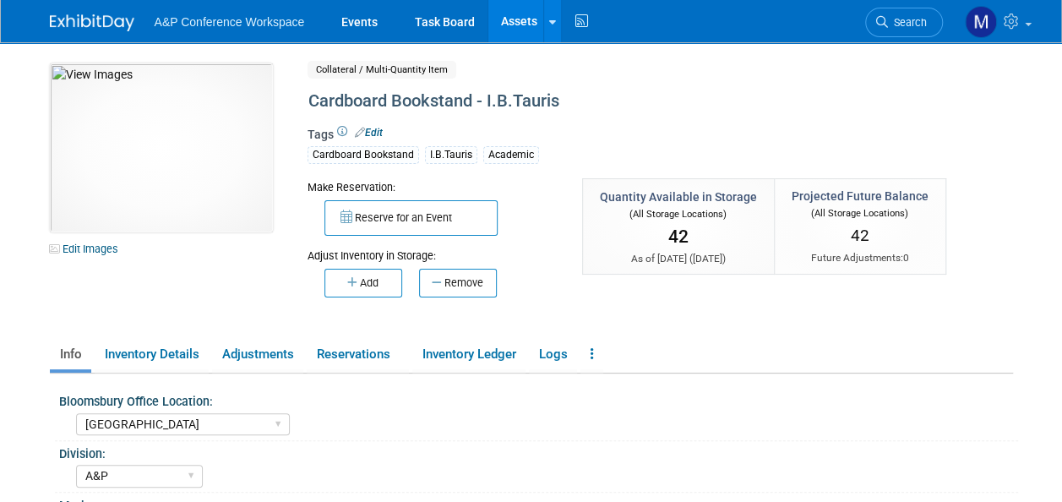
click at [508, 15] on link "Assets" at bounding box center [519, 21] width 62 height 42
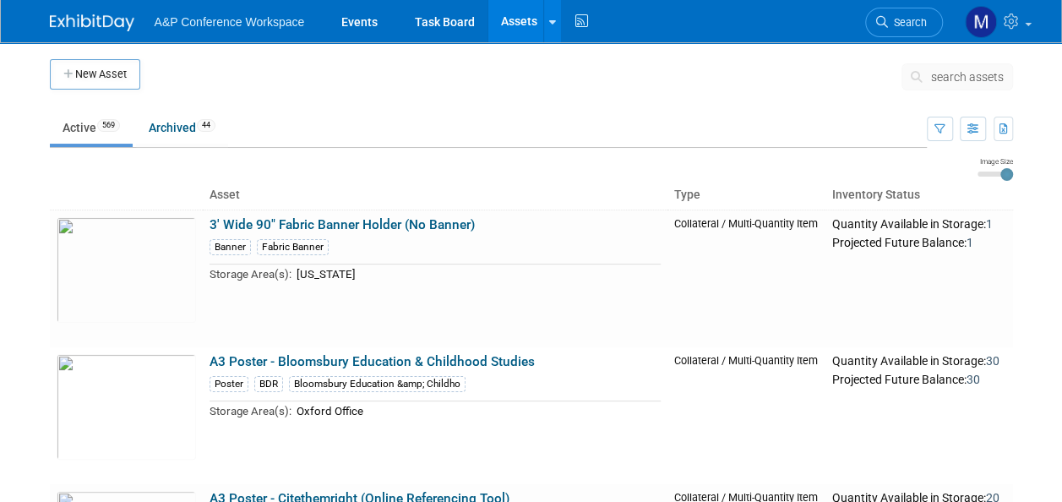
click at [944, 76] on span "search assets" at bounding box center [967, 77] width 73 height 14
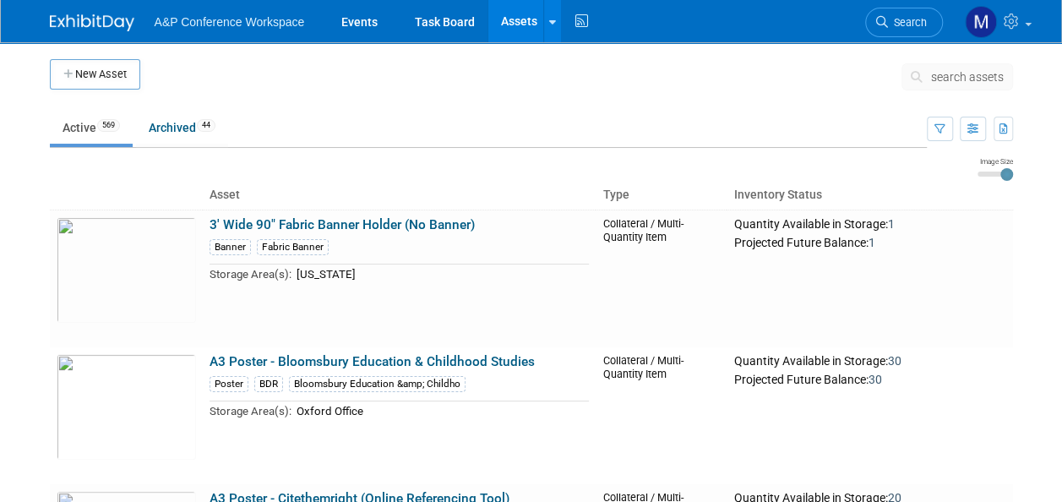
click at [957, 77] on span "search assets" at bounding box center [967, 77] width 73 height 14
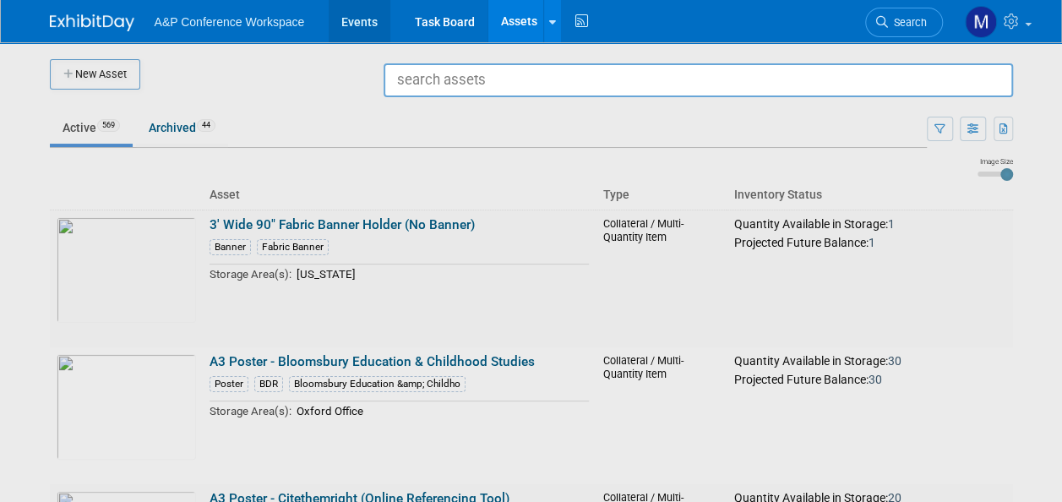
click at [375, 30] on link "Events" at bounding box center [360, 21] width 62 height 42
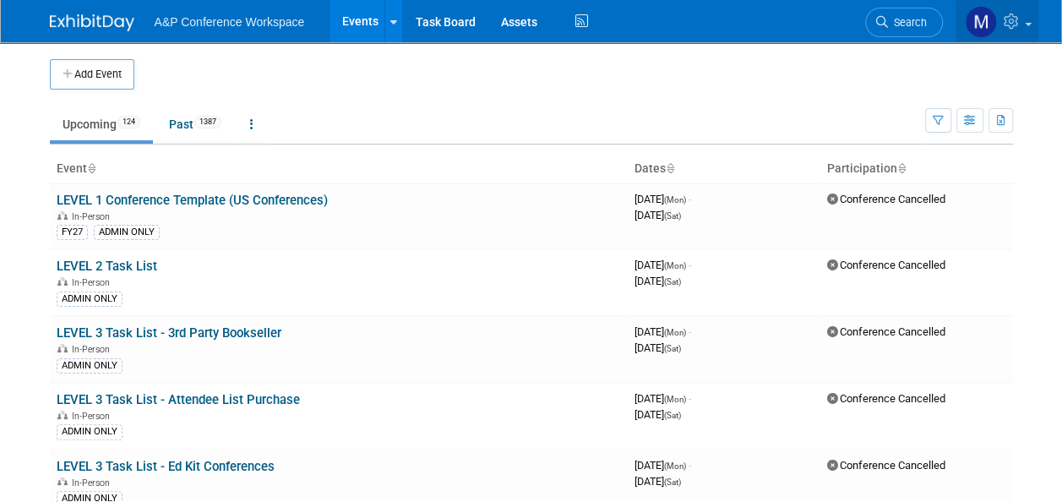
click at [1029, 29] on link at bounding box center [996, 21] width 83 height 42
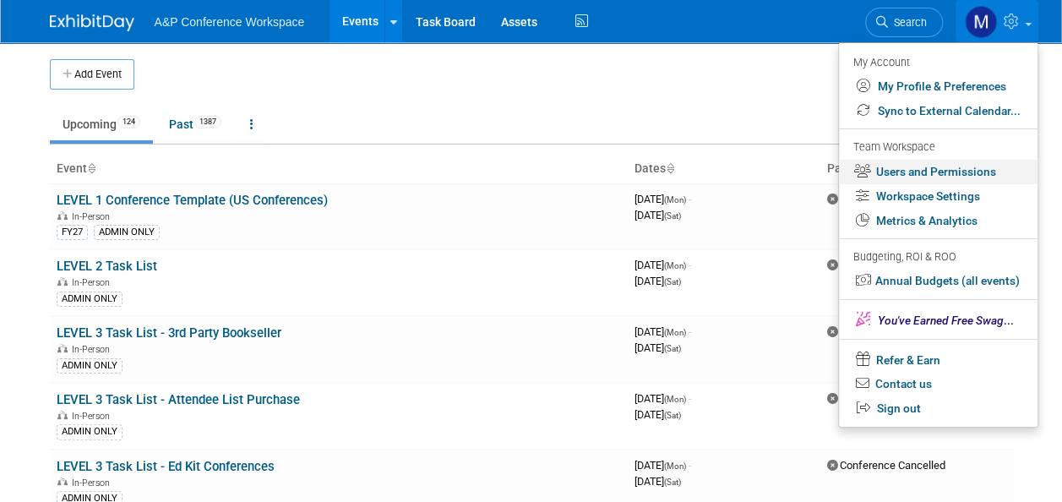
click at [980, 167] on link "Users and Permissions" at bounding box center [938, 172] width 198 height 24
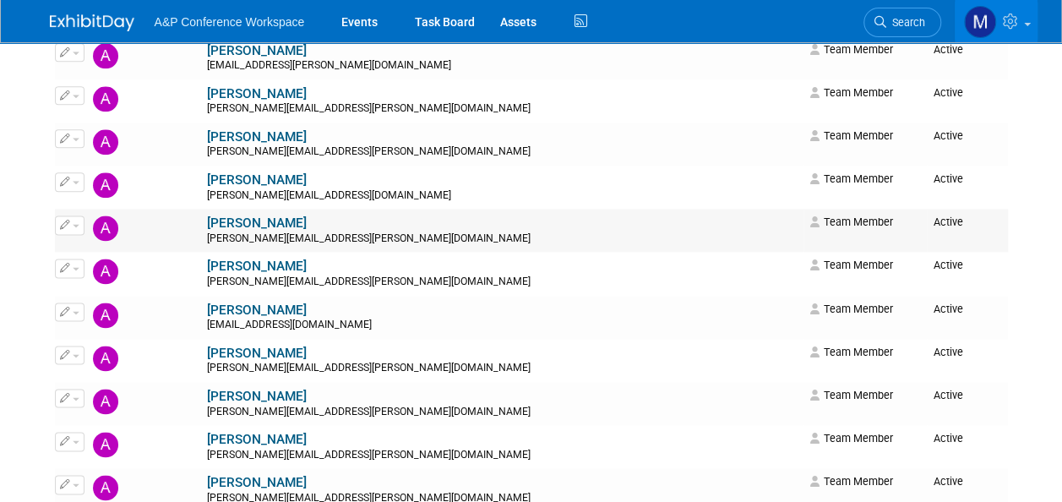
scroll to position [1014, 0]
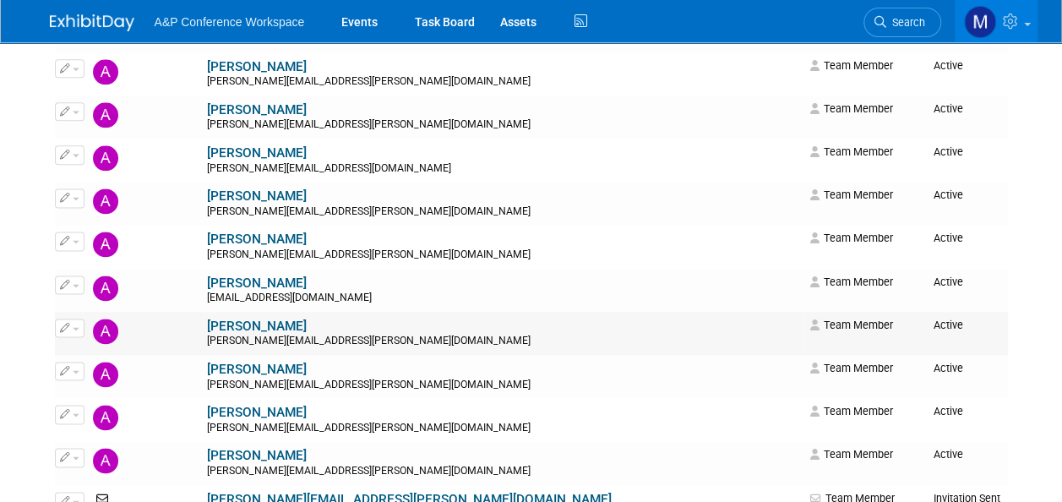
click at [76, 327] on span "button" at bounding box center [76, 328] width 7 height 3
click at [91, 354] on link "Edit" at bounding box center [122, 355] width 133 height 24
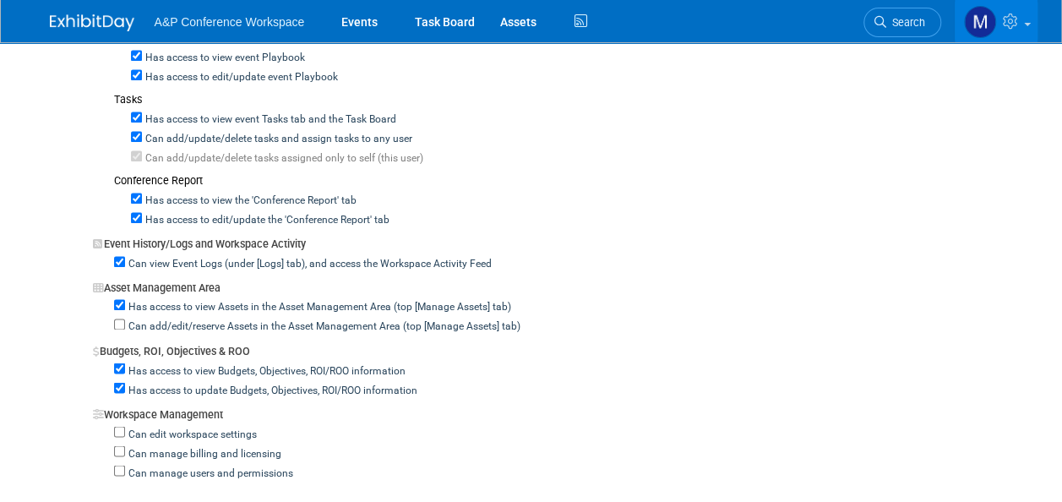
scroll to position [1267, 0]
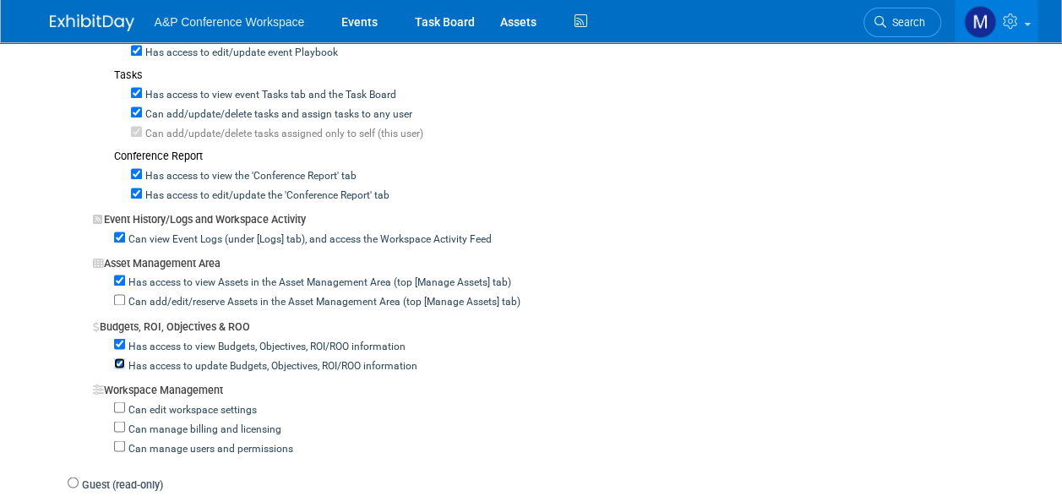
click at [120, 357] on input "Has access to update Budgets, Objectives, ROI/ROO information" at bounding box center [119, 362] width 11 height 11
checkbox input "false"
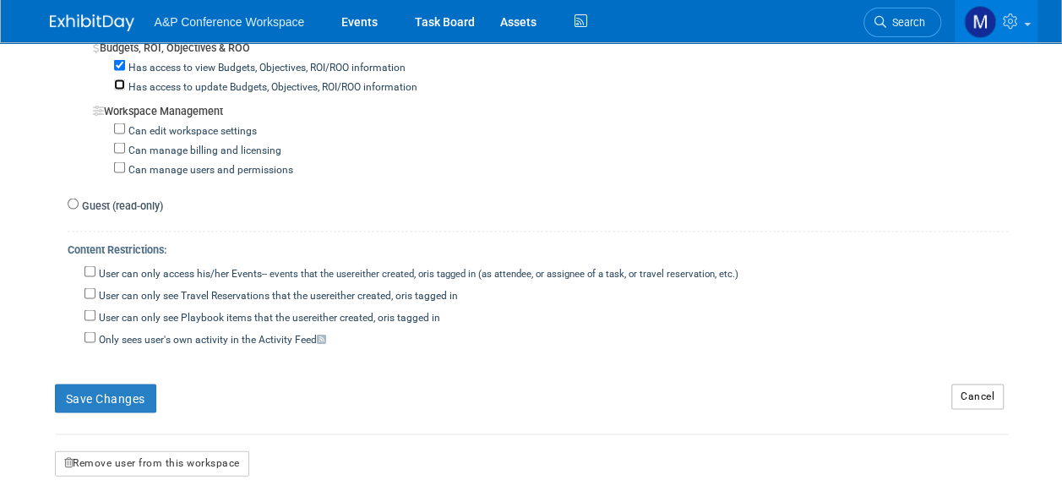
scroll to position [1605, 0]
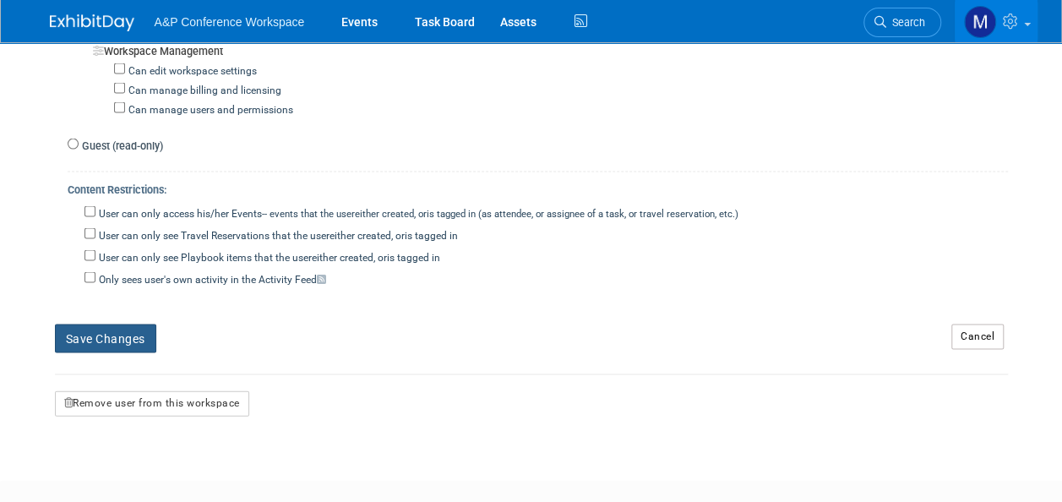
click at [139, 326] on button "Save Changes" at bounding box center [105, 338] width 101 height 29
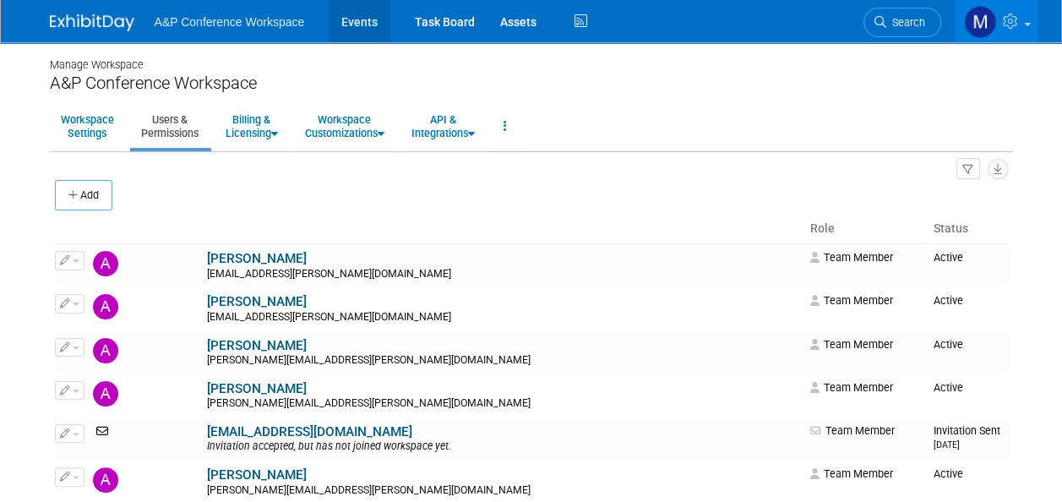
click at [362, 29] on link "Events" at bounding box center [360, 21] width 62 height 42
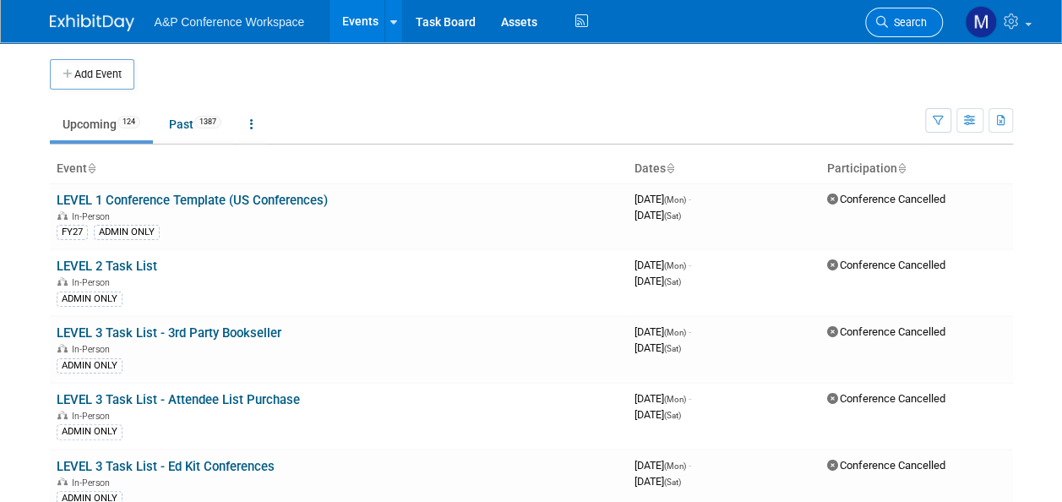
click at [907, 19] on span "Search" at bounding box center [907, 22] width 39 height 13
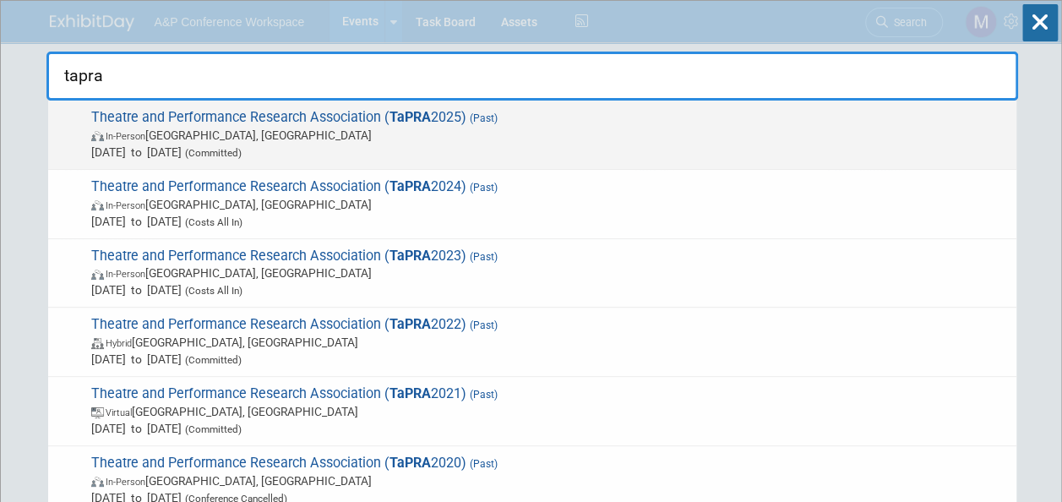
type input "tapra"
click at [413, 115] on strong "TaPRA" at bounding box center [409, 117] width 41 height 16
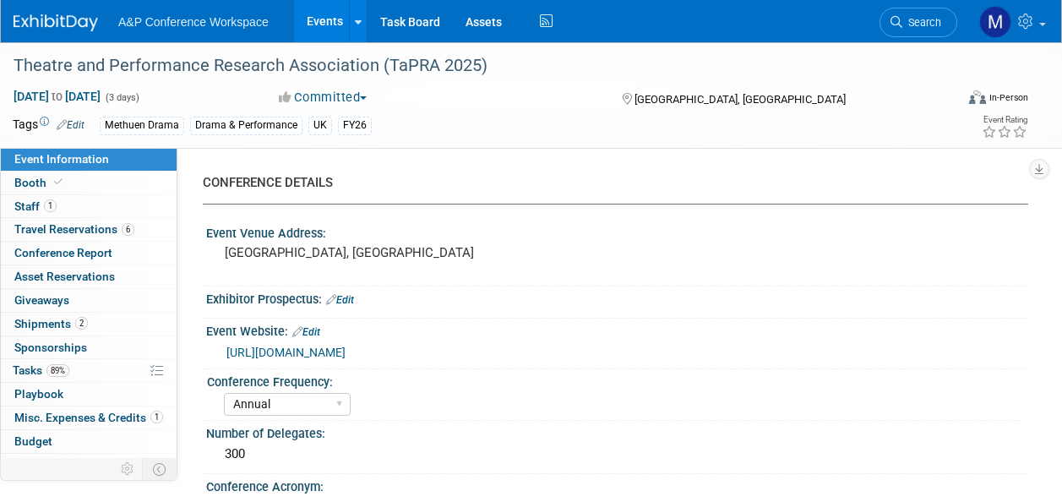
select select "Annual"
select select "Level 2"
select select "In-Person Booth"
select select "Drama & Performance Studies"
select select "Methuen Drama"
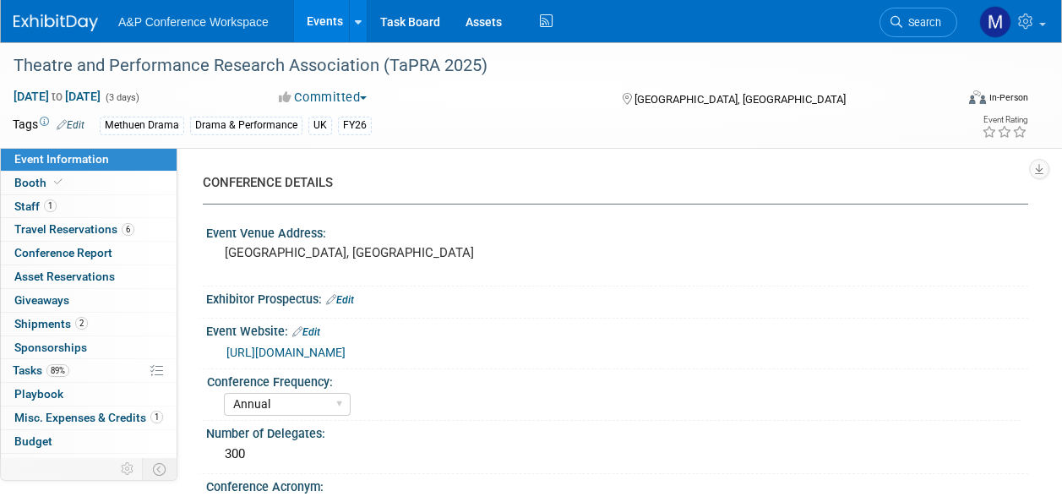
select select "[PERSON_NAME]"
select select "Networking/Commissioning"
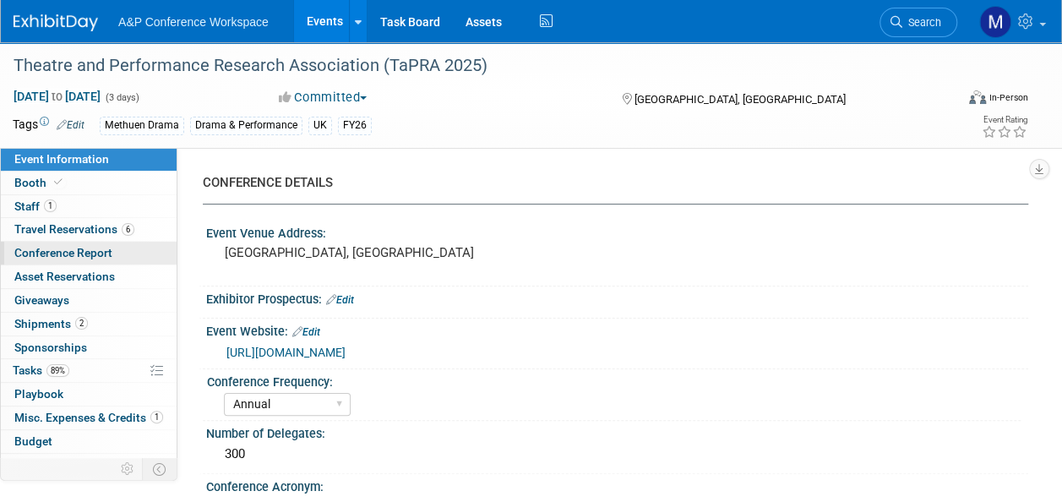
click at [112, 249] on link "Conference Report" at bounding box center [89, 253] width 176 height 23
select select "NO"
select select "YES"
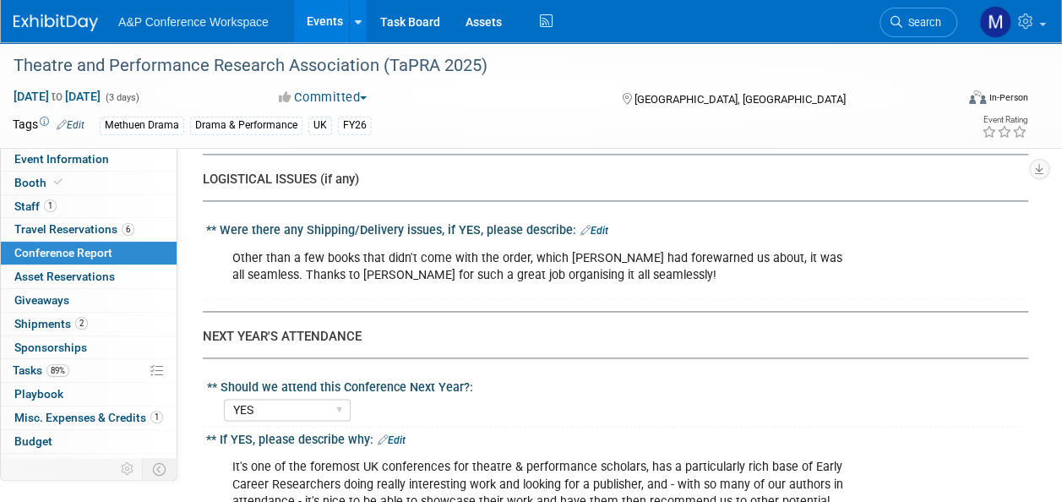
scroll to position [4298, 0]
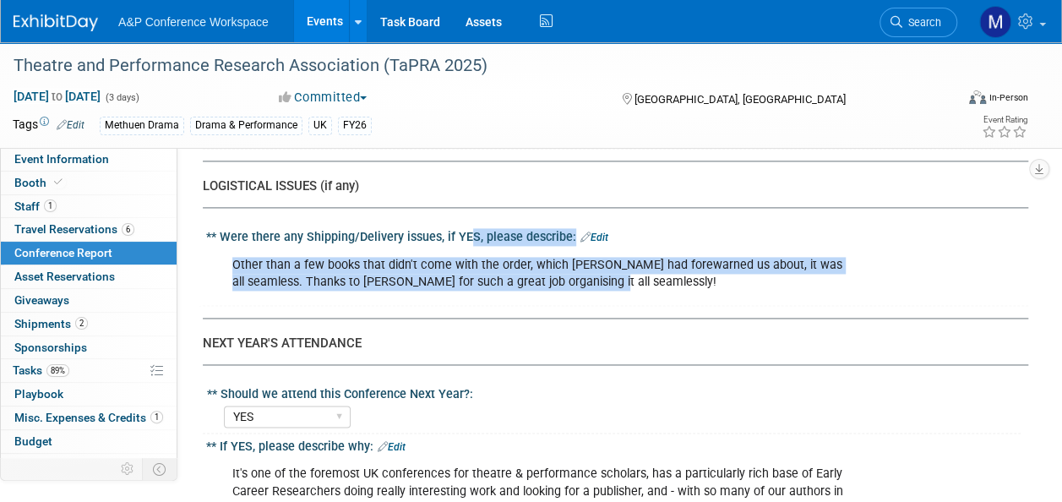
drag, startPoint x: 204, startPoint y: 238, endPoint x: 641, endPoint y: 279, distance: 438.6
click at [641, 279] on div "** Were there any Shipping/Delivery issues, if YES, please describe: Edit Other…" at bounding box center [612, 265] width 829 height 82
drag, startPoint x: 641, startPoint y: 279, endPoint x: 506, endPoint y: 276, distance: 135.2
copy div "** Were there any Shipping/Delivery issues, if YES, please describe: Edit Other…"
click at [97, 159] on span "Event Information" at bounding box center [61, 159] width 95 height 14
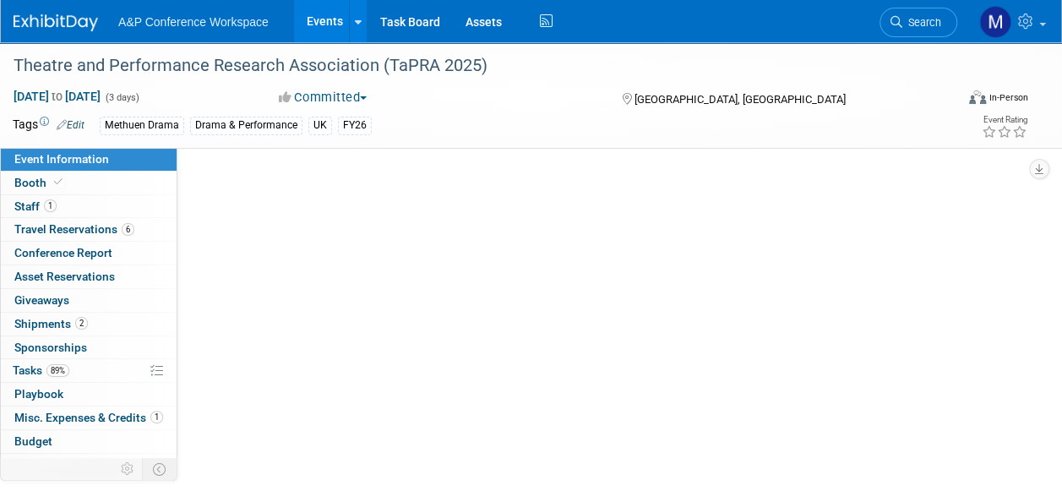
scroll to position [0, 0]
select select "Annual"
select select "Level 2"
select select "In-Person Booth"
select select "Drama & Performance Studies"
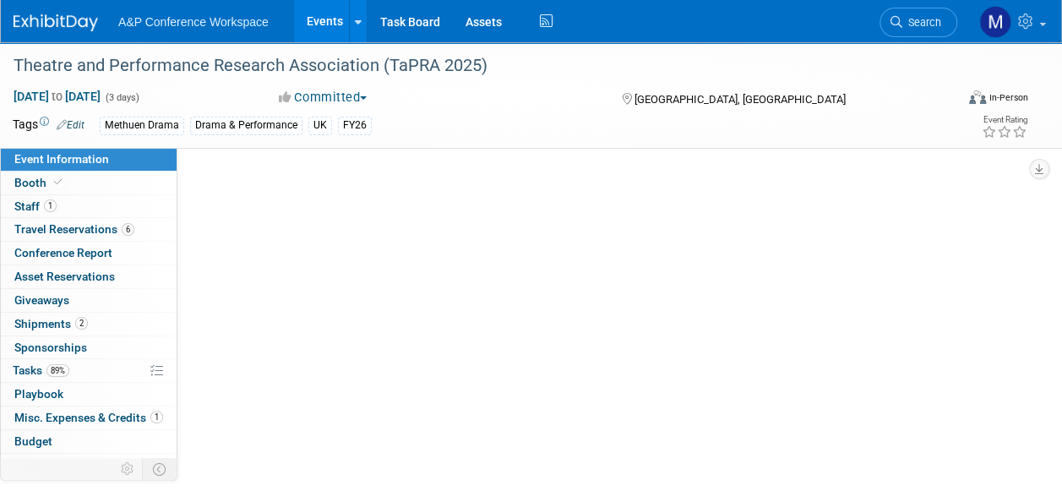
select select "Methuen Drama"
select select "[PERSON_NAME]"
select select "Networking/Commissioning"
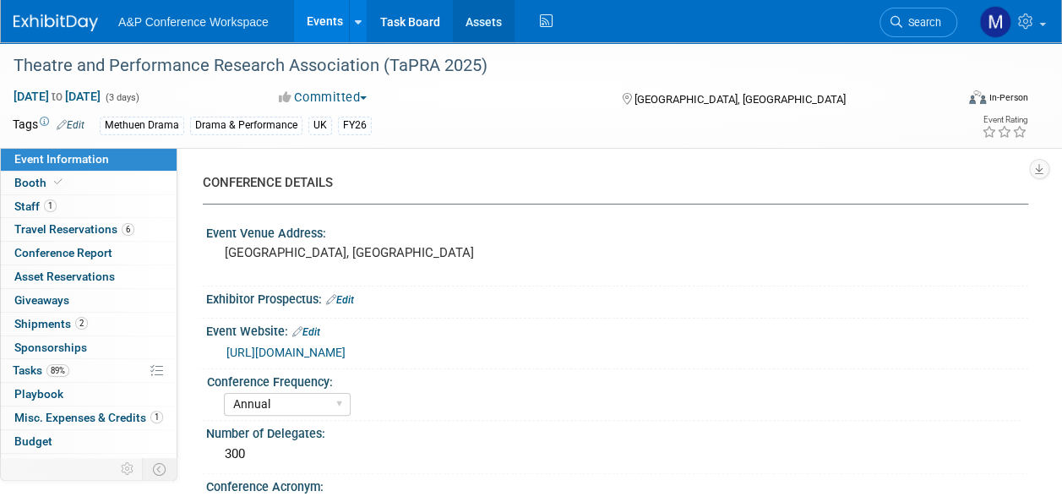
click at [474, 33] on link "Assets" at bounding box center [484, 21] width 62 height 42
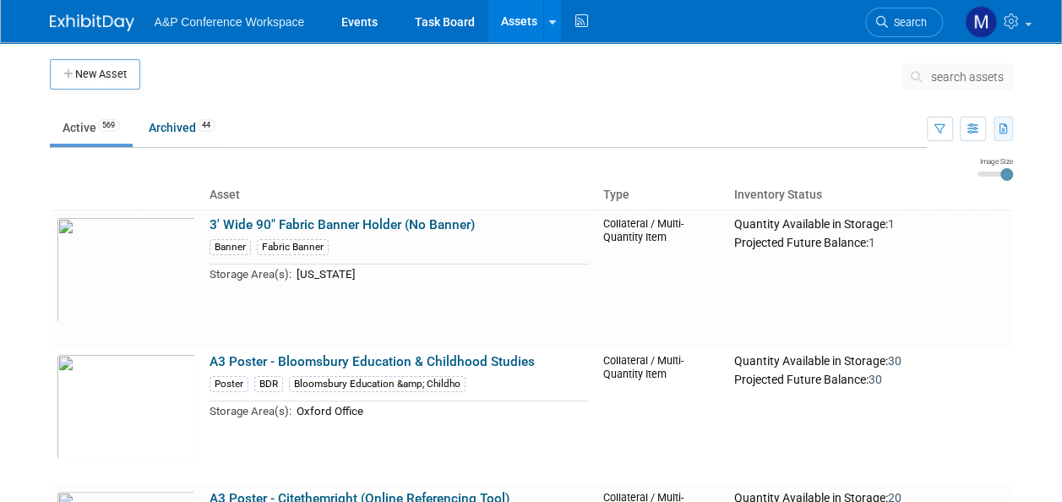
click at [1003, 127] on icon "button" at bounding box center [1003, 129] width 9 height 11
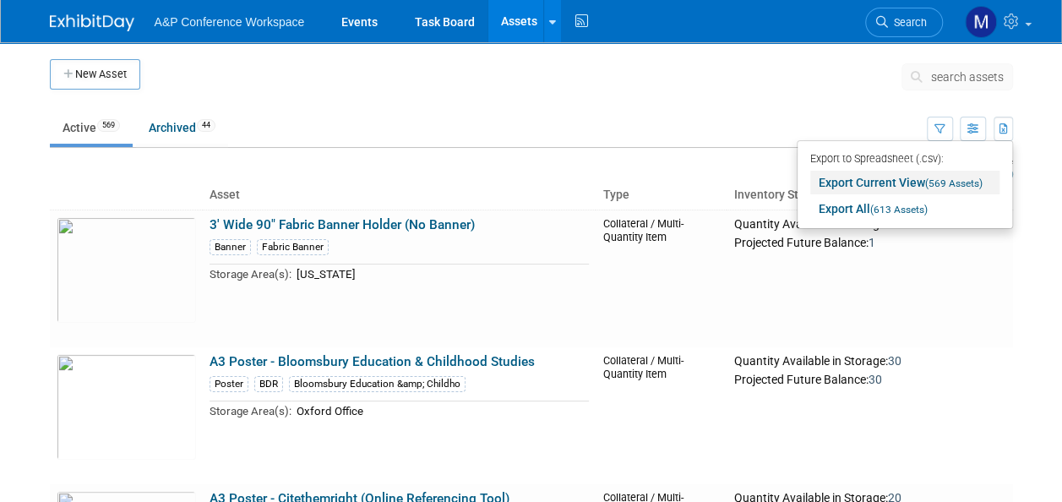
click at [894, 184] on link "Export Current View (569 Assets)" at bounding box center [904, 183] width 189 height 24
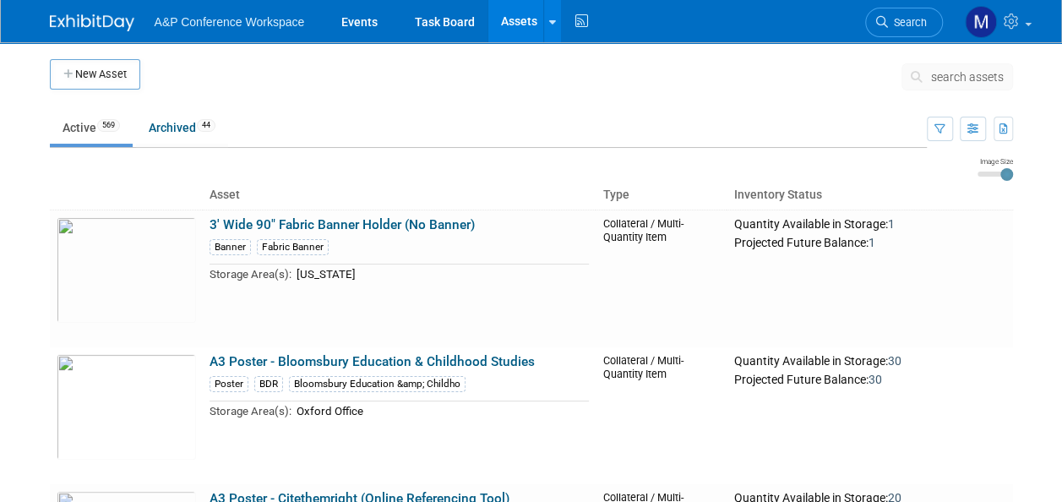
click at [941, 74] on span "search assets" at bounding box center [967, 77] width 73 height 14
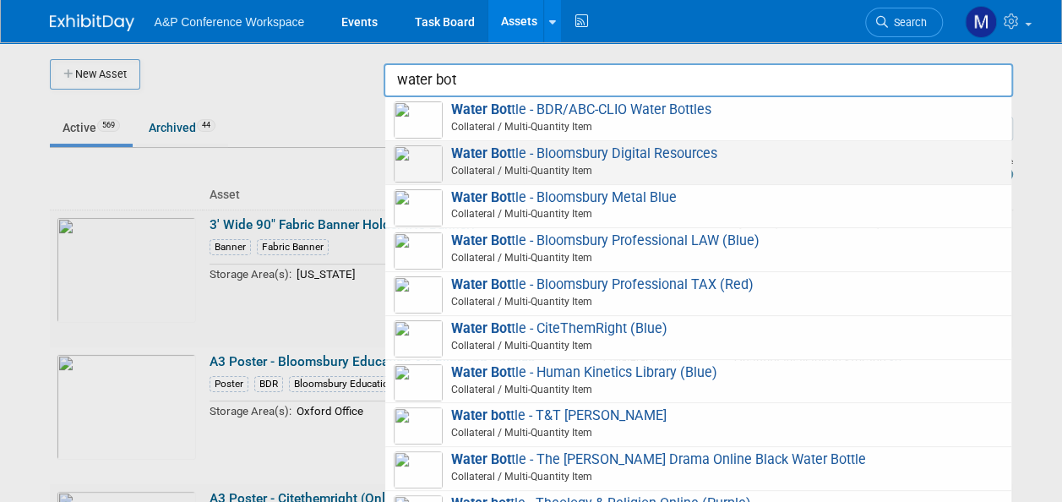
click at [647, 150] on span "Water Bot tle - Bloomsbury Digital Resources Collateral / Multi-Quantity Item" at bounding box center [698, 162] width 609 height 35
type input "Water Bottle - Bloomsbury Digital Resources"
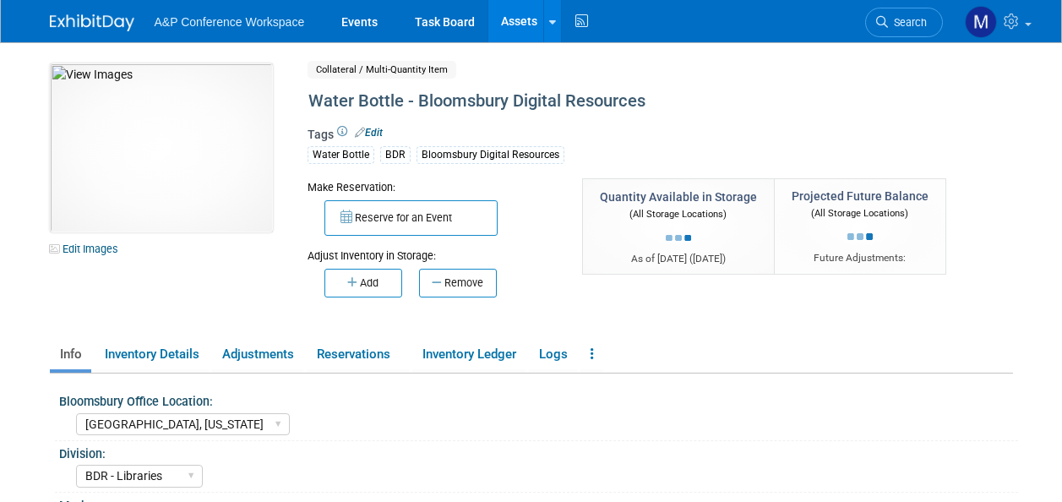
select select "[GEOGRAPHIC_DATA], [US_STATE]"
select select "BDR - Libraries"
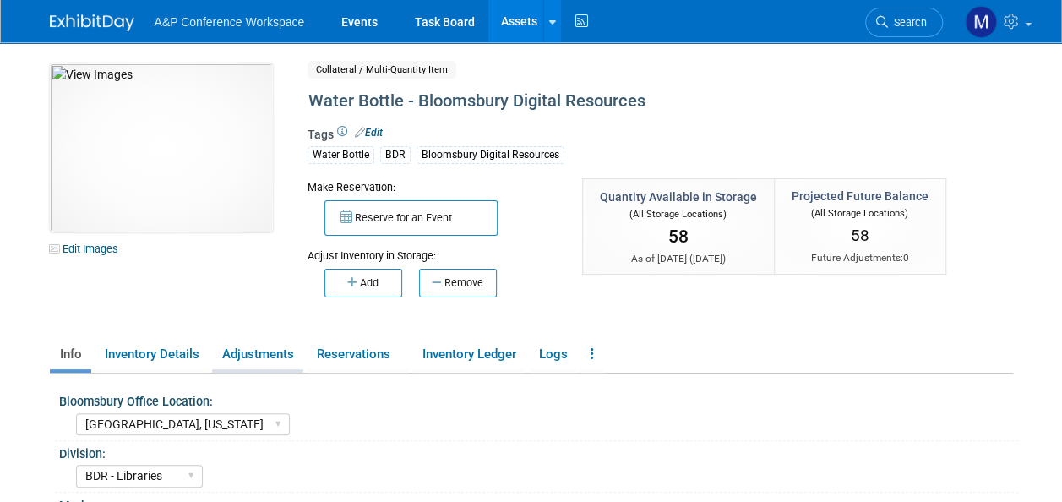
click at [239, 351] on link "Adjustments" at bounding box center [257, 355] width 91 height 30
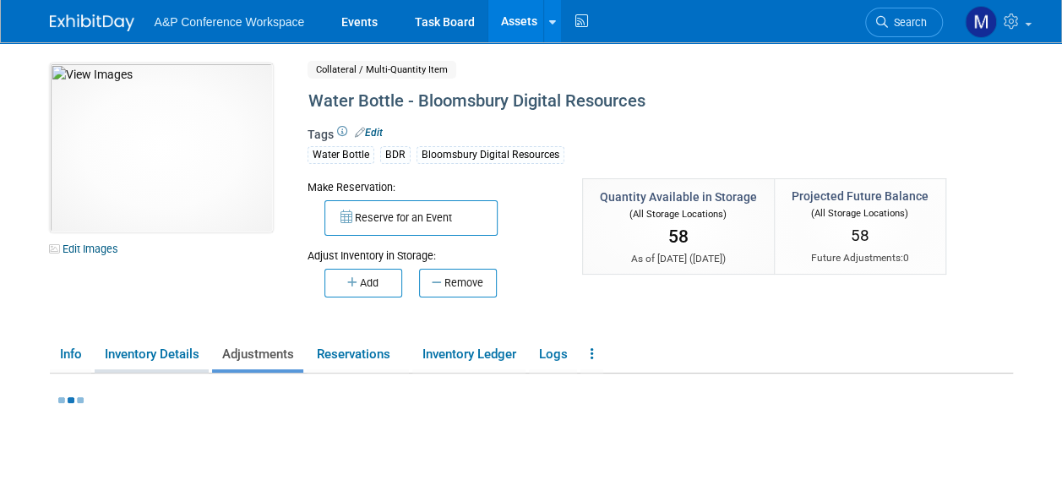
click at [186, 353] on link "Inventory Details" at bounding box center [152, 355] width 114 height 30
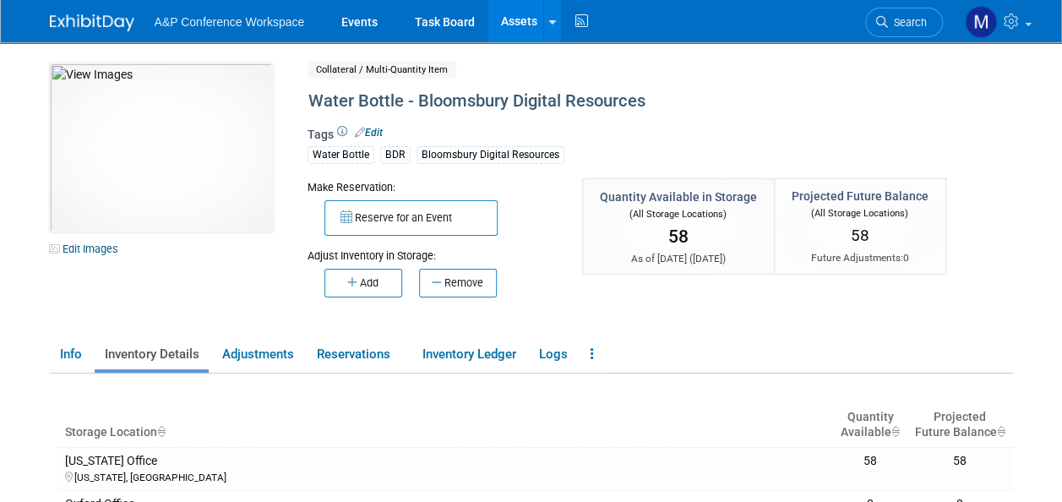
scroll to position [84, 0]
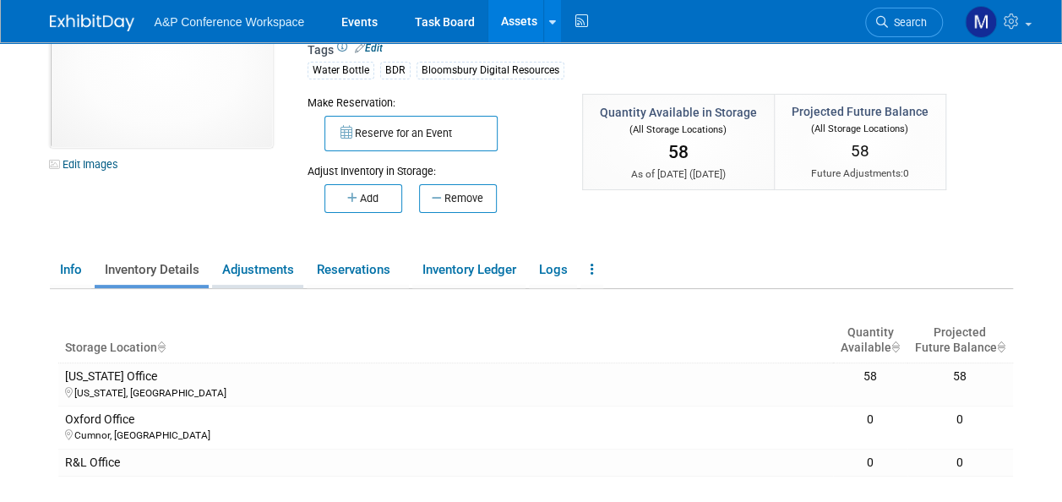
click at [251, 277] on link "Adjustments" at bounding box center [257, 270] width 91 height 30
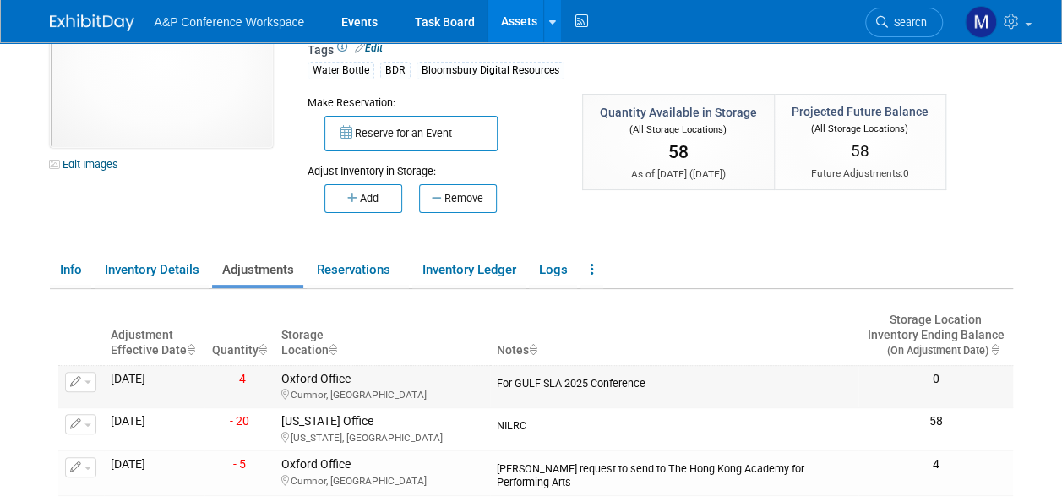
scroll to position [0, 0]
